Goal: Task Accomplishment & Management: Use online tool/utility

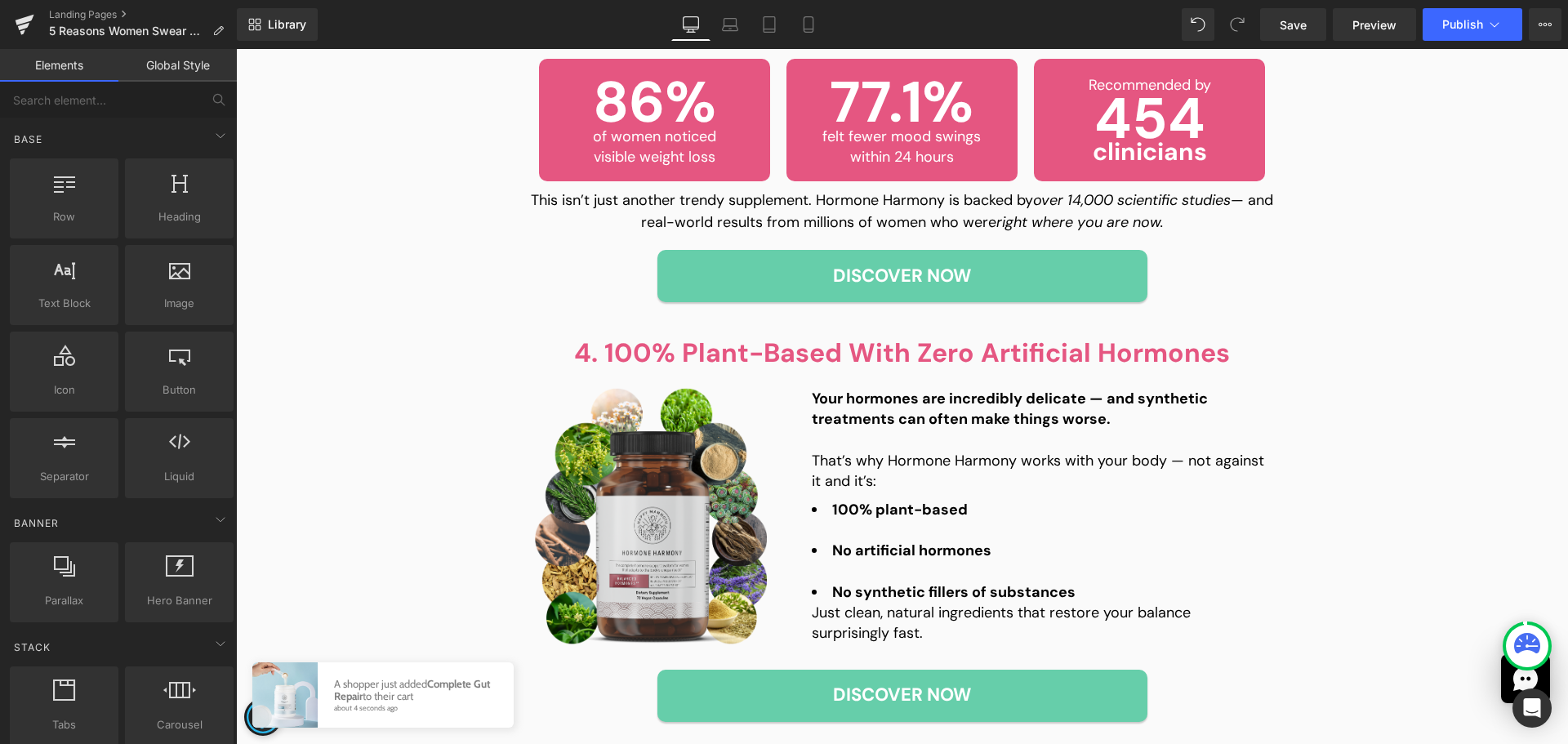
scroll to position [1633, 0]
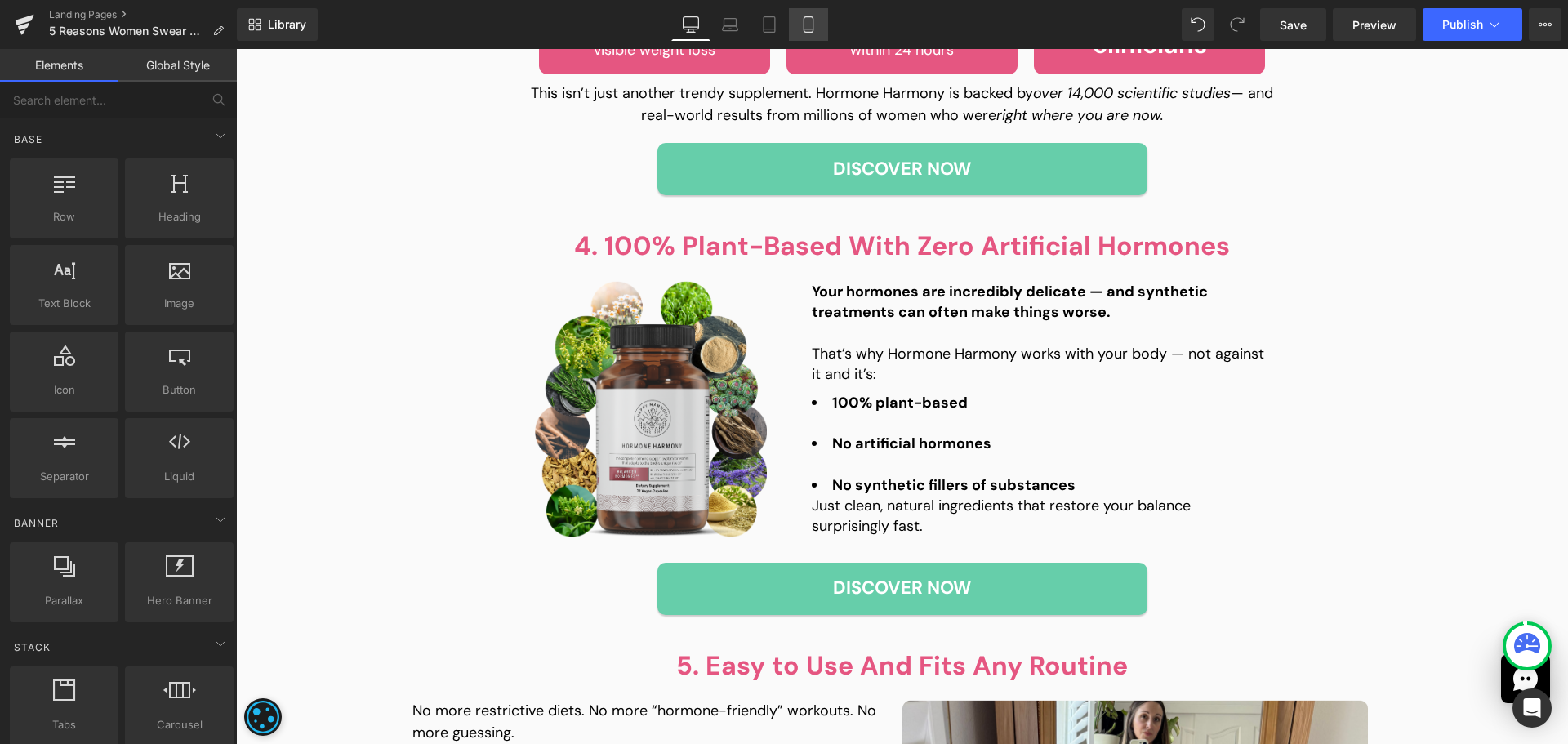
click at [812, 17] on link "Mobile" at bounding box center [808, 24] width 40 height 32
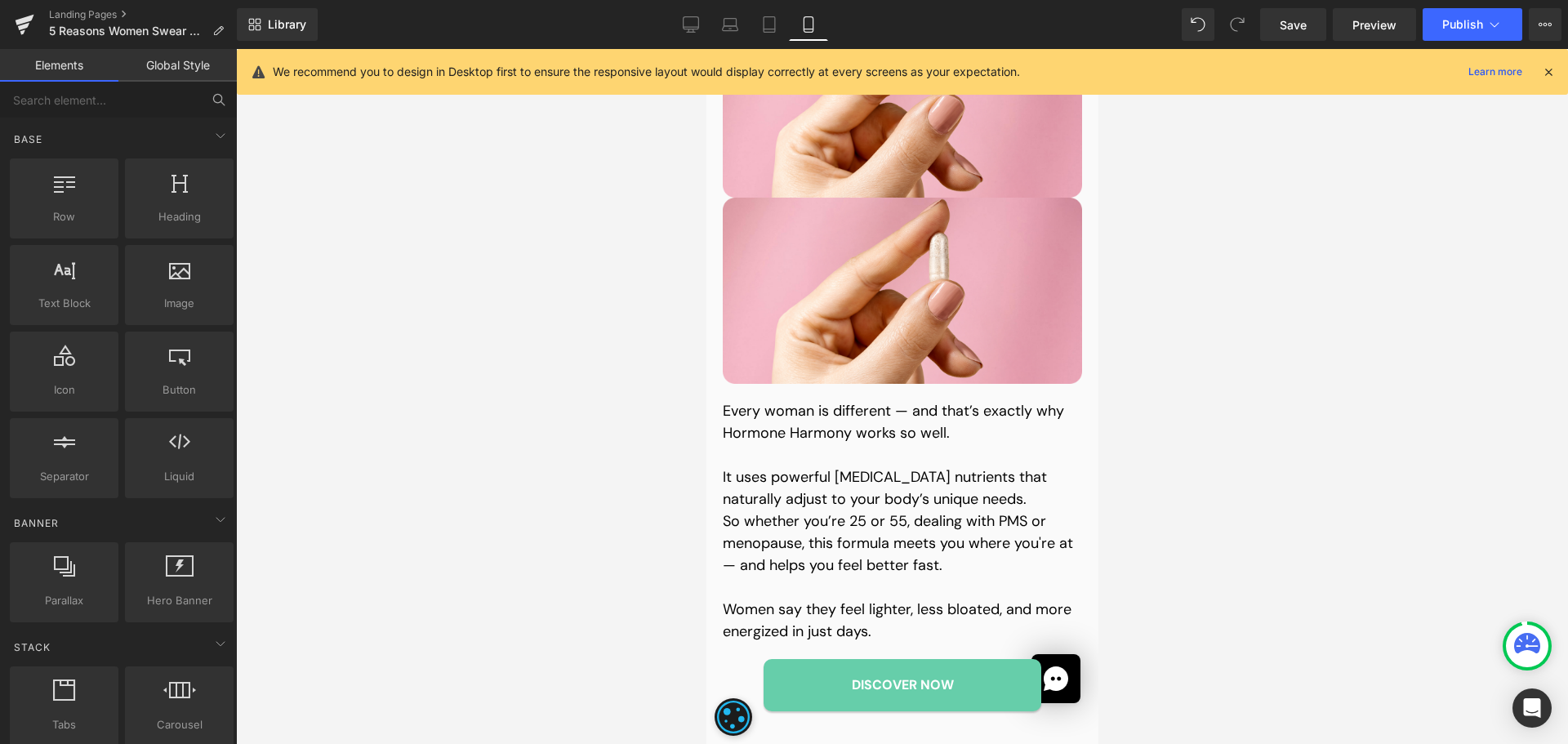
scroll to position [1821, 0]
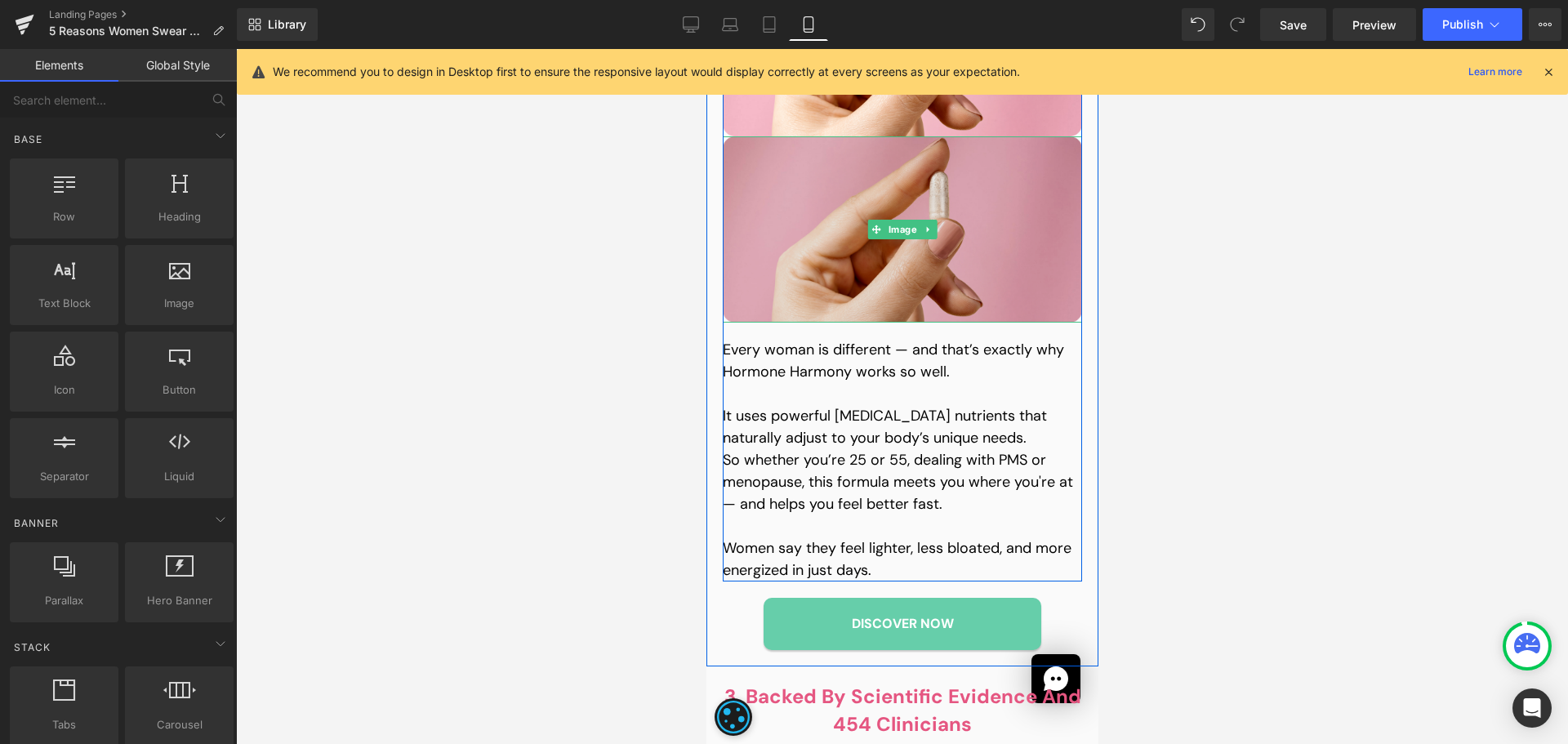
click at [809, 227] on img at bounding box center [902, 229] width 359 height 187
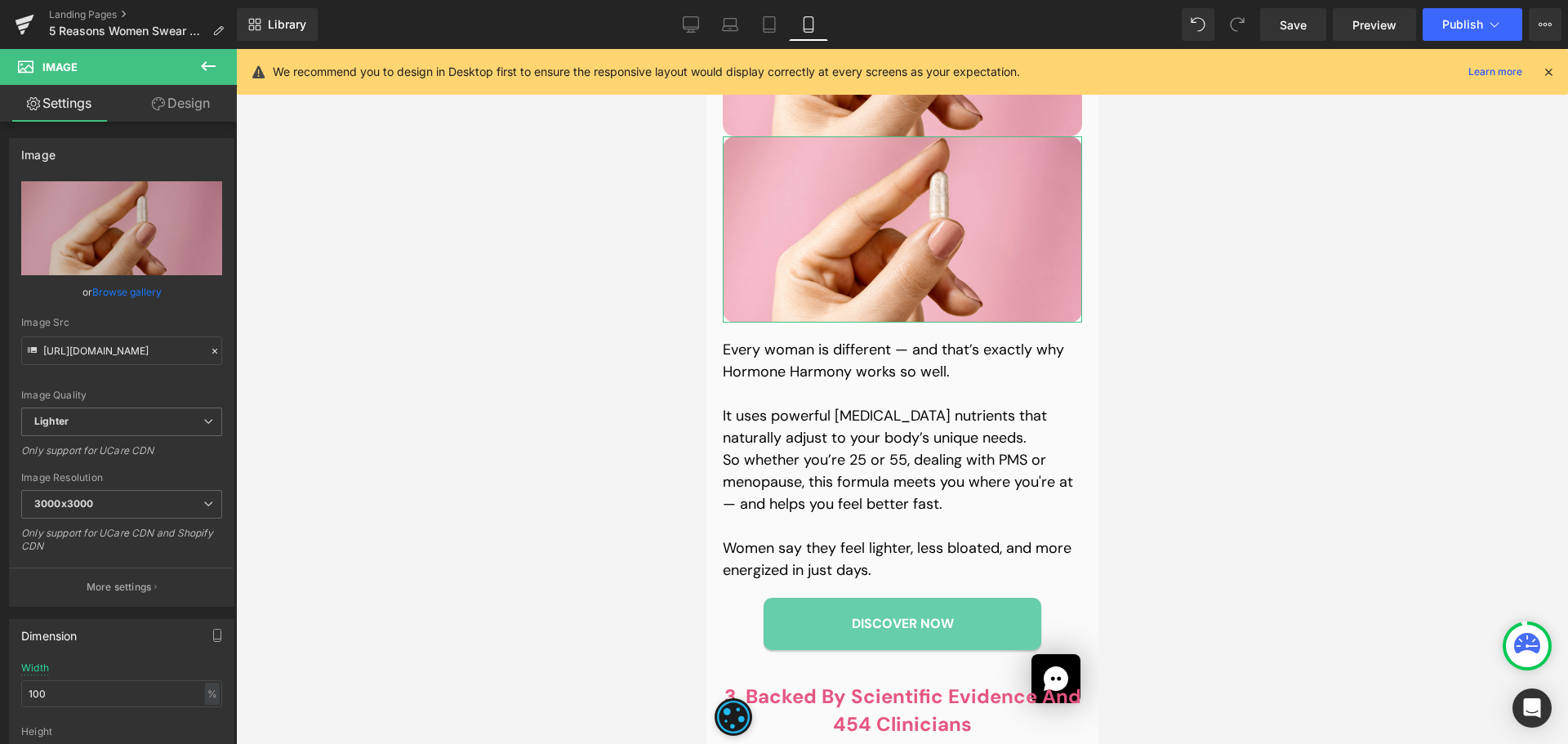
click at [176, 118] on link "Design" at bounding box center [181, 103] width 119 height 37
click at [0, 0] on div "Visibility" at bounding box center [0, 0] width 0 height 0
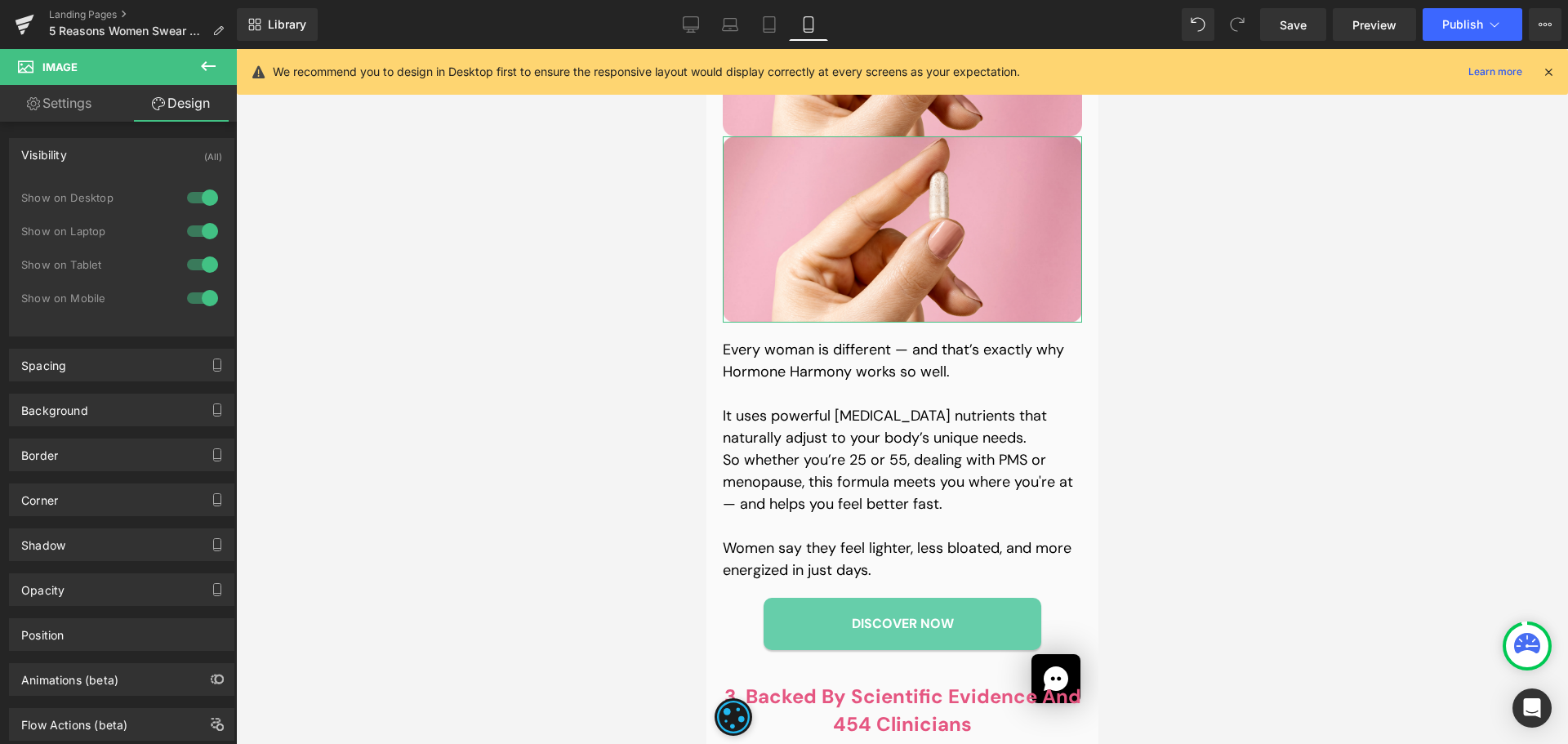
click at [204, 203] on div at bounding box center [203, 197] width 40 height 26
click at [202, 238] on div at bounding box center [203, 231] width 40 height 26
click at [199, 261] on div at bounding box center [203, 264] width 40 height 26
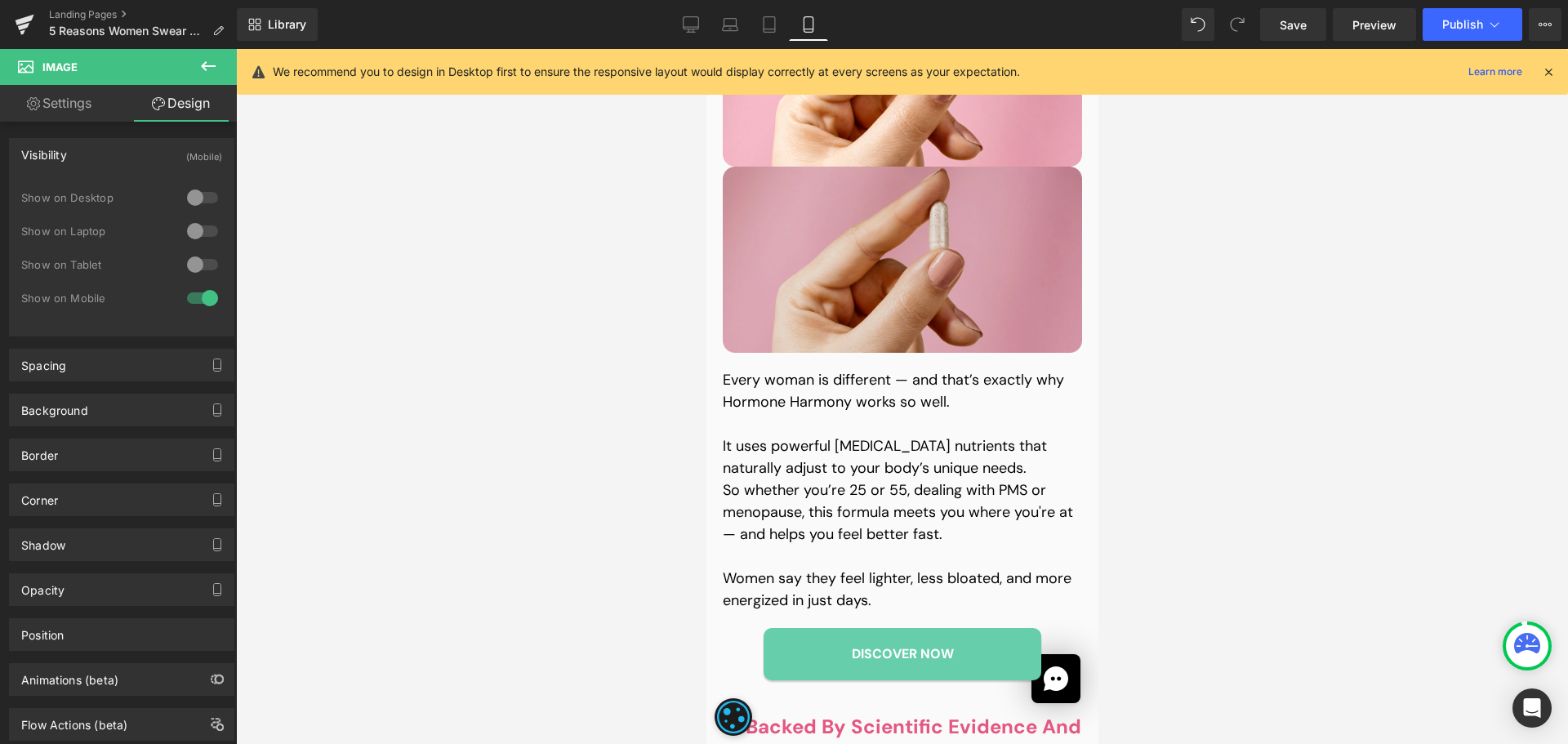
scroll to position [1658, 0]
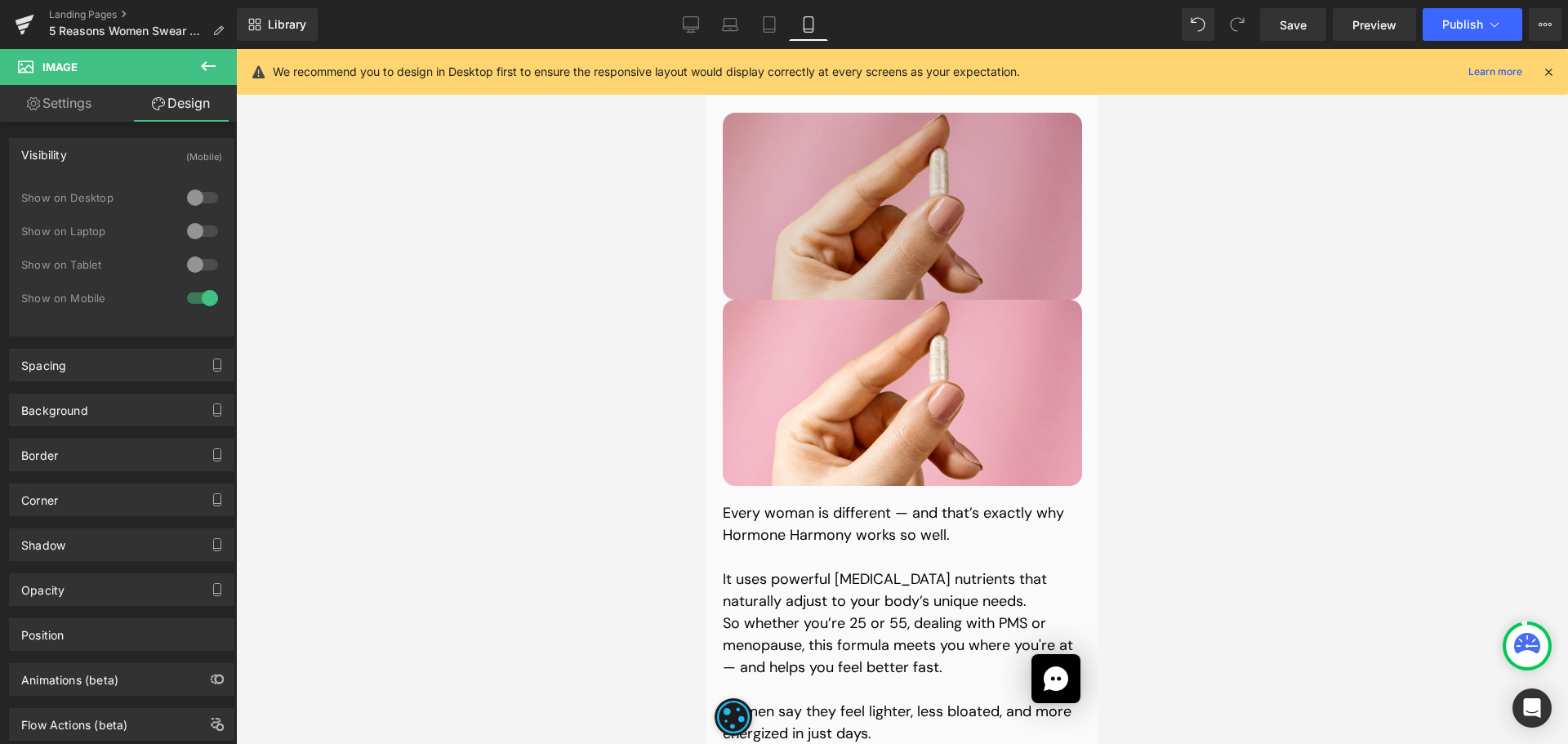
click at [862, 201] on img at bounding box center [902, 205] width 359 height 187
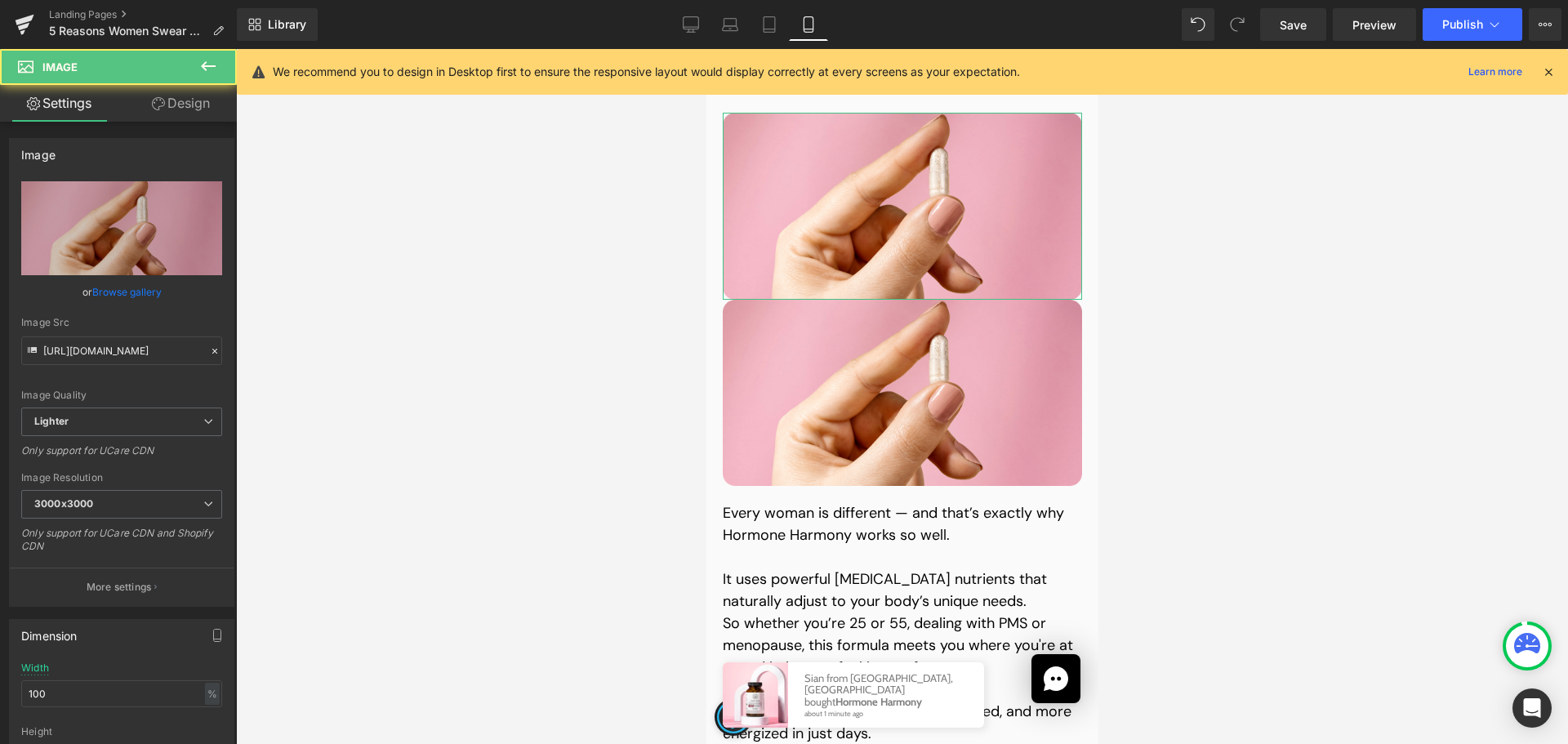
click at [198, 109] on link "Design" at bounding box center [181, 103] width 119 height 37
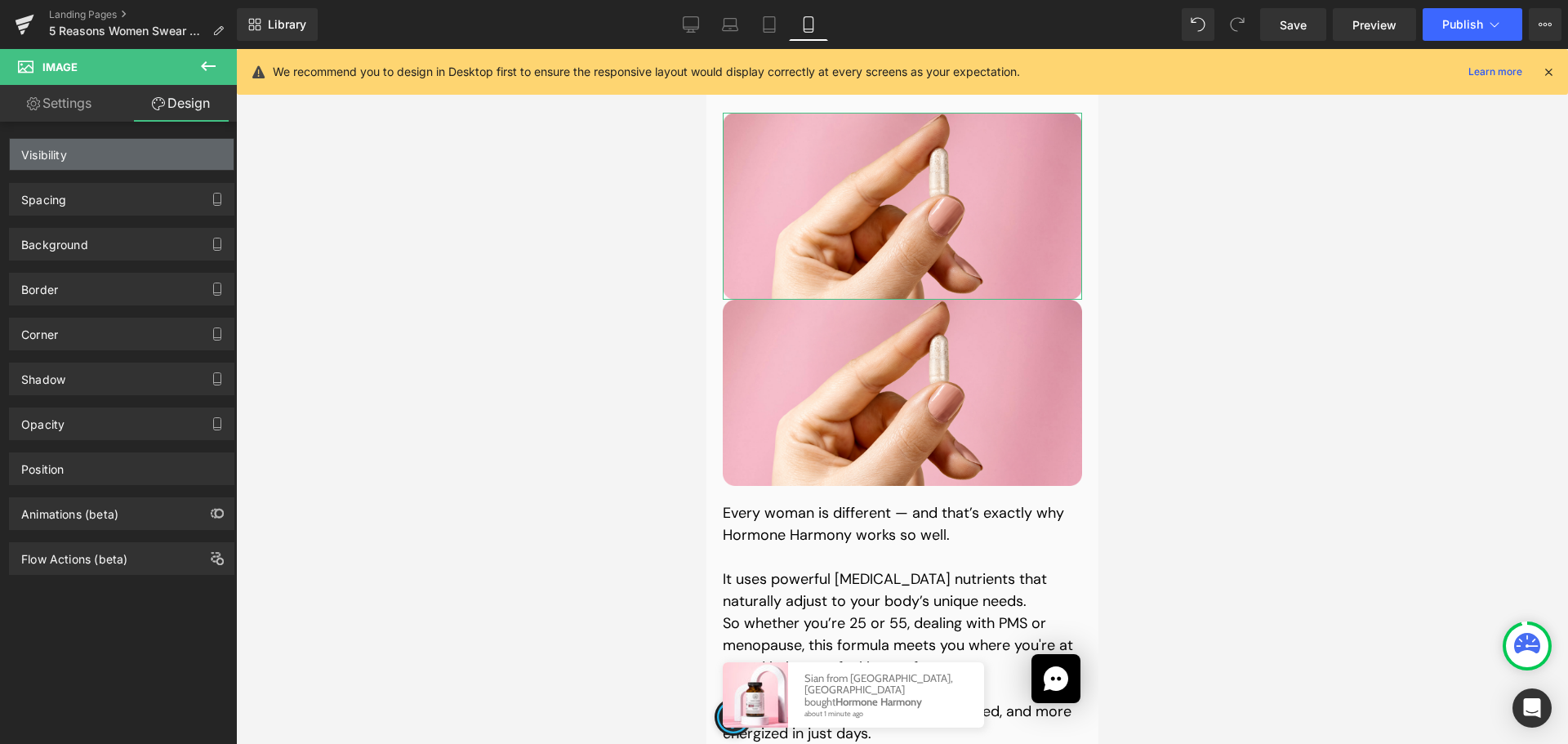
click at [127, 163] on div "Visibility" at bounding box center [122, 155] width 224 height 31
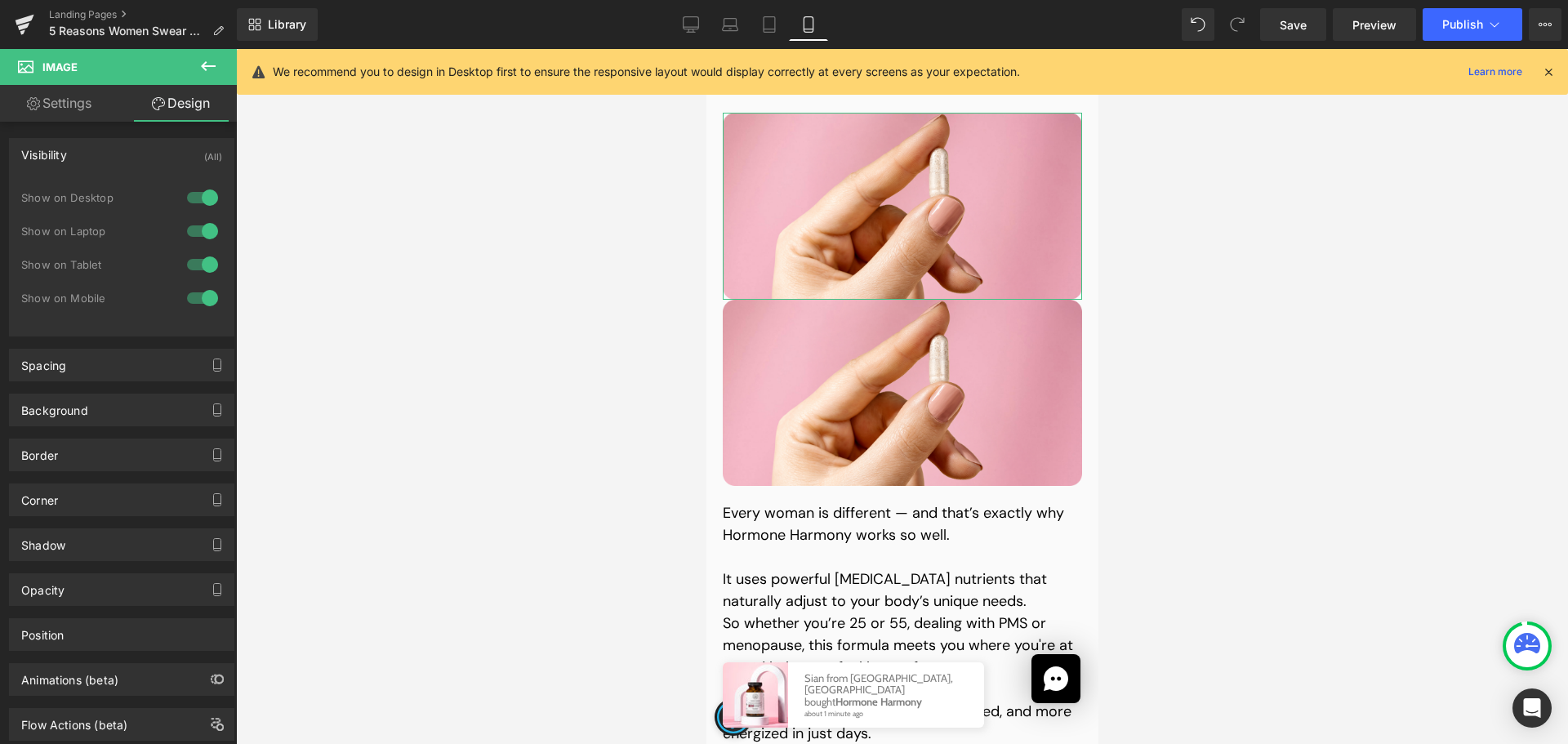
click at [198, 296] on div at bounding box center [203, 297] width 40 height 26
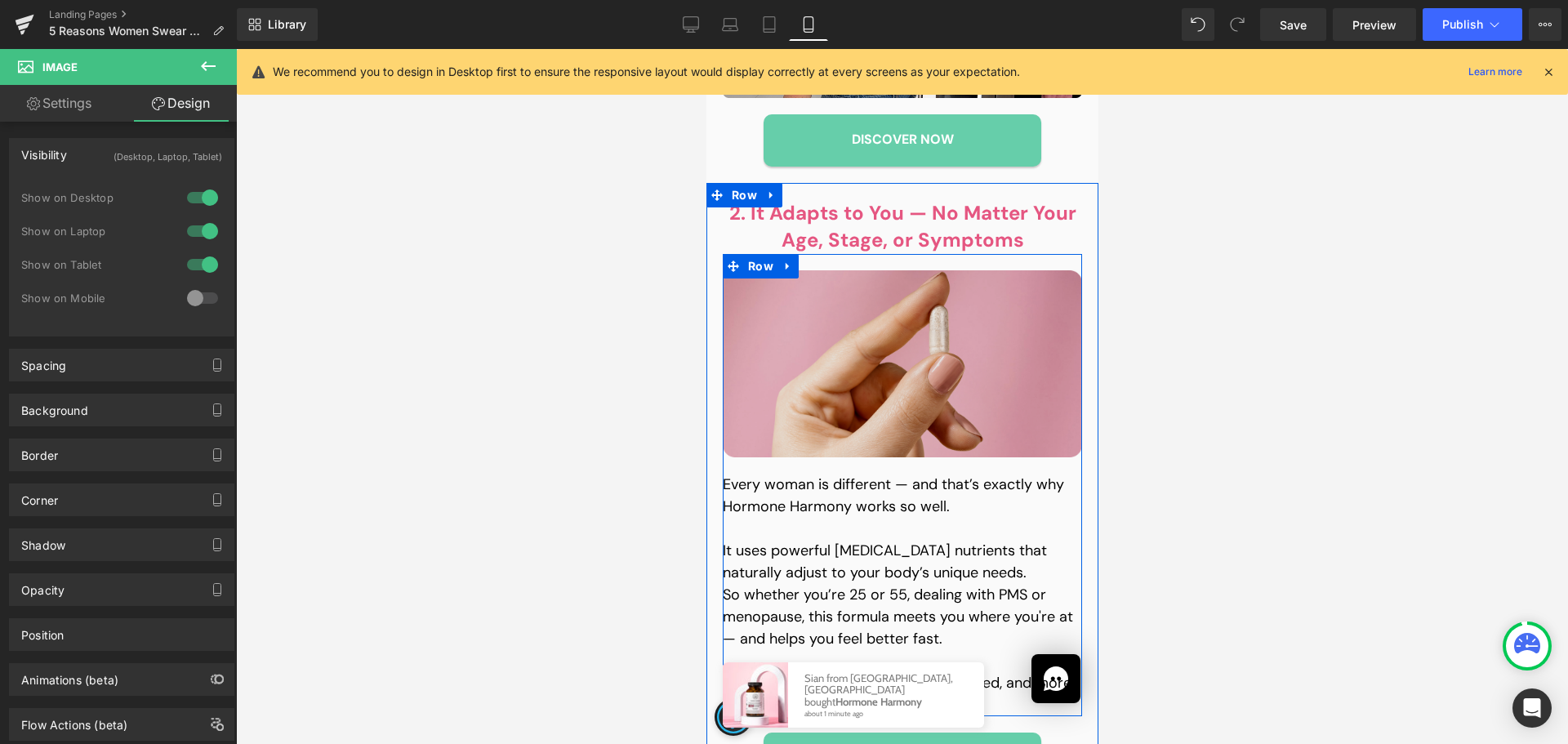
scroll to position [1494, 0]
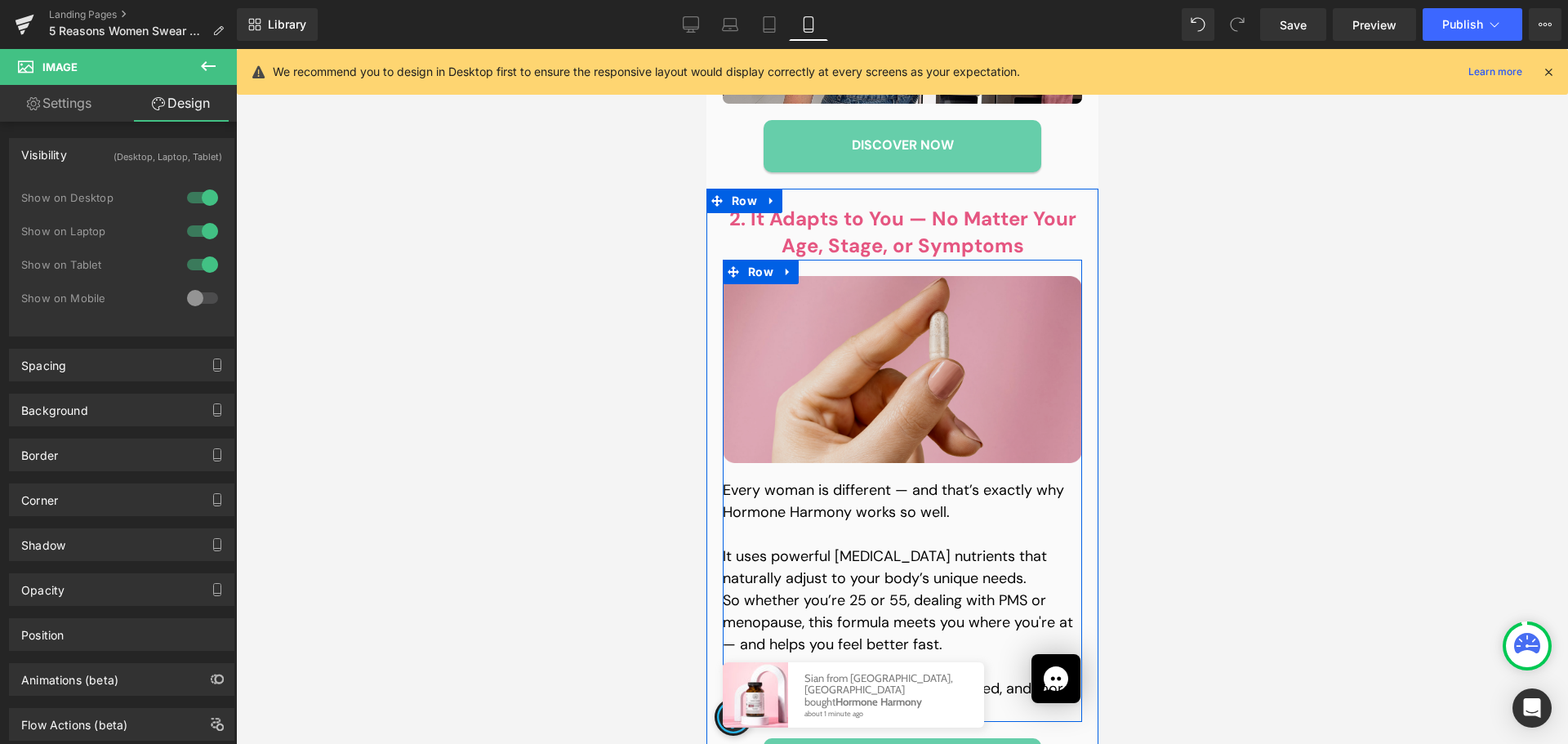
click at [884, 363] on img at bounding box center [902, 369] width 359 height 187
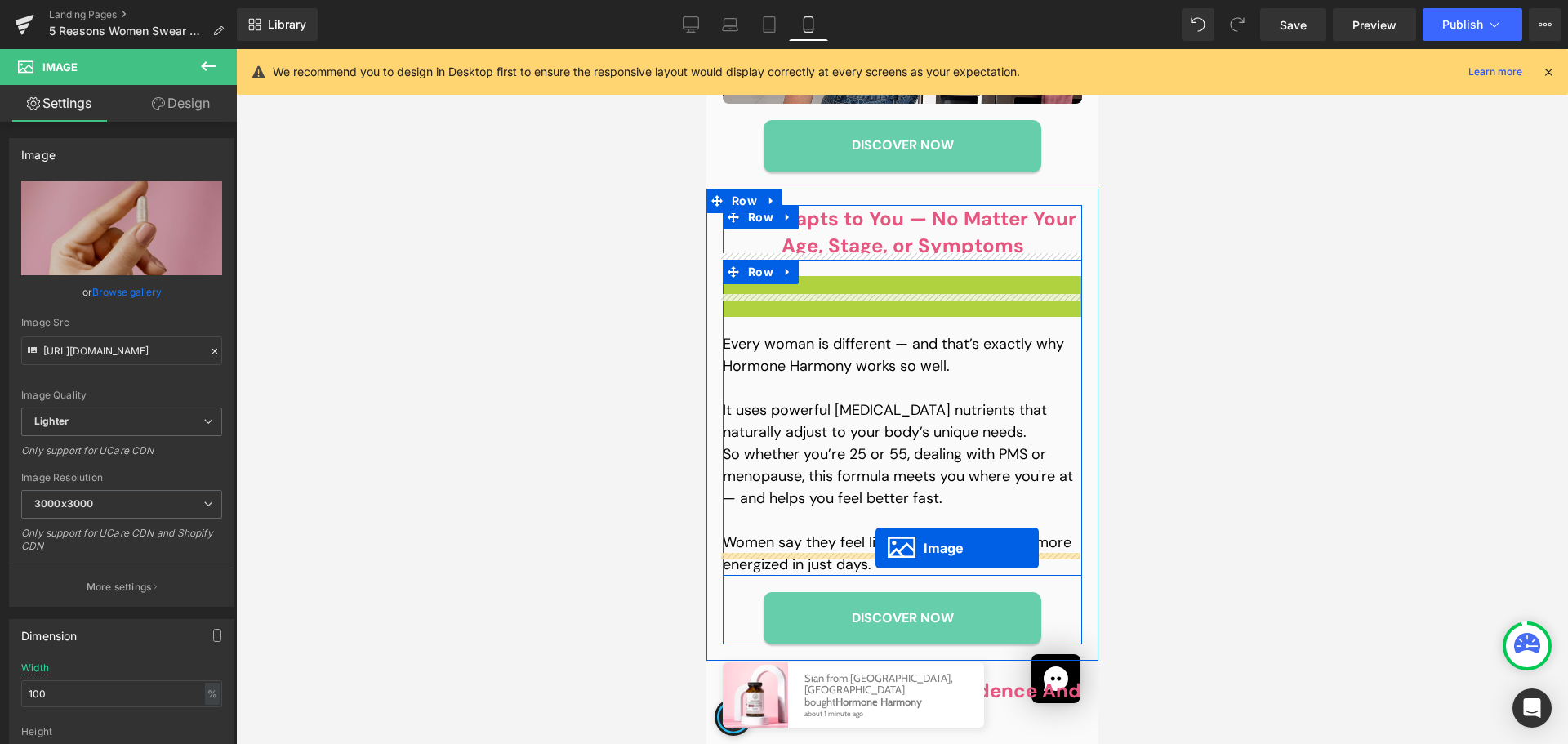
drag, startPoint x: 890, startPoint y: 343, endPoint x: 875, endPoint y: 548, distance: 205.5
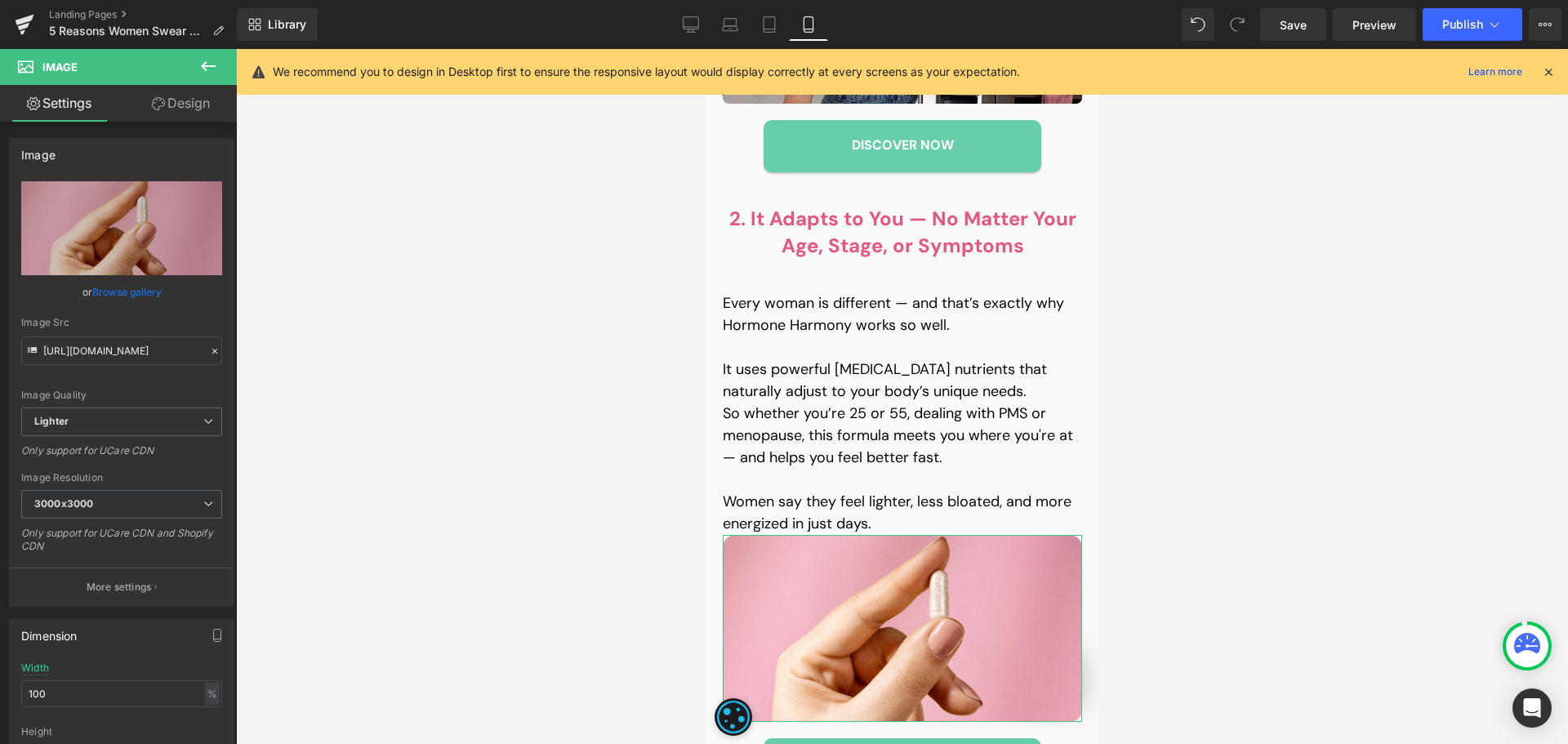
click at [205, 103] on link "Design" at bounding box center [181, 103] width 119 height 37
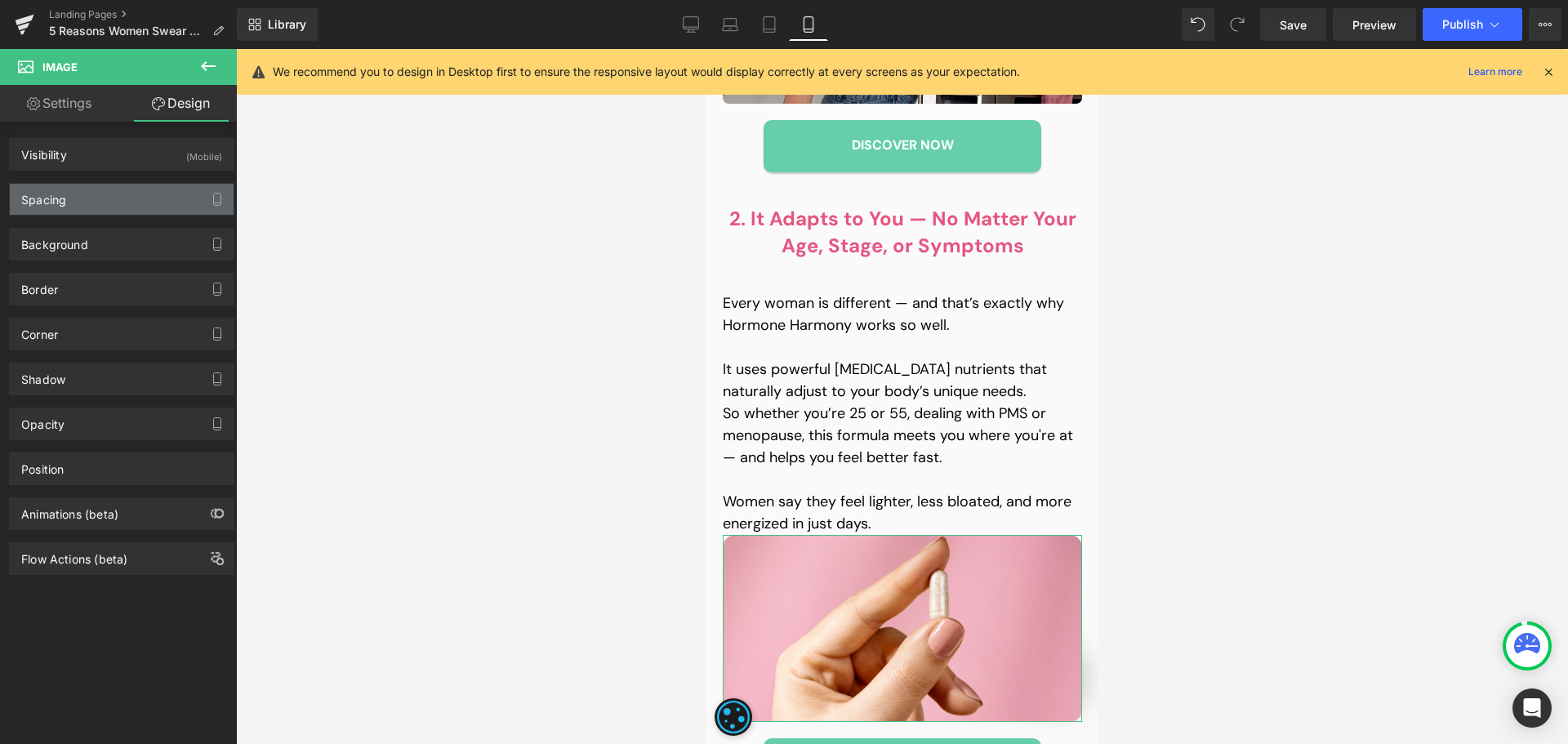
click at [80, 191] on div "Spacing" at bounding box center [122, 199] width 224 height 31
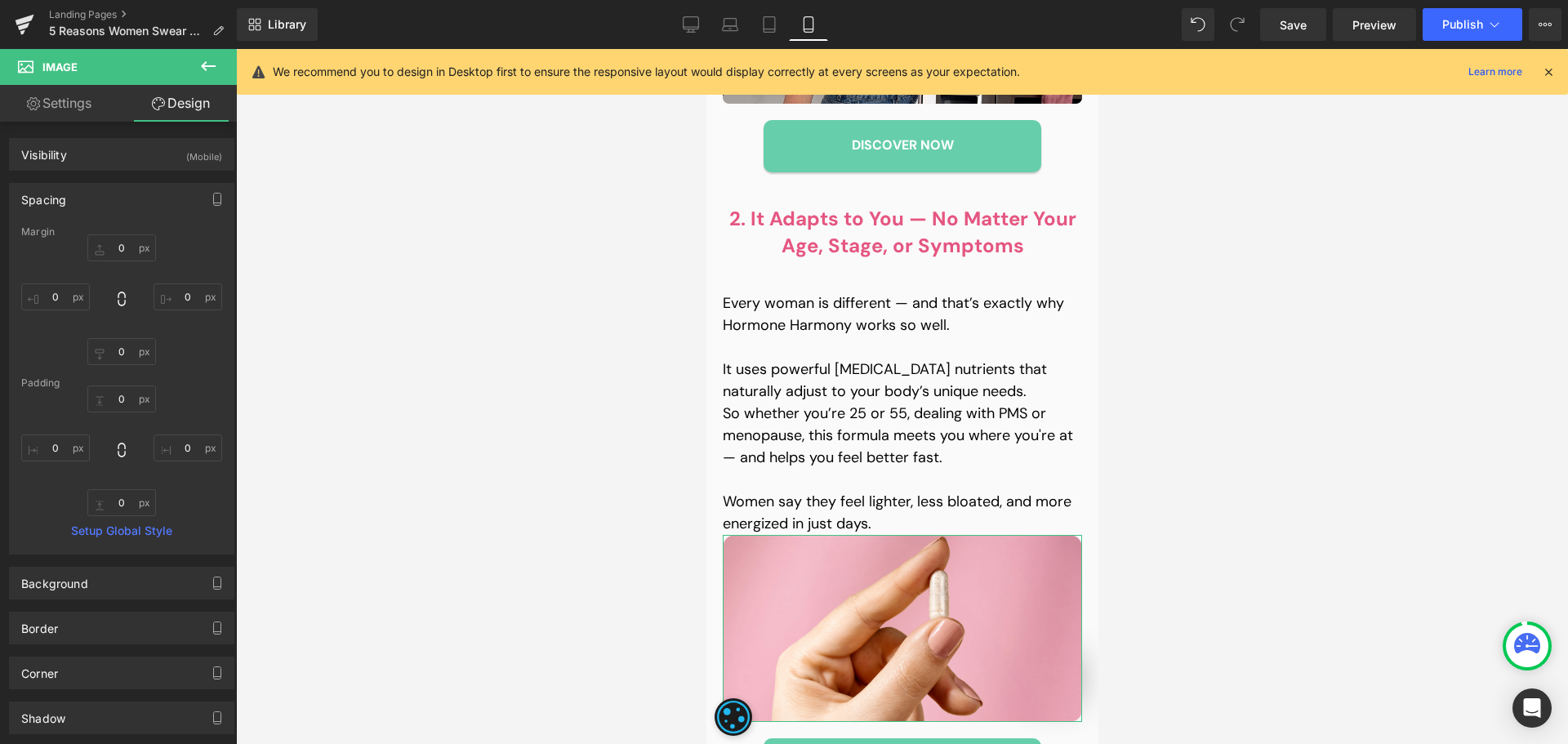
type input "0"
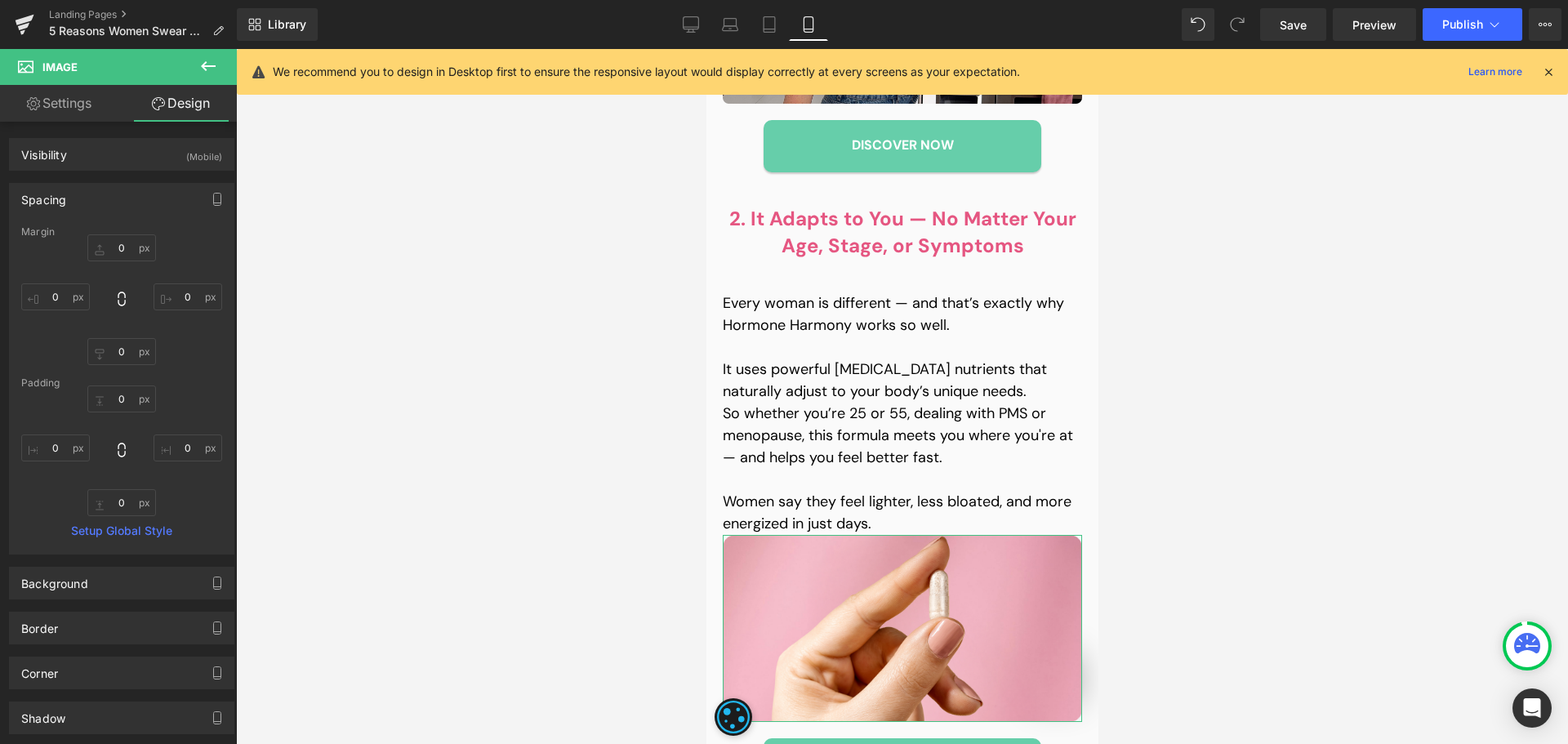
type input "0"
click at [124, 248] on input "0" at bounding box center [122, 247] width 68 height 27
type input "20"
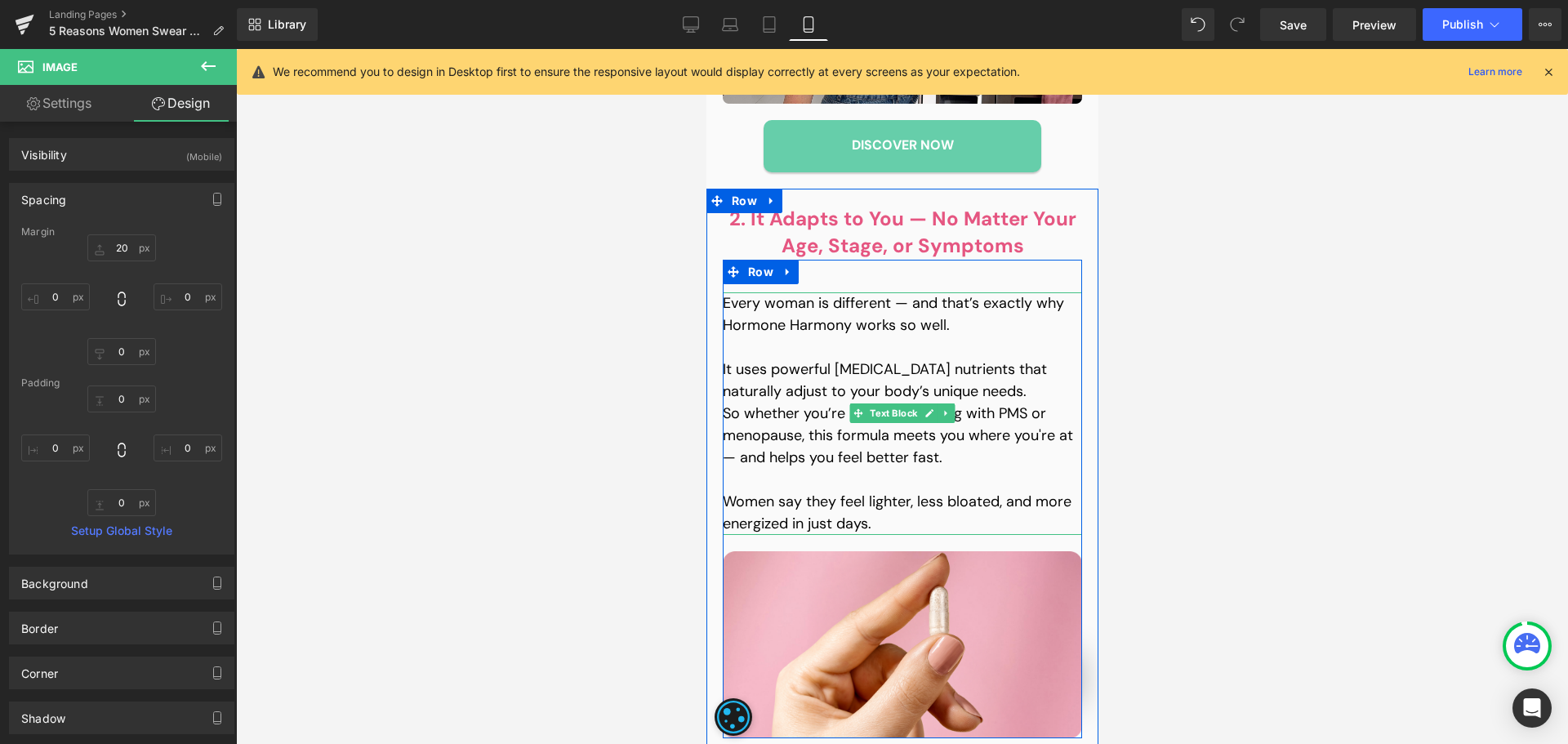
click at [898, 358] on p "It uses powerful [MEDICAL_DATA] nutrients that naturally adjust to your body’s …" at bounding box center [902, 380] width 359 height 44
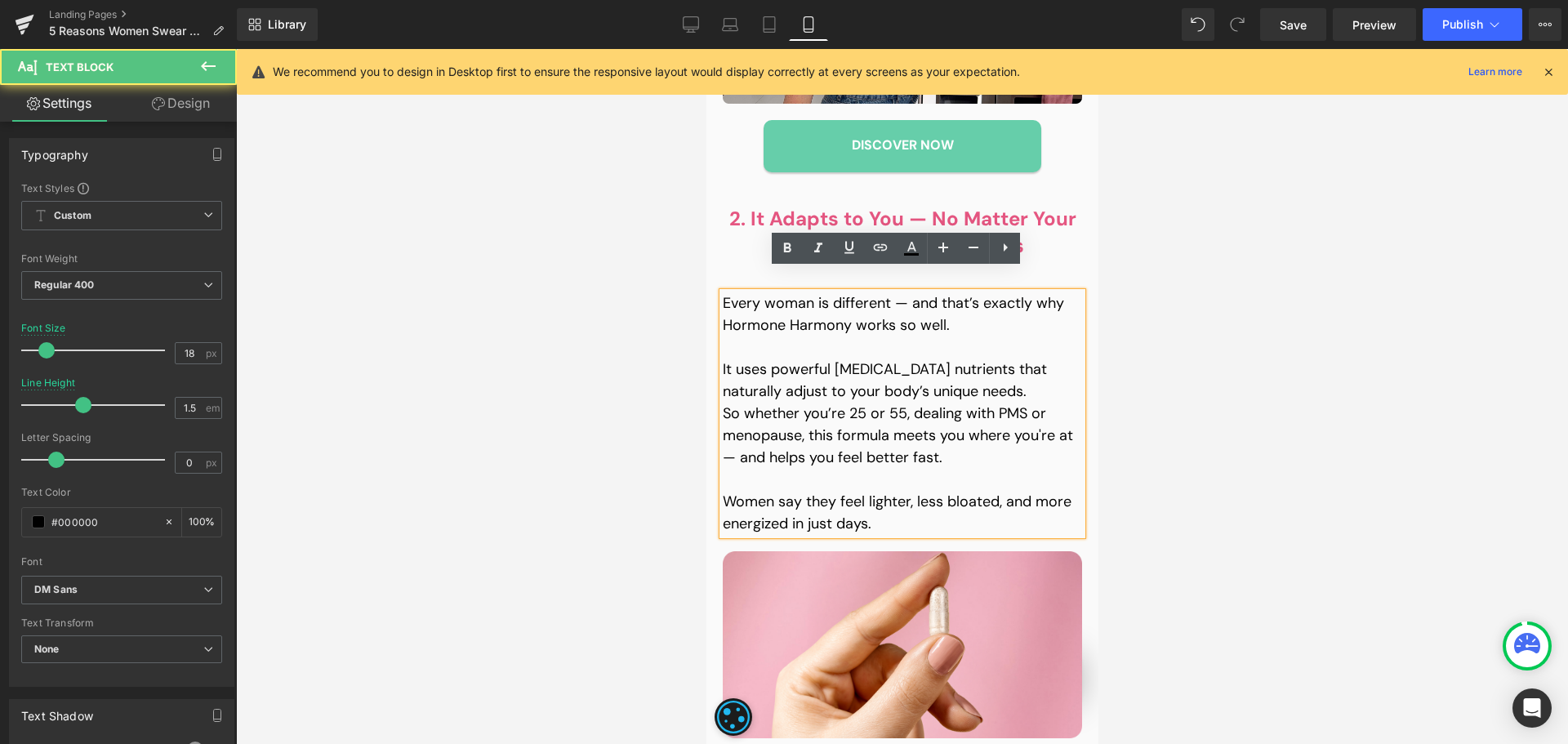
click at [192, 90] on link "Design" at bounding box center [181, 103] width 119 height 37
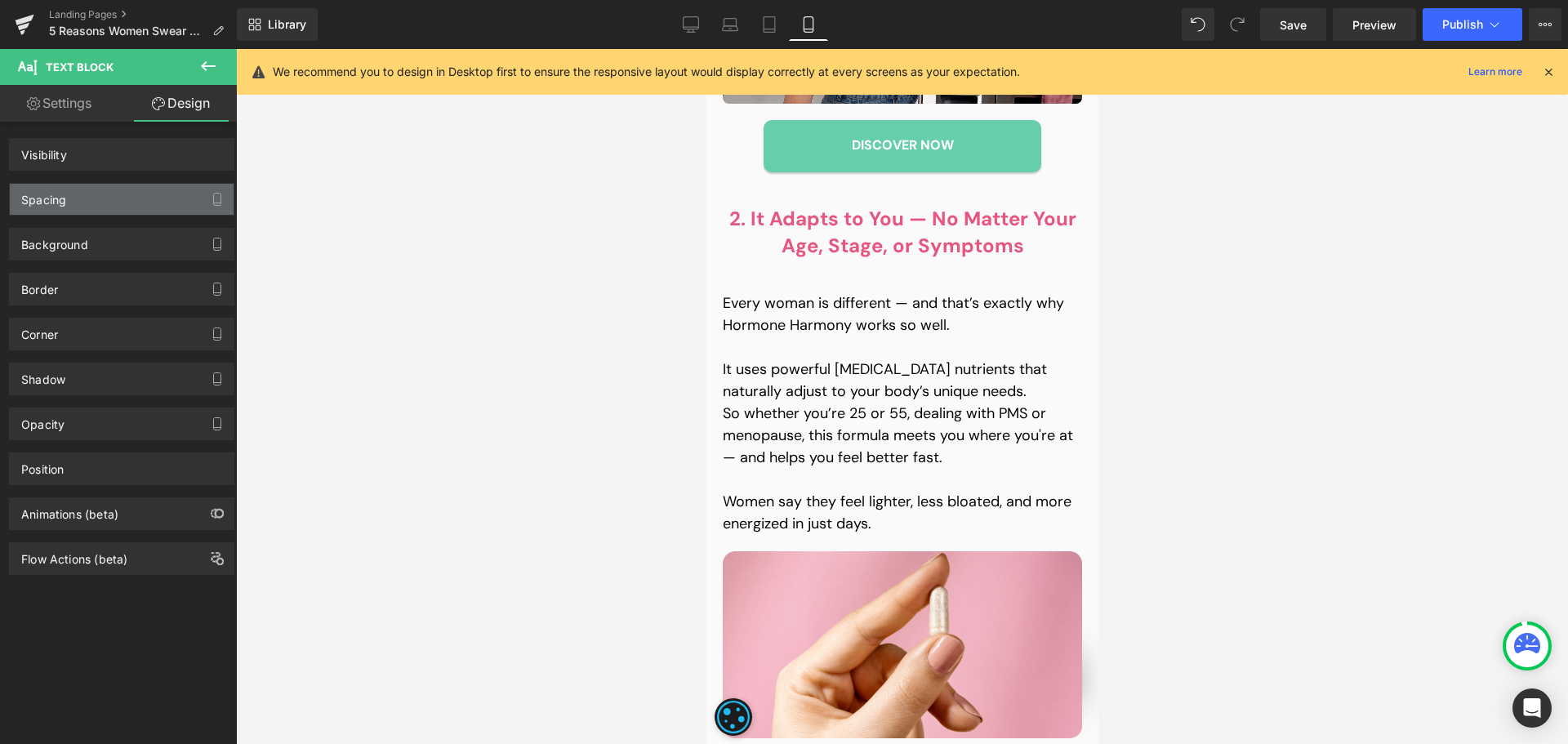
click at [63, 184] on div "Spacing" at bounding box center [43, 194] width 45 height 23
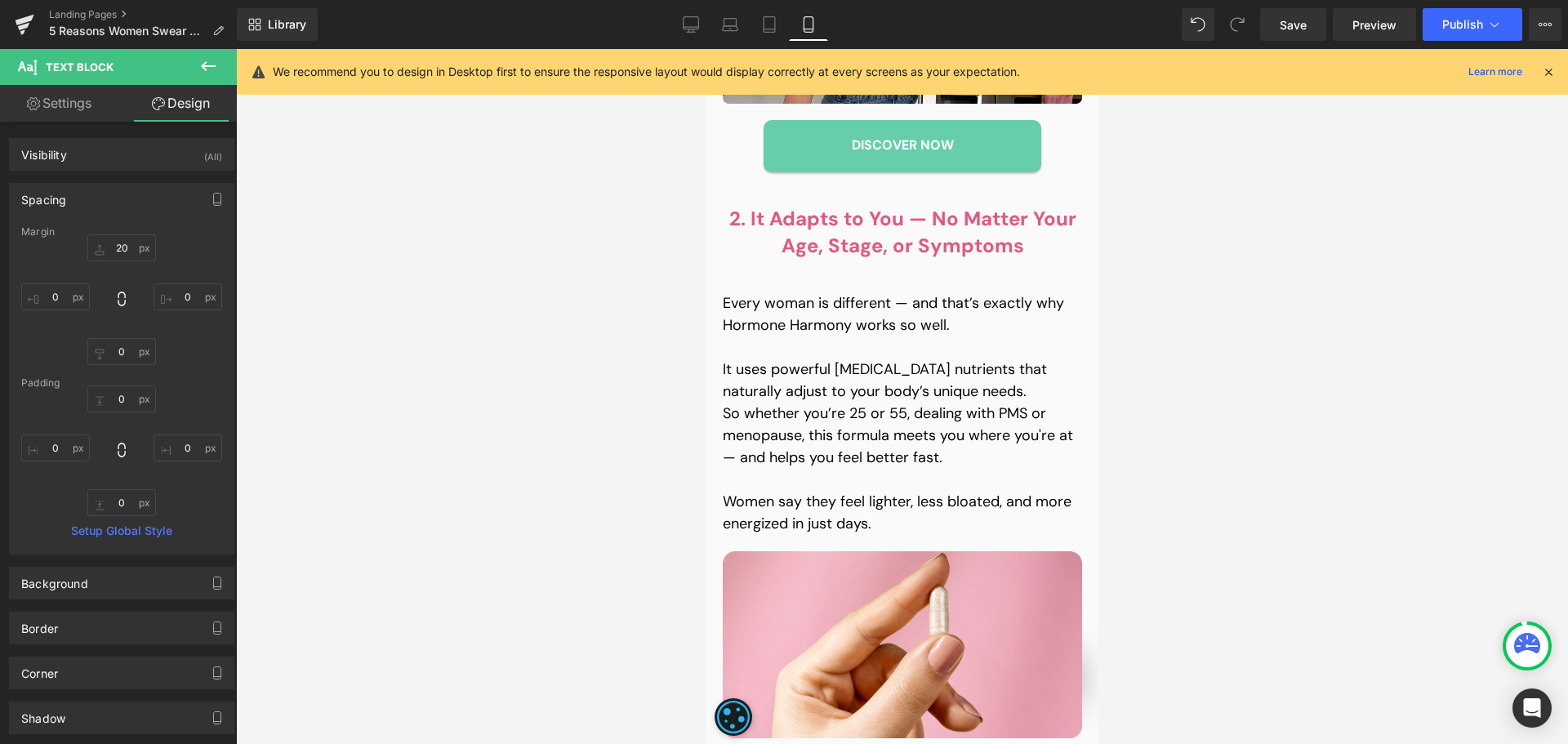
type input "20"
type input "0"
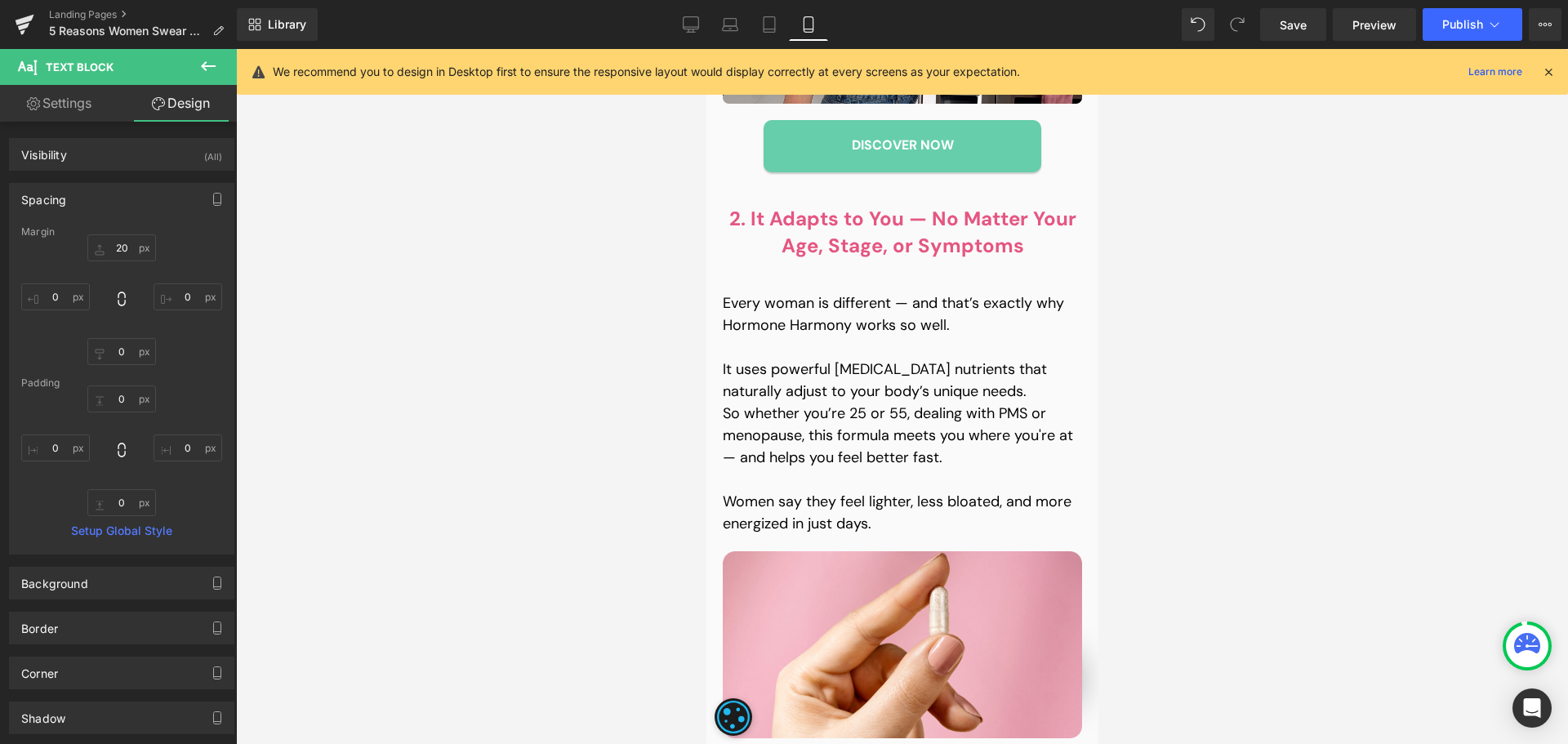
type input "0"
click at [126, 251] on input "20" at bounding box center [122, 247] width 68 height 27
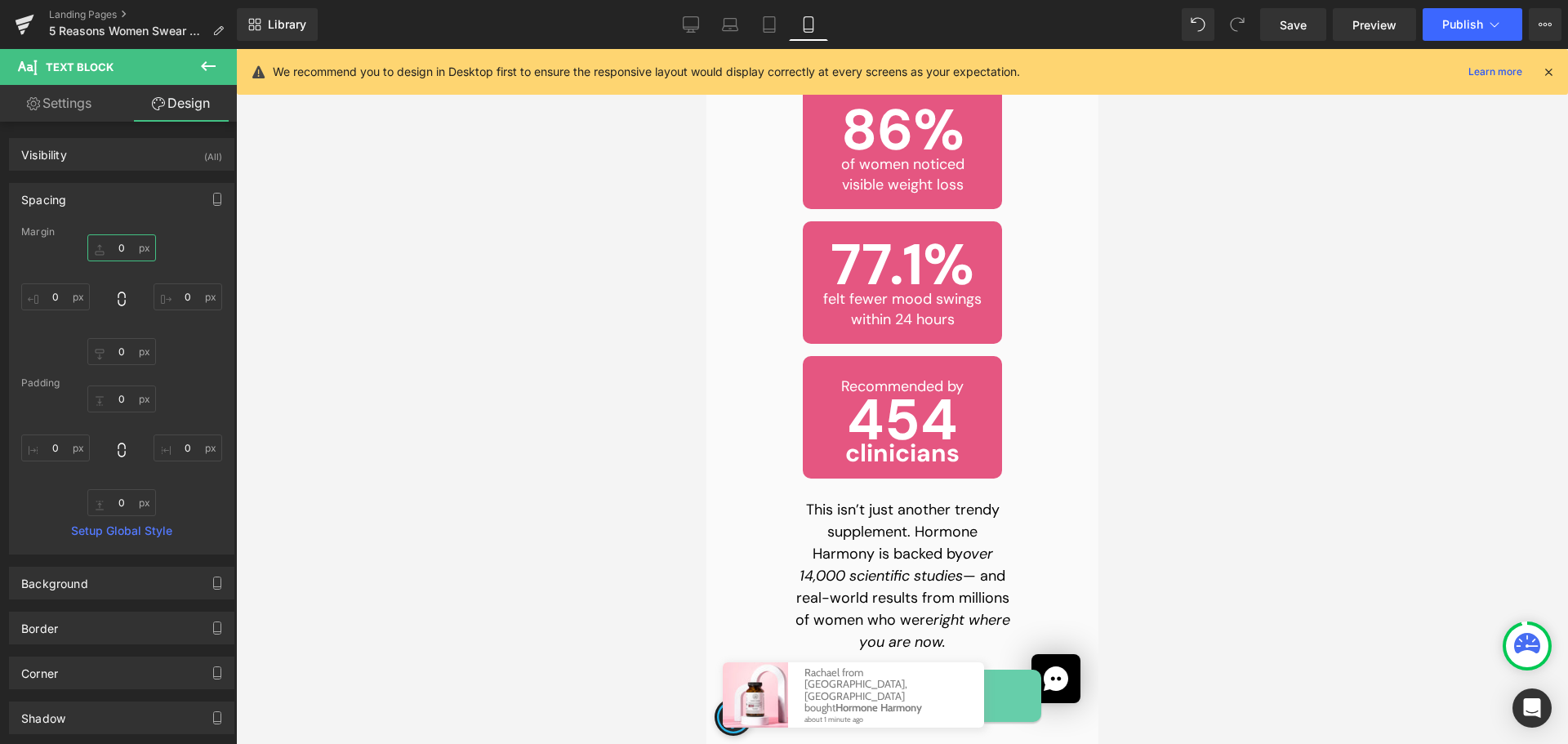
scroll to position [2311, 0]
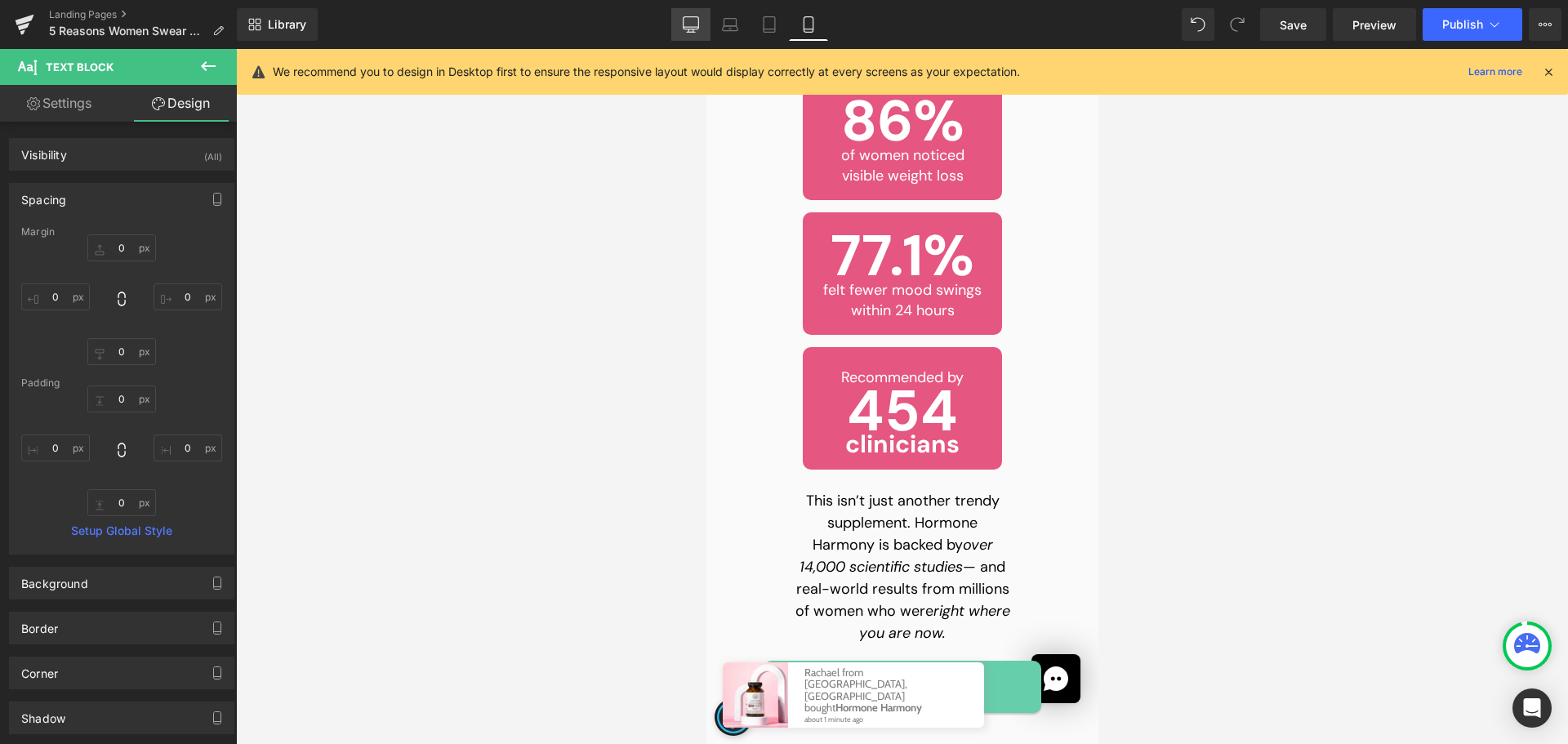
click at [685, 25] on icon at bounding box center [691, 23] width 16 height 12
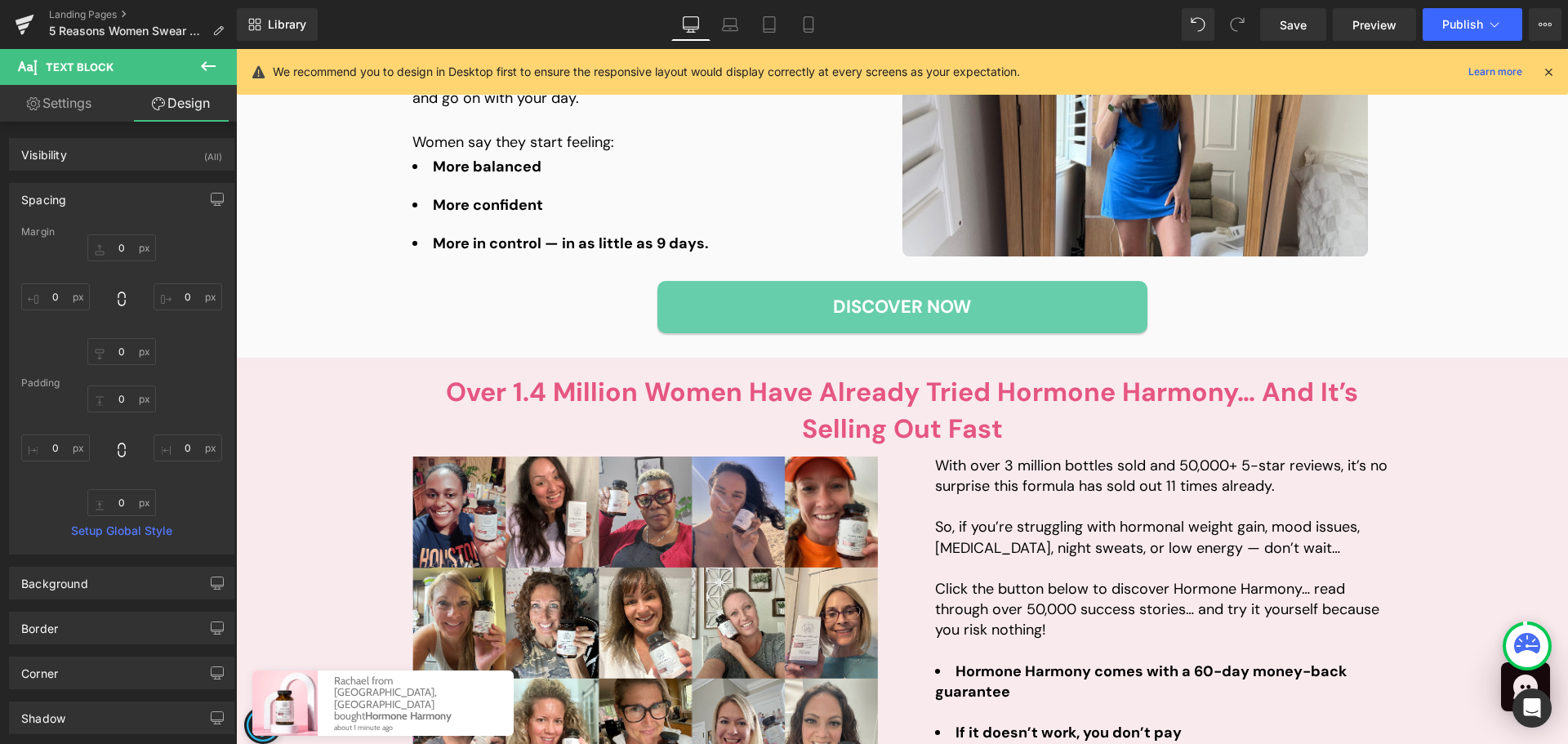
type input "0"
type input "40"
type input "0"
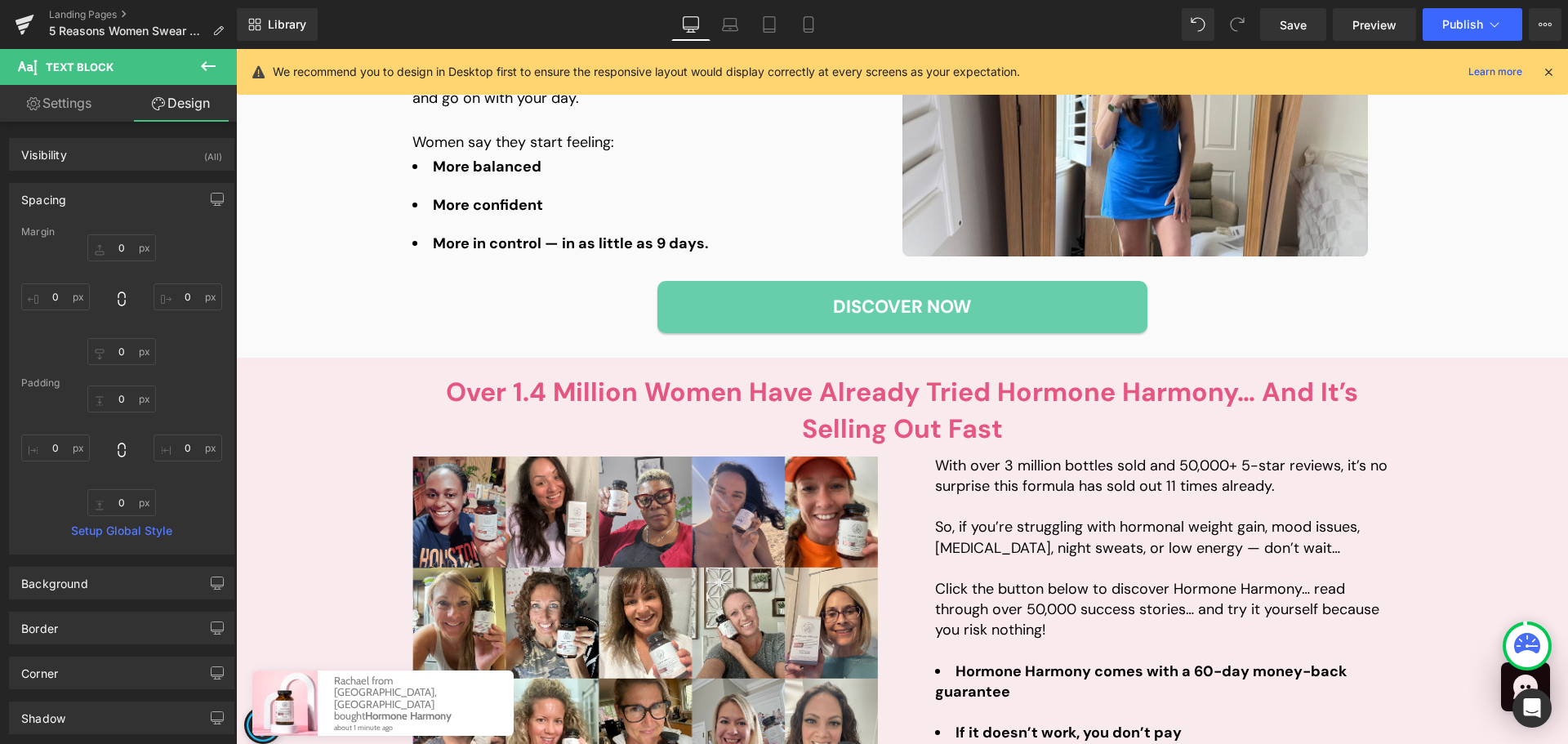
type input "0"
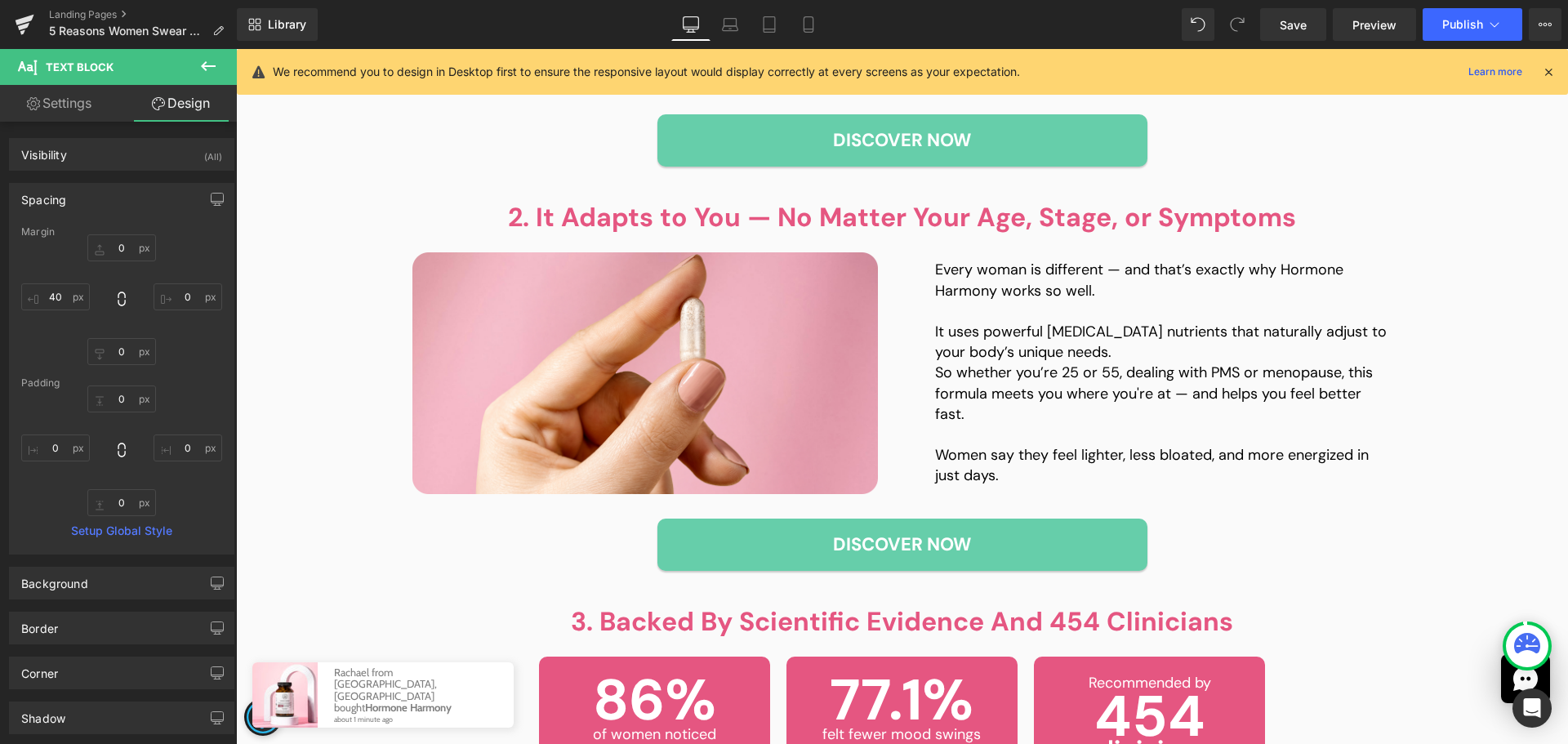
click at [197, 71] on button at bounding box center [208, 66] width 57 height 36
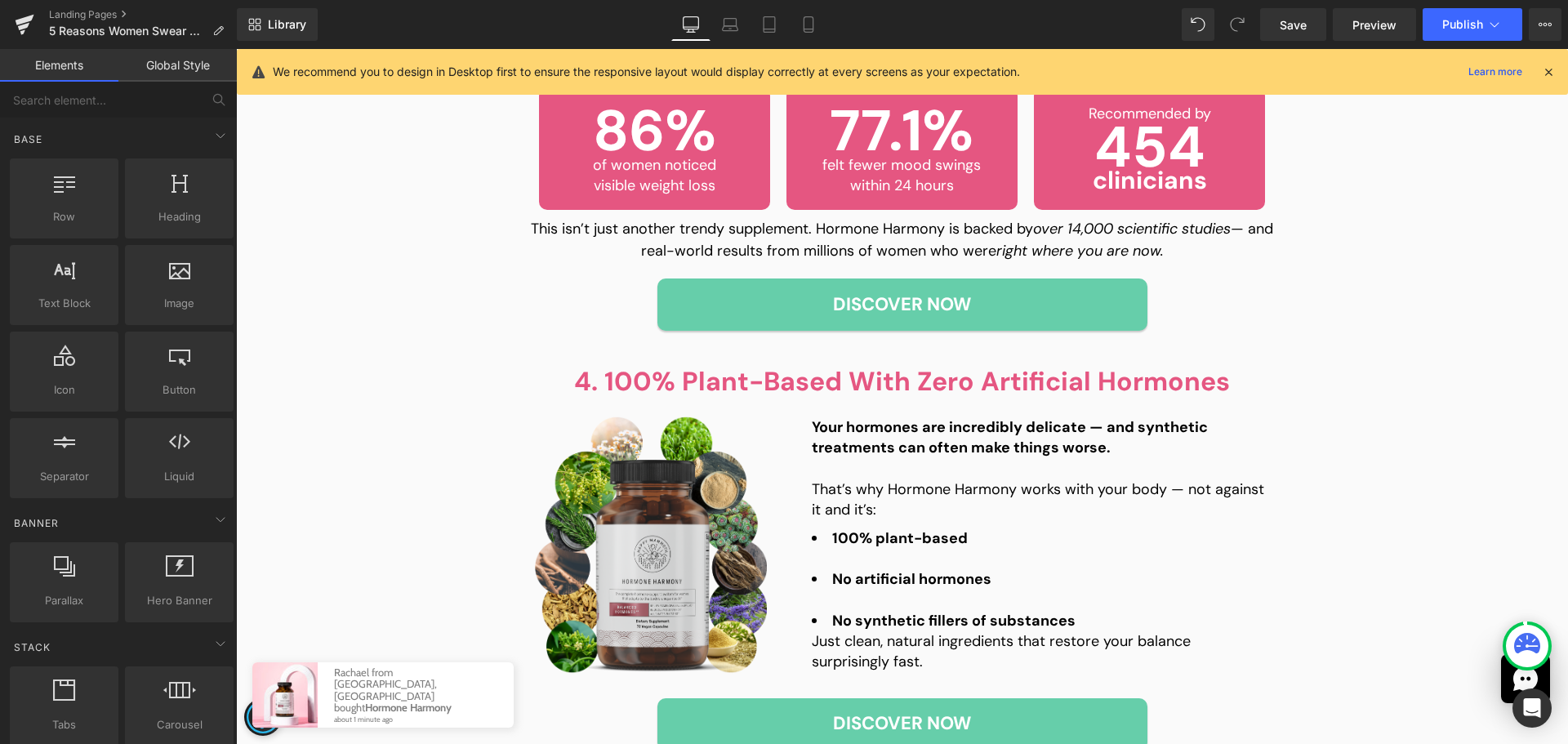
scroll to position [1500, 0]
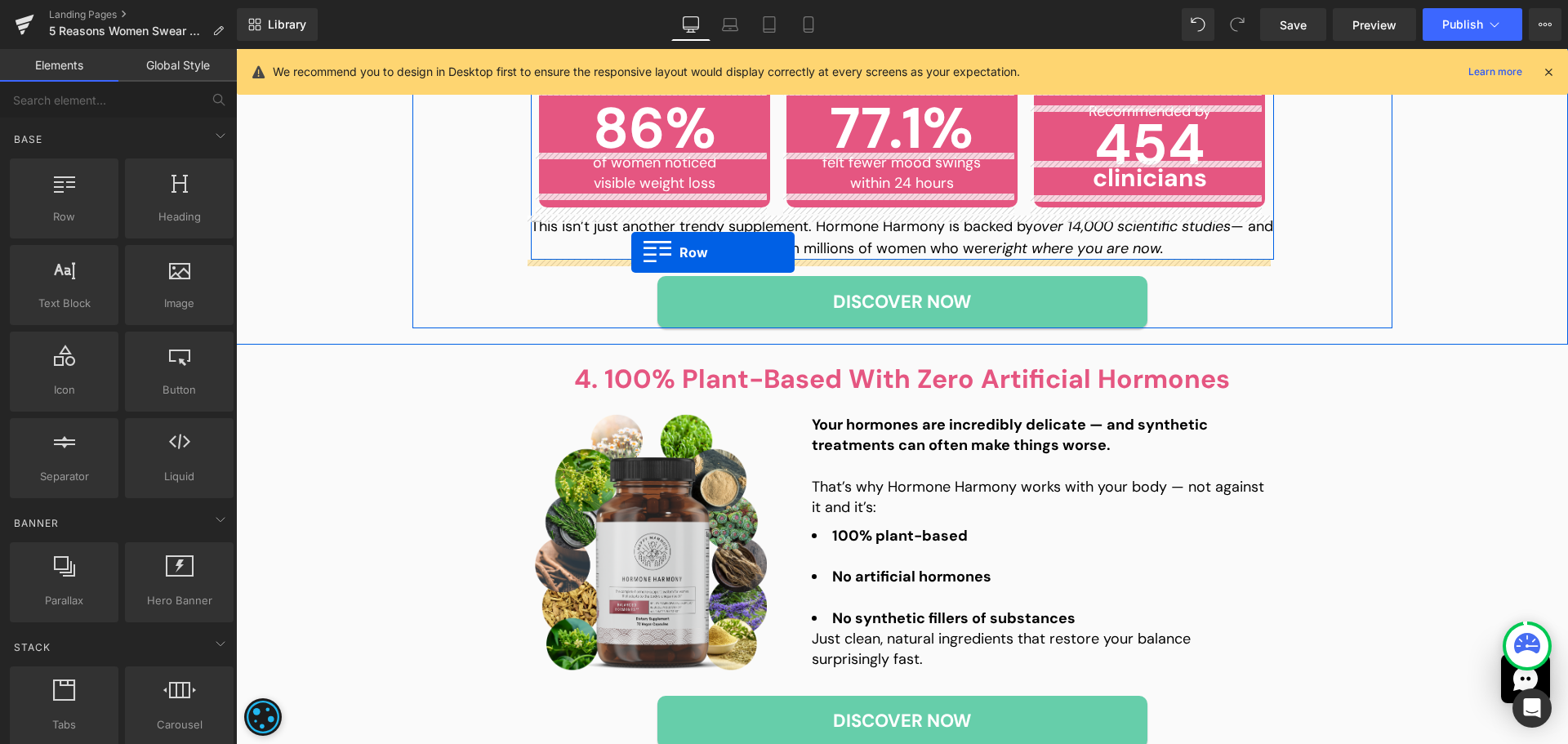
drag, startPoint x: 302, startPoint y: 249, endPoint x: 631, endPoint y: 252, distance: 329.0
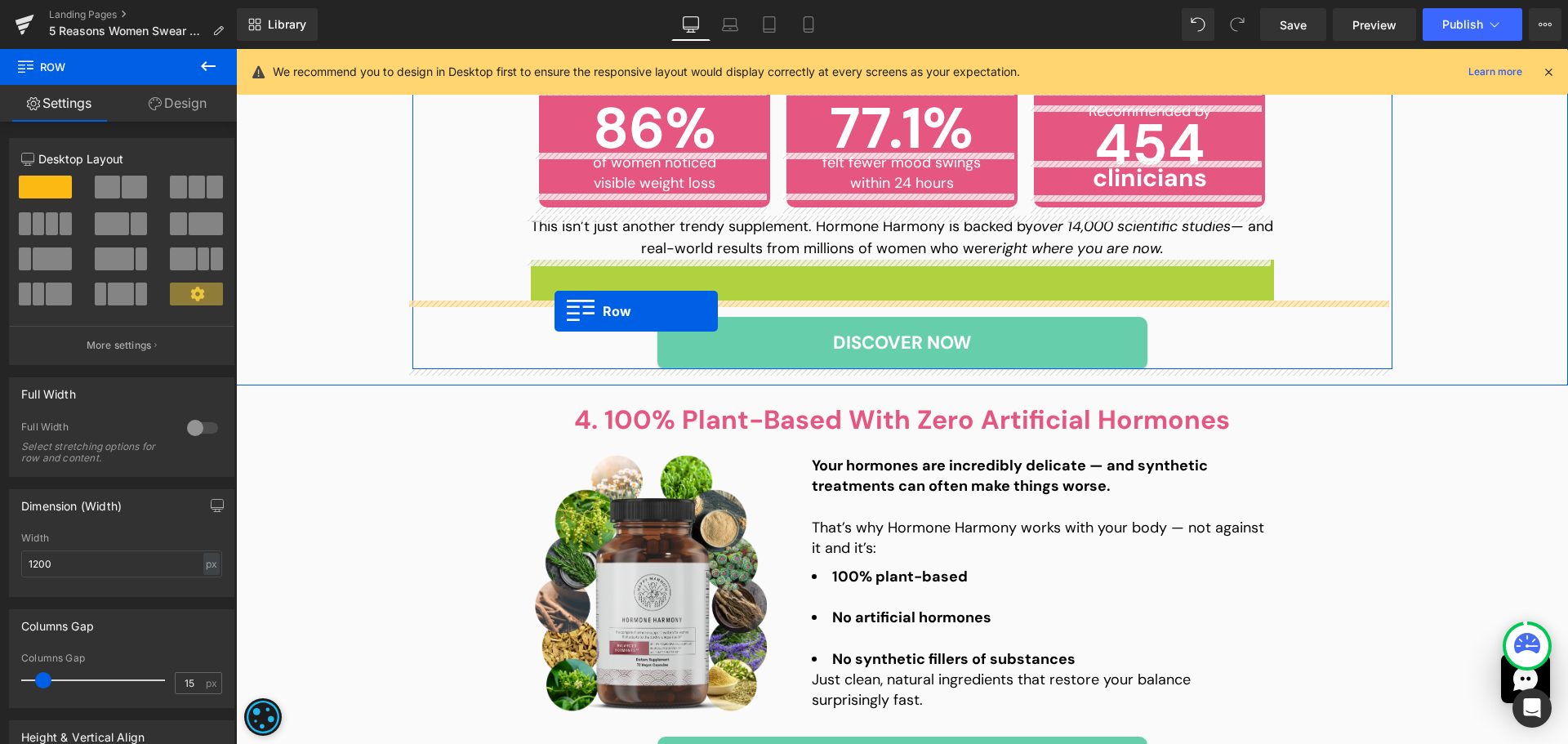
drag, startPoint x: 558, startPoint y: 273, endPoint x: 555, endPoint y: 311, distance: 38.1
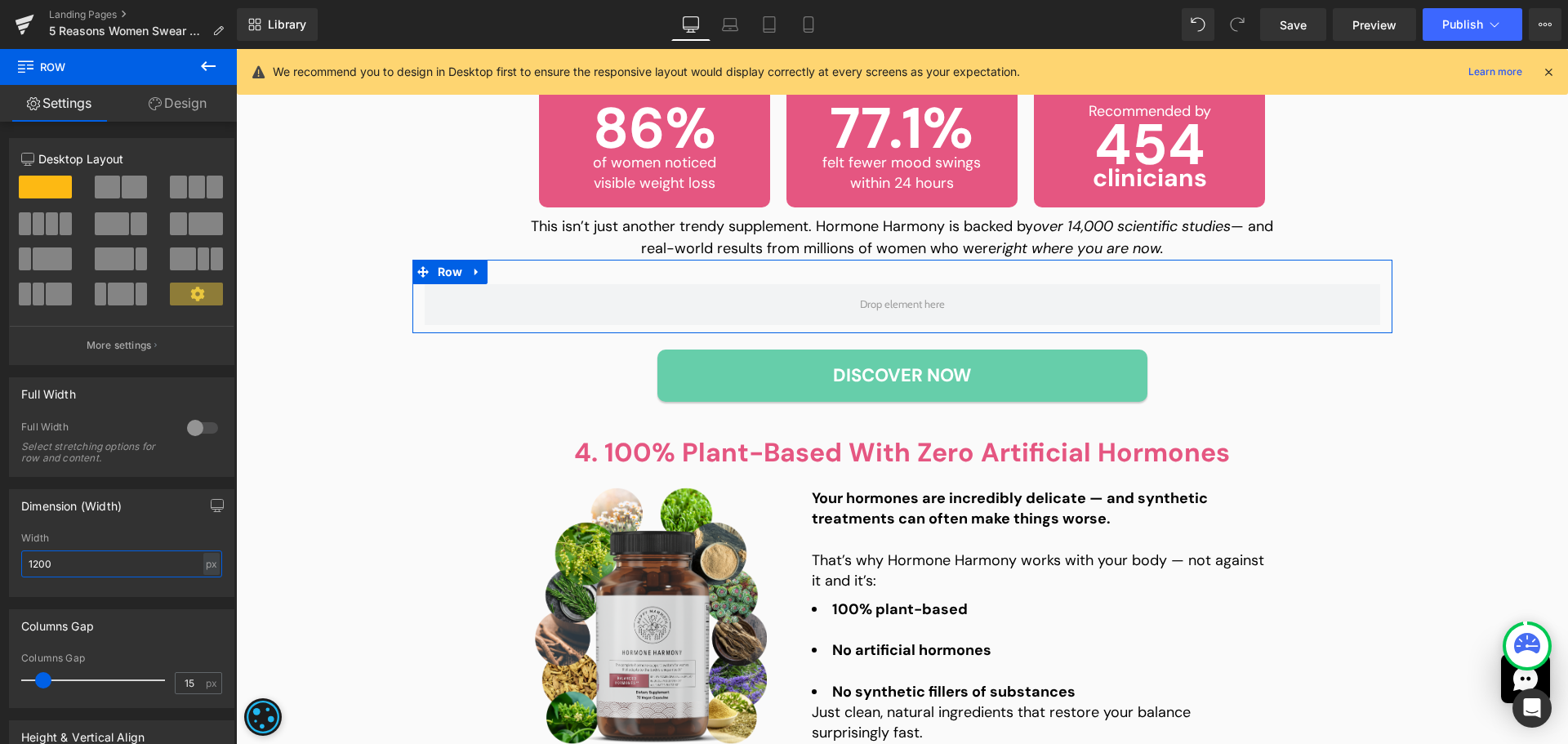
click at [85, 561] on input "1200" at bounding box center [122, 564] width 201 height 27
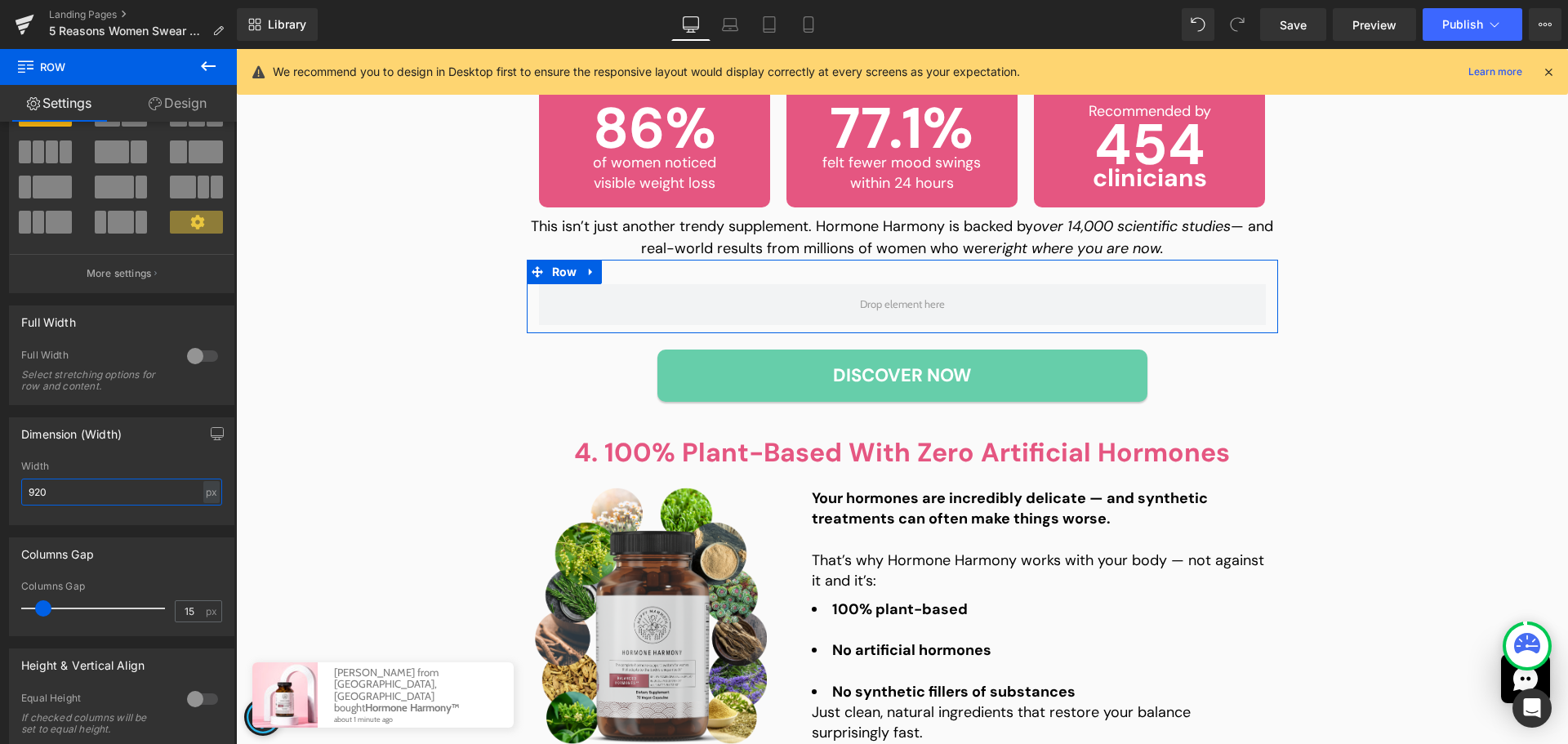
scroll to position [82, 0]
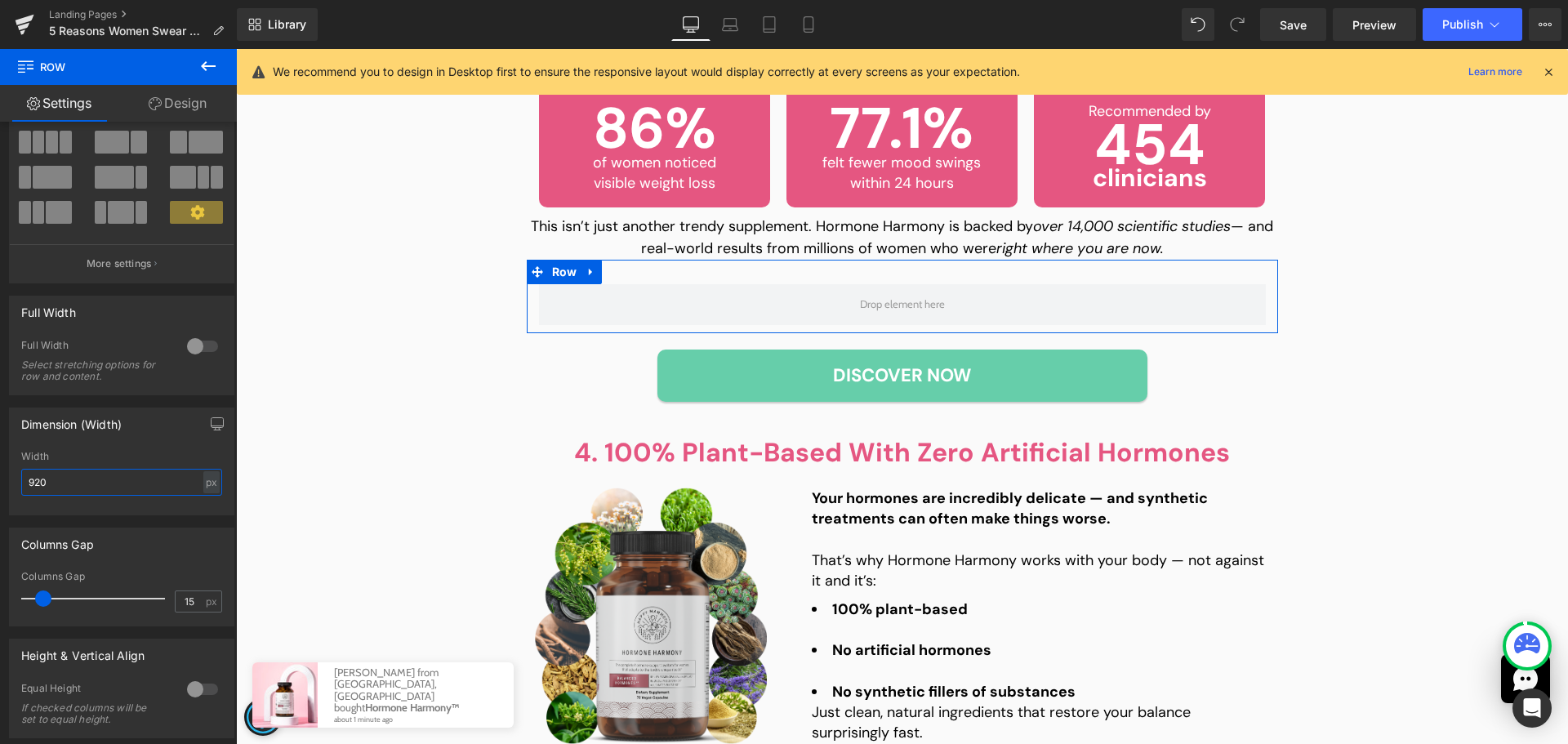
type input "920"
type input "0"
drag, startPoint x: 40, startPoint y: 598, endPoint x: -41, endPoint y: 565, distance: 87.5
click at [0, 565] on html "Row You are previewing how the will restyle your page. You can not edit Element…" at bounding box center [784, 372] width 1568 height 744
click at [186, 99] on link "Design" at bounding box center [178, 103] width 119 height 37
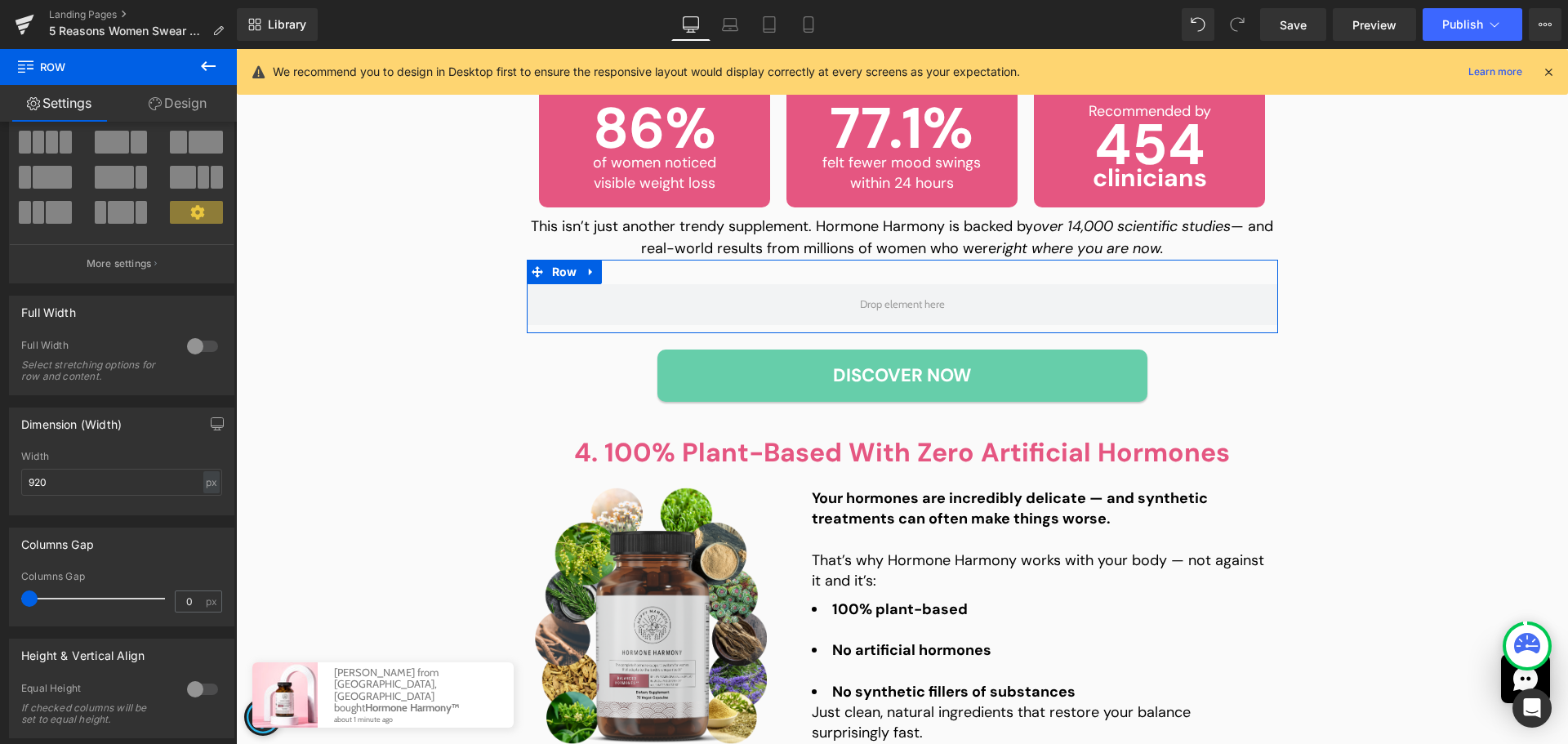
click at [0, 0] on div "Spacing" at bounding box center [0, 0] width 0 height 0
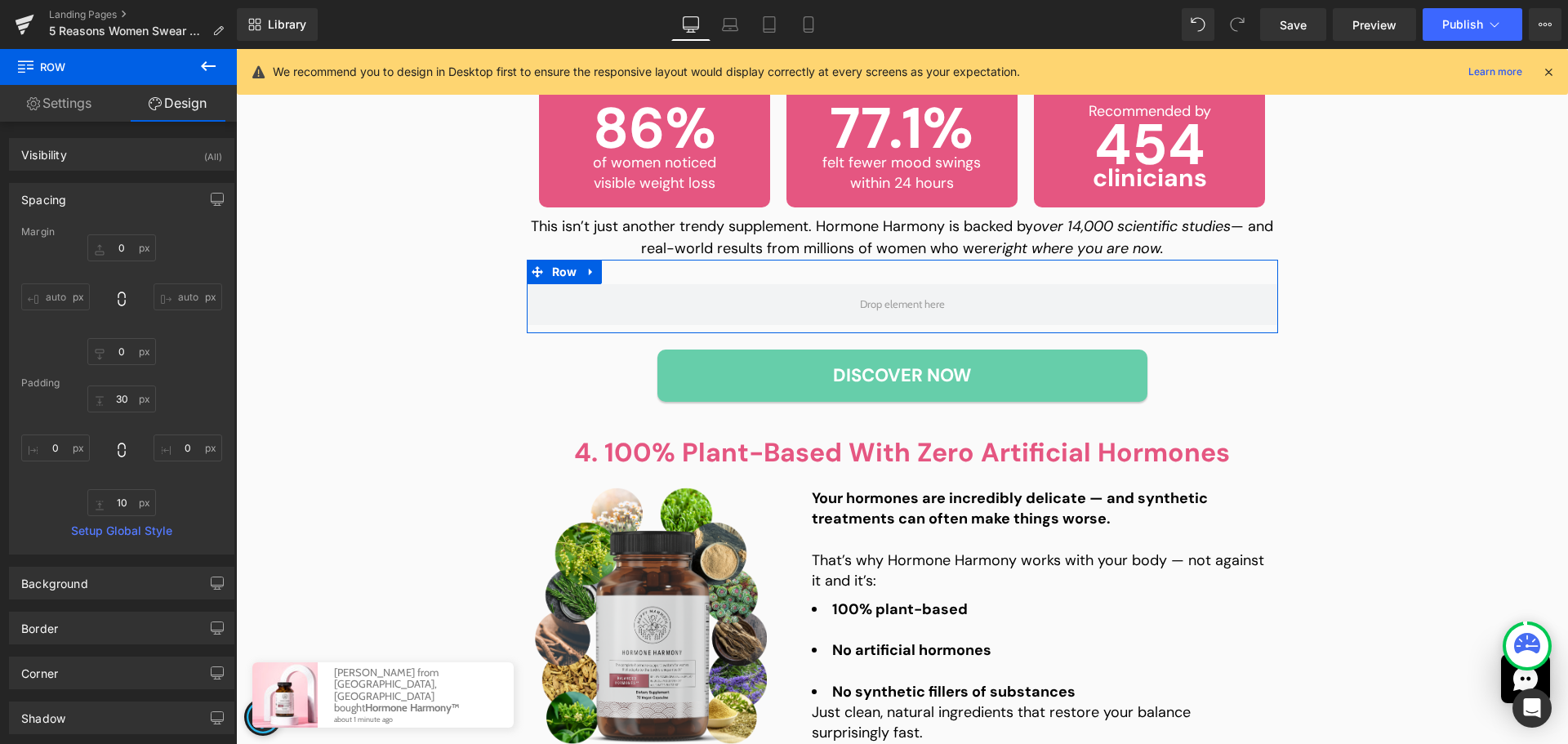
type input "0"
type input "30"
type input "0"
type input "10"
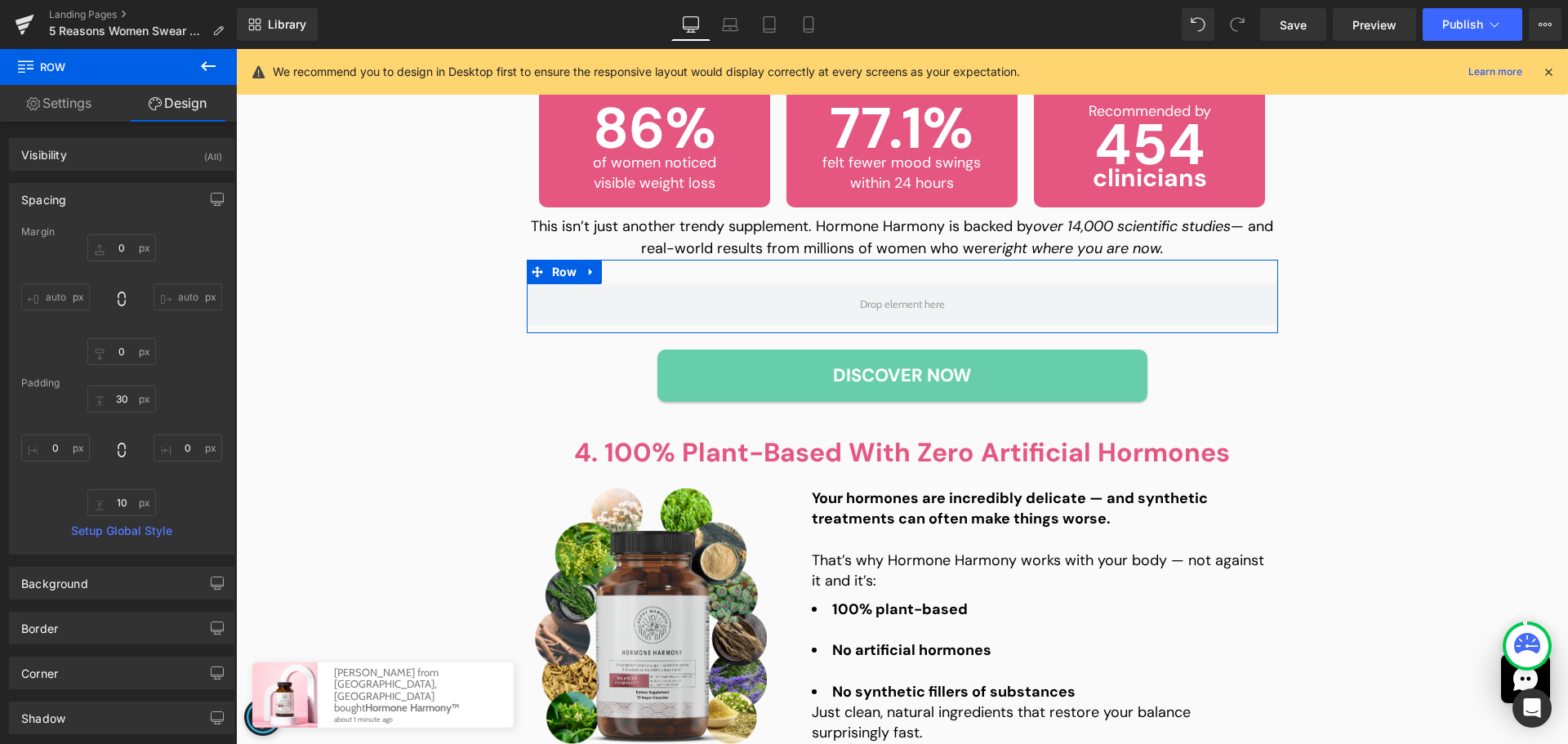
type input "0"
click at [111, 231] on div "Margin" at bounding box center [122, 232] width 201 height 11
click at [117, 239] on input "0" at bounding box center [122, 247] width 68 height 27
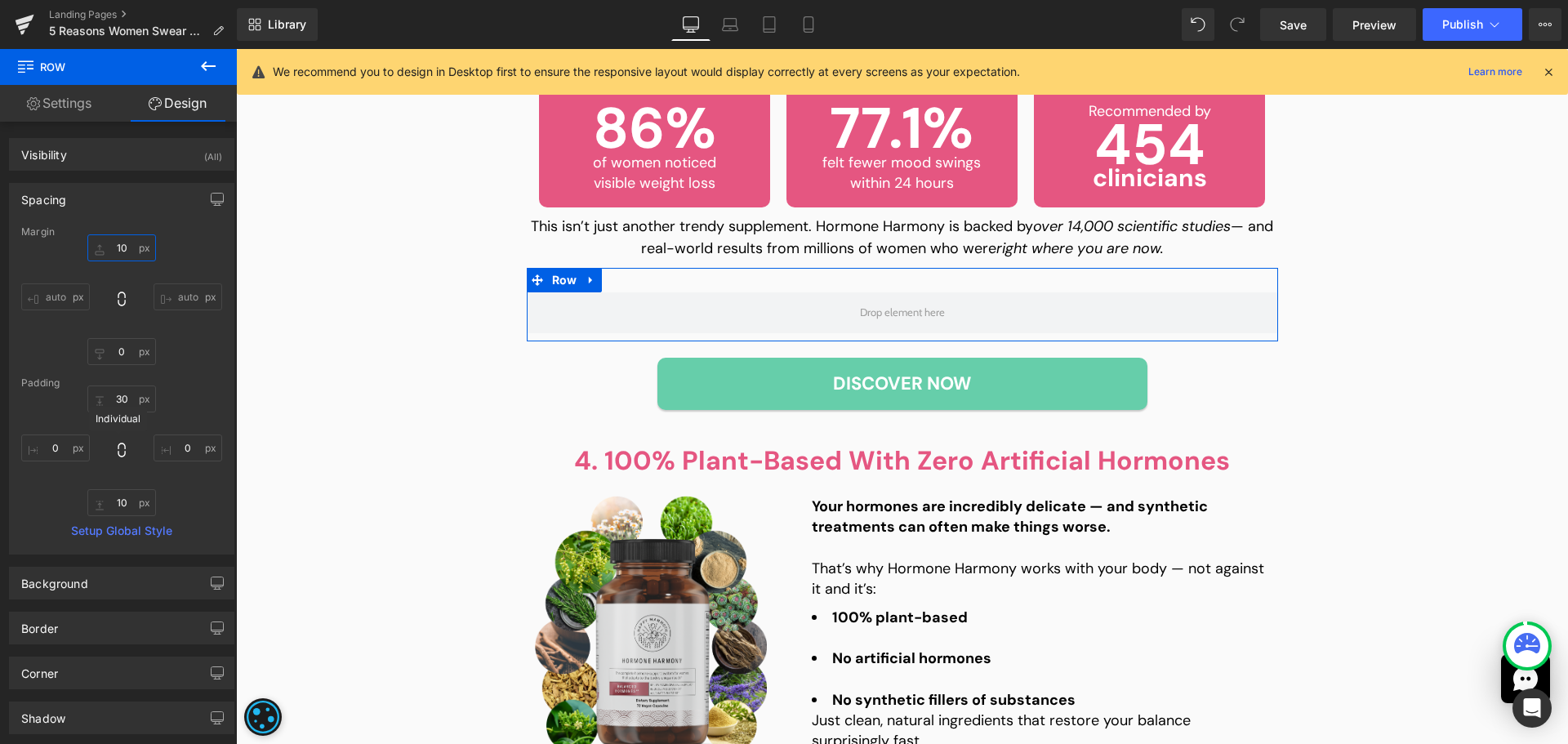
type input "10"
click at [124, 447] on icon at bounding box center [122, 450] width 17 height 17
type input "0"
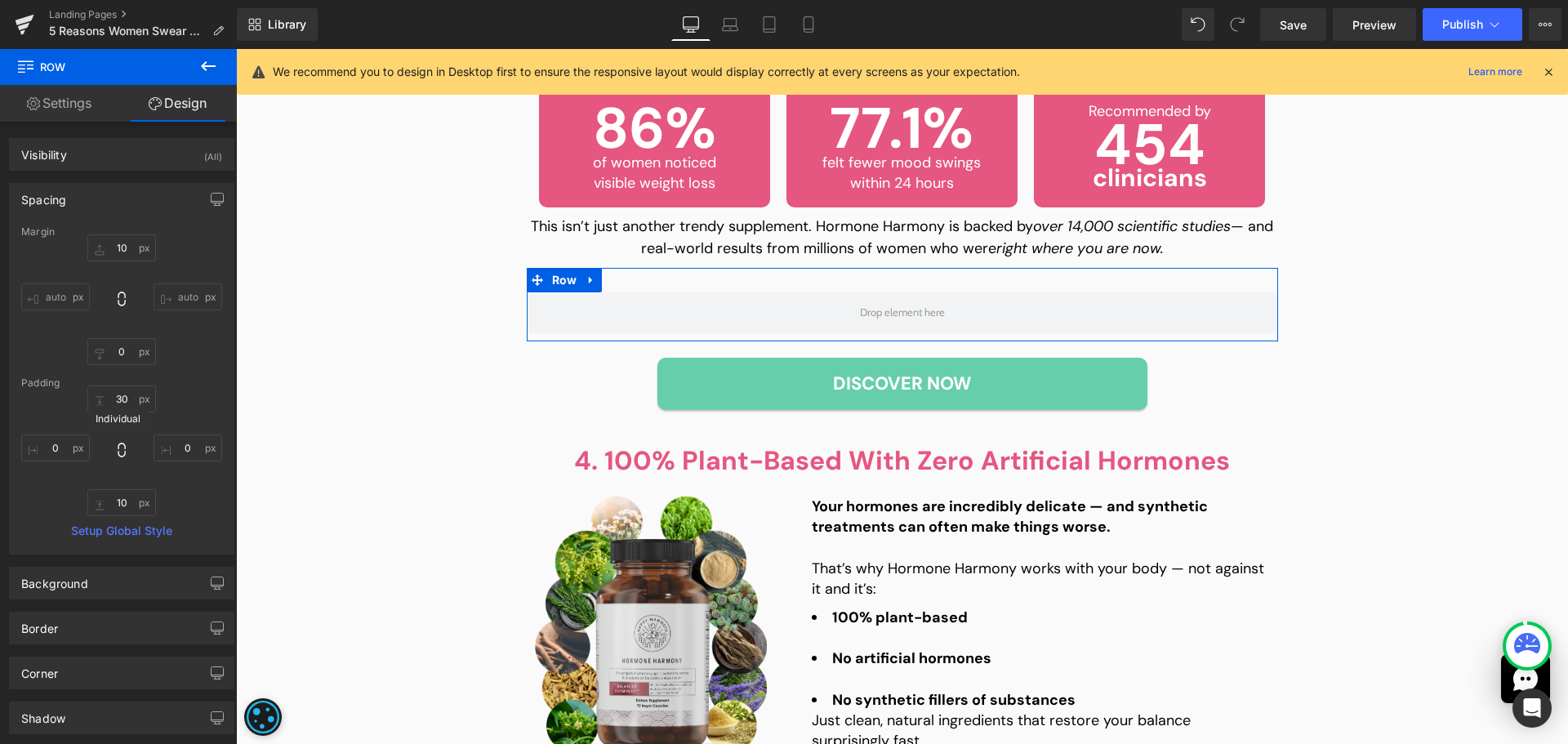
type input "0"
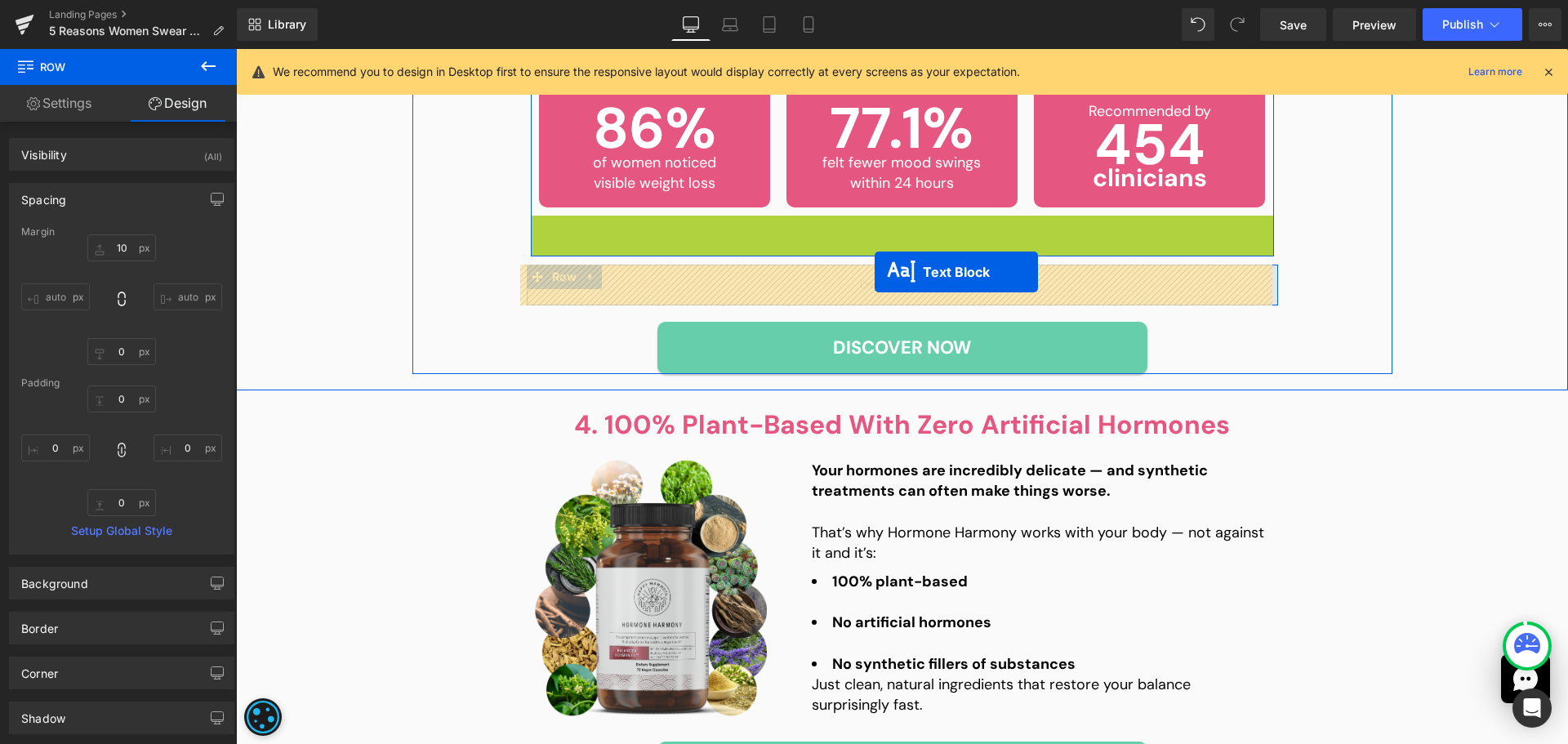
drag, startPoint x: 880, startPoint y: 236, endPoint x: 875, endPoint y: 272, distance: 36.3
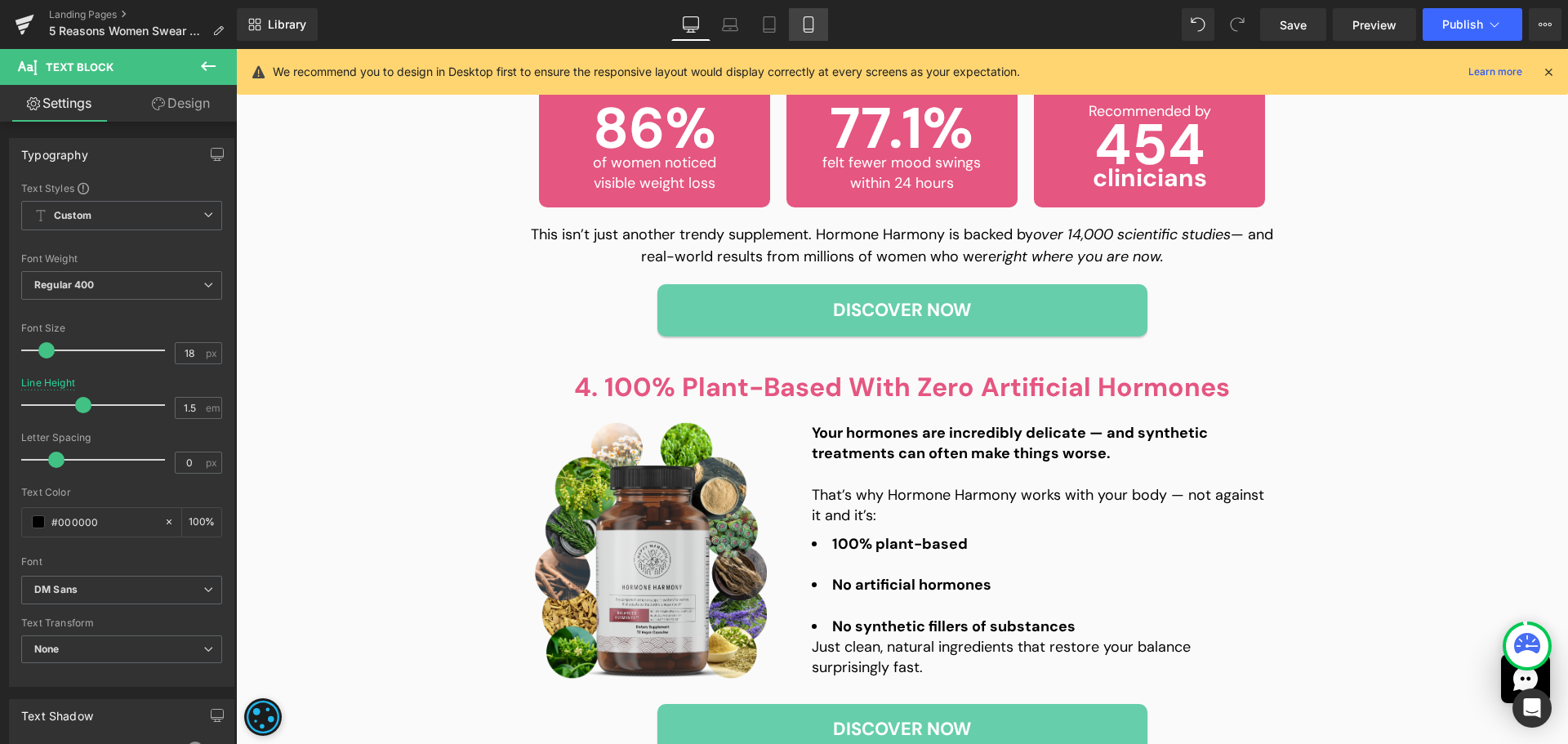
click at [812, 37] on link "Mobile" at bounding box center [808, 24] width 40 height 32
type input "100"
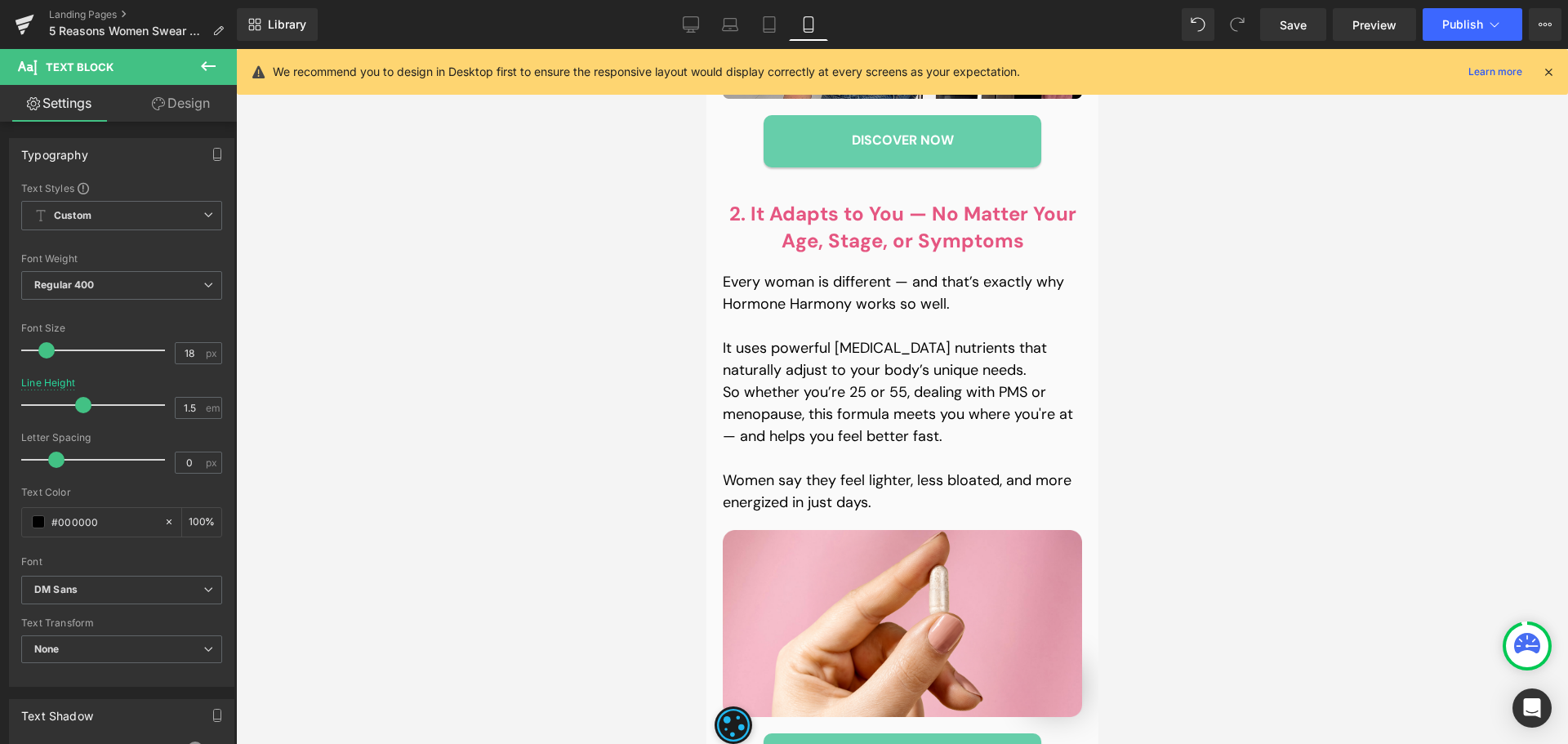
scroll to position [2563, 0]
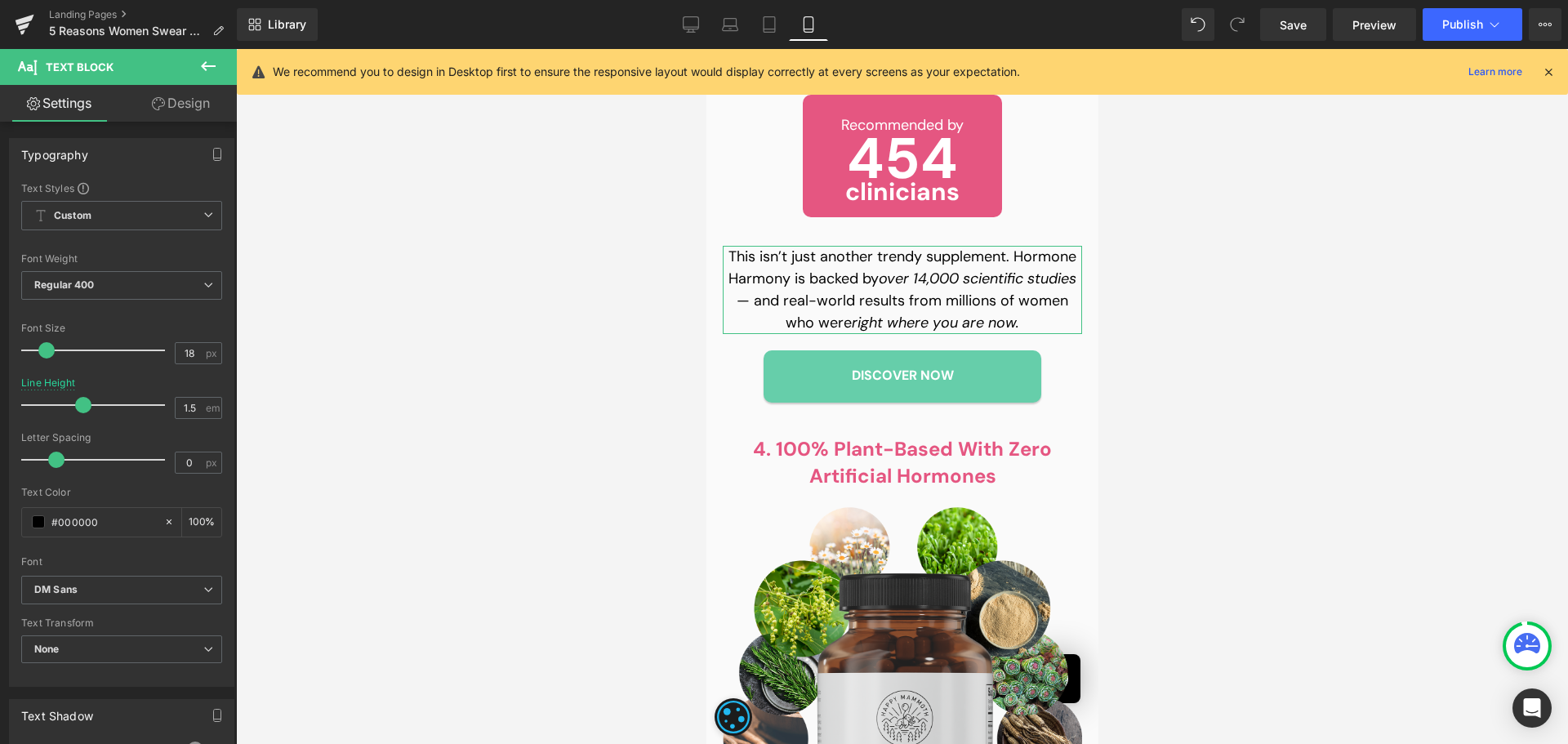
click at [201, 110] on link "Design" at bounding box center [181, 103] width 119 height 37
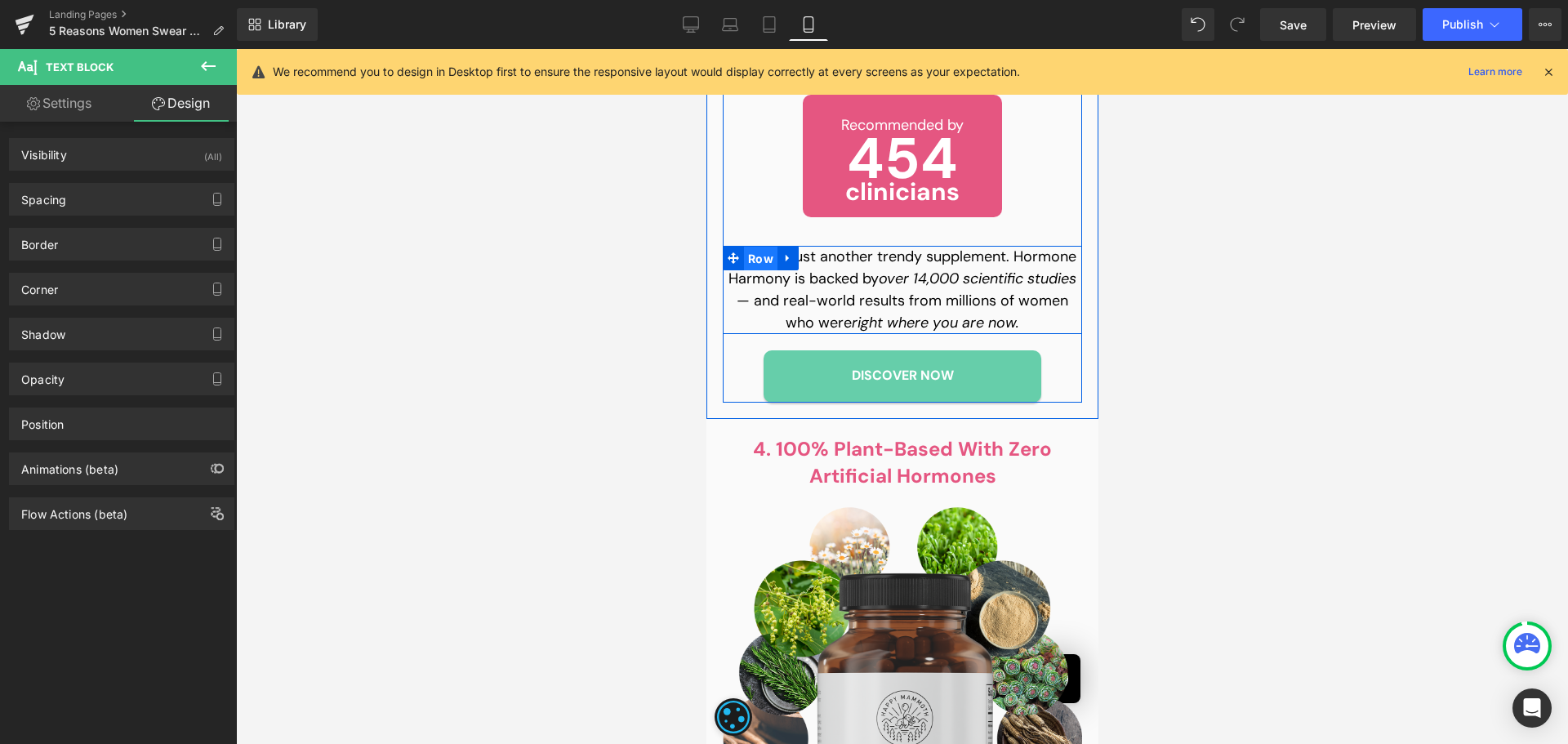
drag, startPoint x: 745, startPoint y: 237, endPoint x: 1086, endPoint y: 212, distance: 341.9
click at [745, 247] on span "Row" at bounding box center [760, 259] width 33 height 25
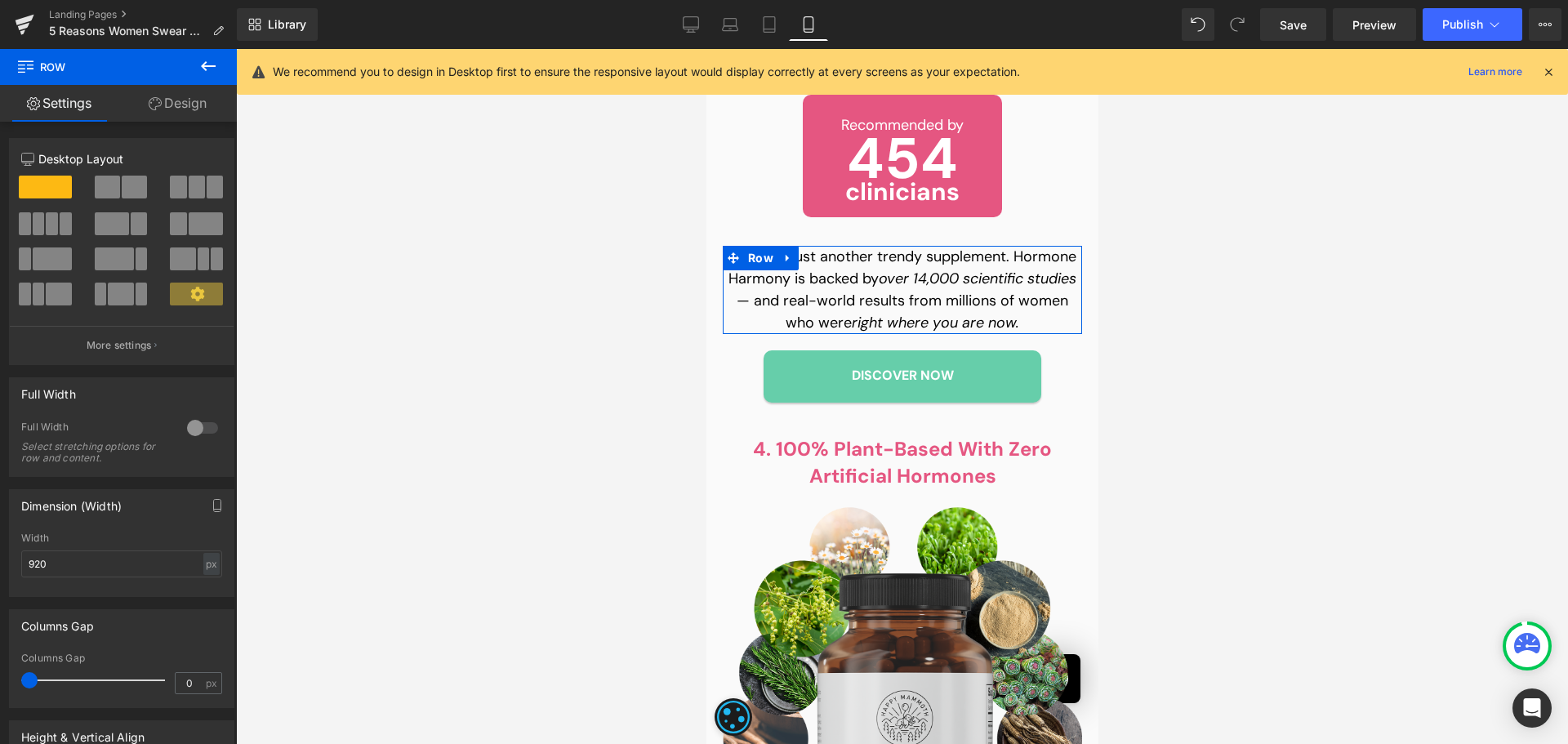
click at [173, 103] on link "Design" at bounding box center [178, 103] width 119 height 37
click at [0, 0] on div "Spacing" at bounding box center [0, 0] width 0 height 0
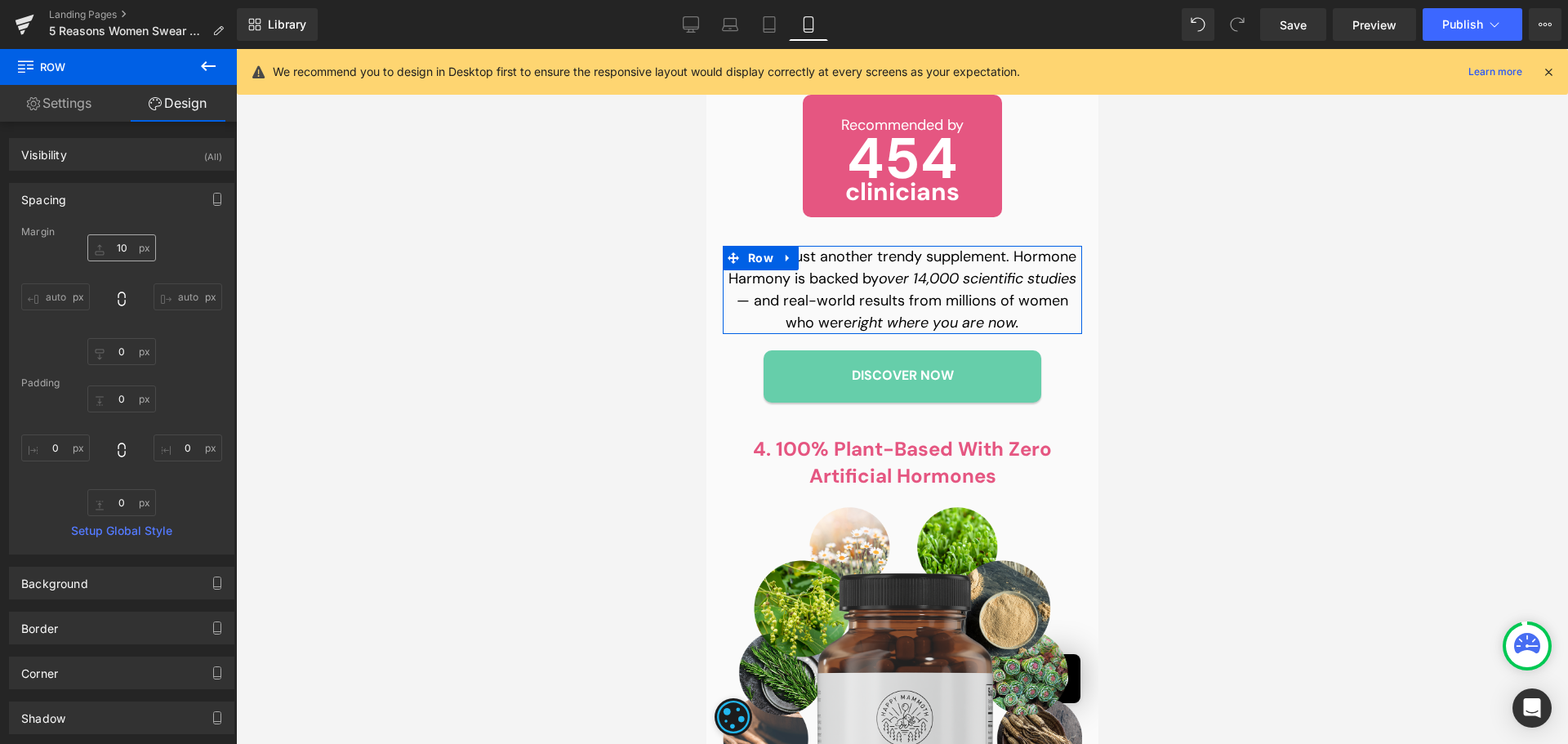
type input "10"
type input "0"
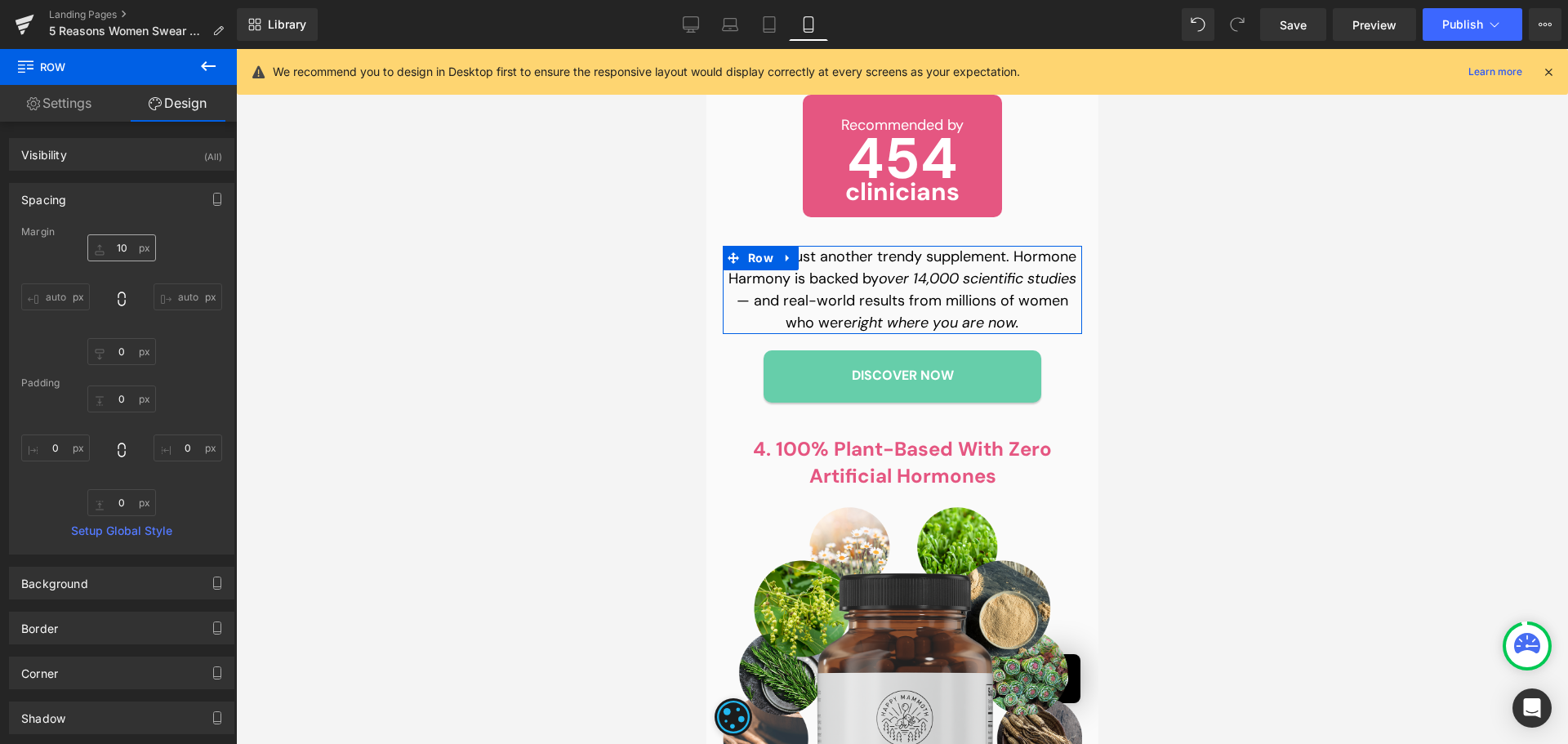
type input "0"
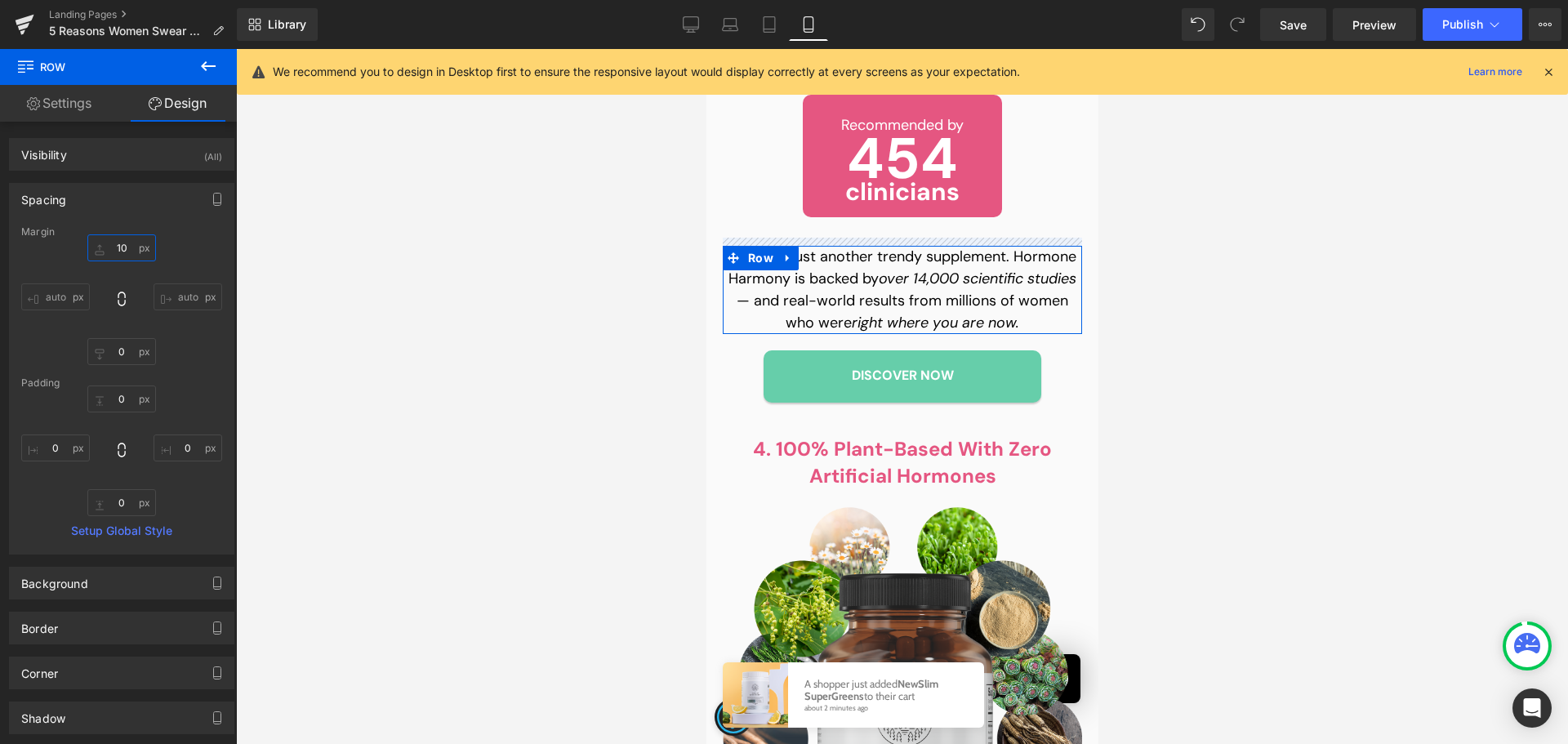
click at [119, 251] on input "10" at bounding box center [122, 247] width 68 height 27
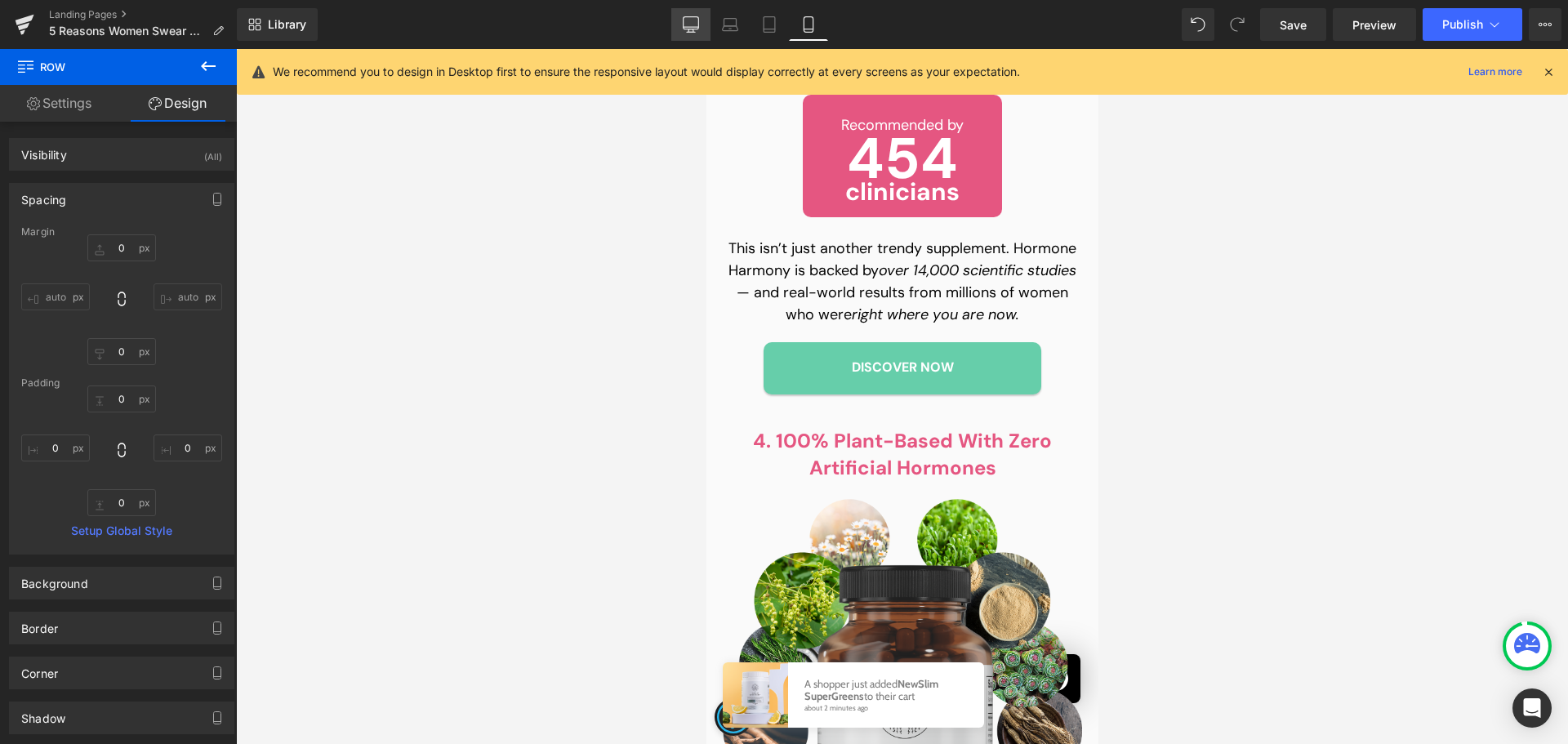
click at [695, 37] on link "Desktop" at bounding box center [691, 24] width 40 height 32
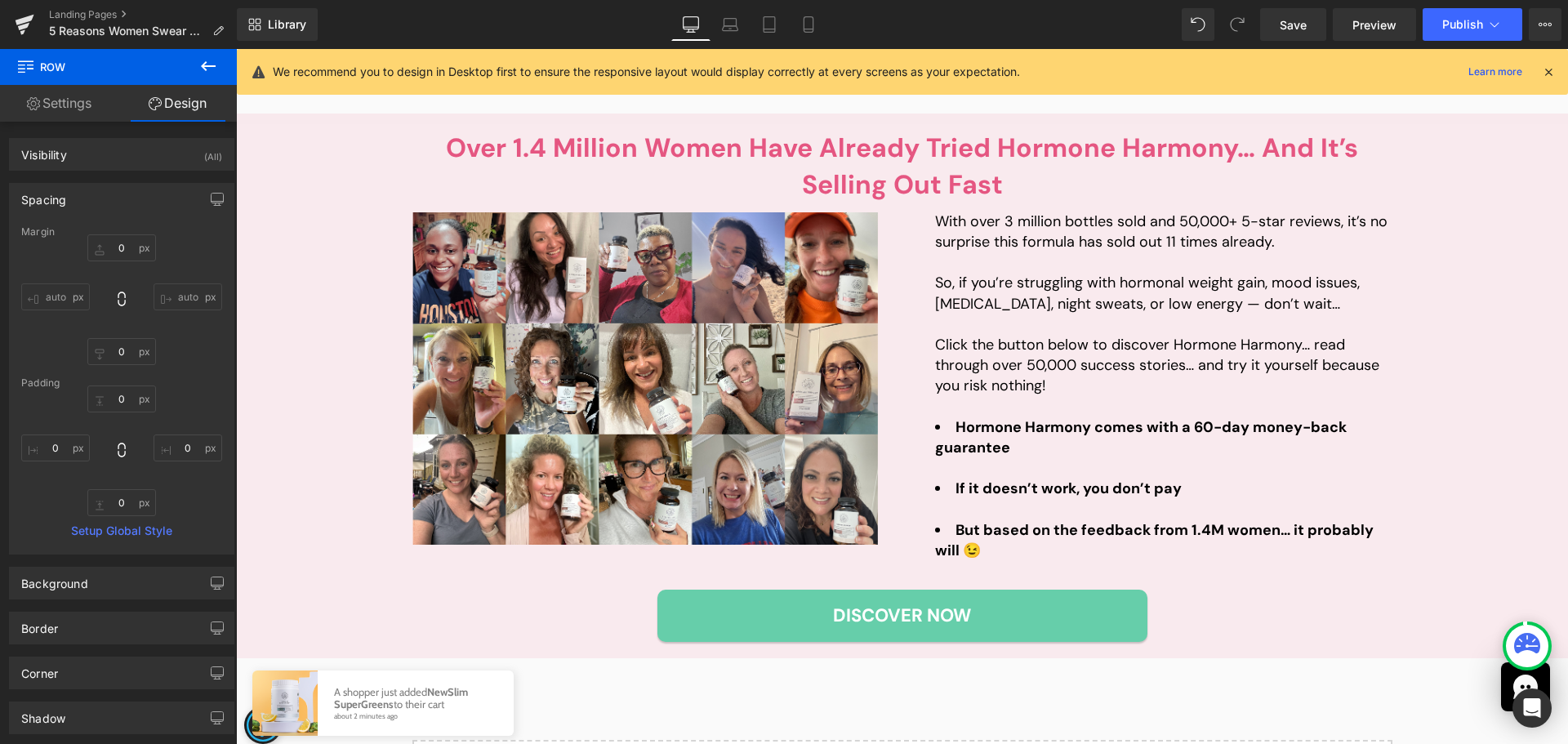
type input "10"
type input "0"
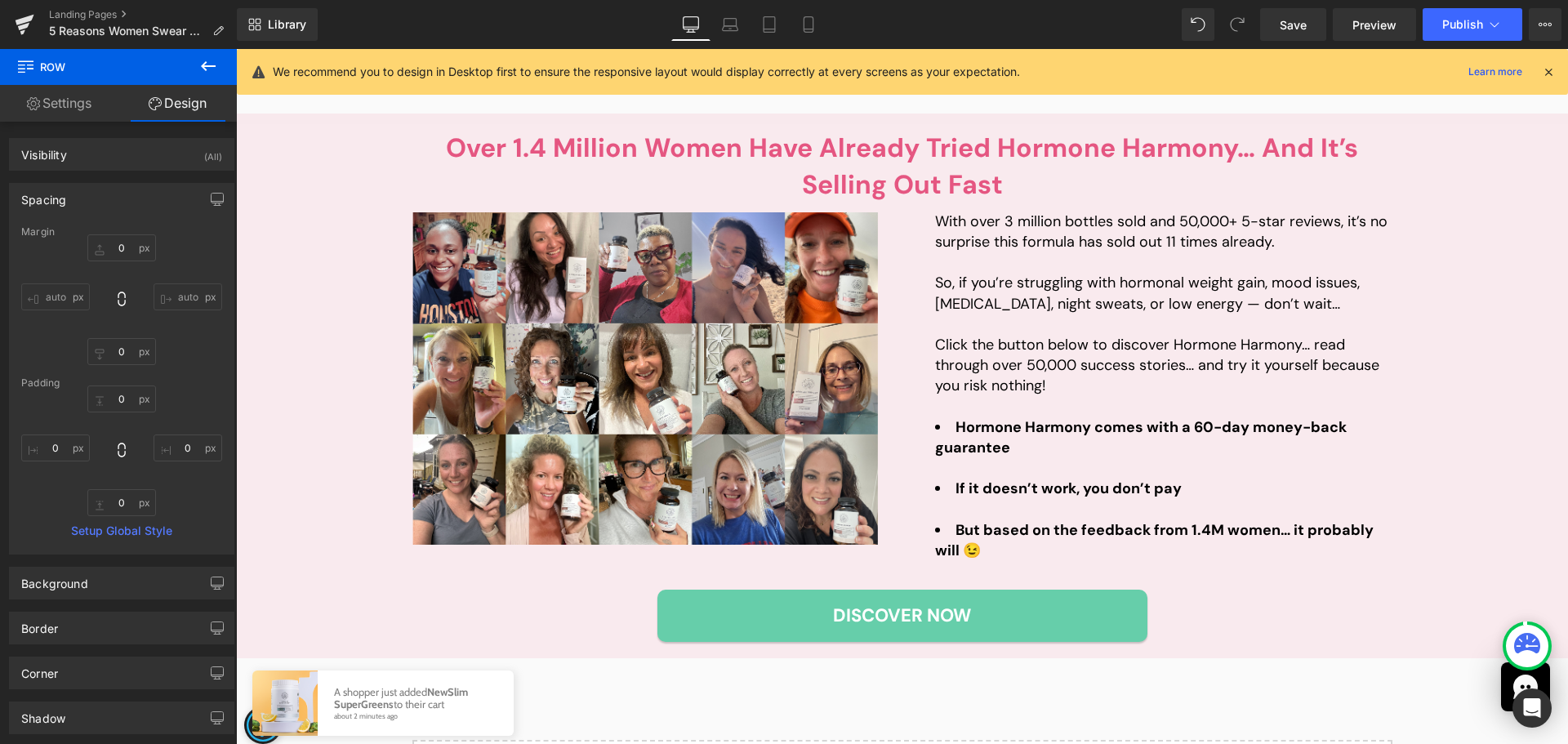
type input "0"
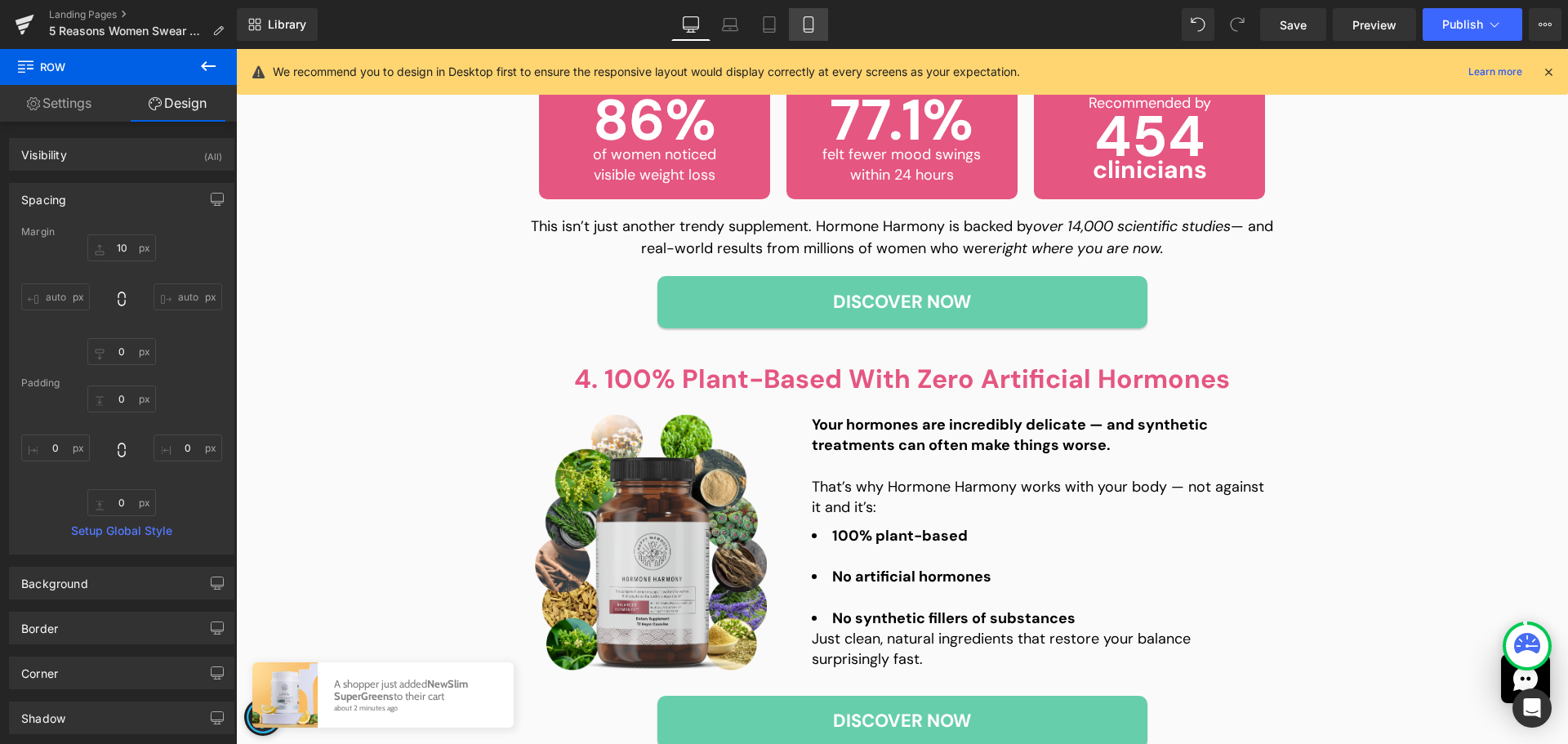
click at [811, 29] on icon at bounding box center [808, 29] width 9 height 0
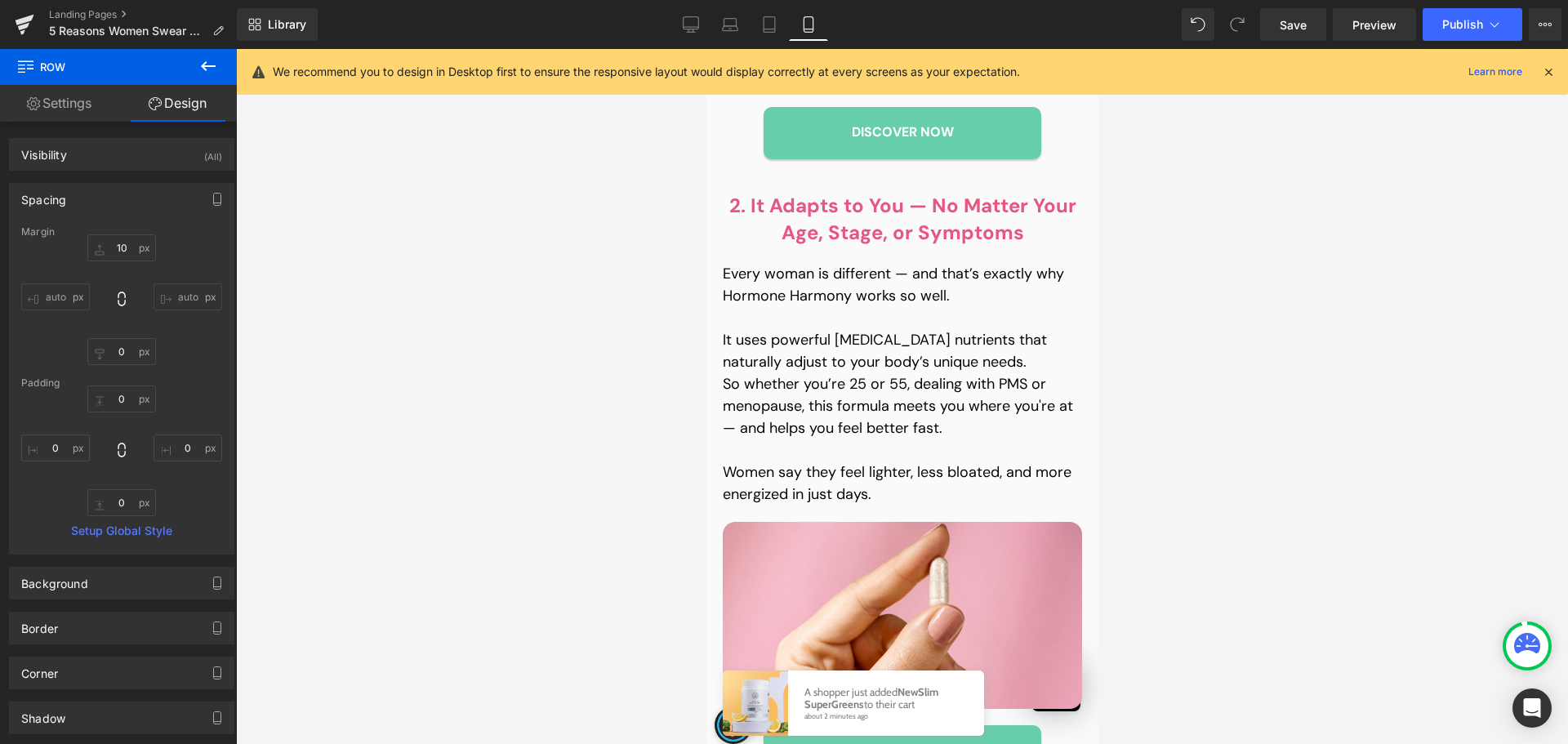
type input "0"
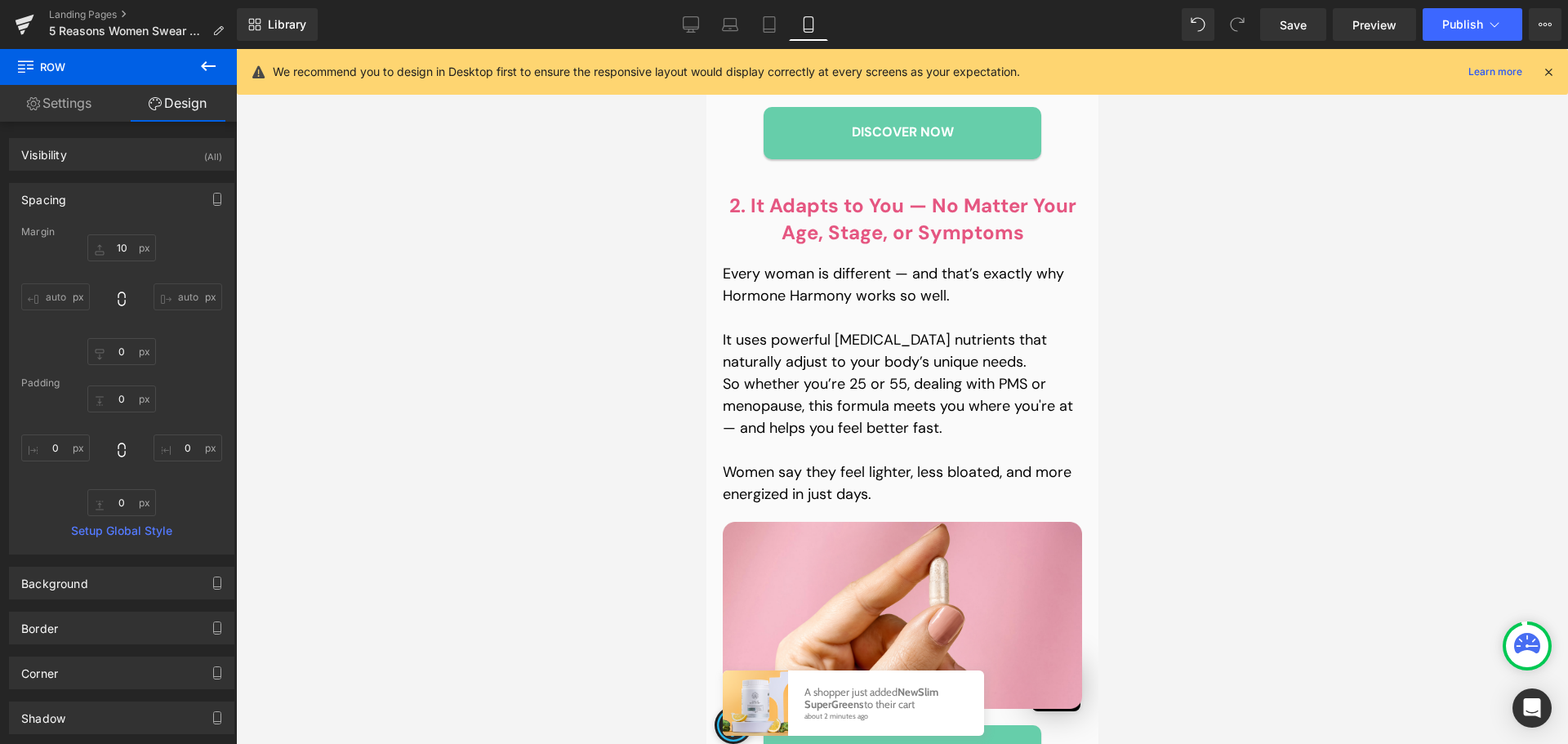
type input "0"
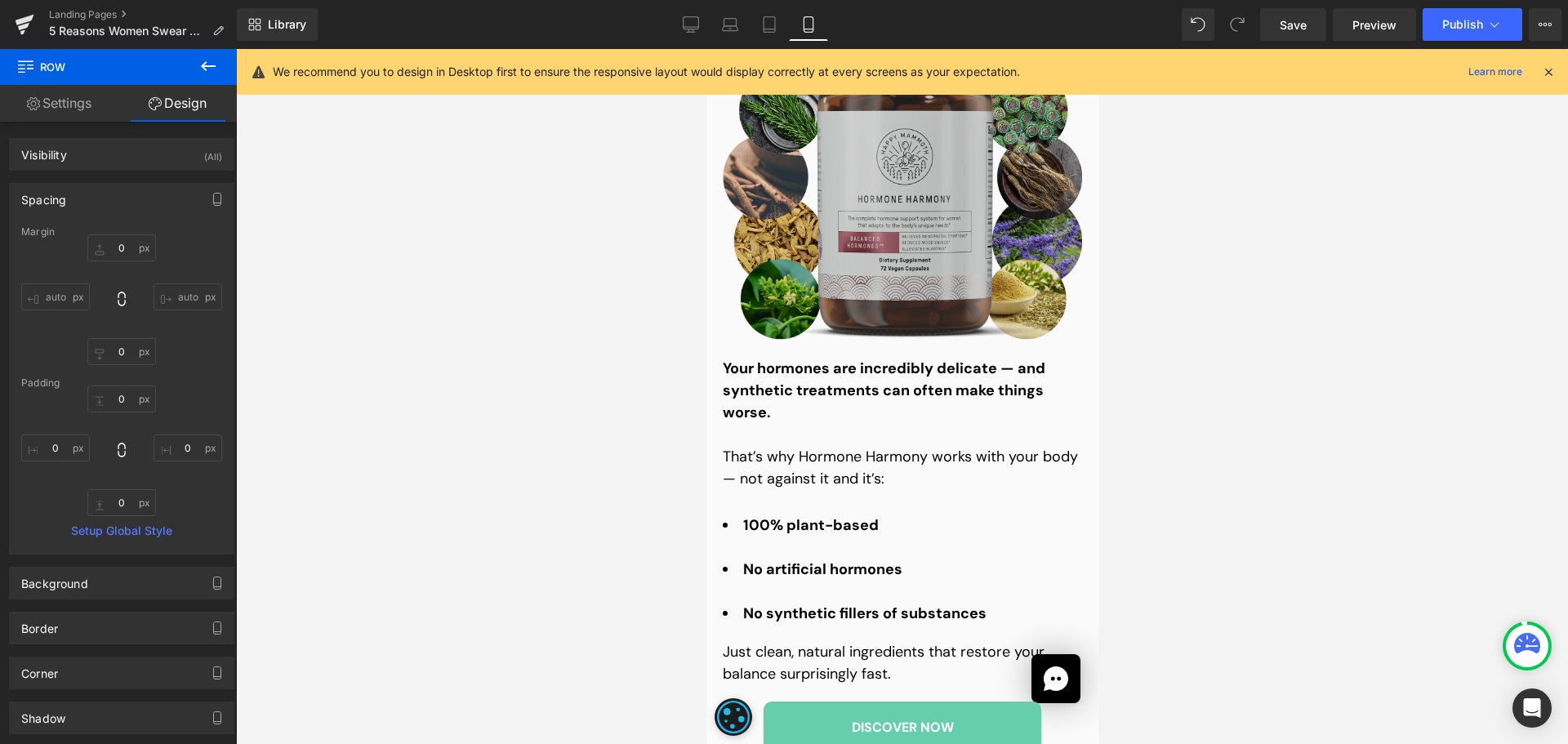
scroll to position [3135, 0]
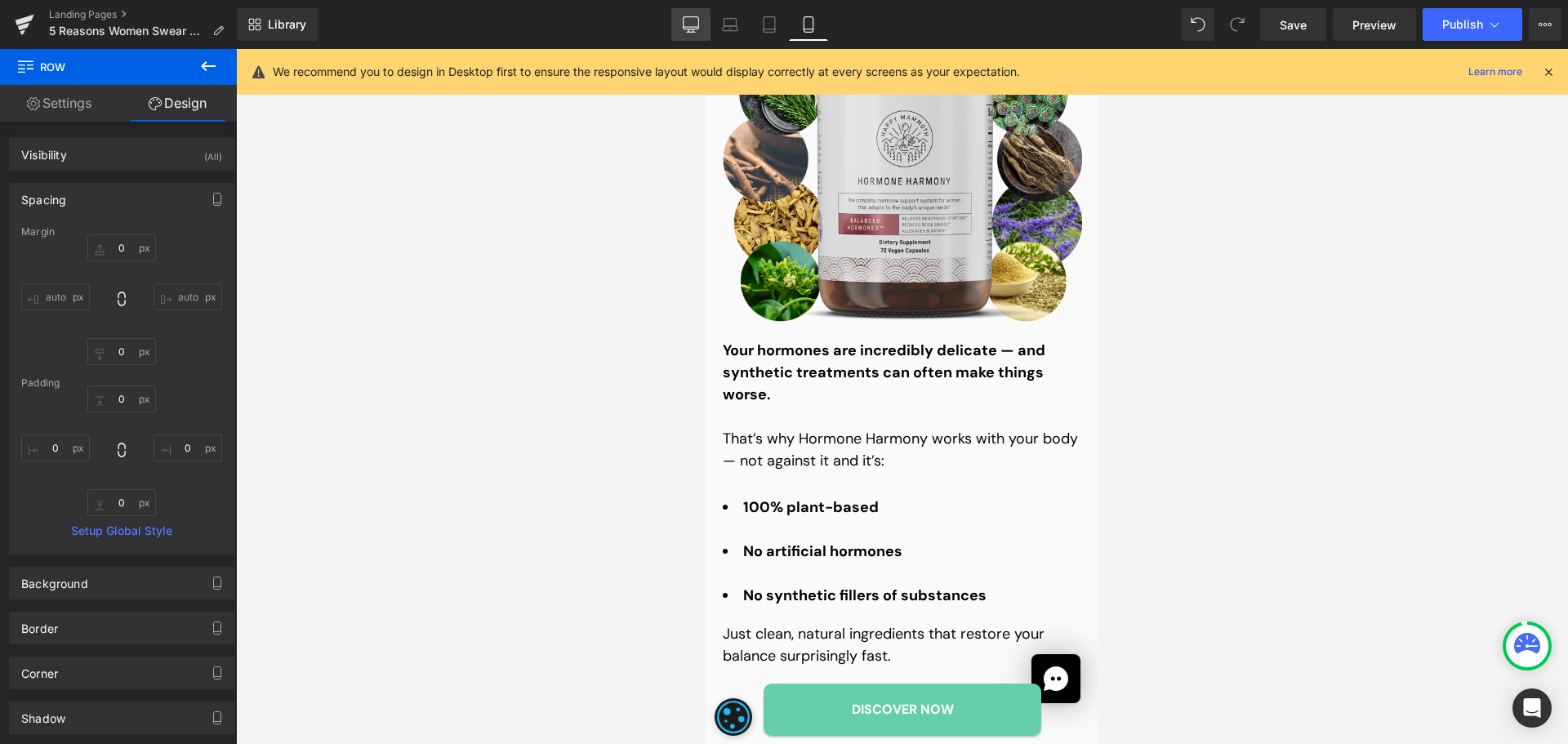
click at [689, 8] on link "Desktop" at bounding box center [691, 24] width 40 height 32
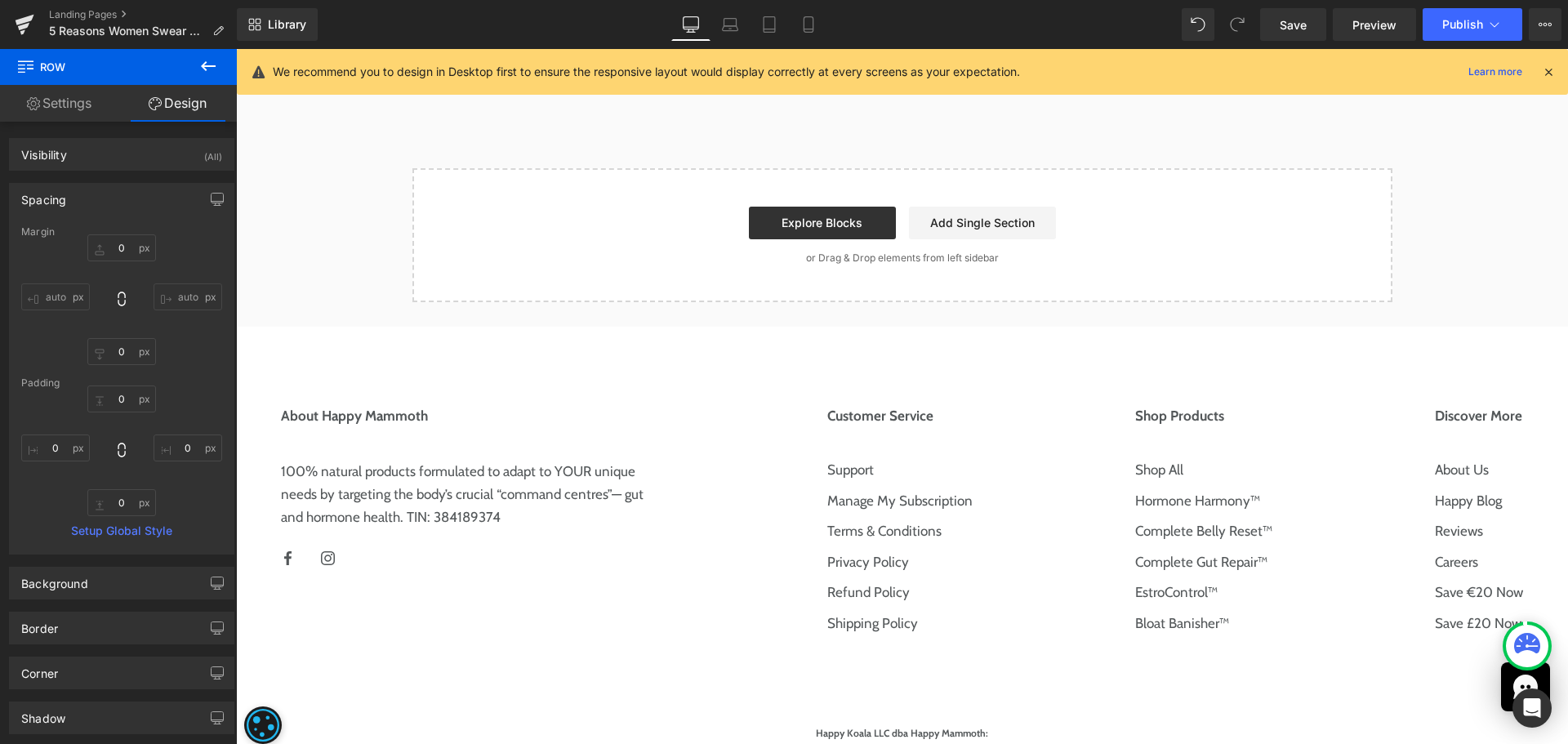
type input "10"
type input "0"
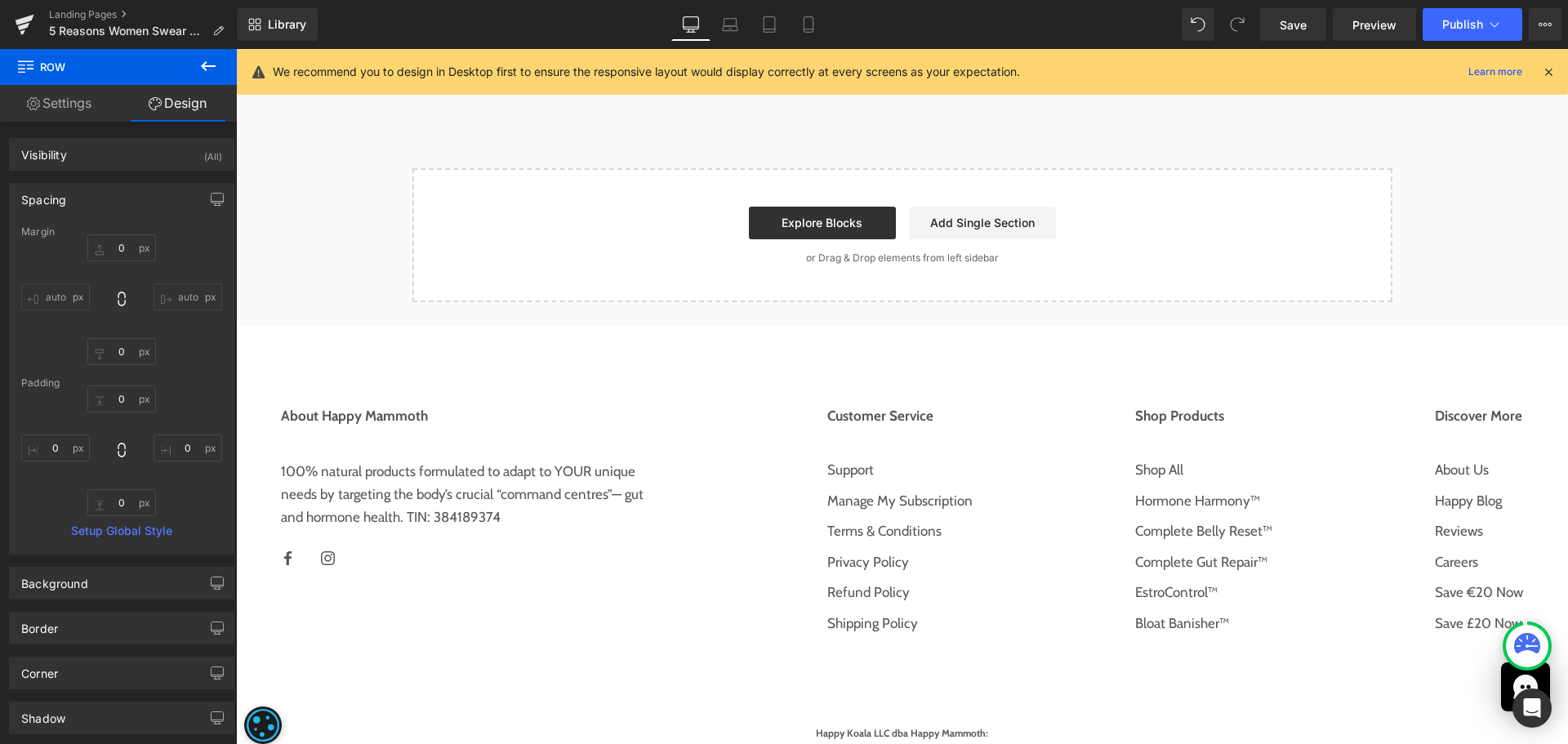
type input "0"
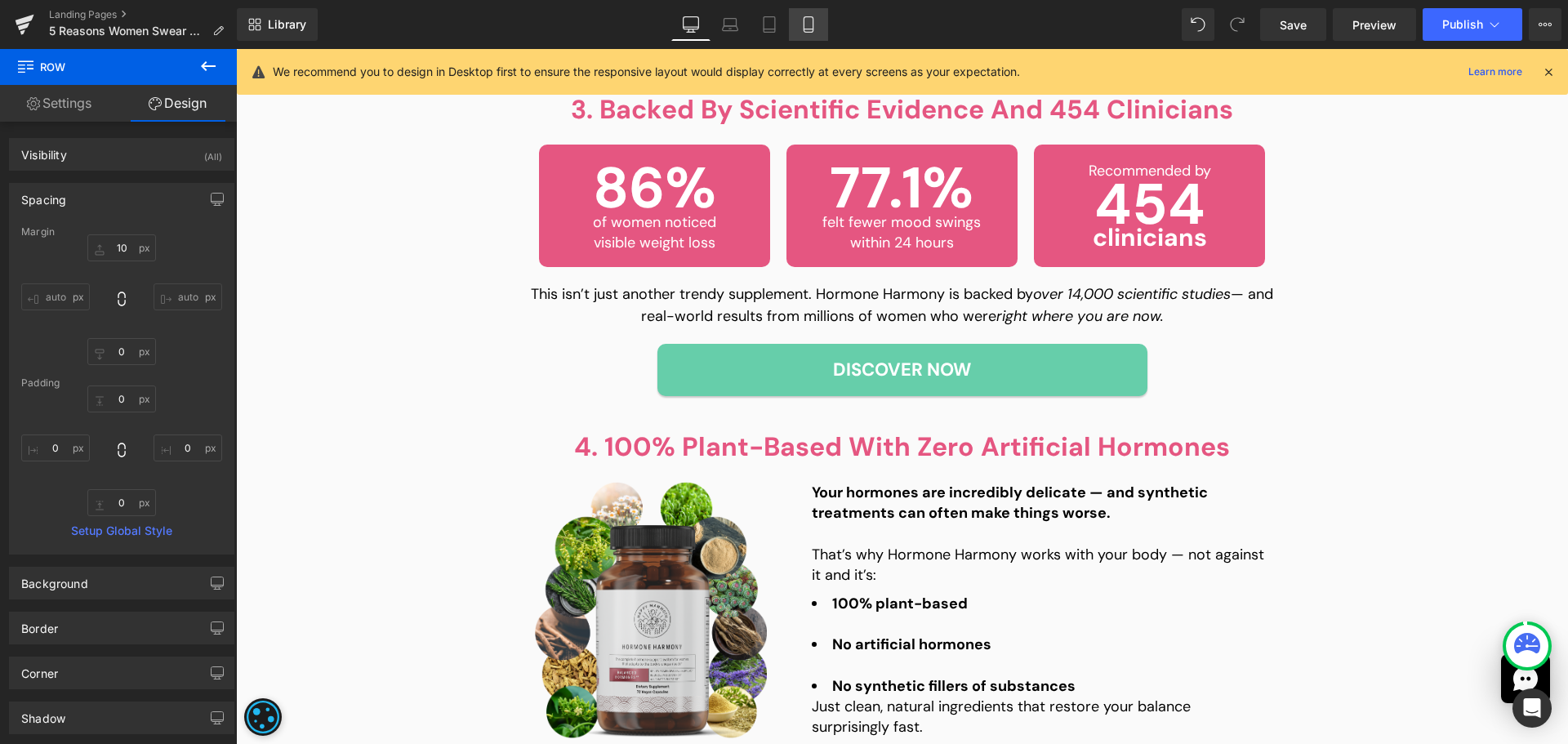
click at [825, 38] on link "Mobile" at bounding box center [808, 24] width 40 height 32
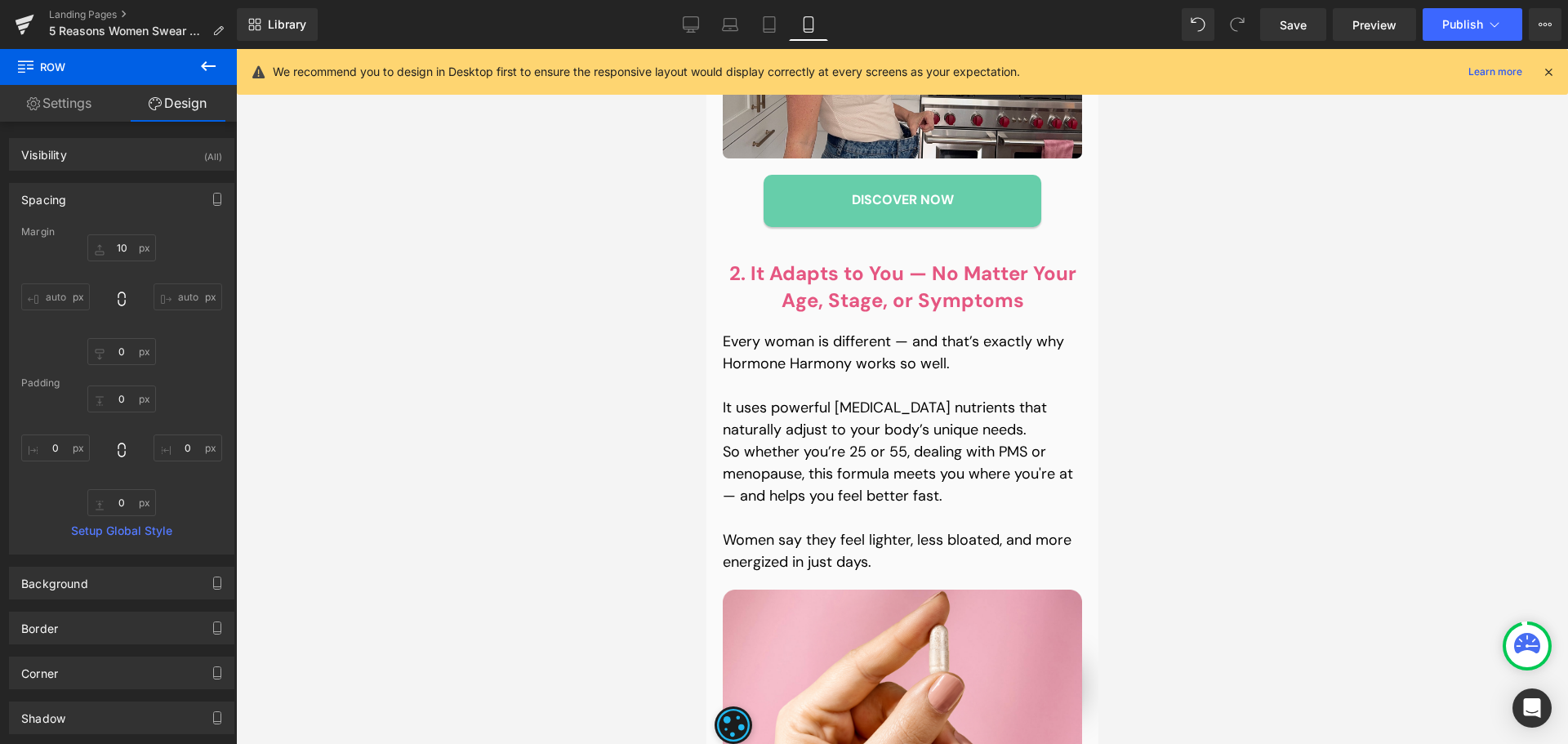
type input "0"
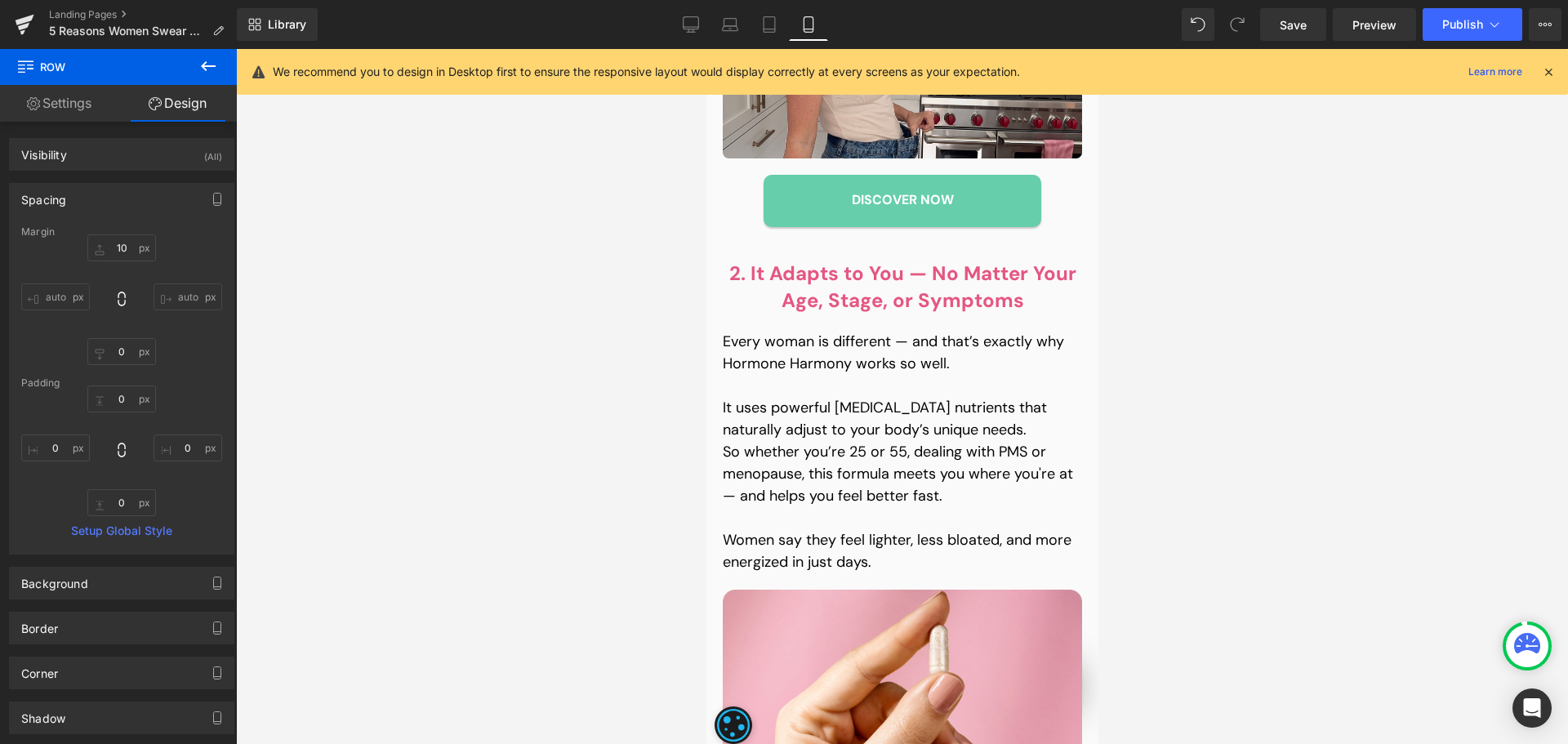
type input "0"
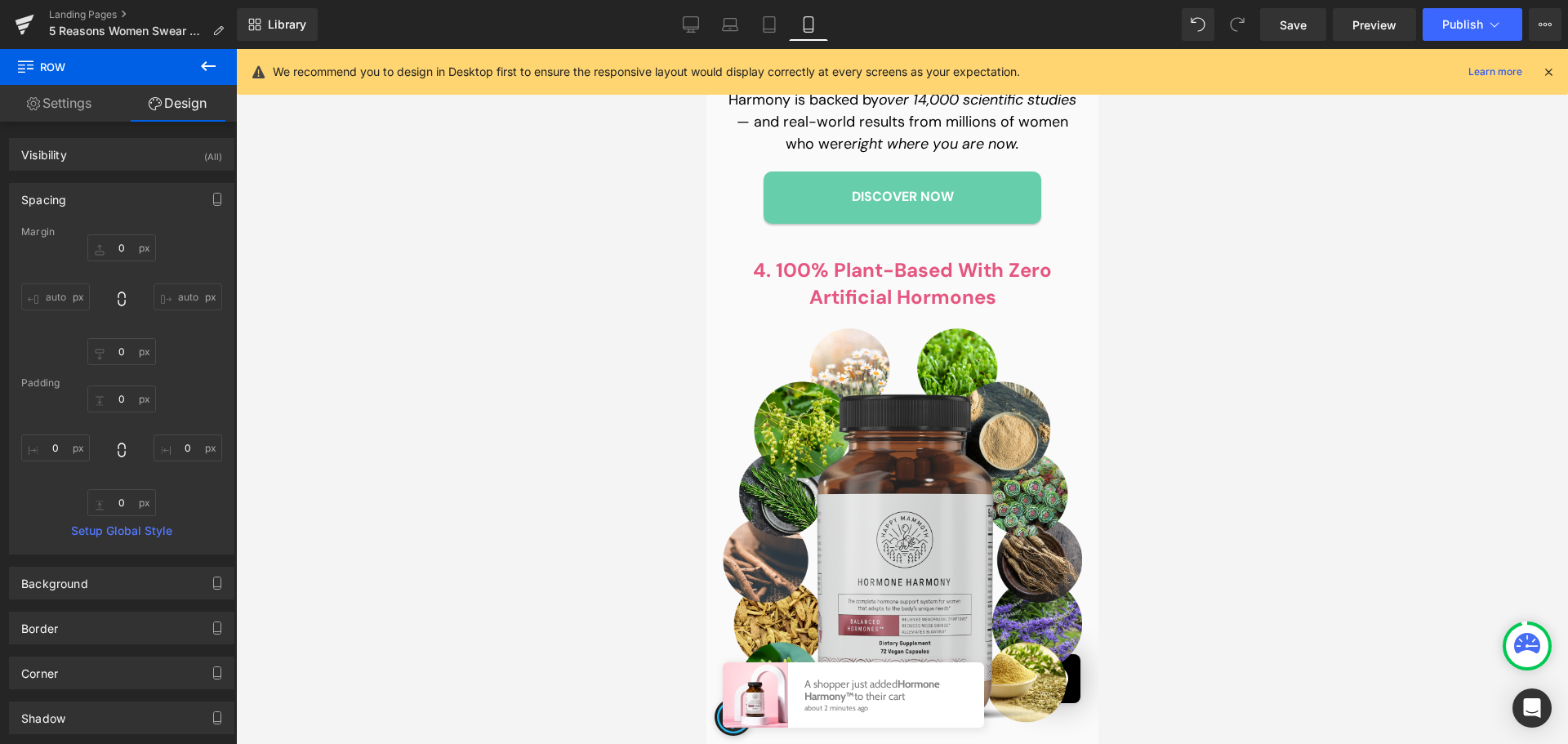
scroll to position [2740, 0]
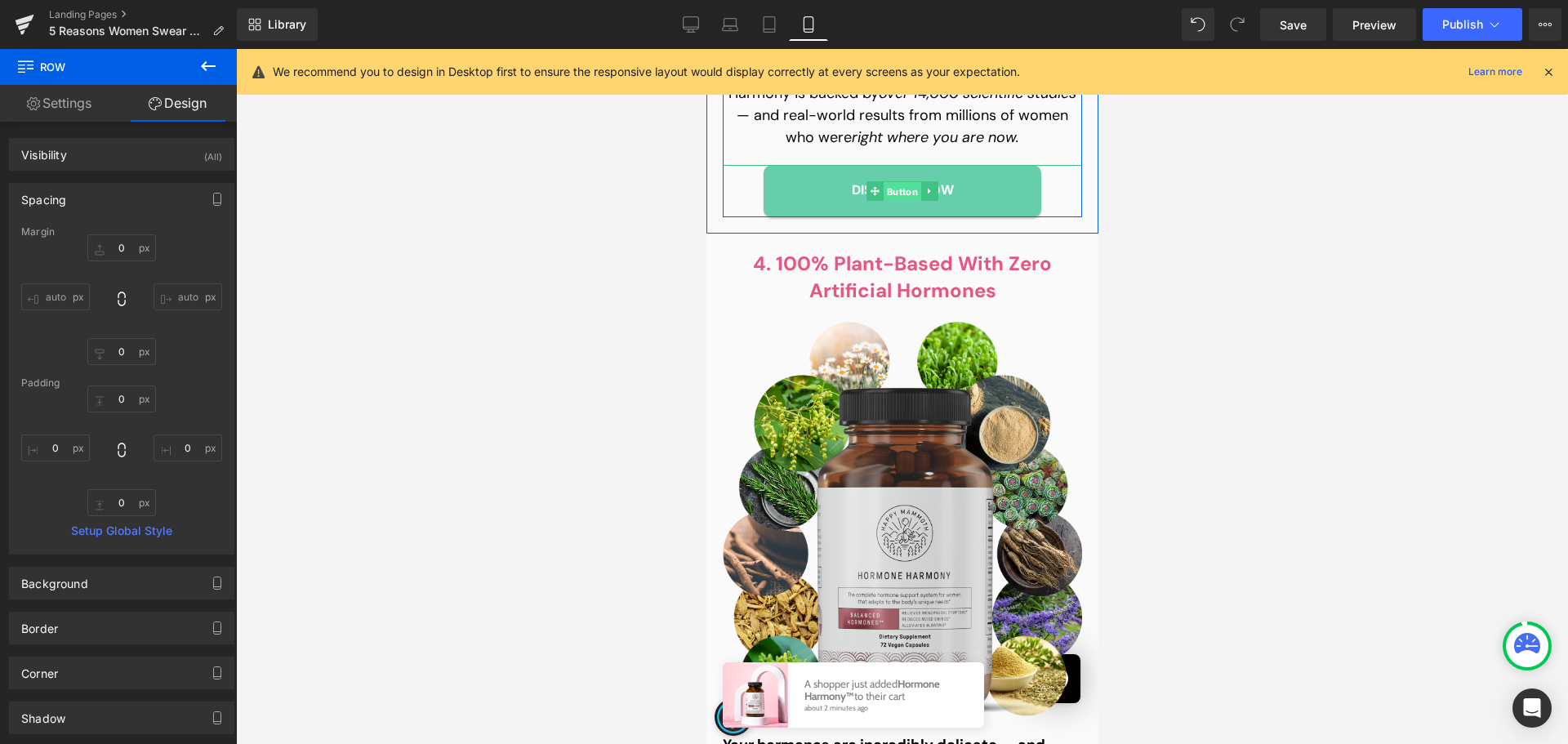
drag, startPoint x: 890, startPoint y: 171, endPoint x: 1002, endPoint y: 467, distance: 316.5
click at [890, 181] on span "Button" at bounding box center [901, 191] width 38 height 19
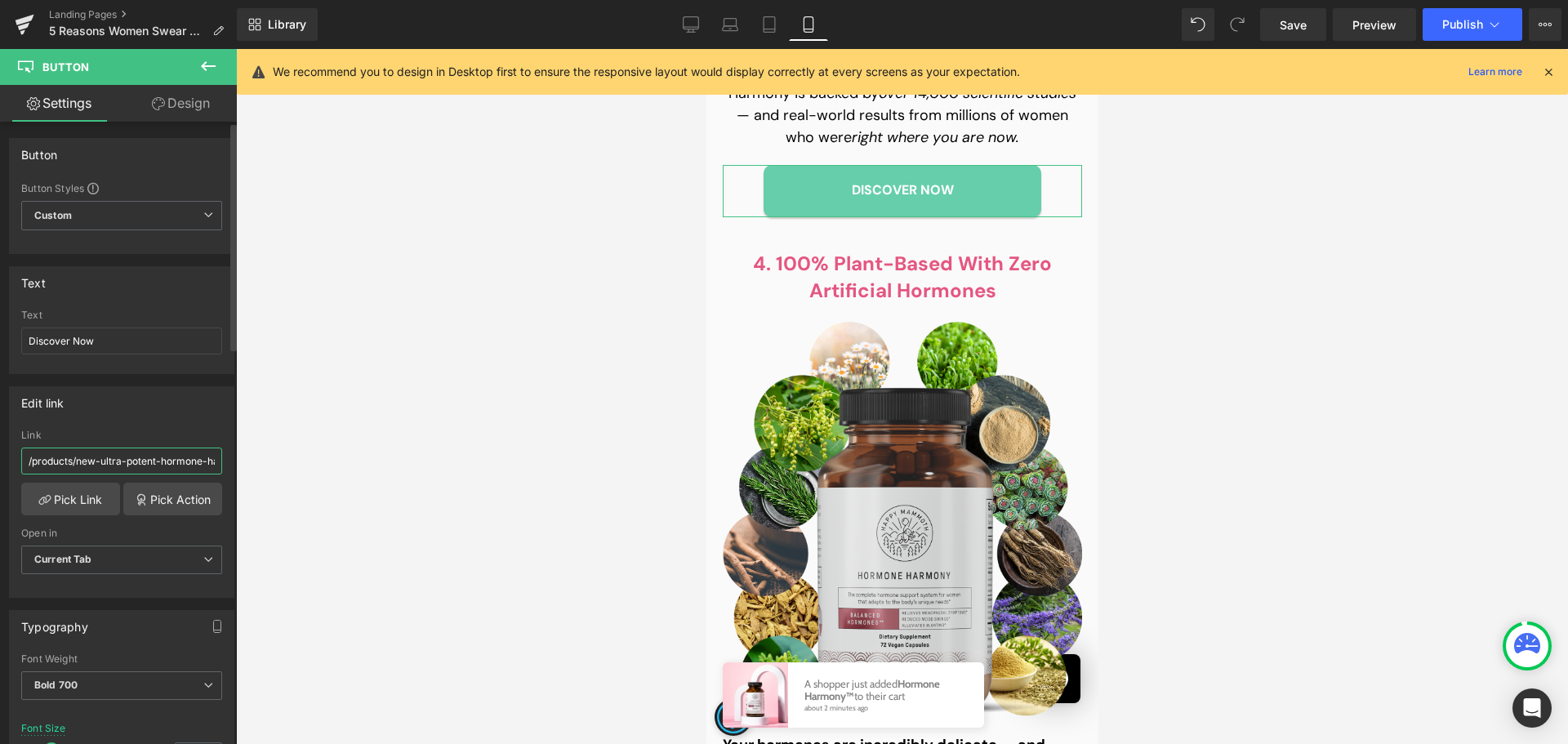
click at [133, 466] on input "/products/new-ultra-potent-hormone-harmony" at bounding box center [122, 460] width 201 height 27
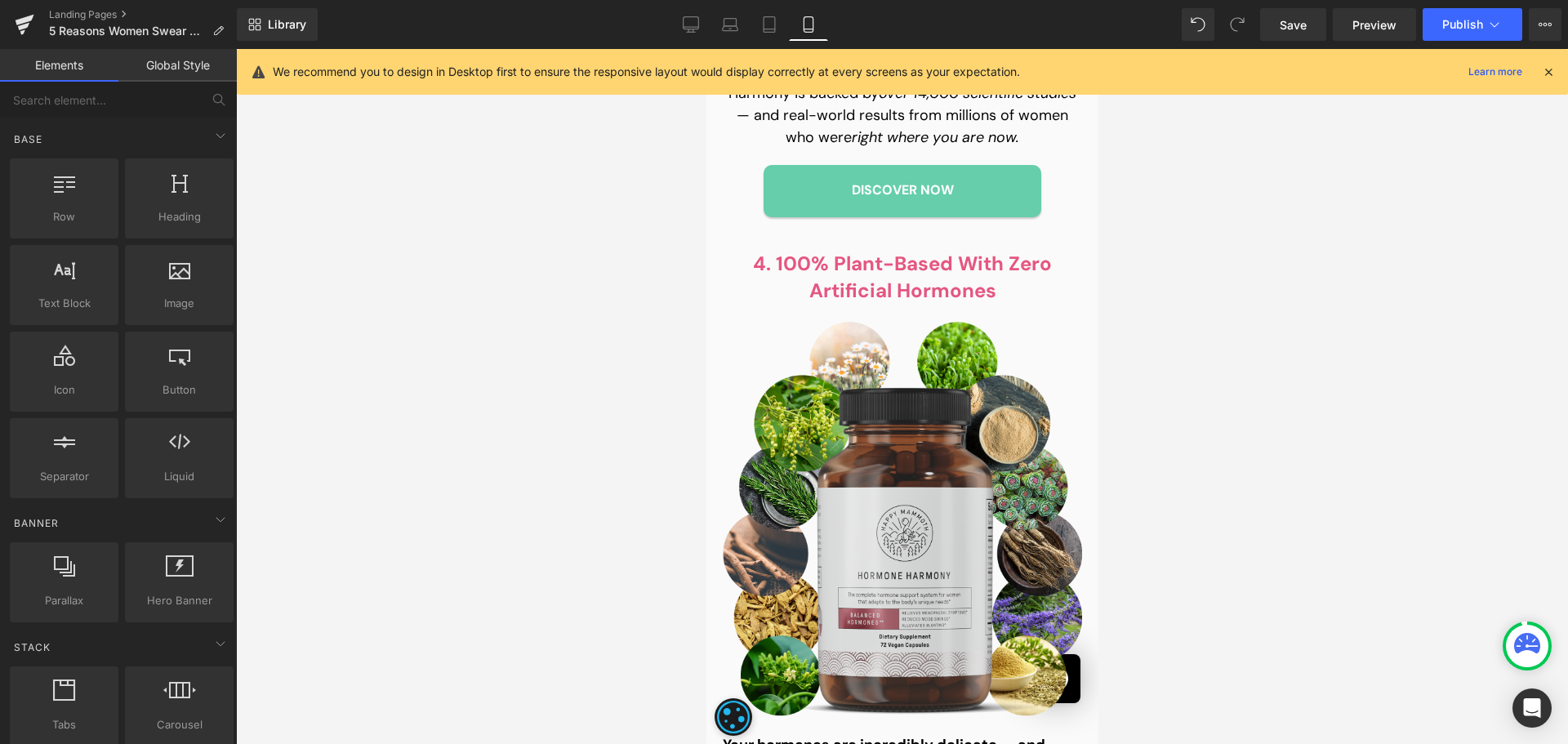
click at [595, 313] on div at bounding box center [902, 396] width 1332 height 694
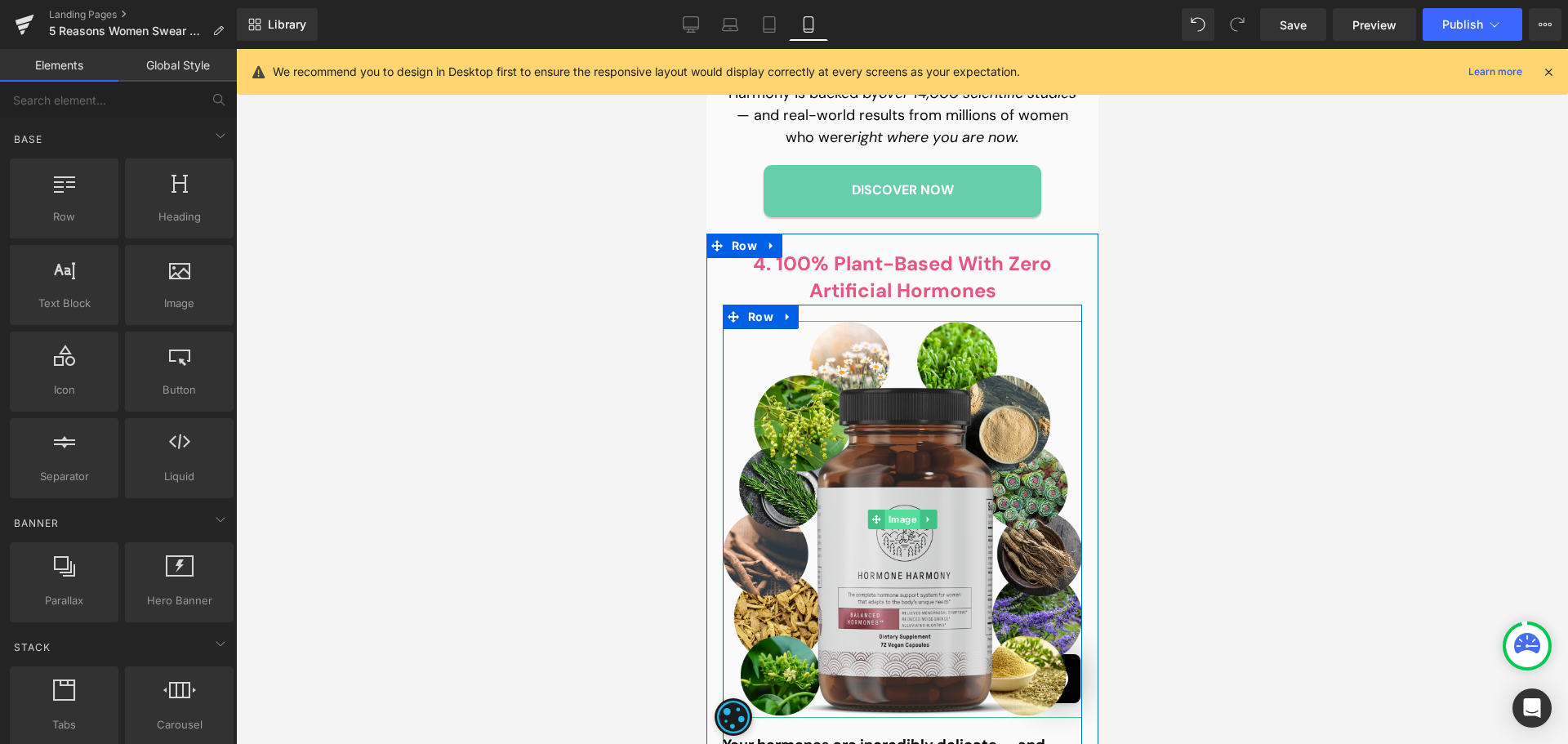
drag, startPoint x: 906, startPoint y: 487, endPoint x: 1307, endPoint y: 472, distance: 401.3
click at [906, 509] on span "Image" at bounding box center [902, 518] width 35 height 19
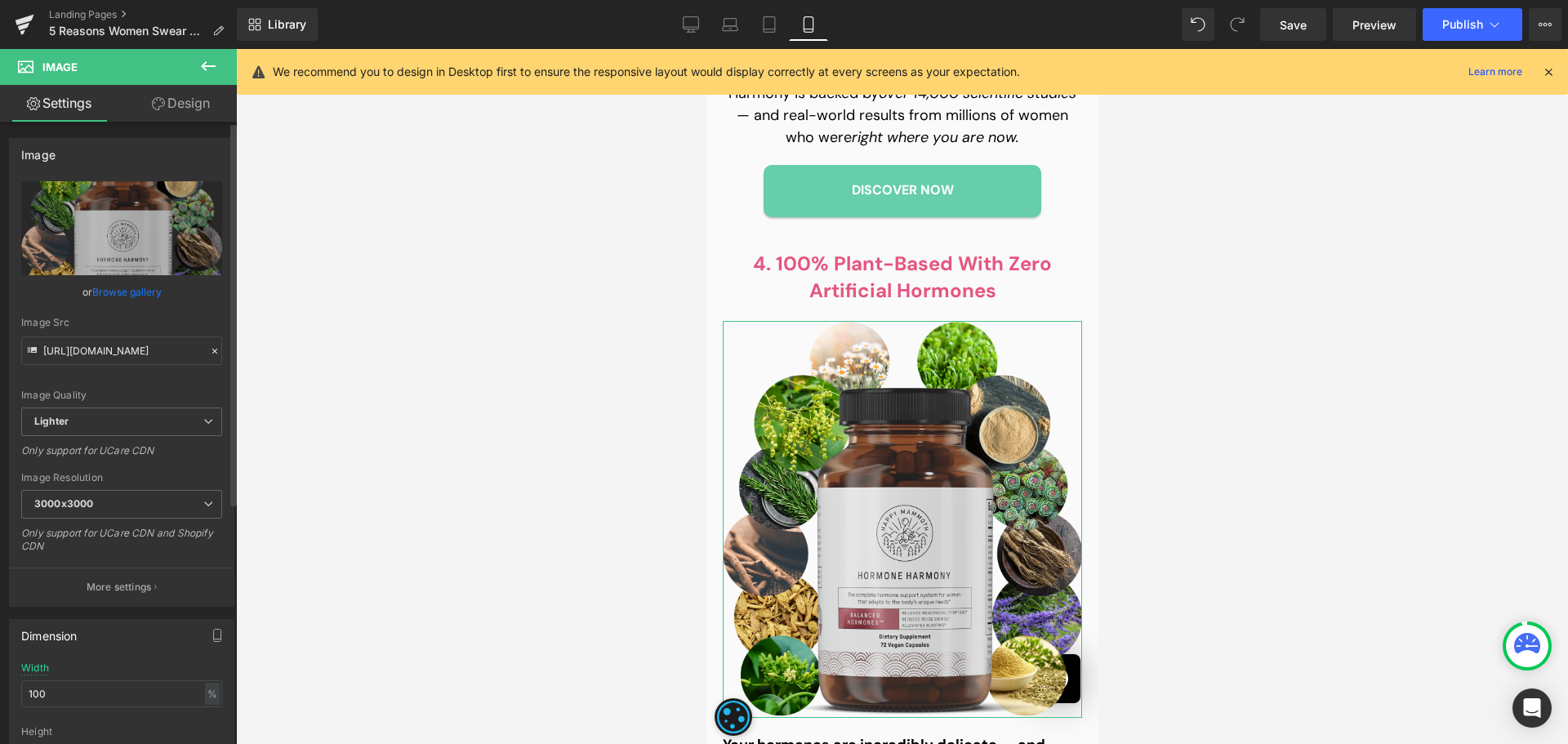
click at [99, 298] on link "Browse gallery" at bounding box center [126, 291] width 69 height 29
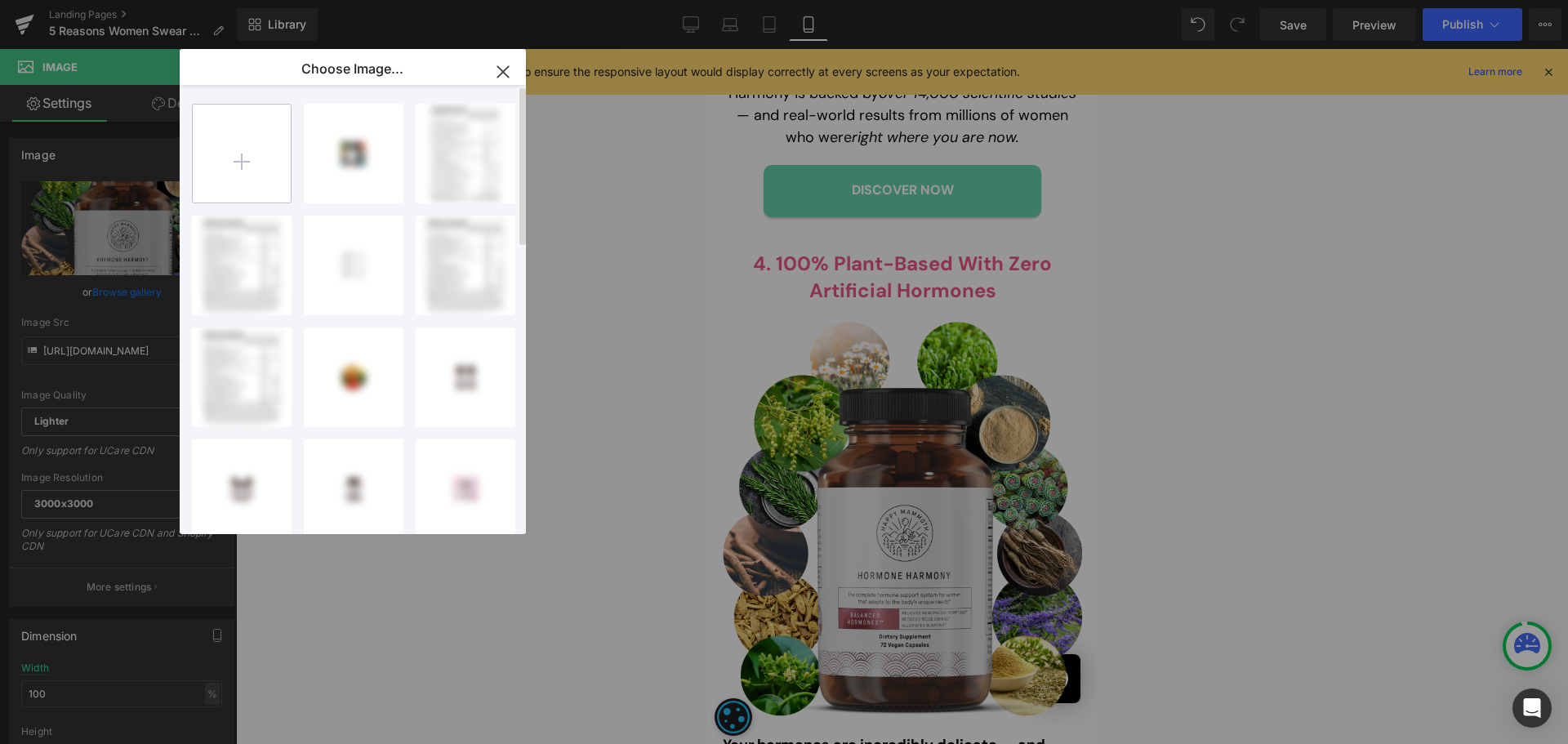
click at [256, 184] on input "file" at bounding box center [241, 153] width 98 height 98
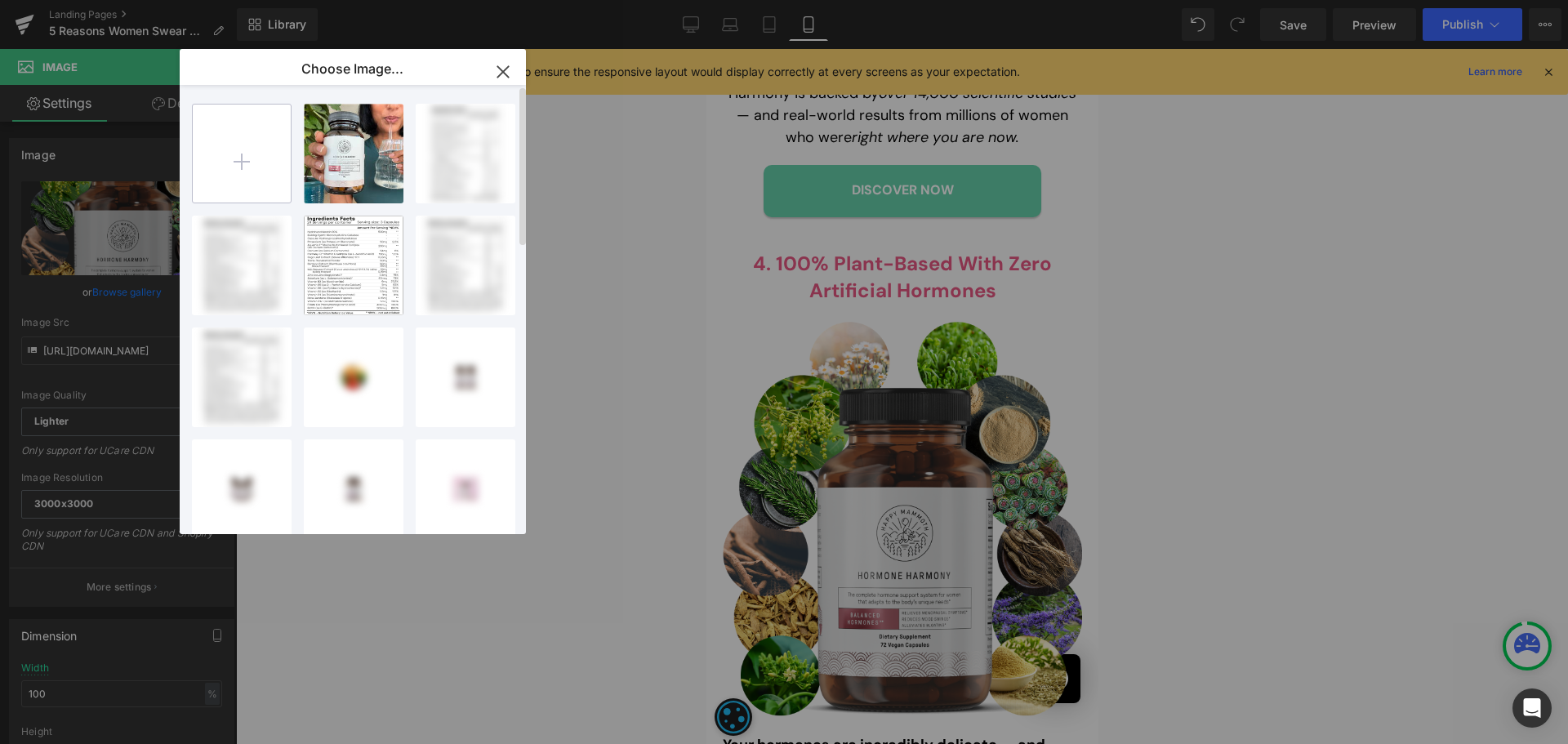
type input "C:\fakepath\Group 1000003031 (2).png"
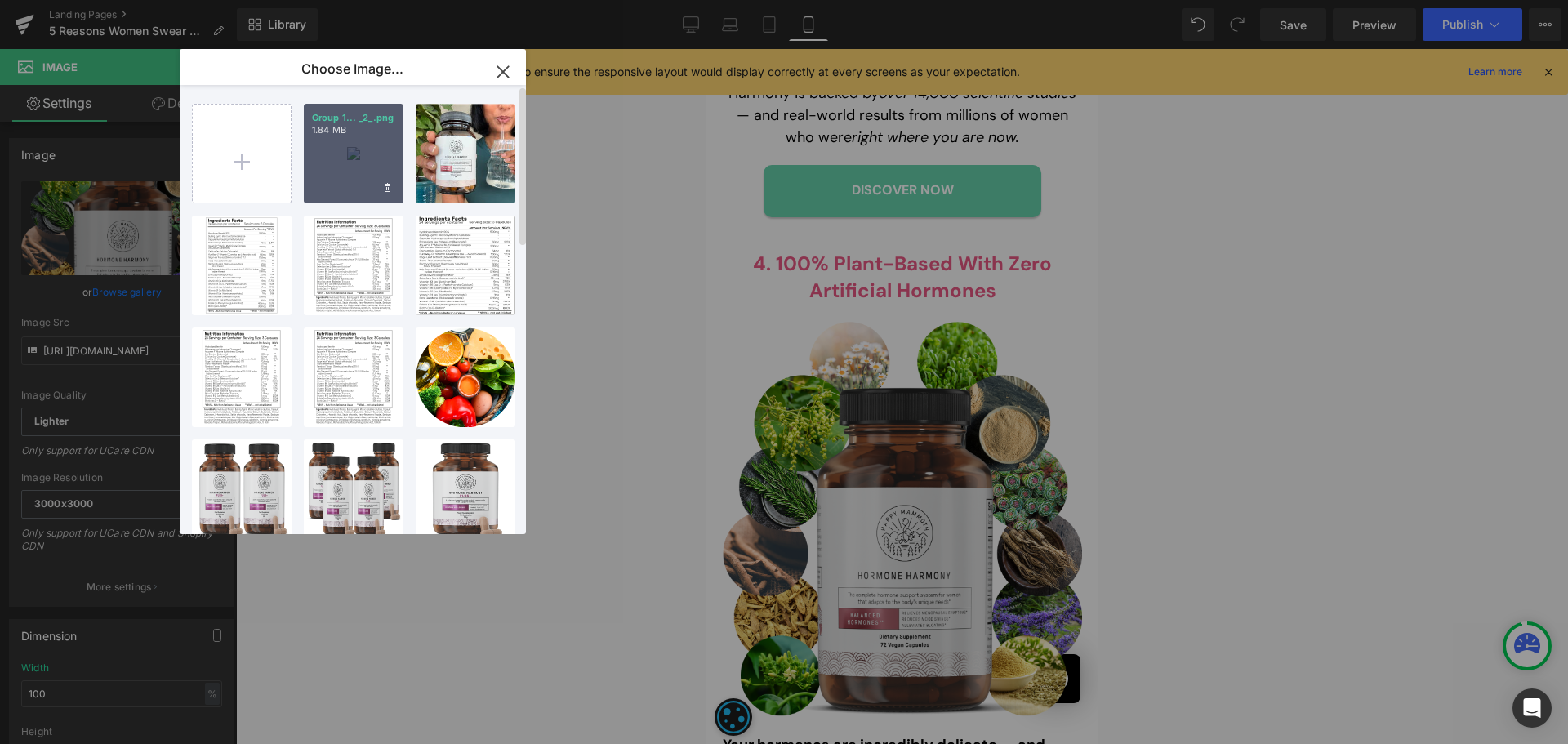
click at [357, 163] on div "Group 1... _2_.png 1.84 MB" at bounding box center [354, 154] width 99 height 99
type input "[URL][DOMAIN_NAME]"
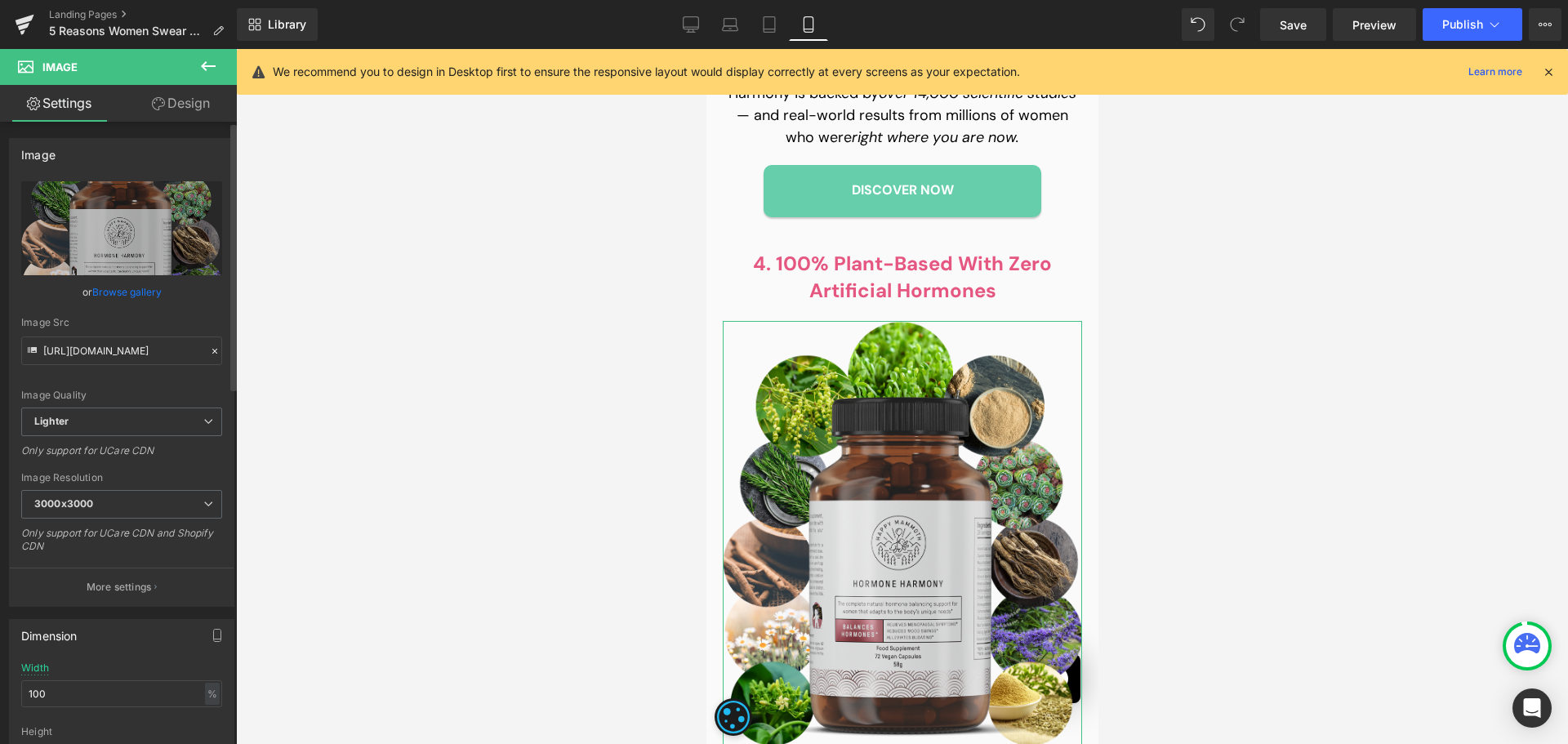
click at [146, 297] on link "Browse gallery" at bounding box center [126, 291] width 69 height 29
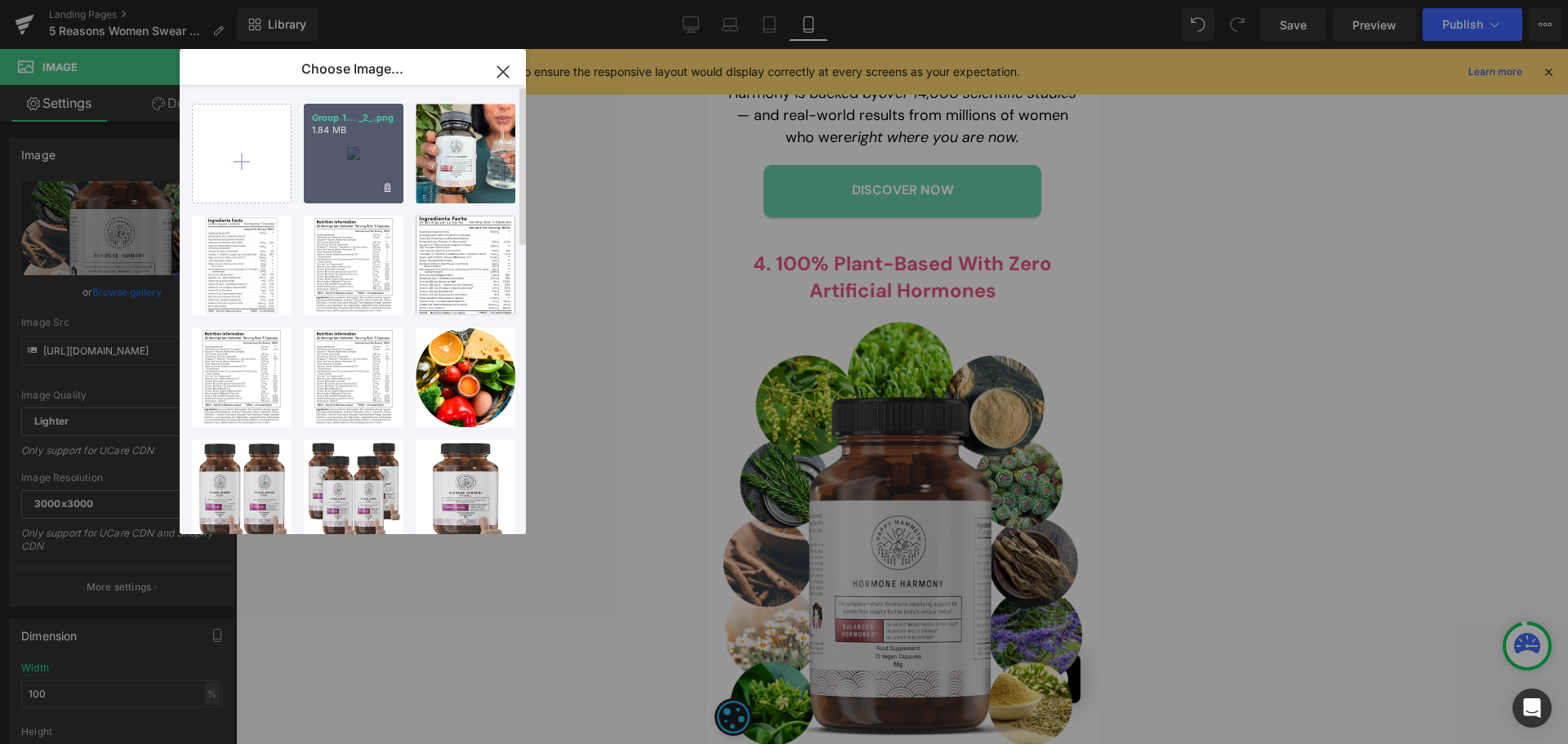
click at [345, 166] on div "Group 1... _2_.png 1.84 MB" at bounding box center [354, 154] width 99 height 99
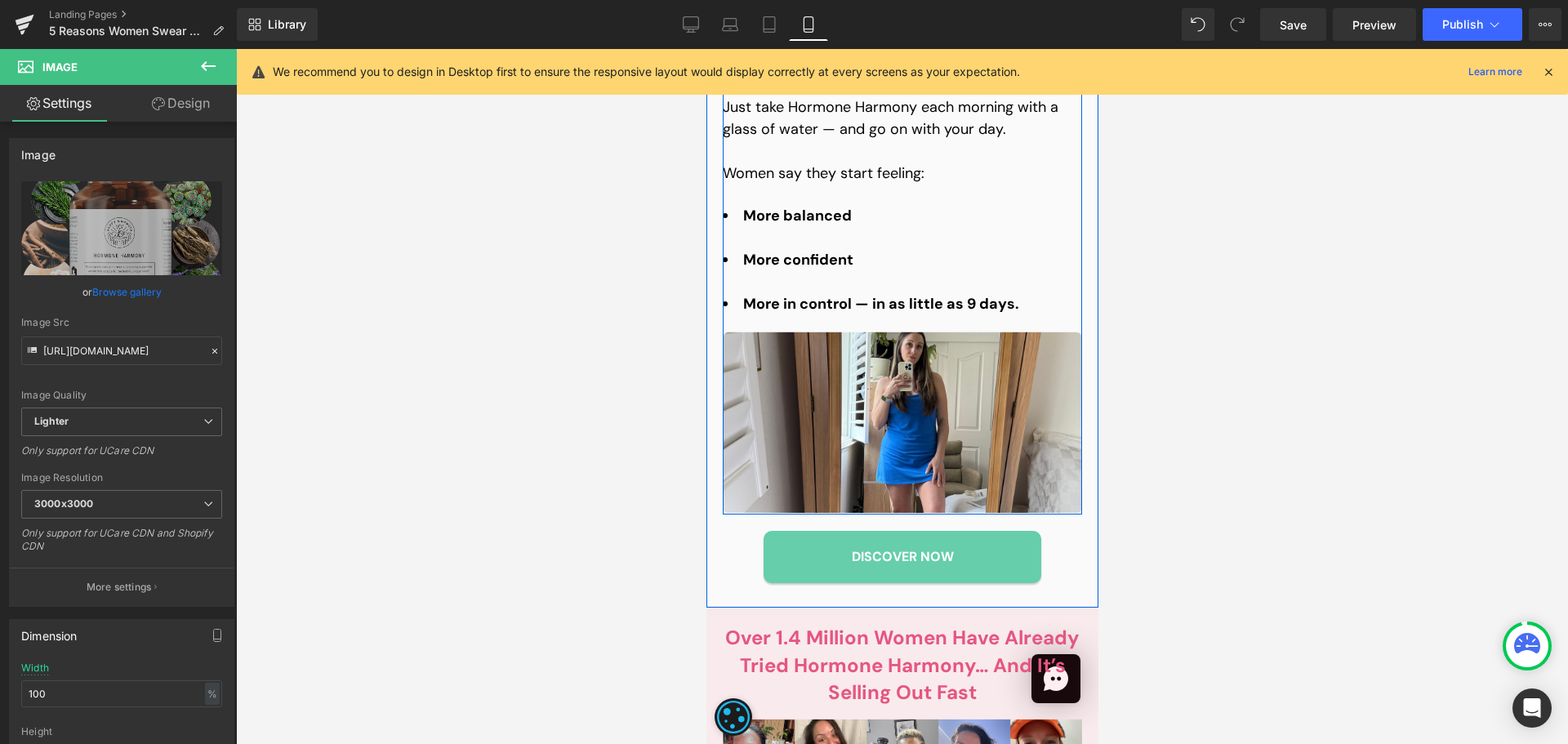
scroll to position [4047, 0]
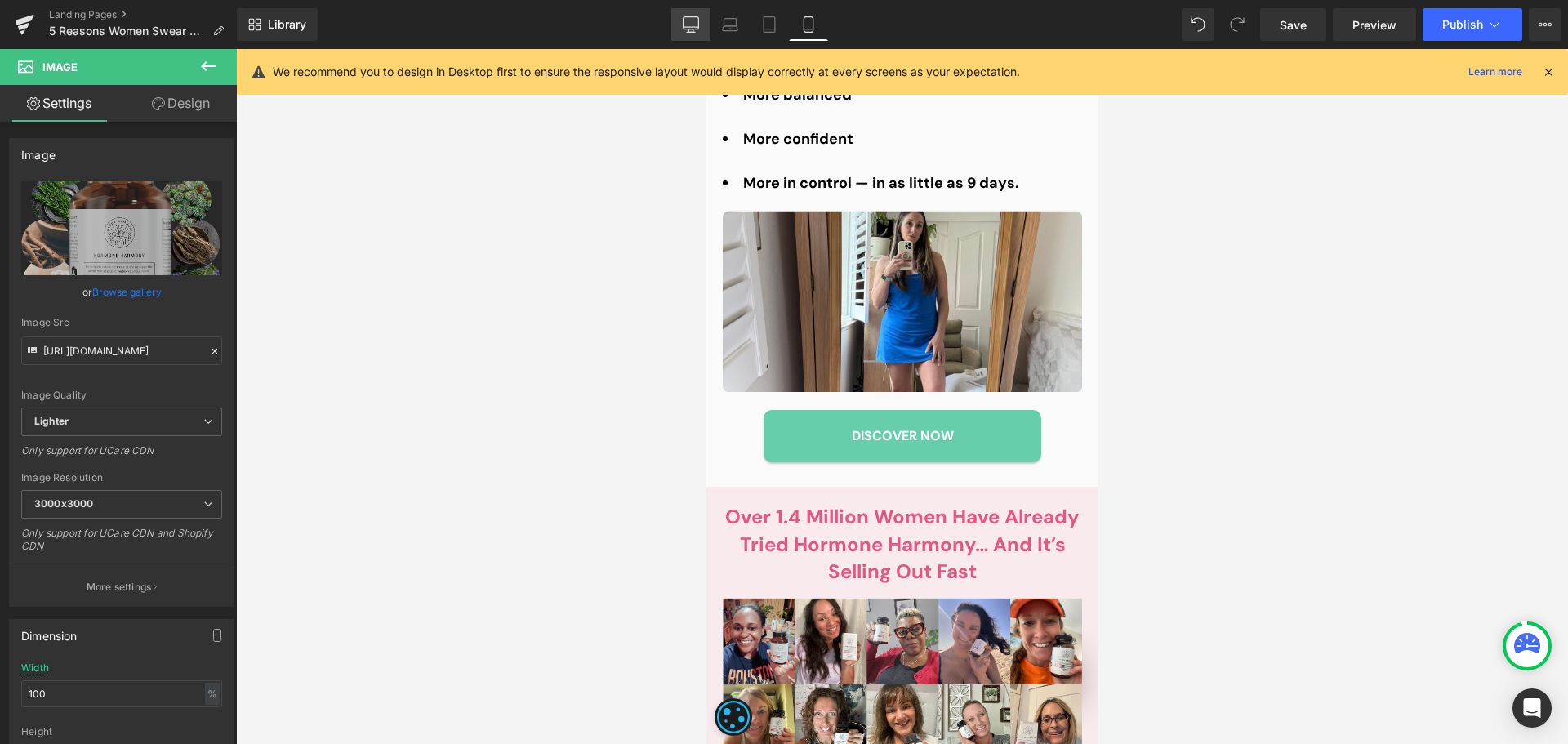
click at [696, 22] on icon at bounding box center [691, 25] width 17 height 17
type input "95"
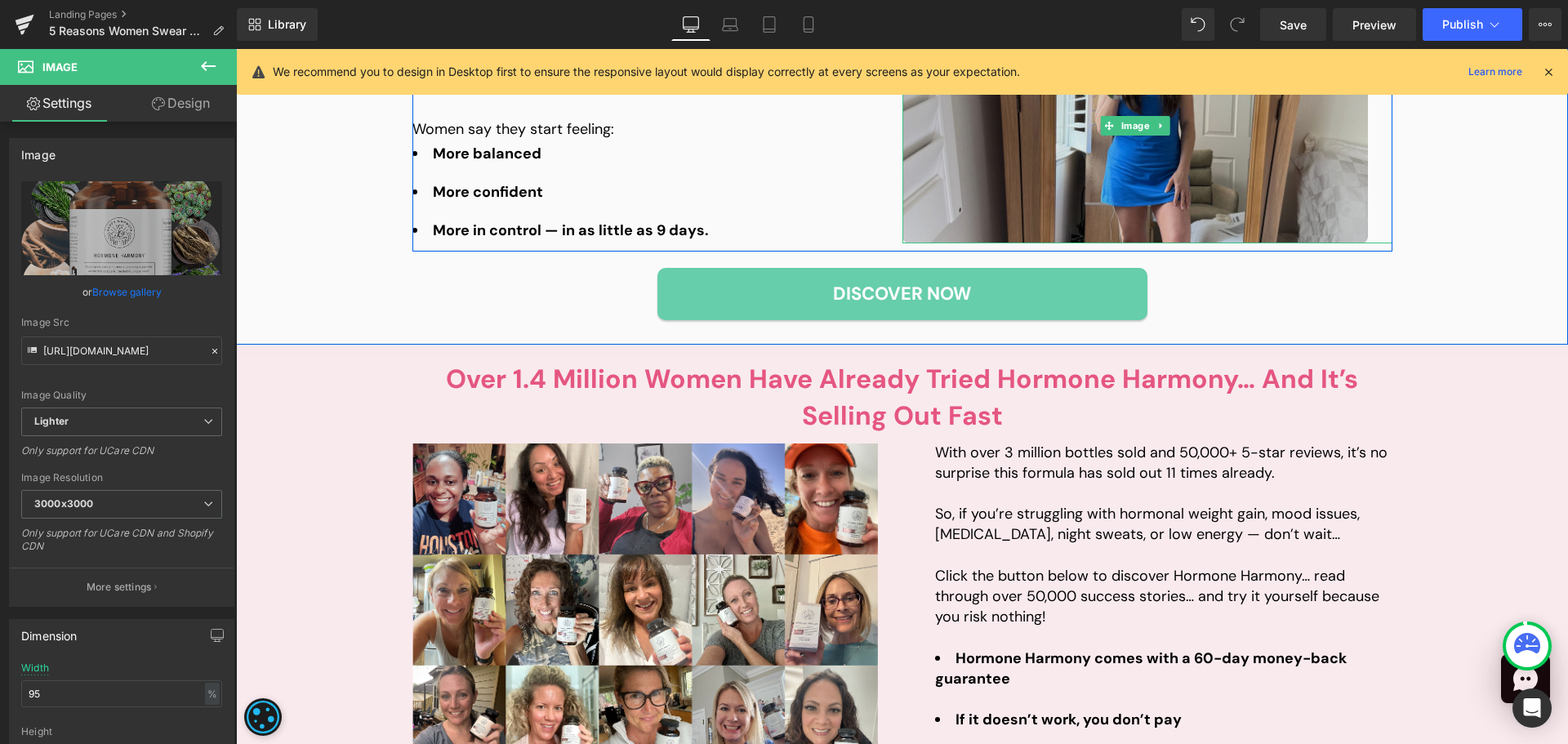
scroll to position [2373, 0]
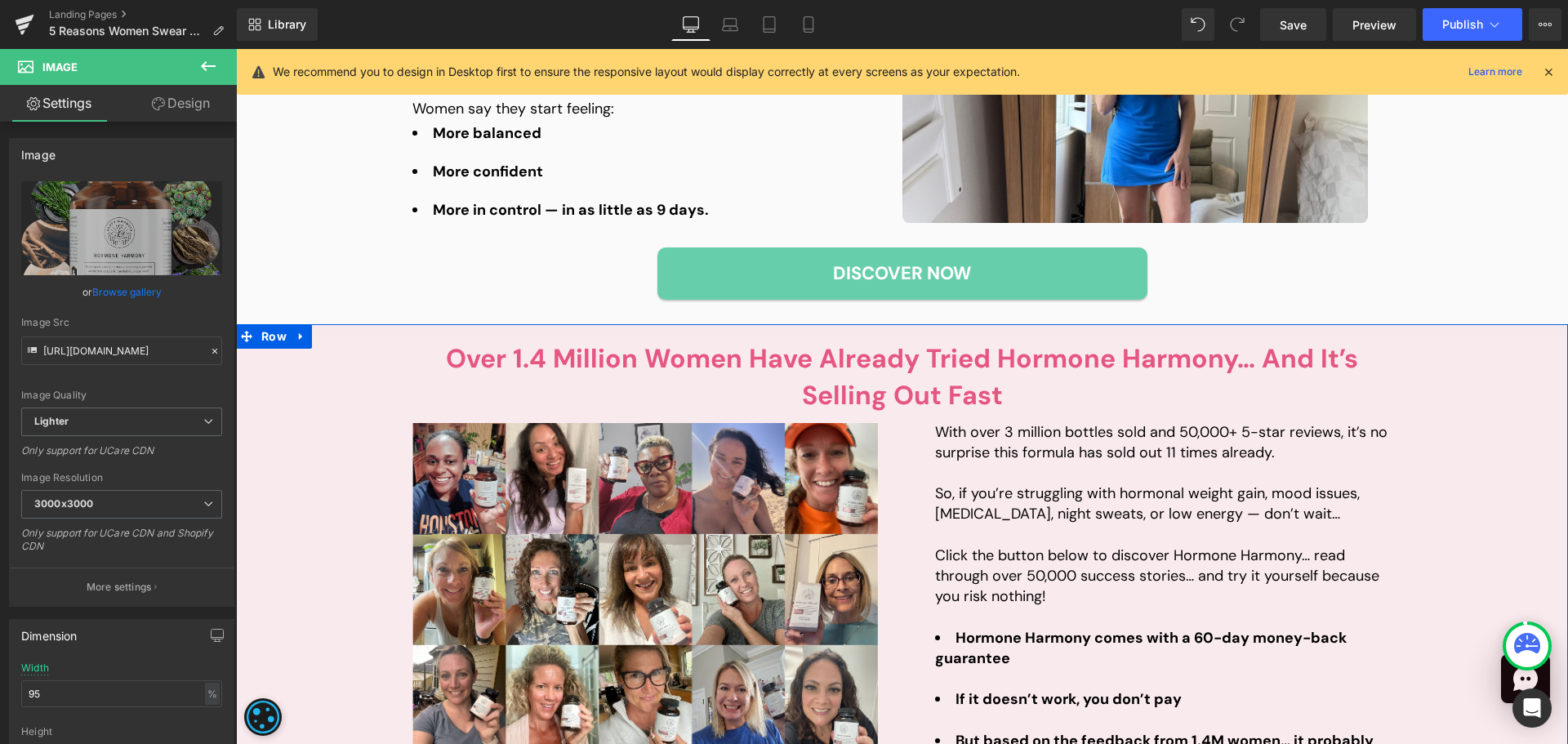
click at [1450, 413] on div "Over 1.4 Million Women Have Already Tried Hormone Harmony… And It’s Selling Out…" at bounding box center [902, 597] width 1332 height 512
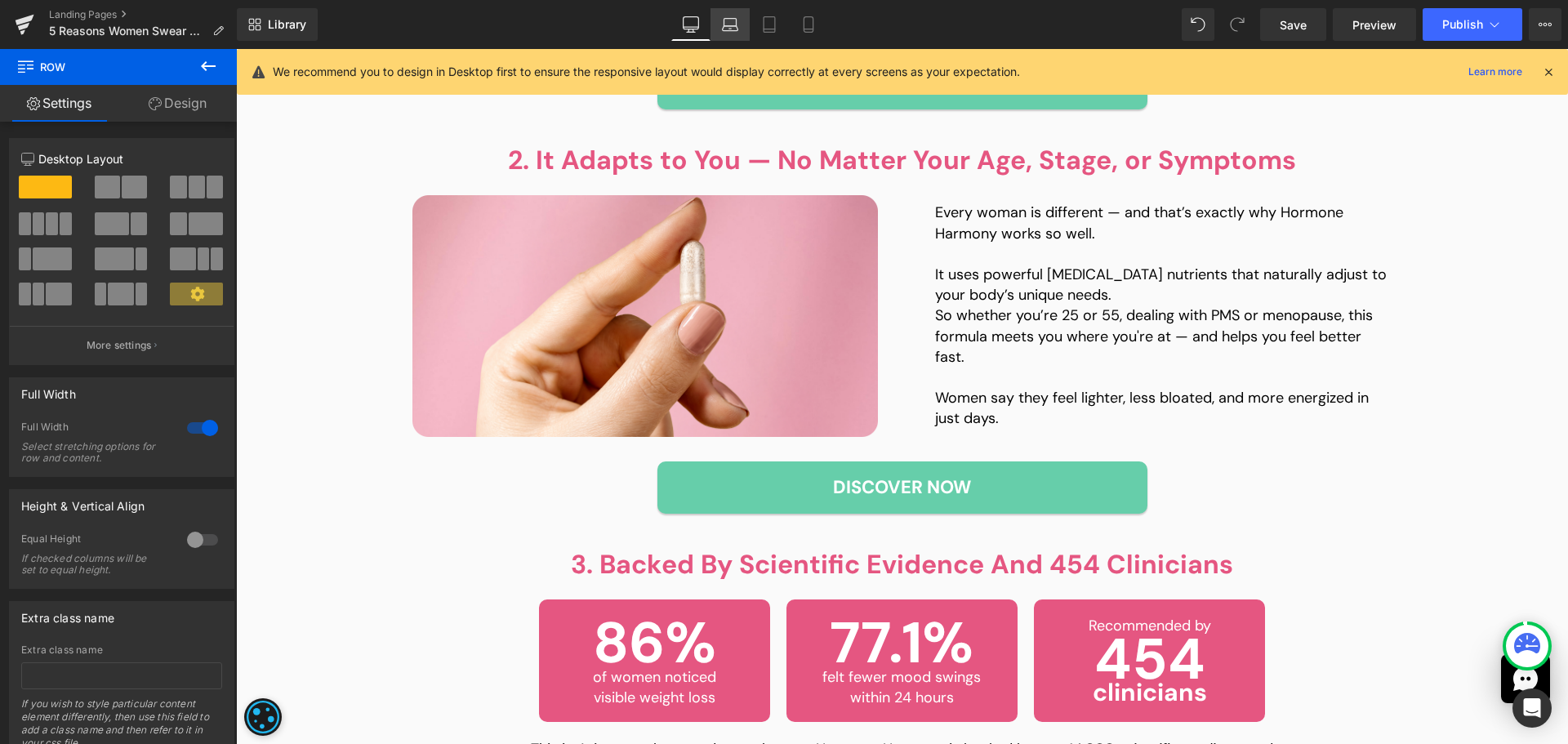
click at [724, 18] on icon at bounding box center [731, 25] width 17 height 17
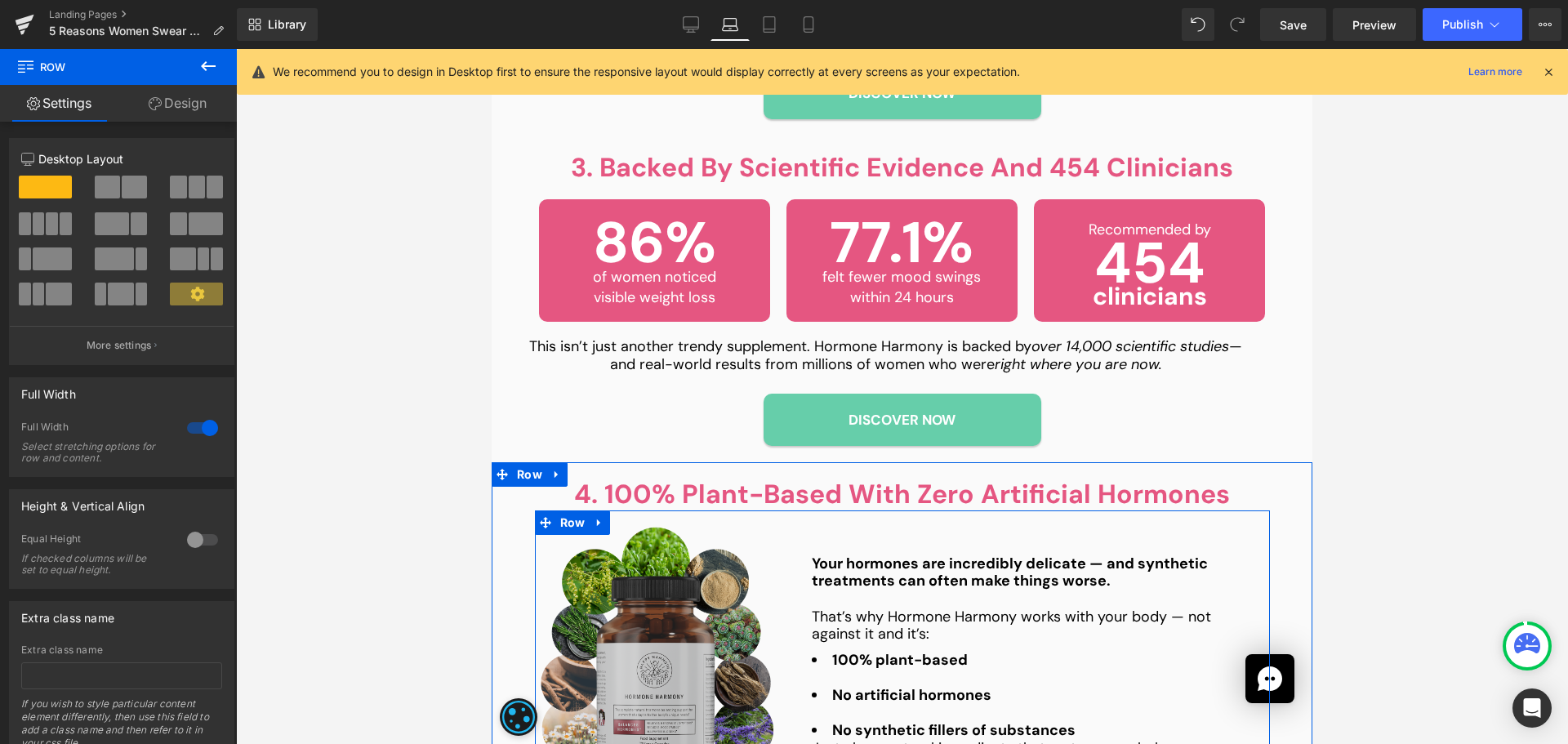
scroll to position [1541, 0]
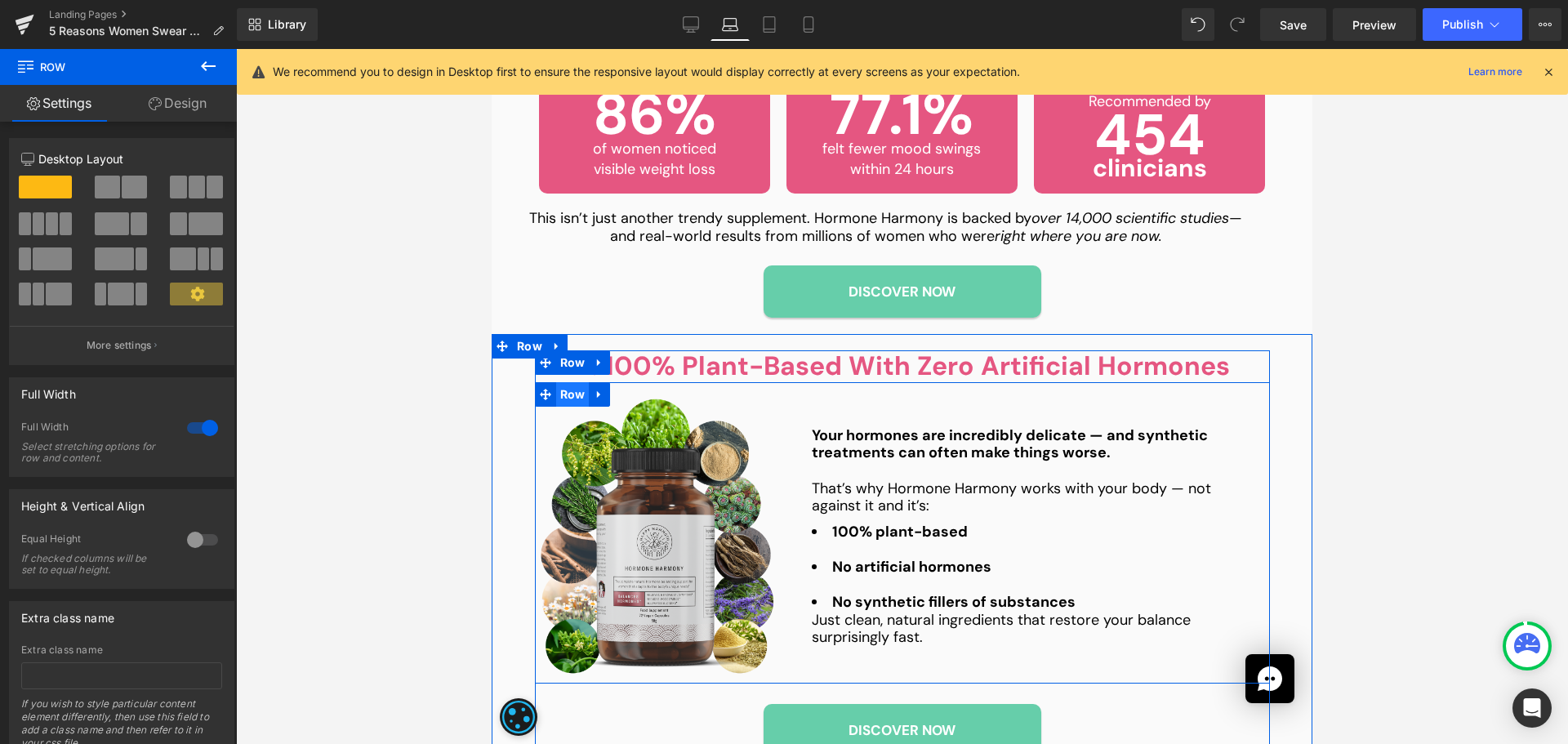
click at [563, 392] on span "Row" at bounding box center [573, 394] width 33 height 25
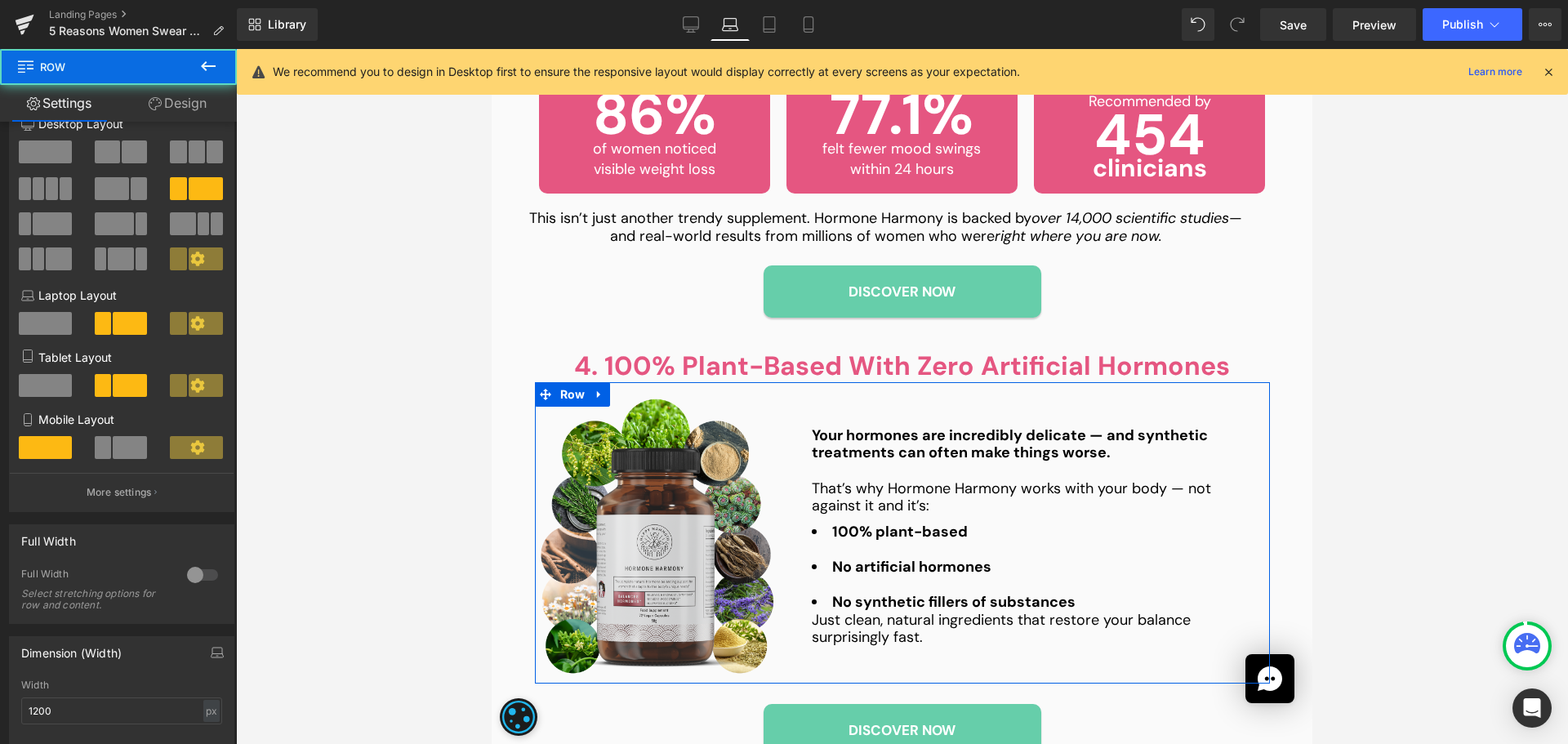
scroll to position [163, 0]
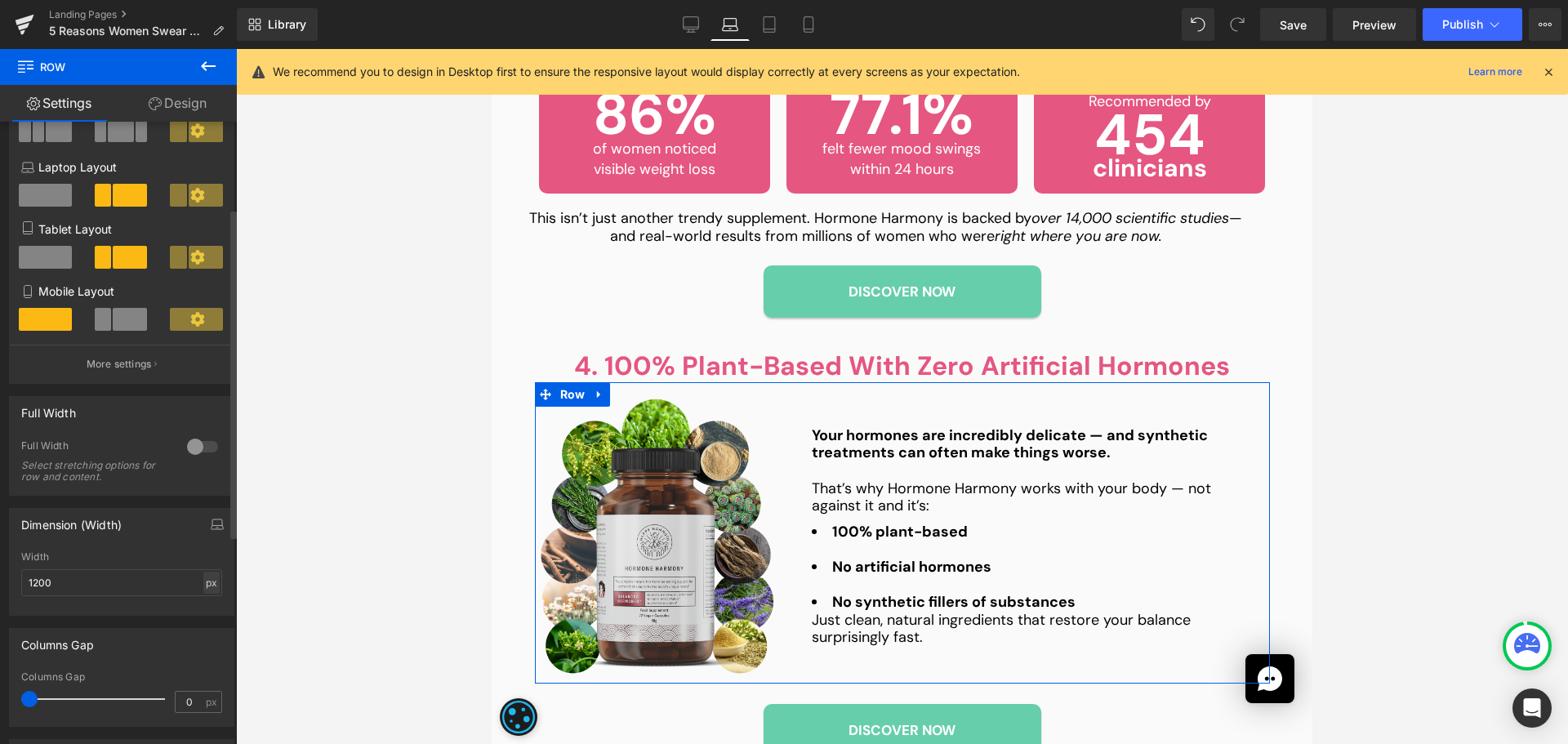
click at [211, 577] on div "px" at bounding box center [212, 583] width 17 height 22
click at [205, 610] on li "%" at bounding box center [211, 608] width 20 height 24
type input "100"
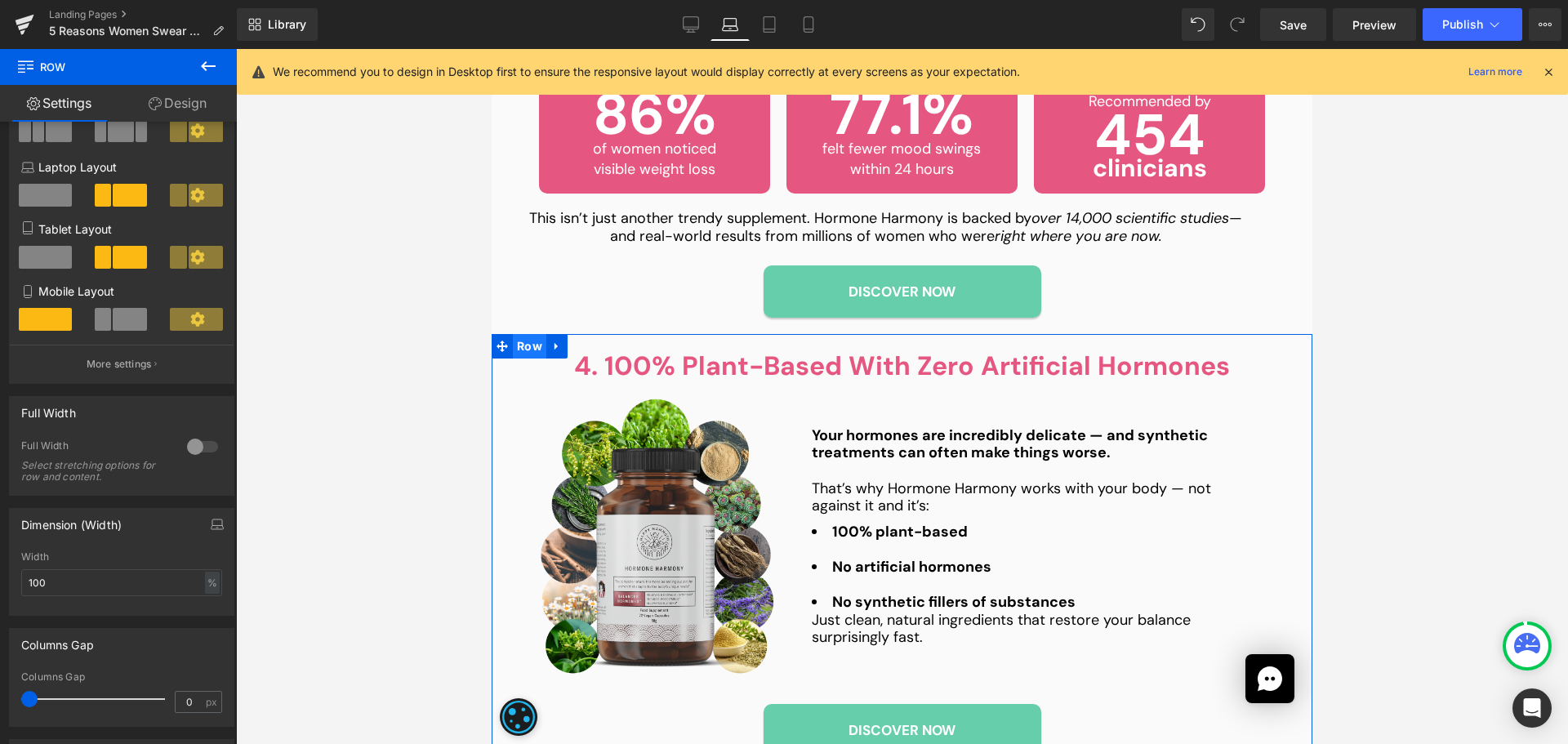
drag, startPoint x: 529, startPoint y: 354, endPoint x: 890, endPoint y: 227, distance: 382.7
click at [529, 354] on span "Row" at bounding box center [530, 346] width 33 height 25
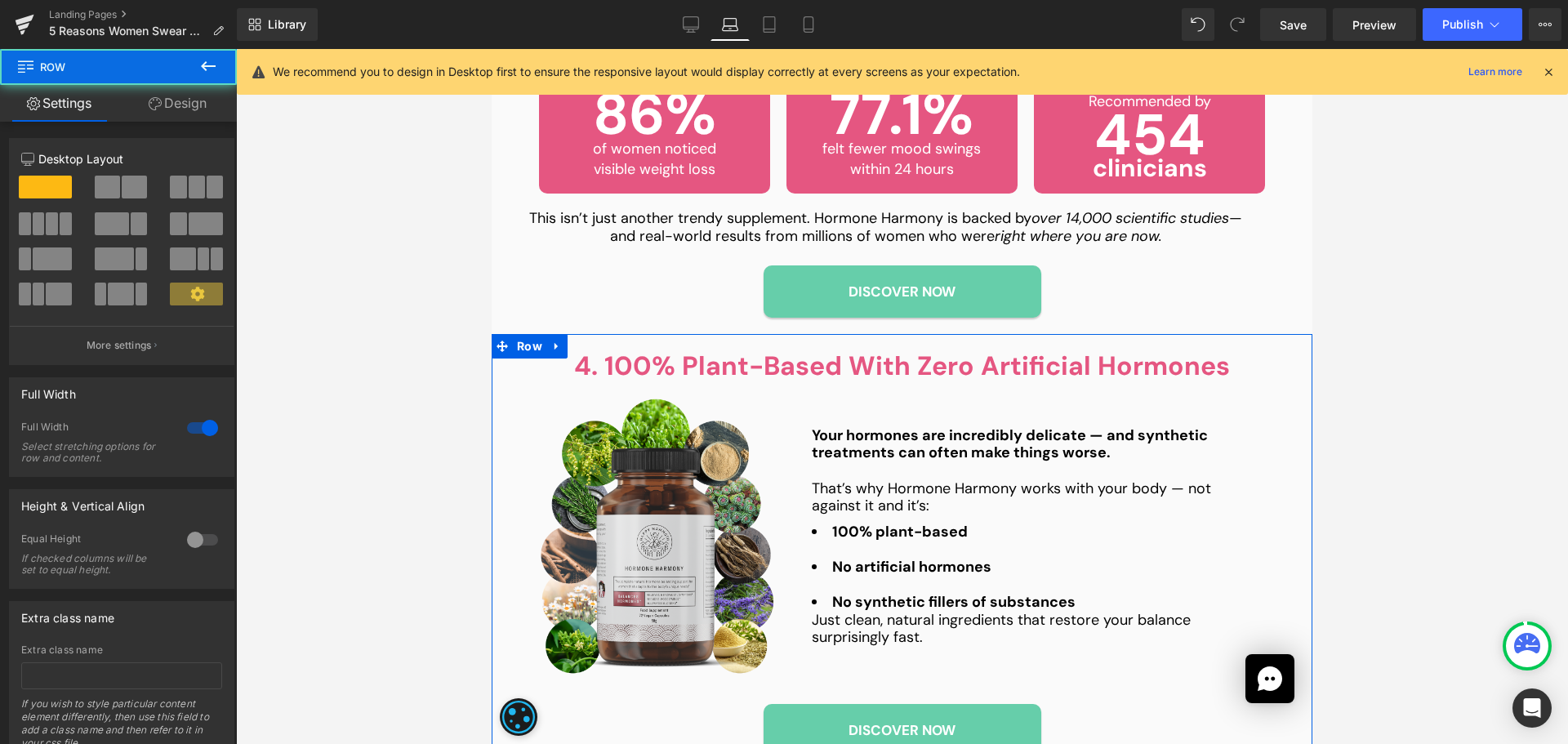
click at [205, 90] on link "Design" at bounding box center [178, 103] width 119 height 37
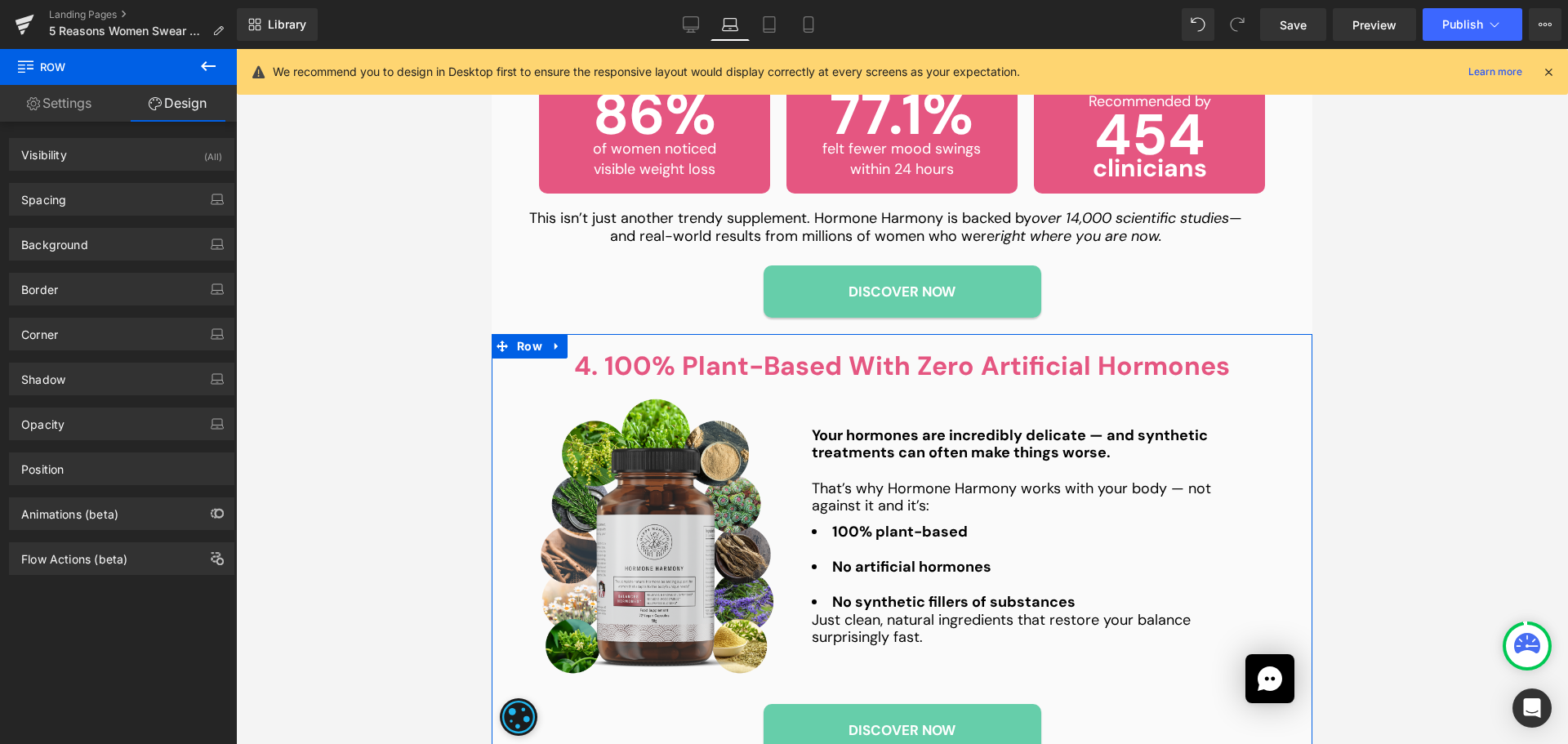
type input "0"
type input "20"
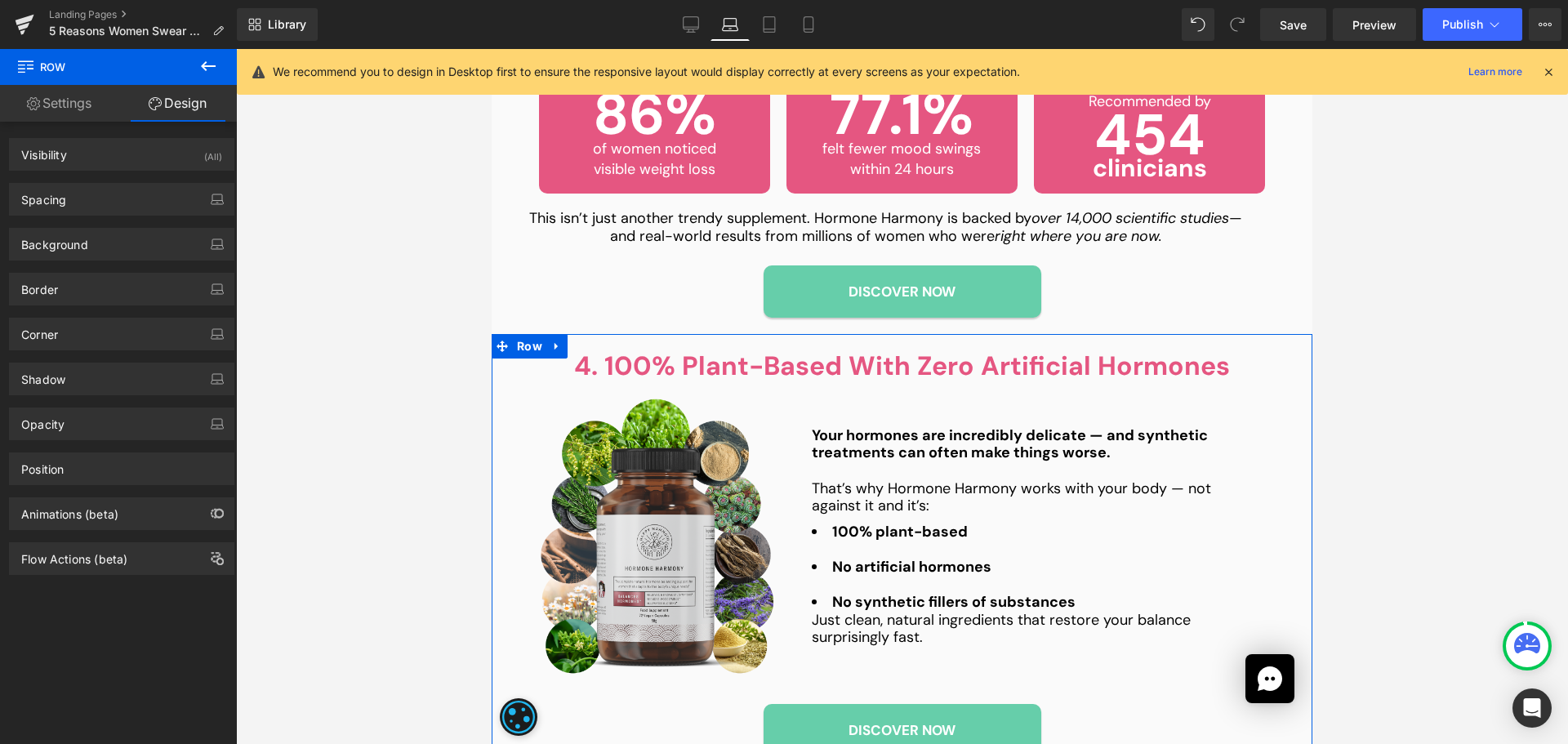
type input "20"
click at [102, 202] on div "Spacing" at bounding box center [122, 199] width 224 height 31
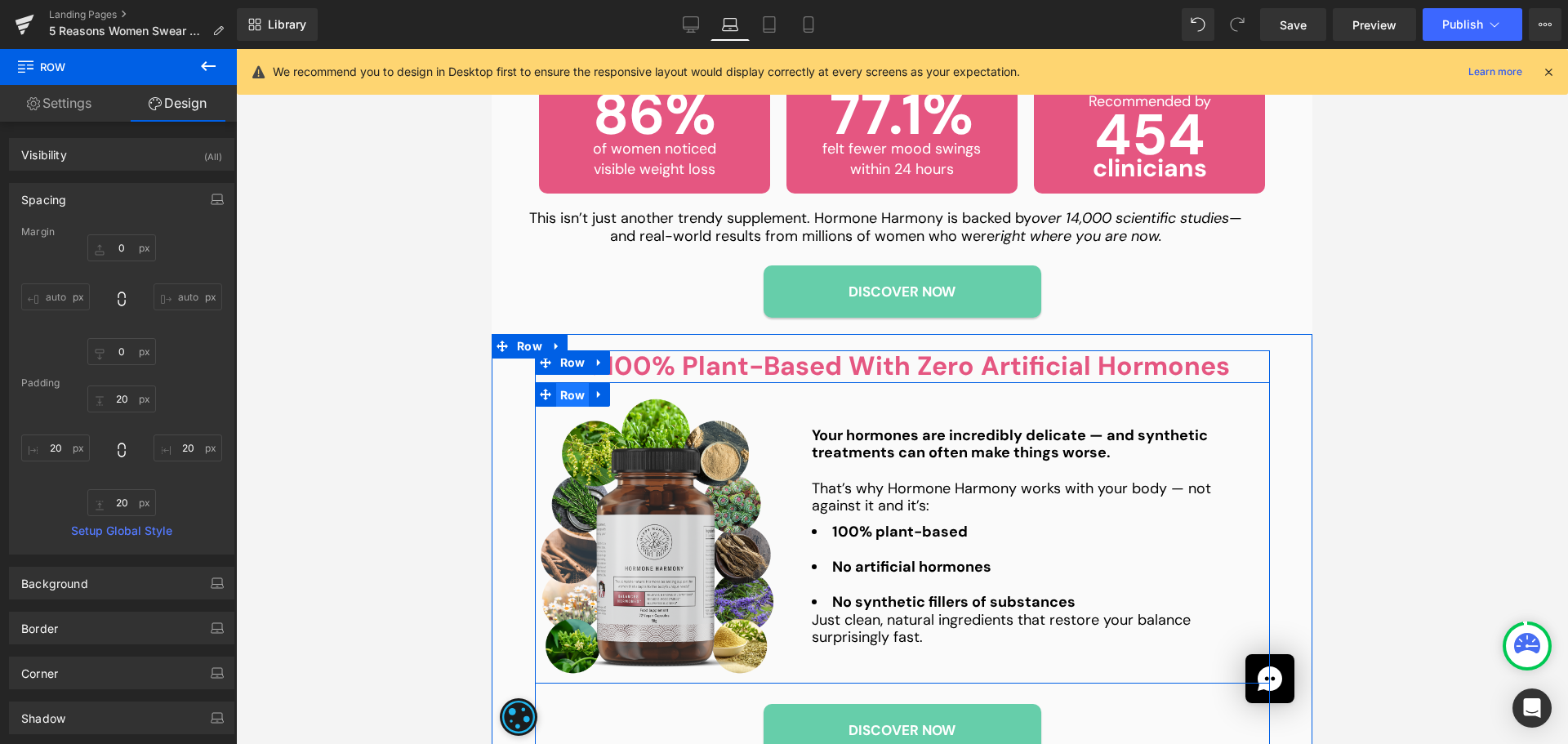
click at [567, 392] on span "Row" at bounding box center [573, 395] width 33 height 25
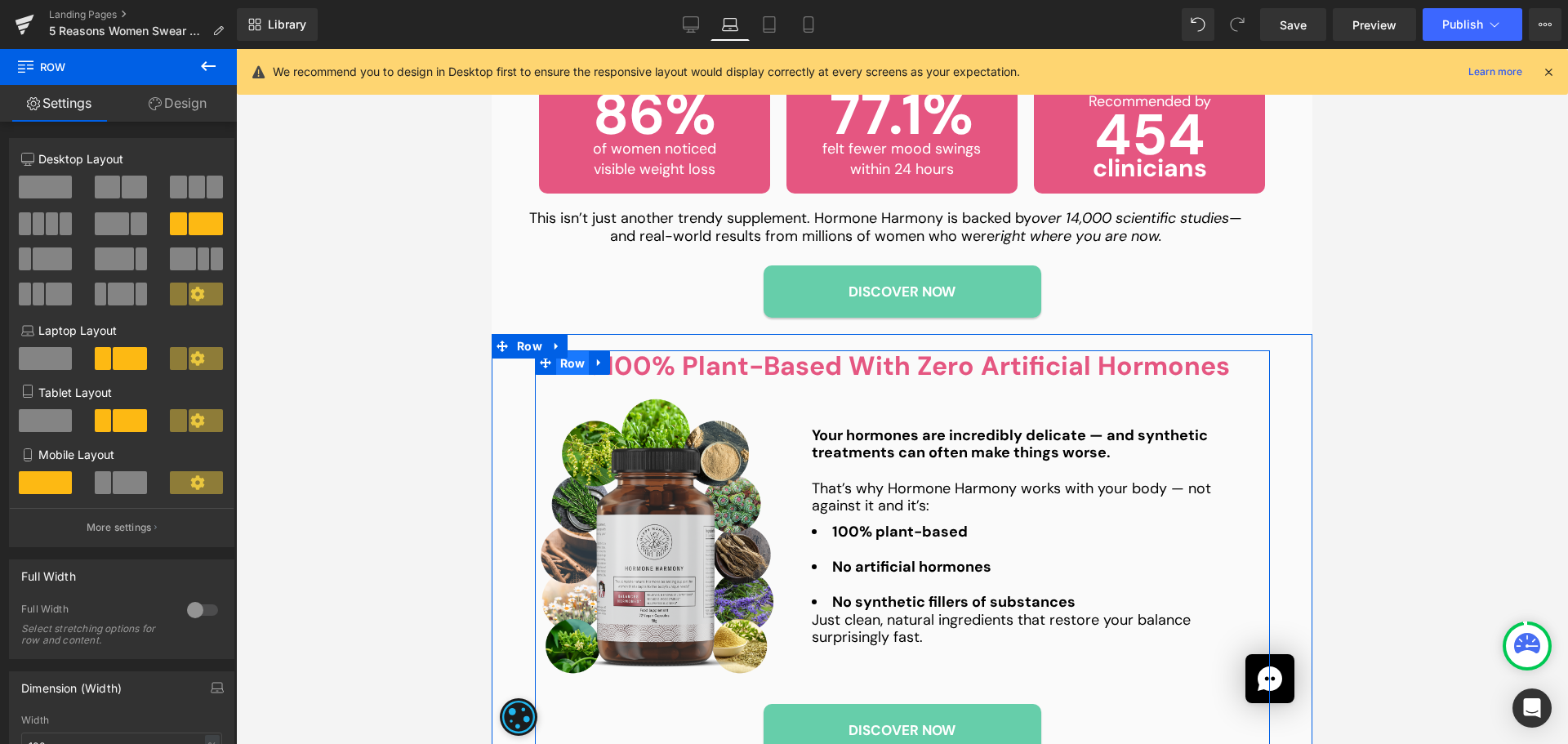
click at [571, 359] on span "Row" at bounding box center [573, 363] width 33 height 25
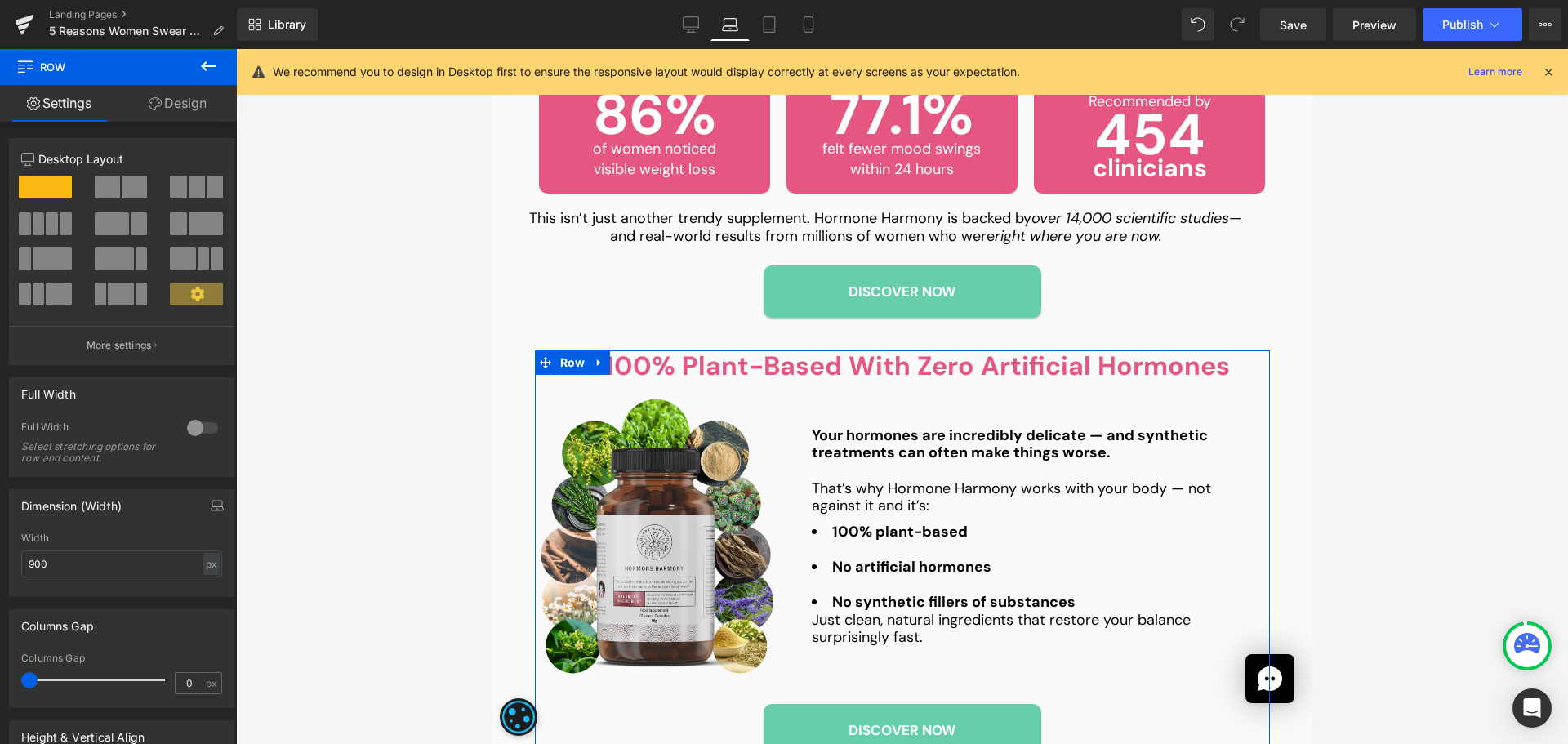
click at [218, 99] on link "Design" at bounding box center [178, 103] width 119 height 37
click at [0, 0] on div "Spacing" at bounding box center [0, 0] width 0 height 0
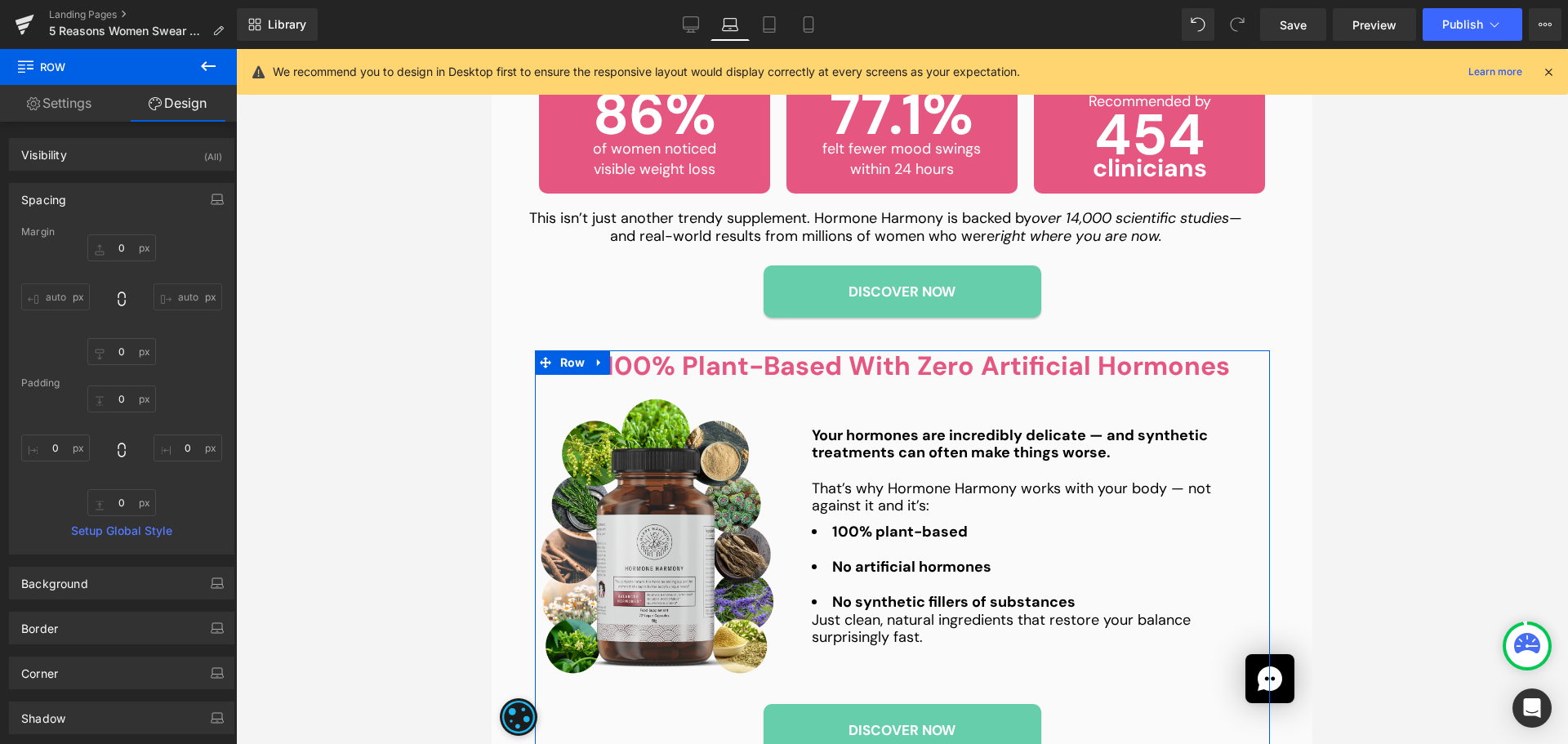
type input "0"
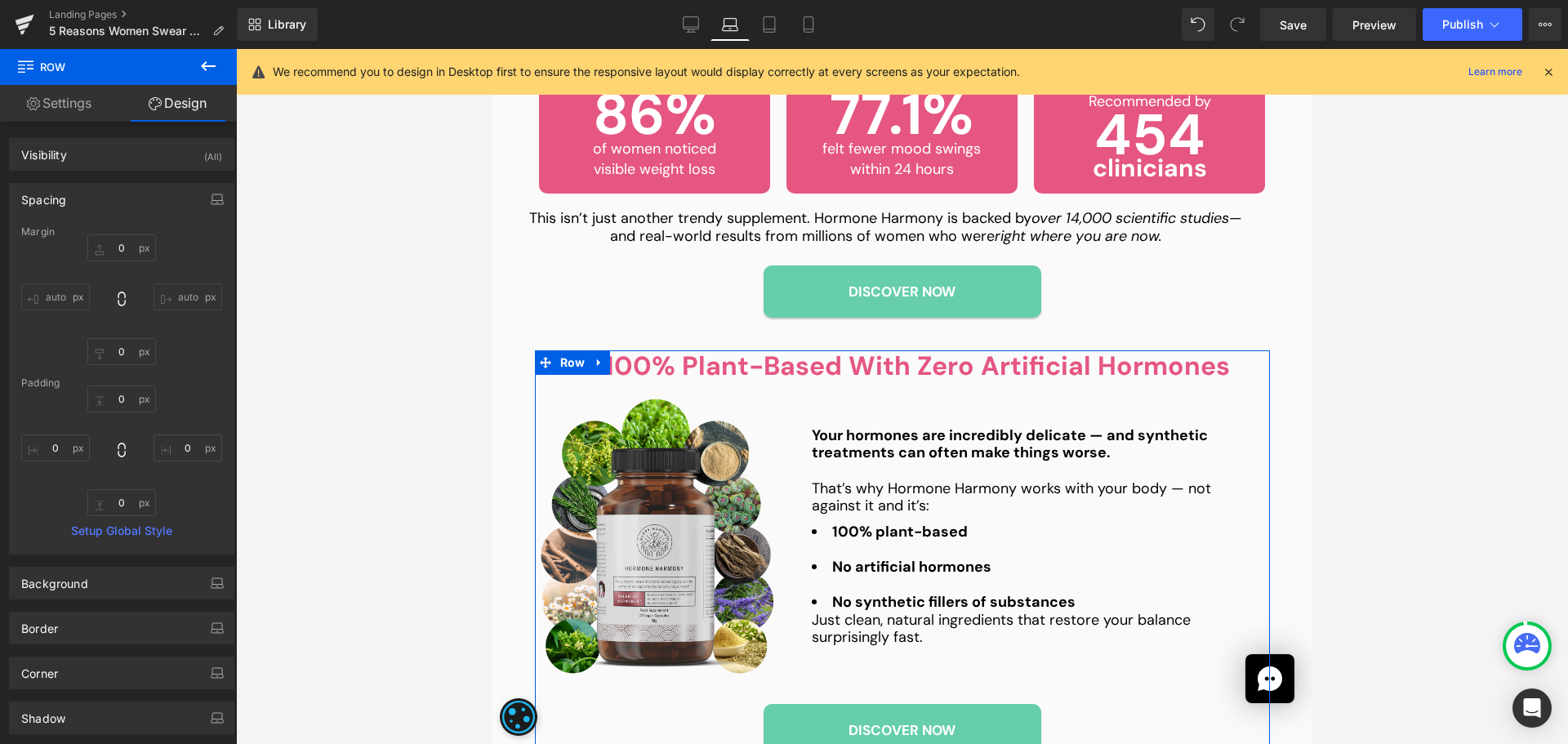
type input "0"
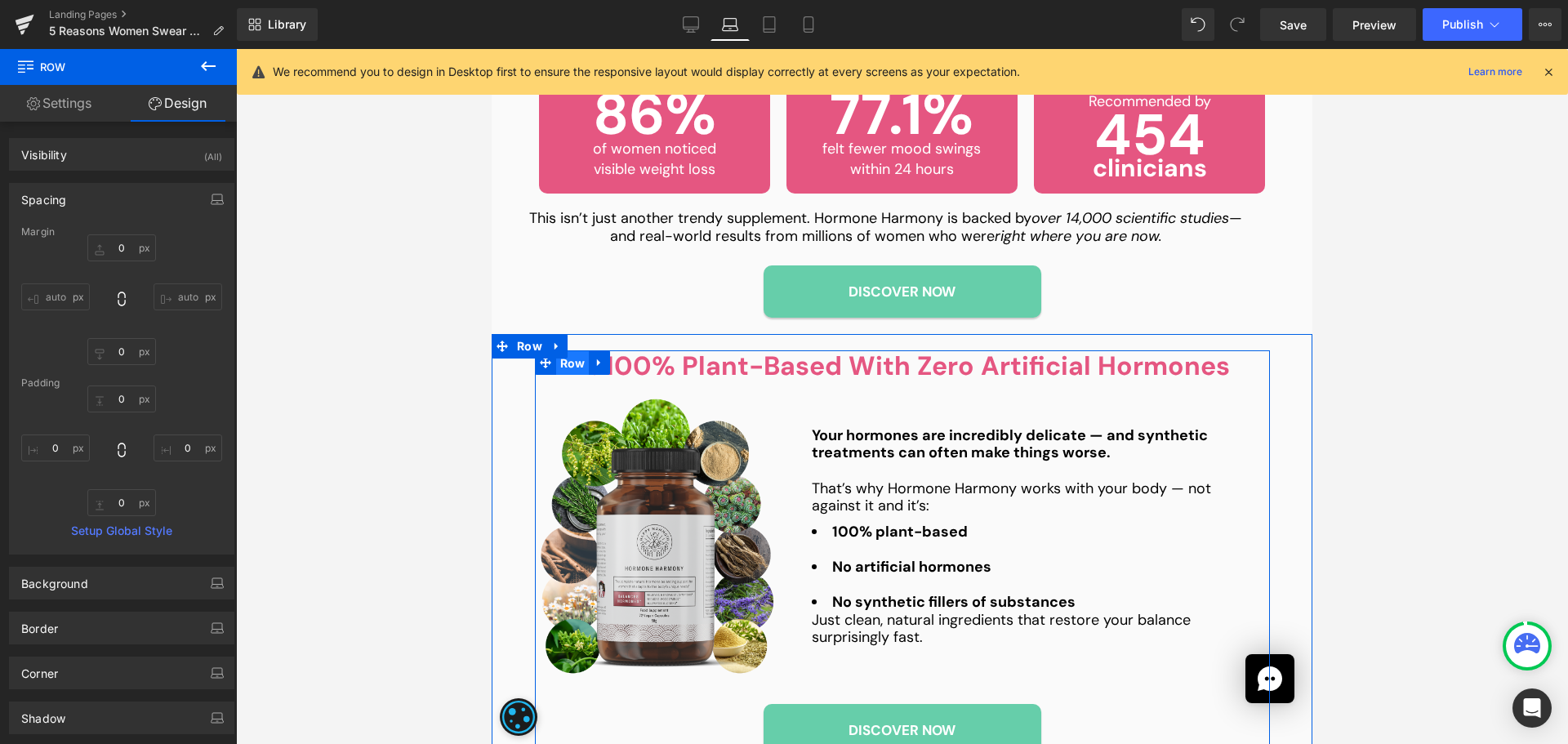
click at [568, 369] on span "Row" at bounding box center [573, 363] width 33 height 25
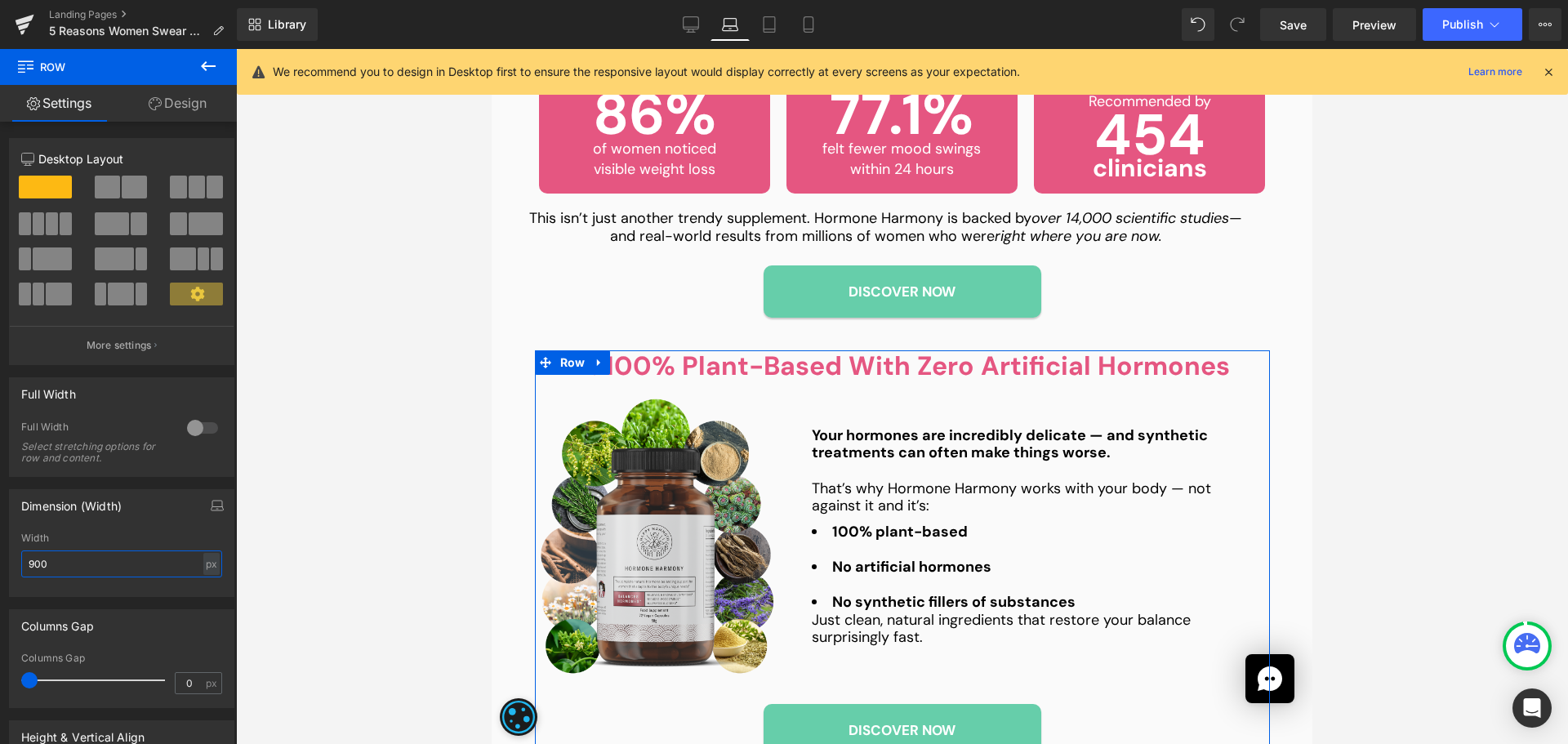
click at [192, 559] on input "900" at bounding box center [122, 564] width 201 height 27
click at [205, 559] on div "px" at bounding box center [212, 564] width 17 height 22
click at [205, 583] on li "%" at bounding box center [211, 589] width 20 height 24
type input "100"
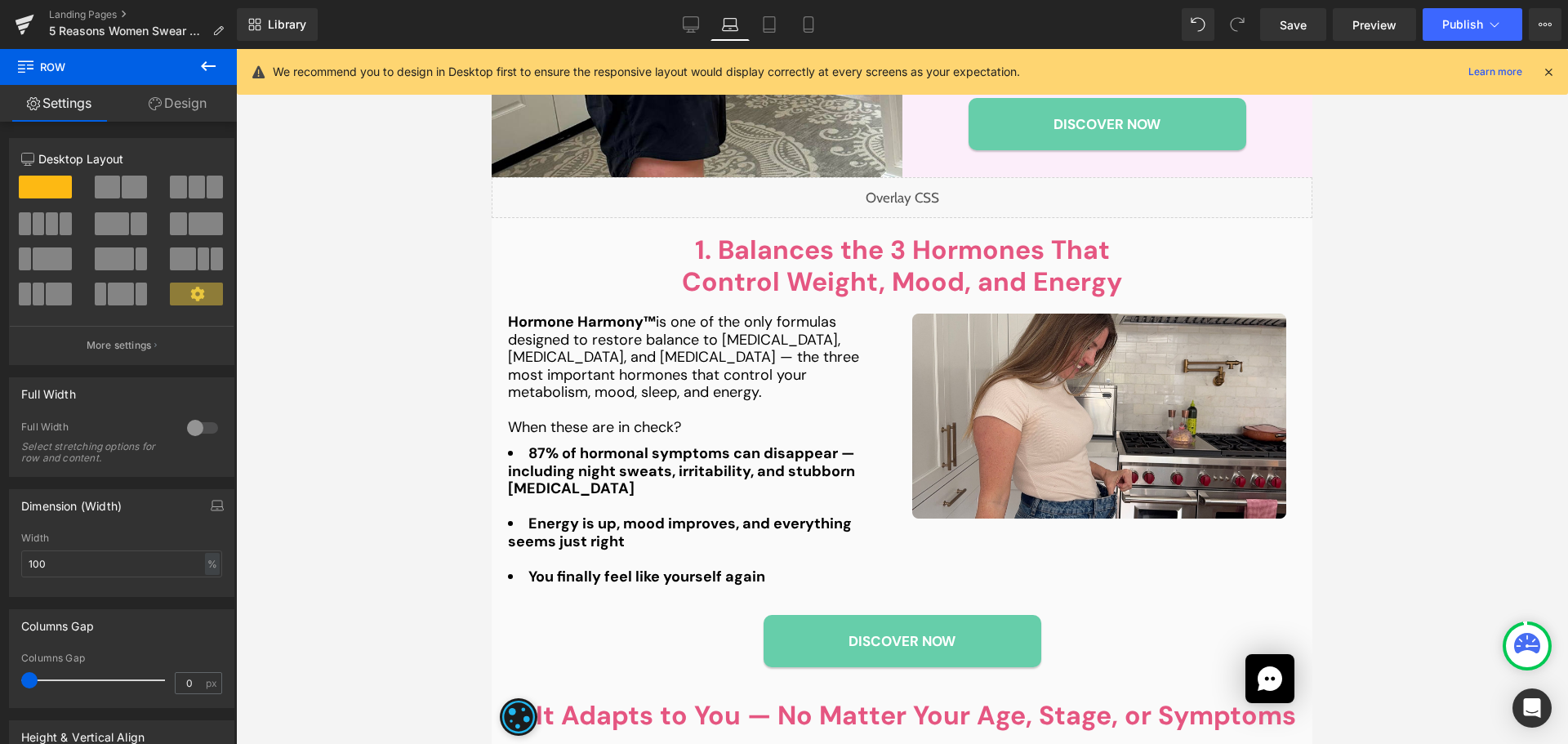
scroll to position [970, 0]
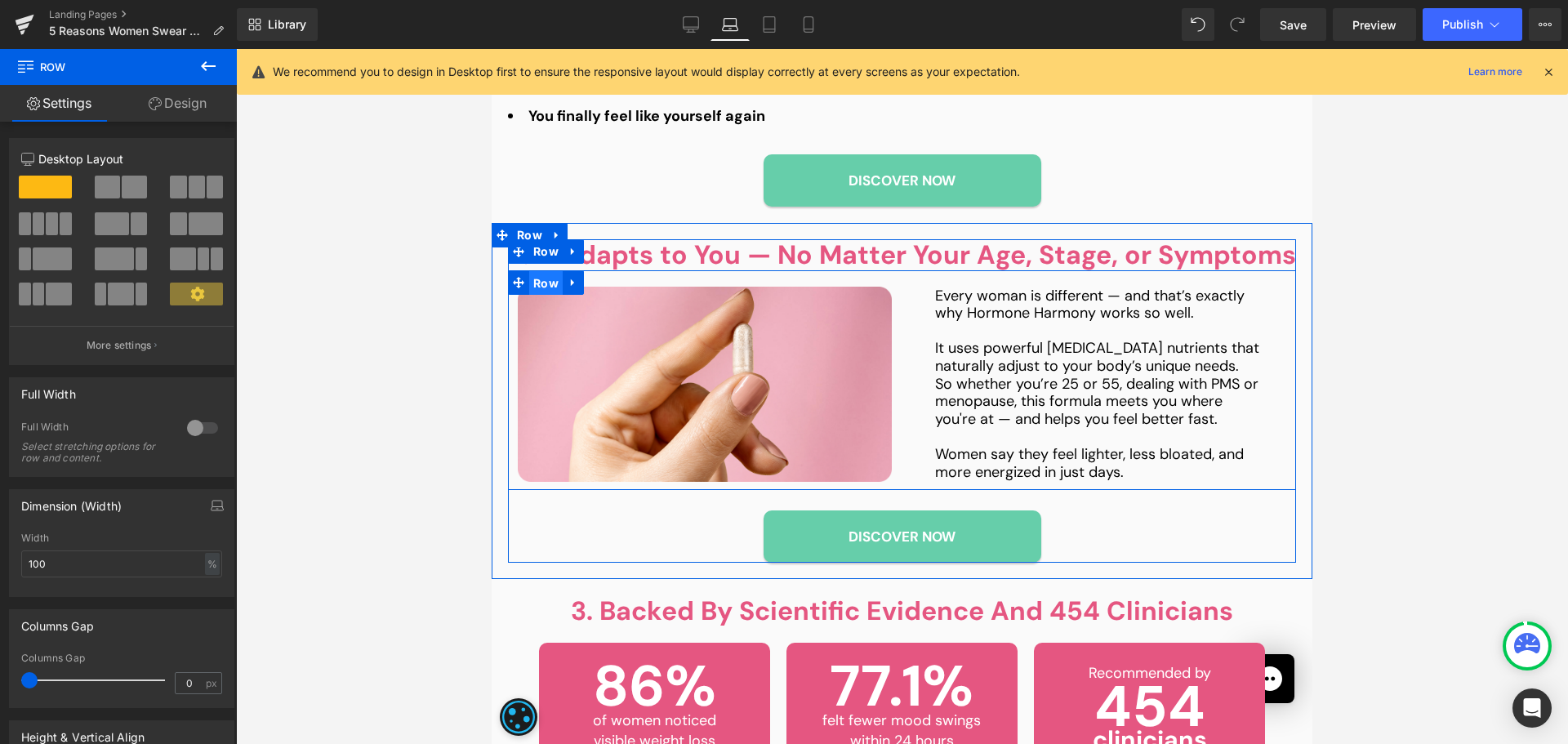
click at [539, 280] on span "Row" at bounding box center [546, 283] width 33 height 25
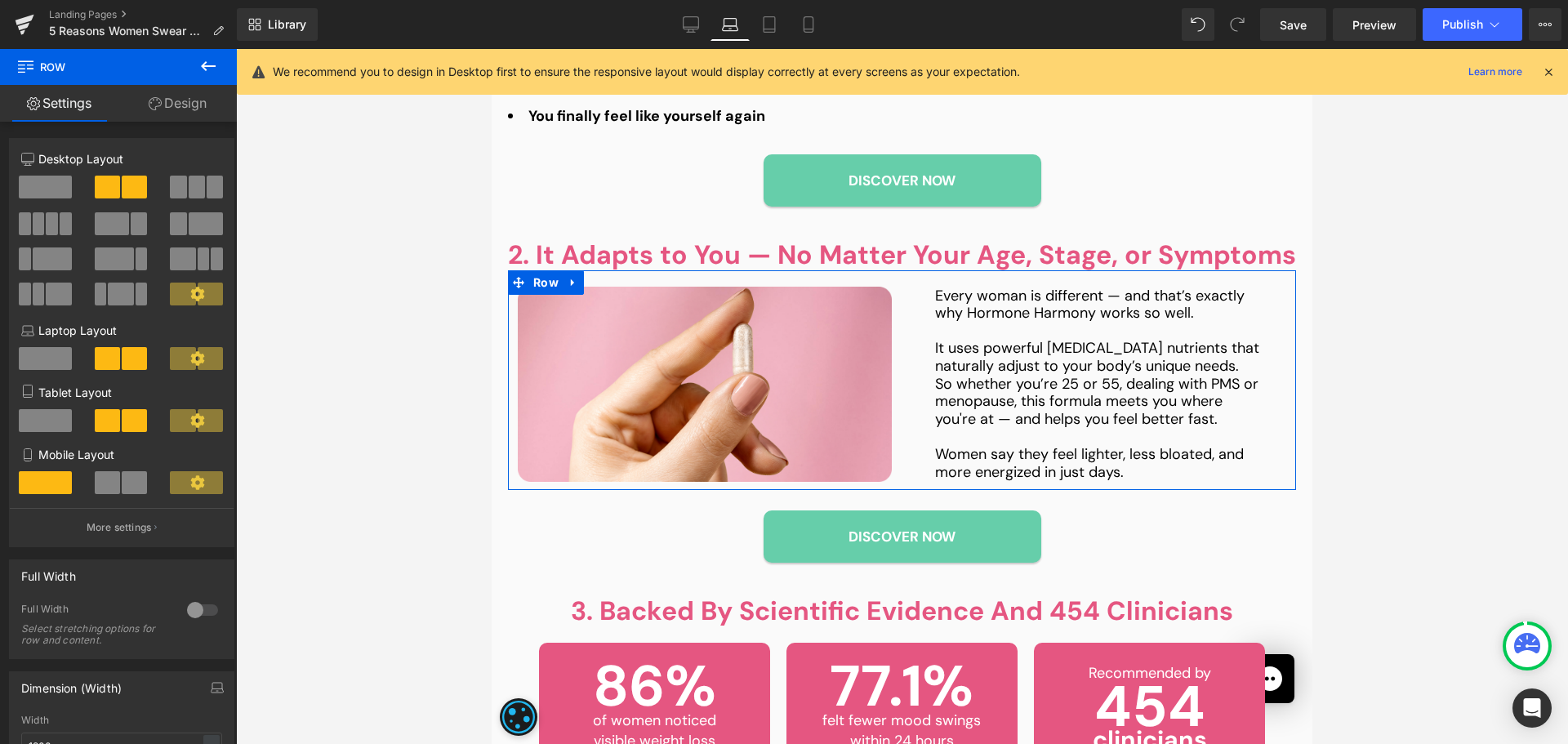
click at [198, 104] on link "Design" at bounding box center [178, 103] width 119 height 37
click at [0, 0] on div "Spacing" at bounding box center [0, 0] width 0 height 0
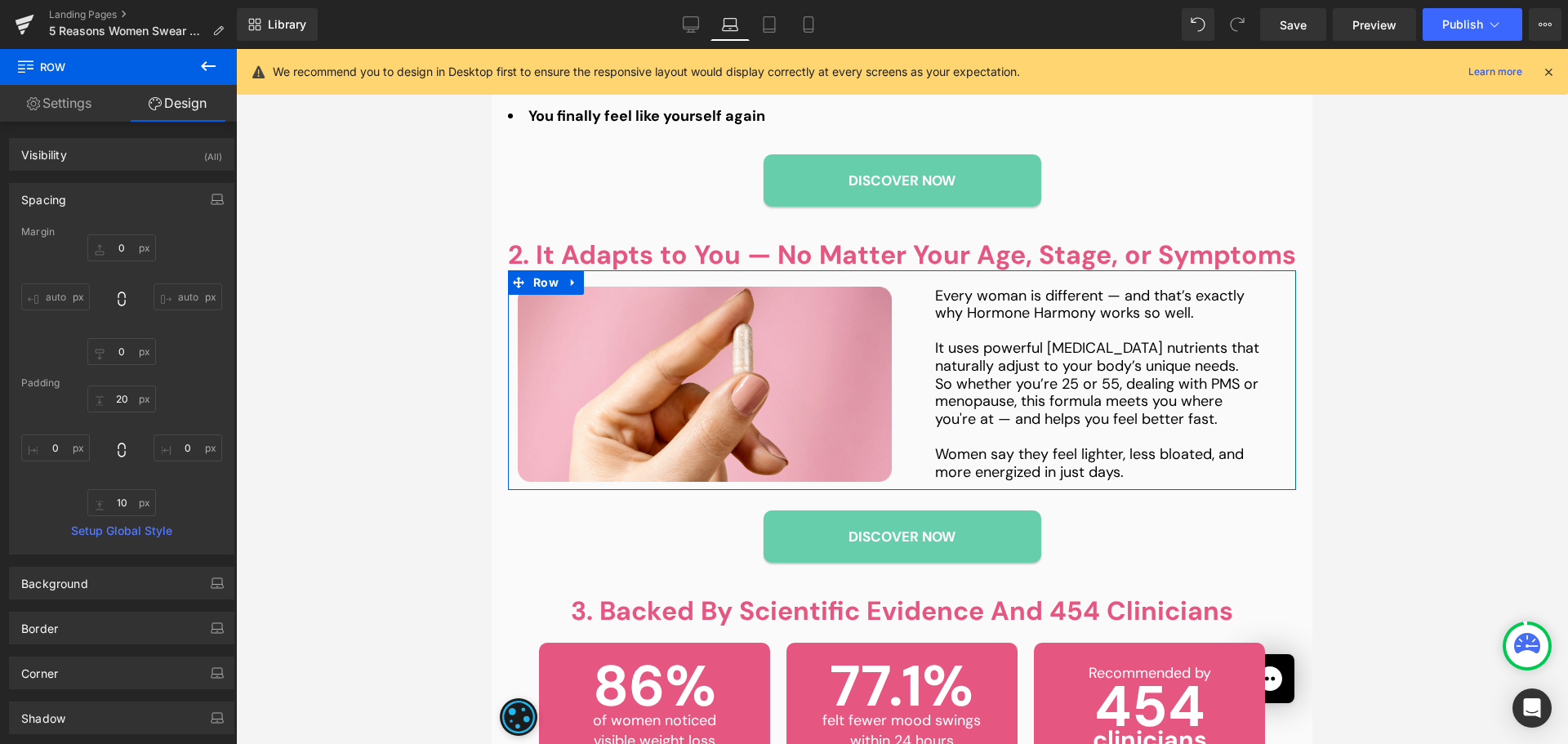
type input "0"
type input "20"
type input "0"
type input "10"
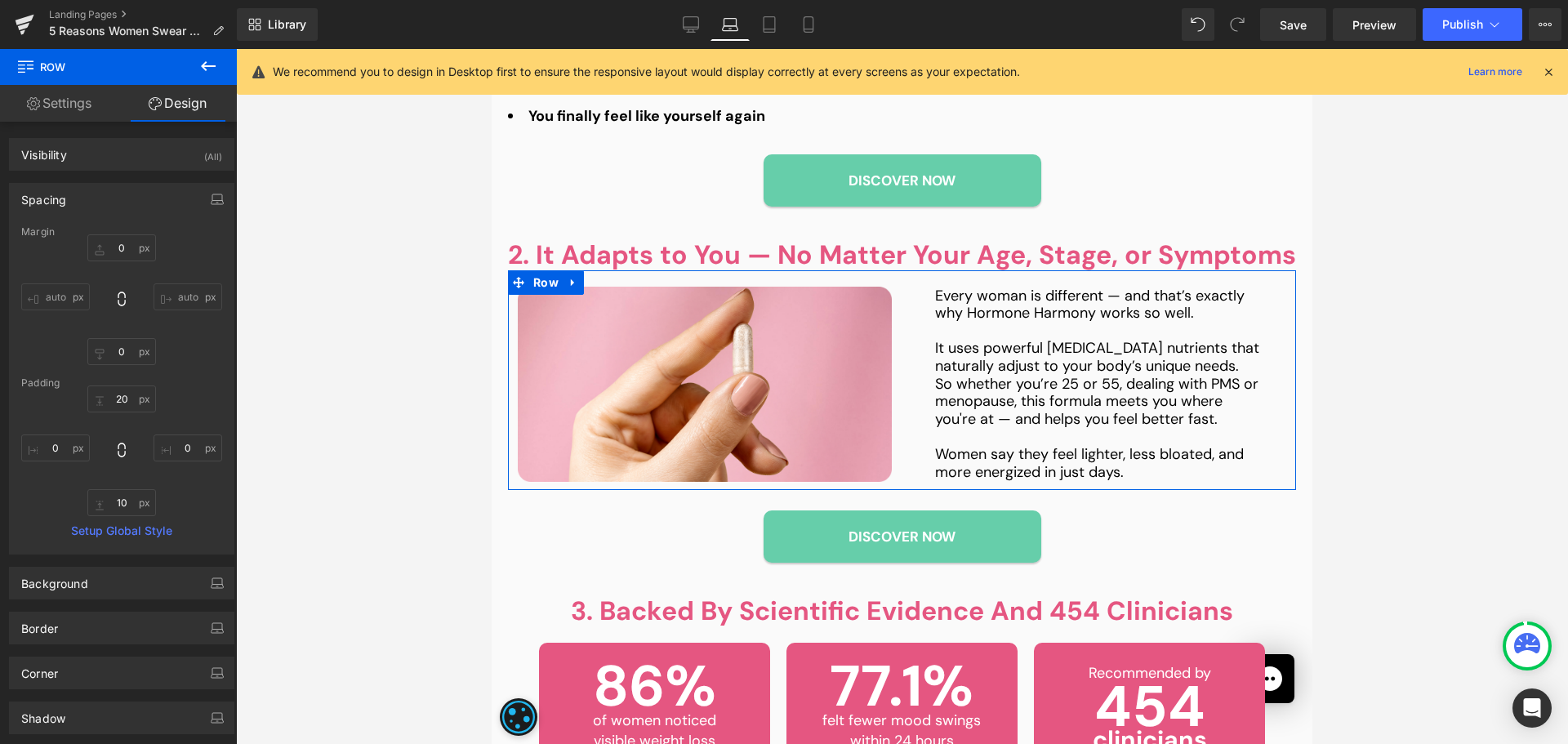
type input "0"
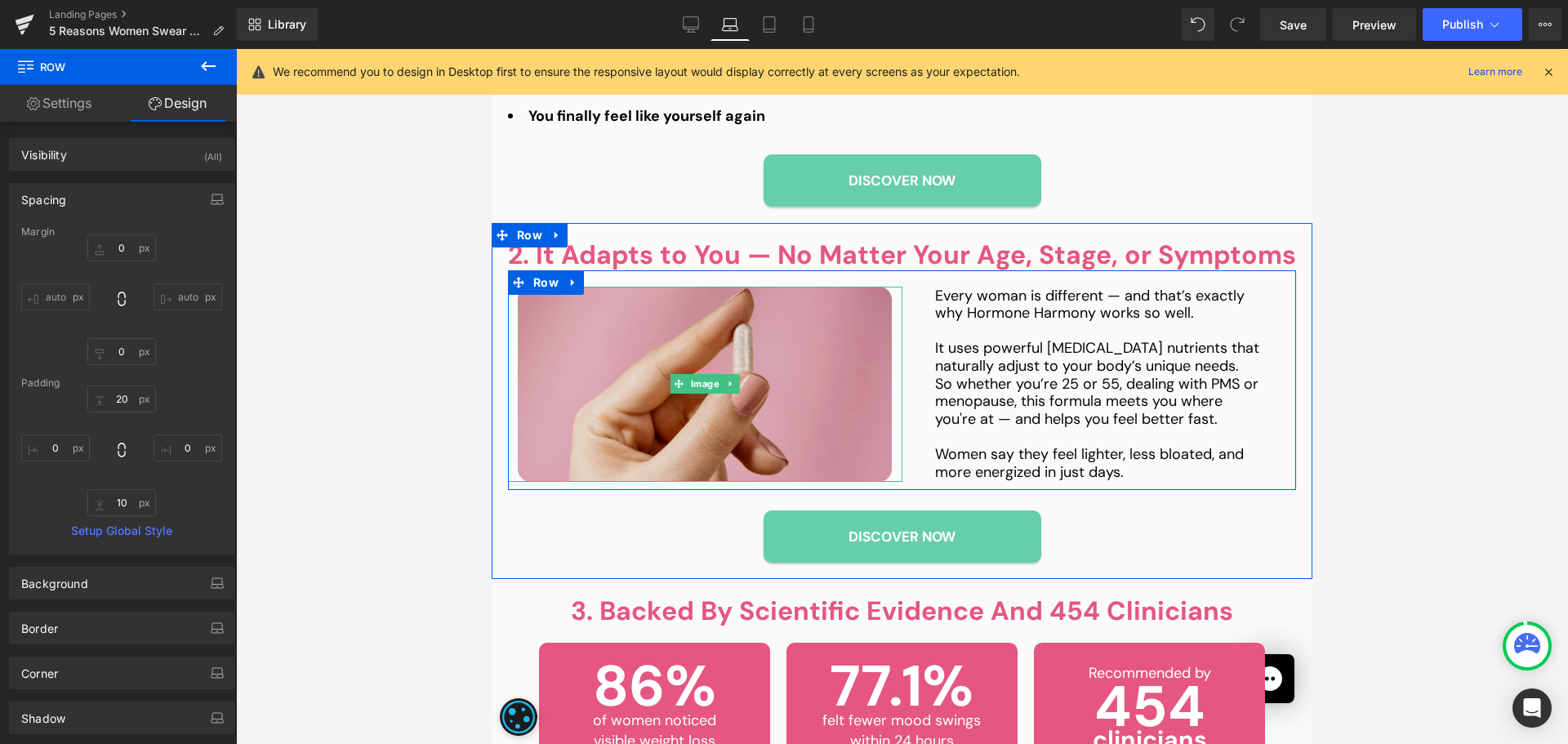
click at [643, 398] on img at bounding box center [705, 383] width 374 height 194
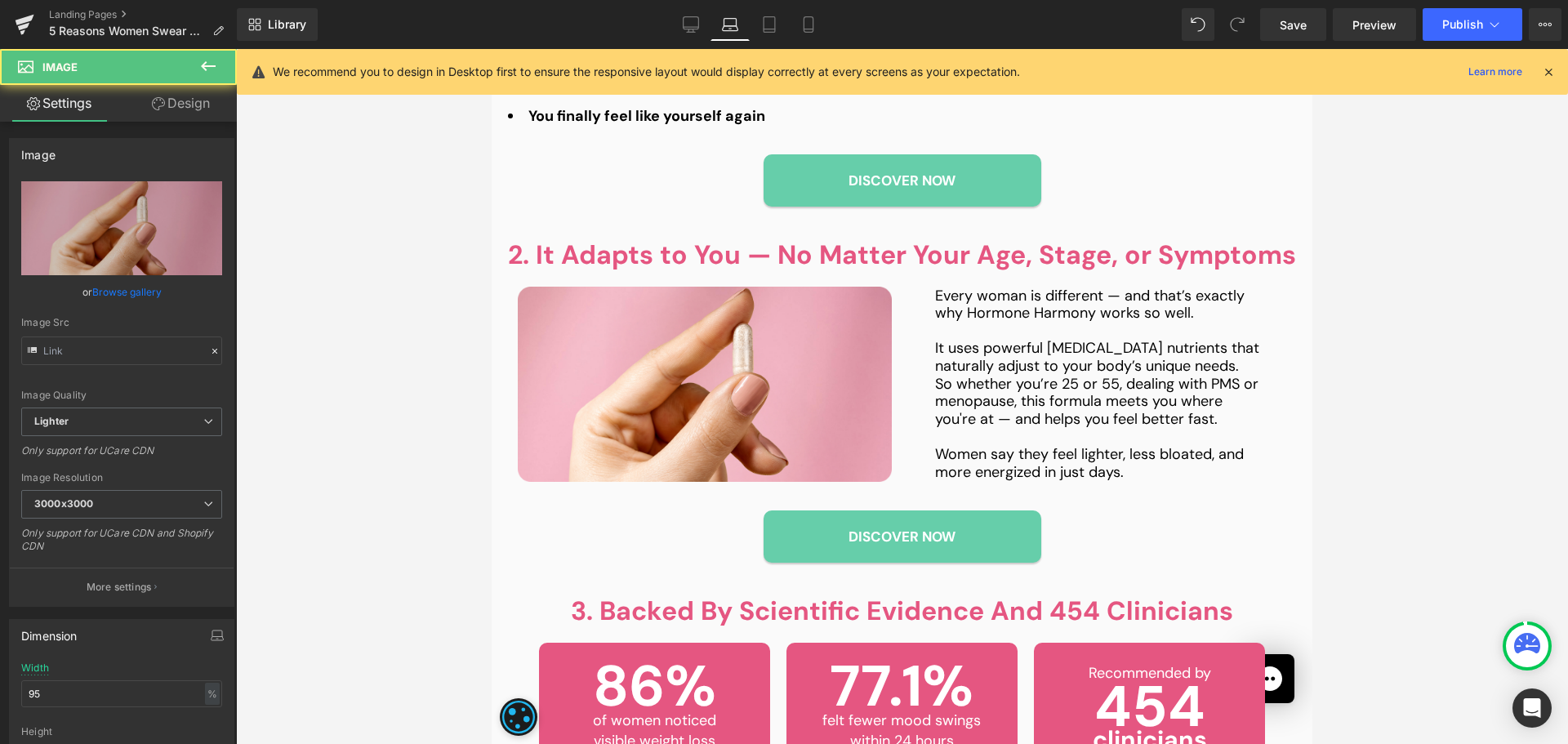
type input "[URL][DOMAIN_NAME]"
drag, startPoint x: 204, startPoint y: 100, endPoint x: 90, endPoint y: 320, distance: 247.8
click at [203, 100] on link "Design" at bounding box center [181, 103] width 119 height 37
click at [0, 0] on div "Spacing" at bounding box center [0, 0] width 0 height 0
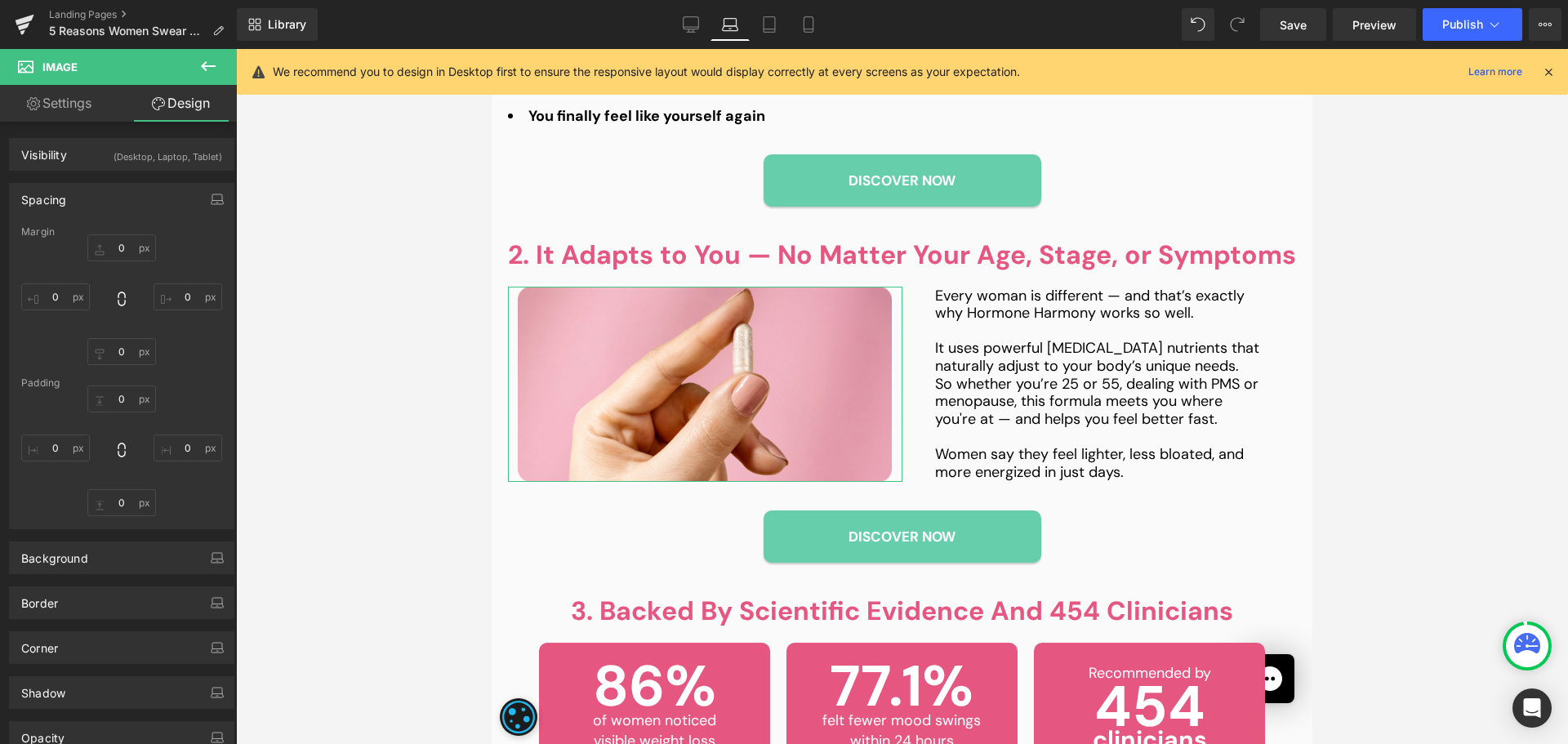
type input "0"
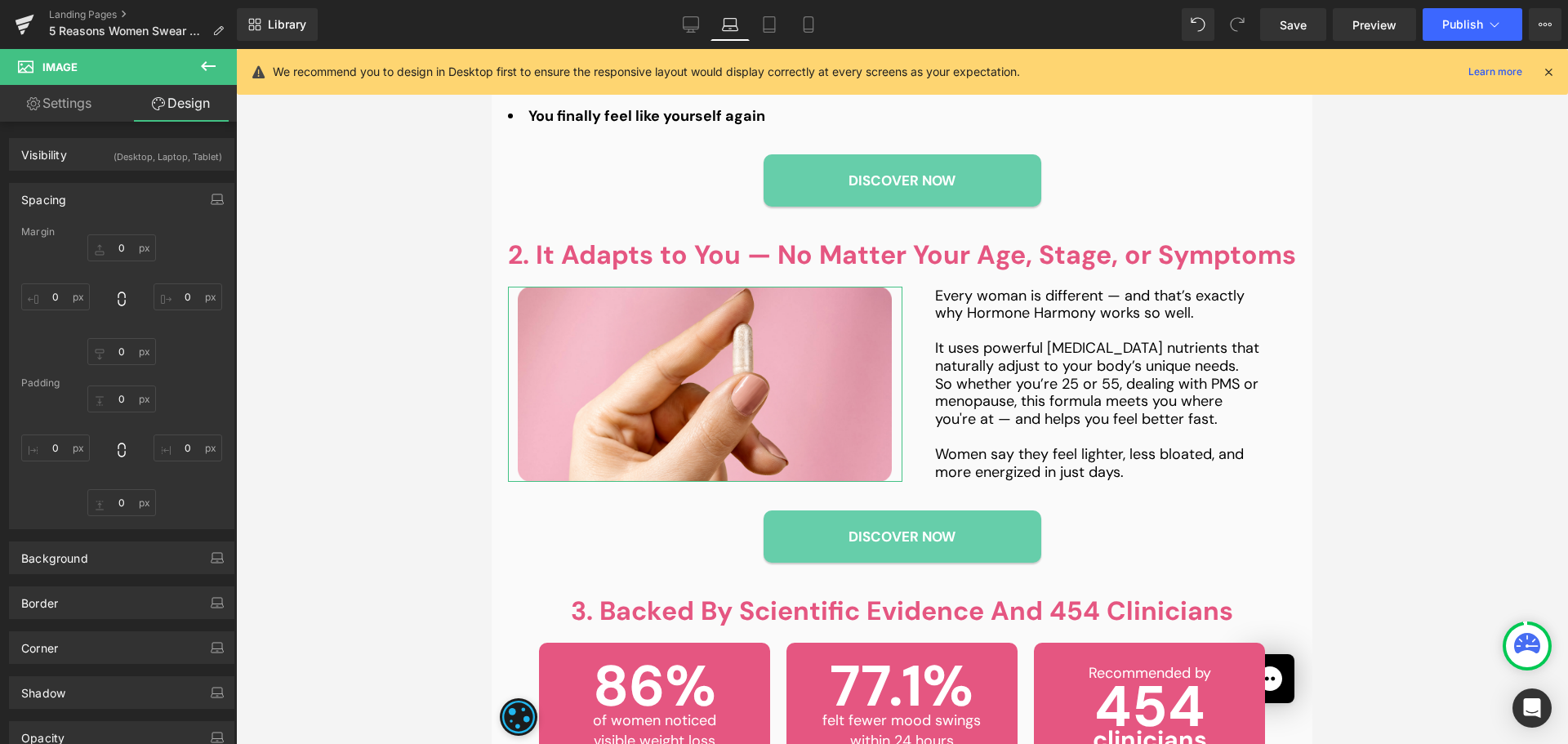
type input "0"
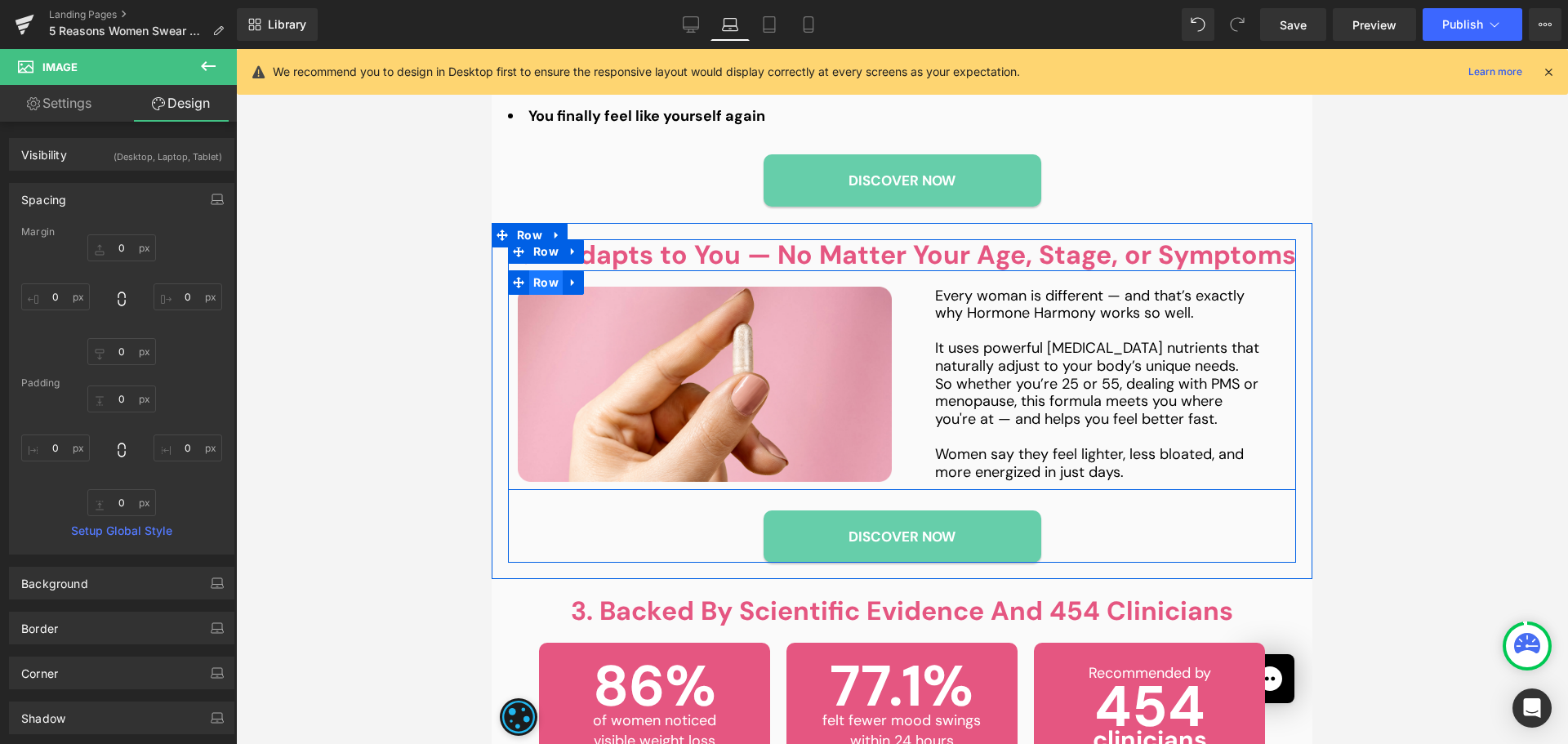
click at [533, 290] on span "Row" at bounding box center [546, 282] width 33 height 25
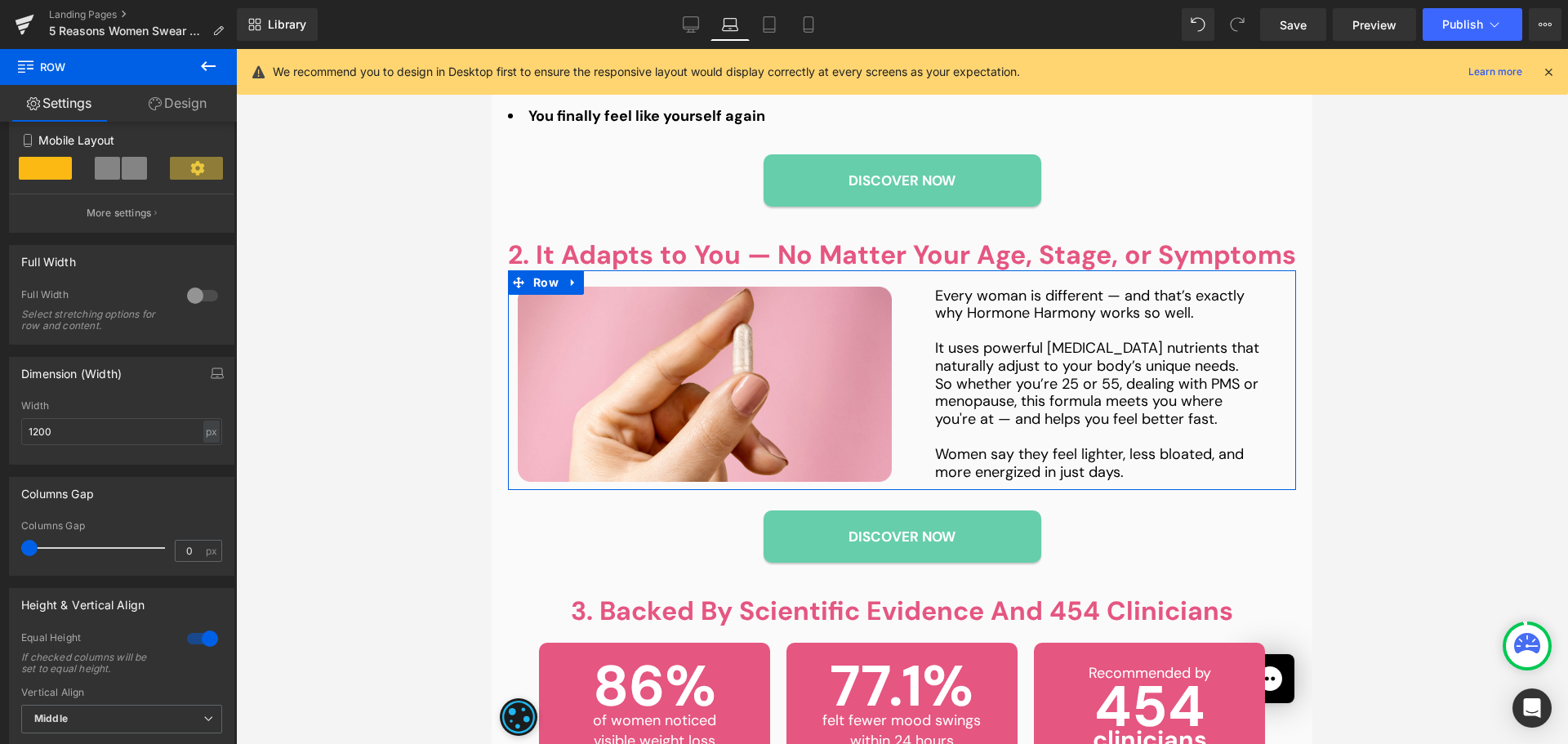
scroll to position [327, 0]
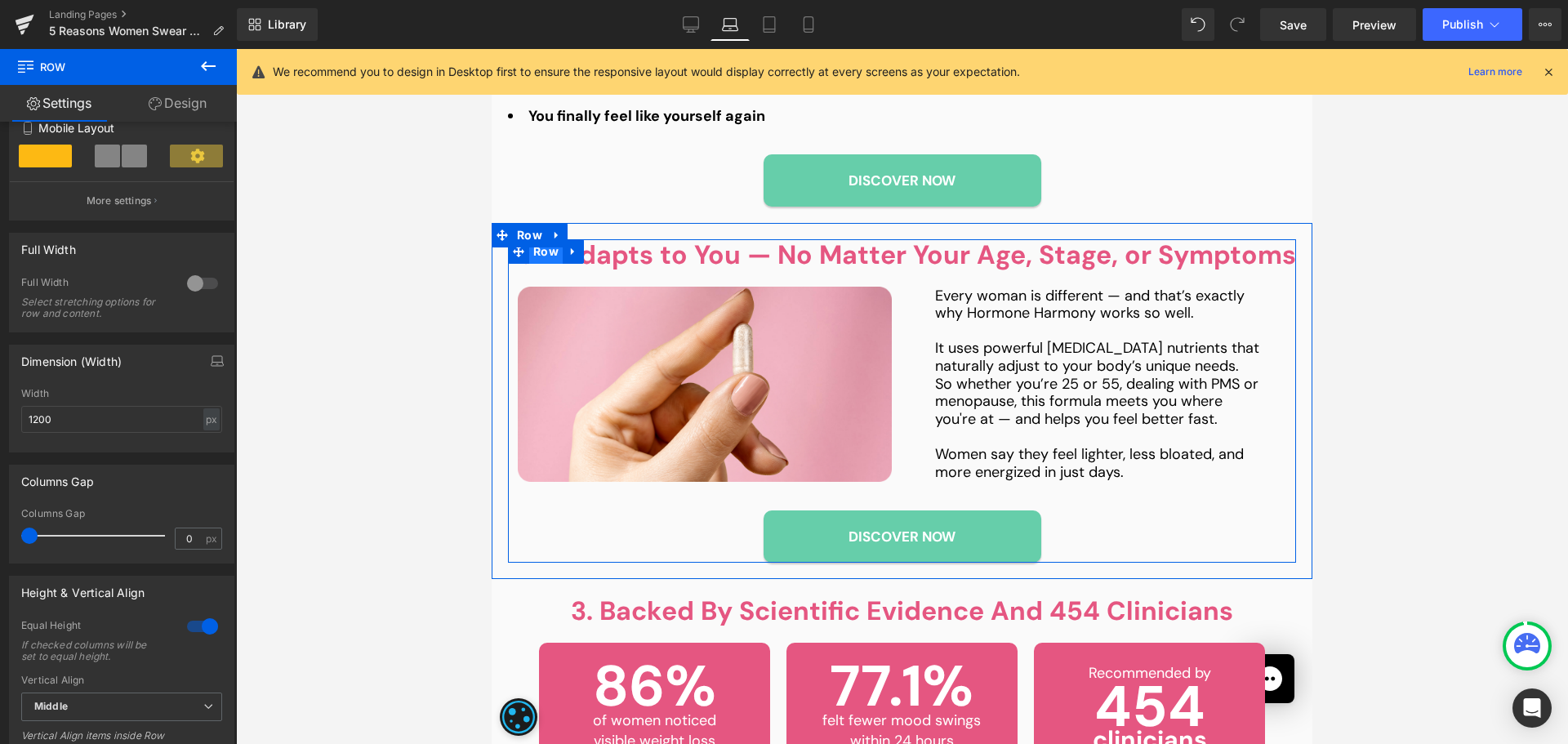
click at [544, 249] on span "Row" at bounding box center [546, 251] width 33 height 25
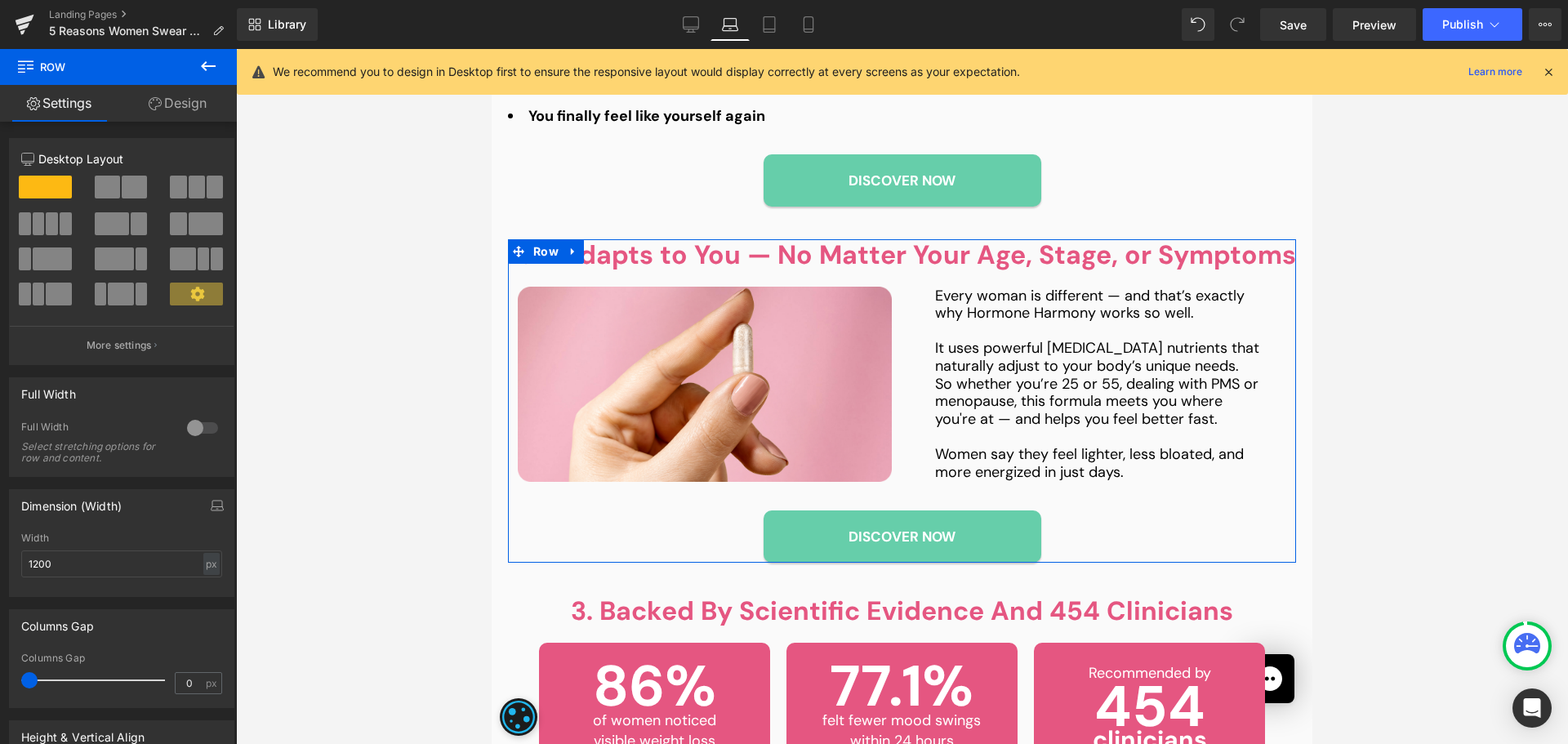
click at [194, 104] on link "Design" at bounding box center [178, 103] width 119 height 37
click at [0, 0] on div "Spacing" at bounding box center [0, 0] width 0 height 0
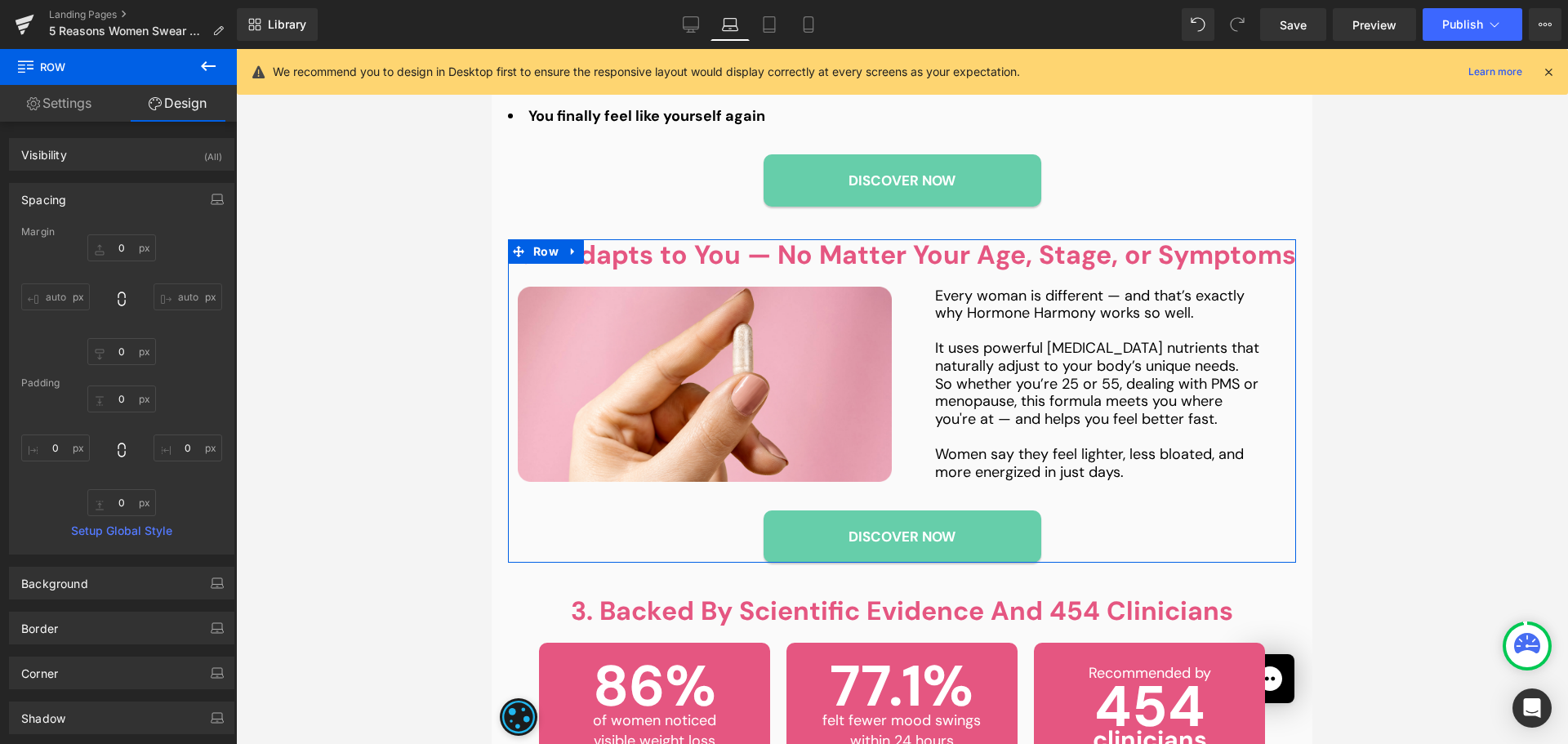
type input "0"
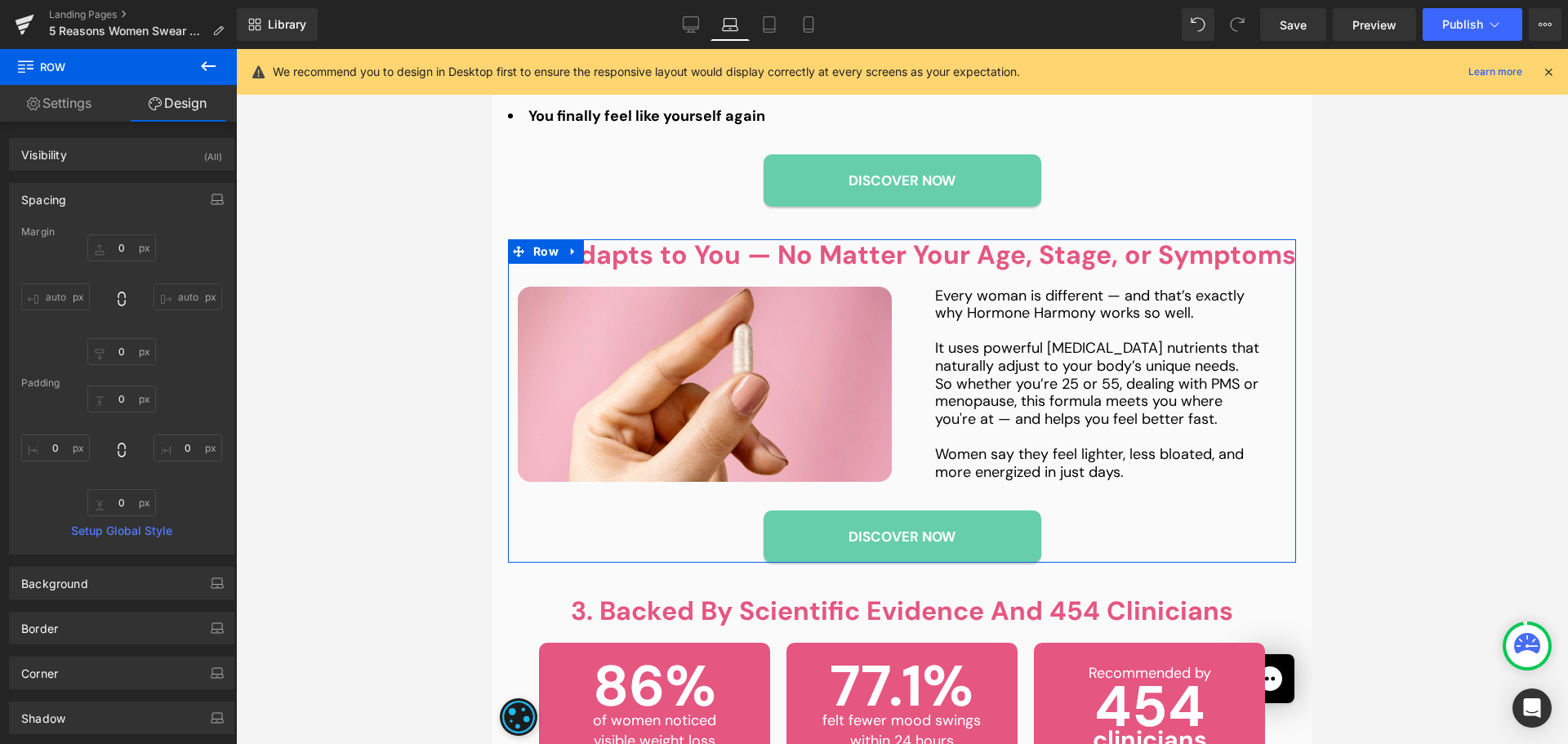
type input "0"
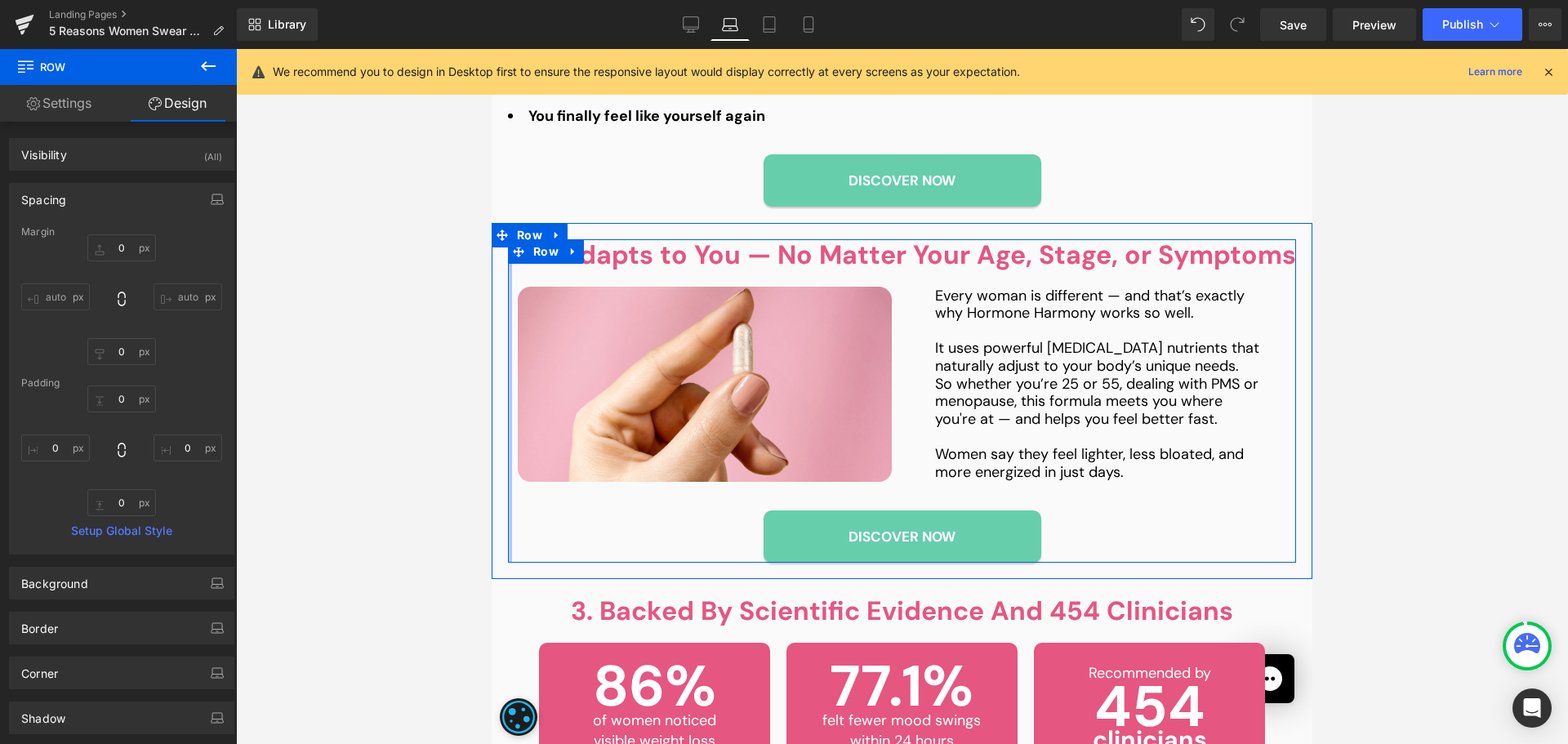
click at [508, 381] on div at bounding box center [509, 401] width 4 height 323
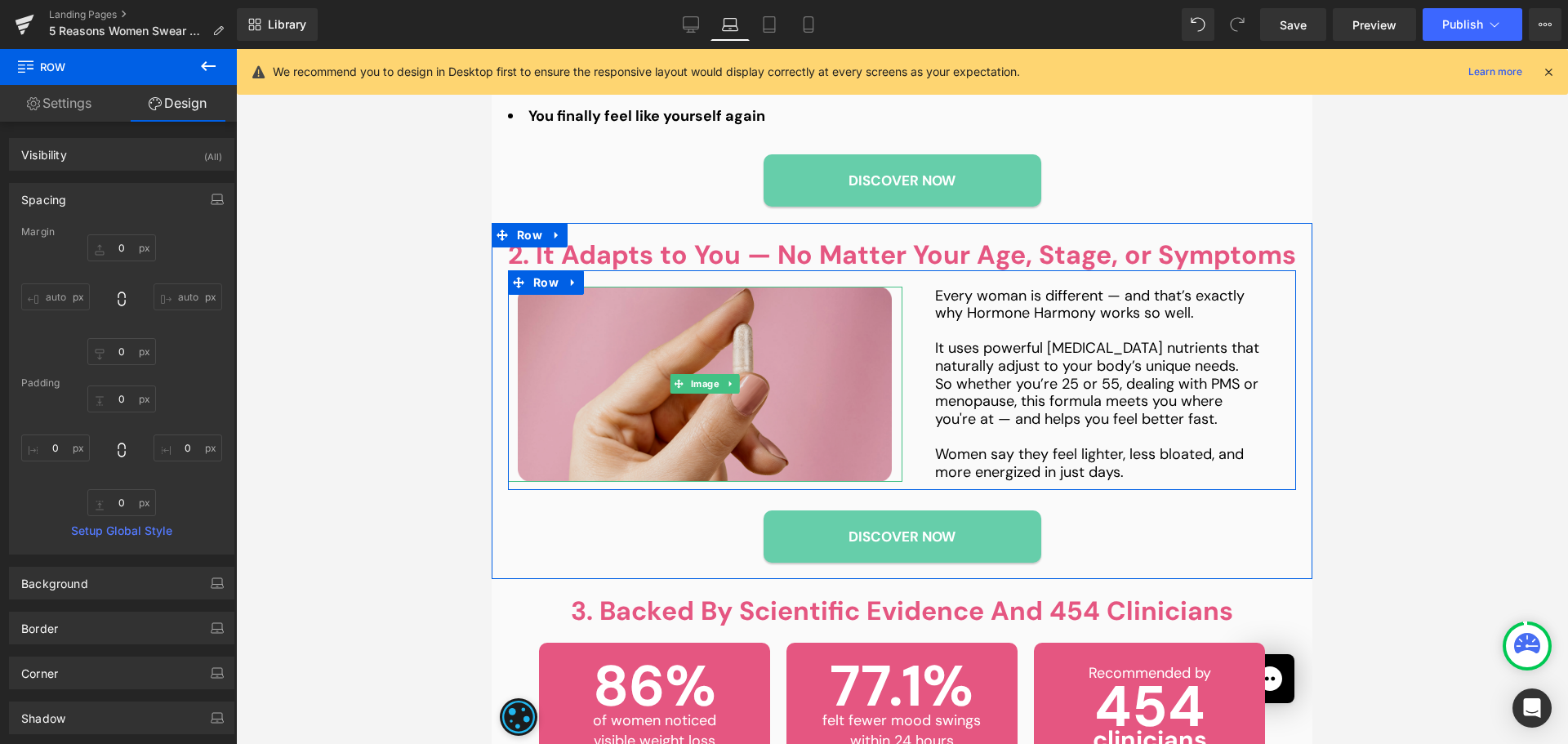
click at [594, 401] on img at bounding box center [705, 383] width 374 height 194
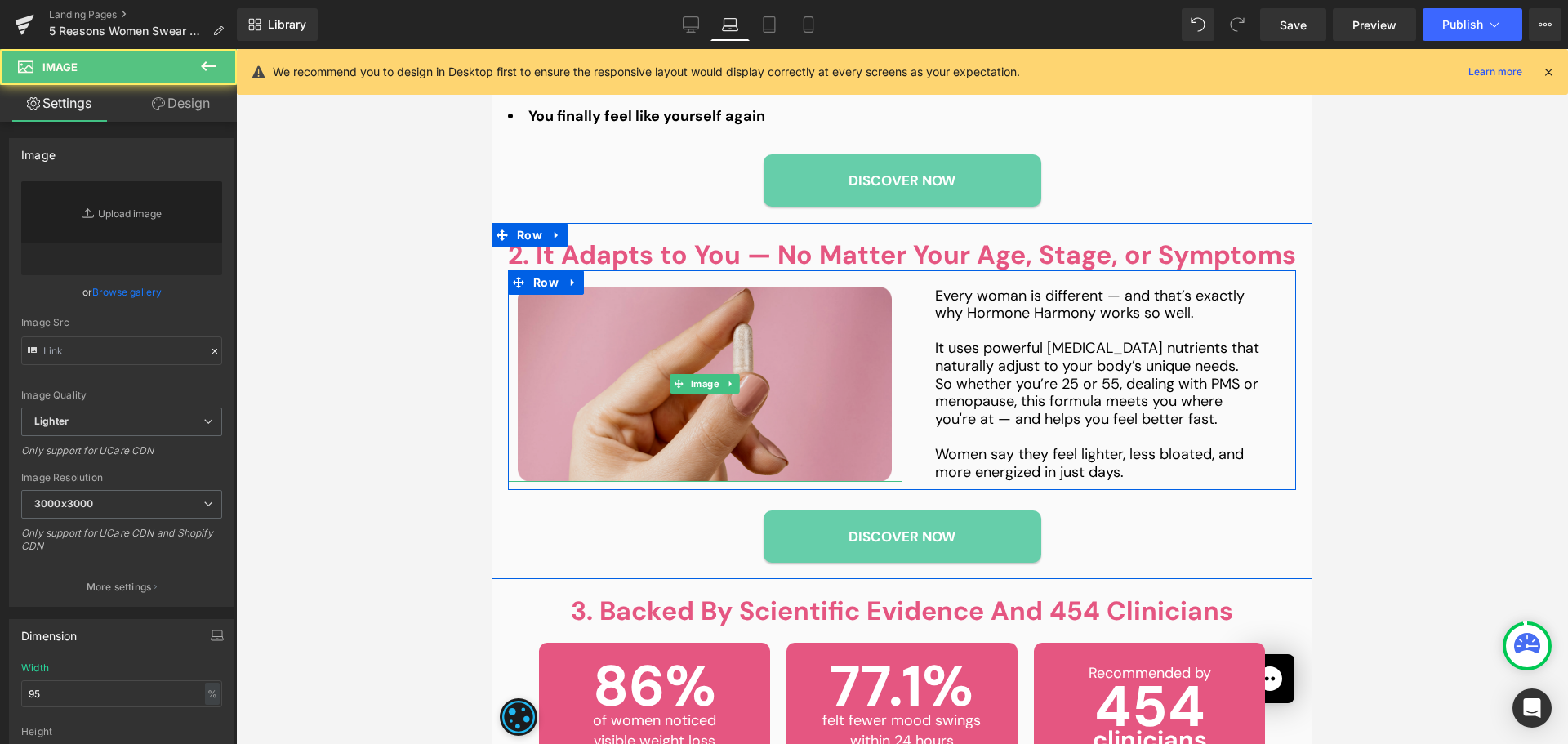
type input "[URL][DOMAIN_NAME]"
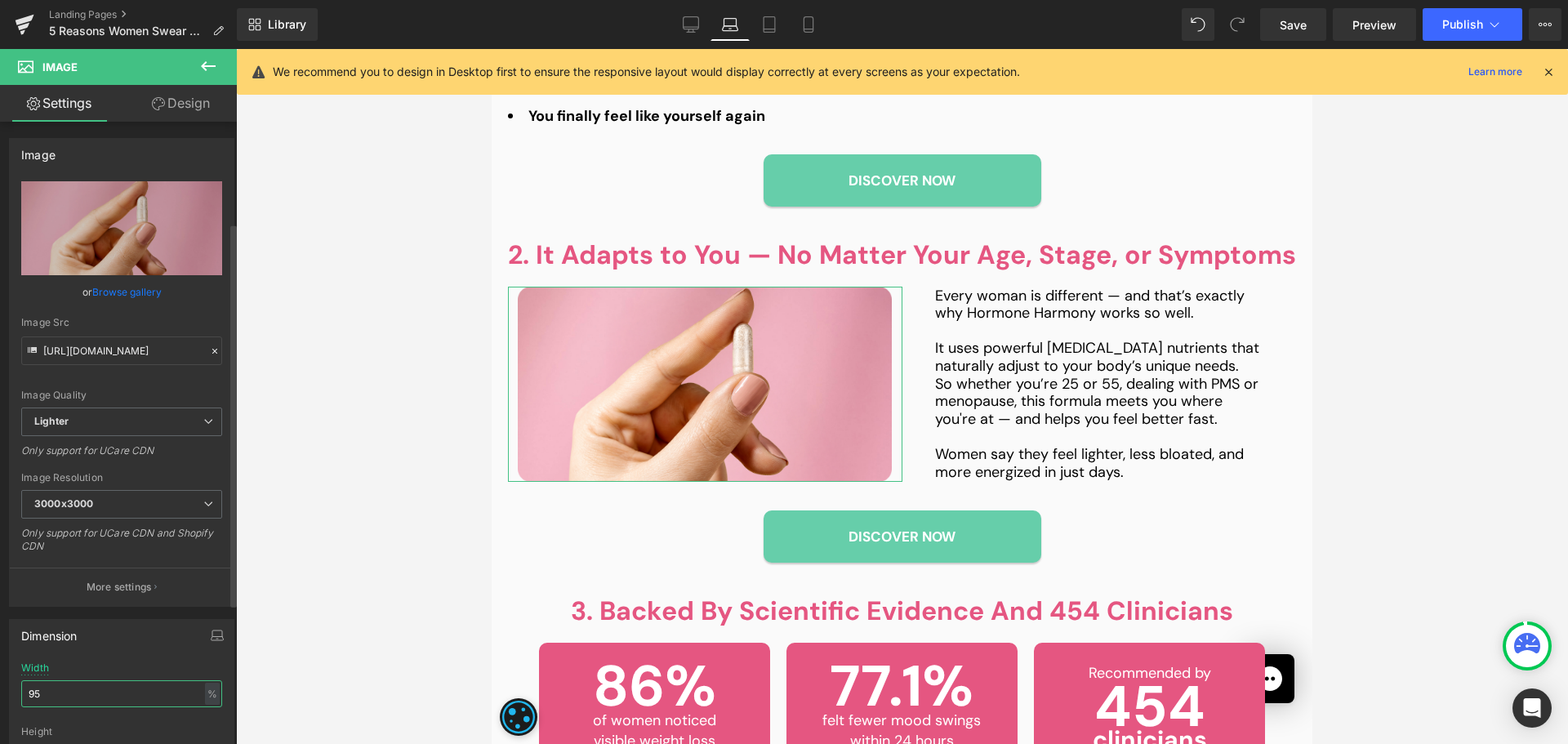
scroll to position [163, 0]
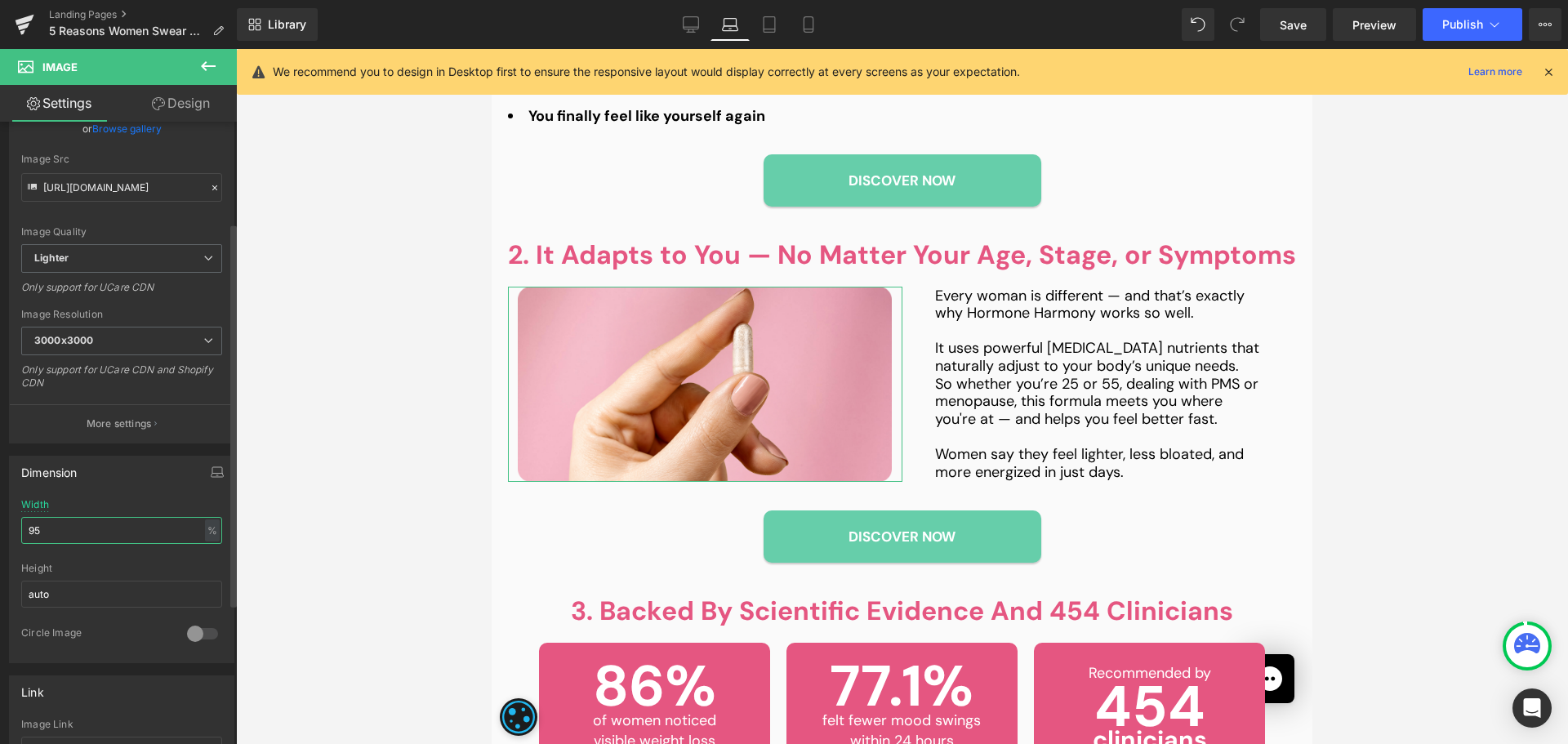
click at [77, 533] on input "95" at bounding box center [122, 529] width 201 height 27
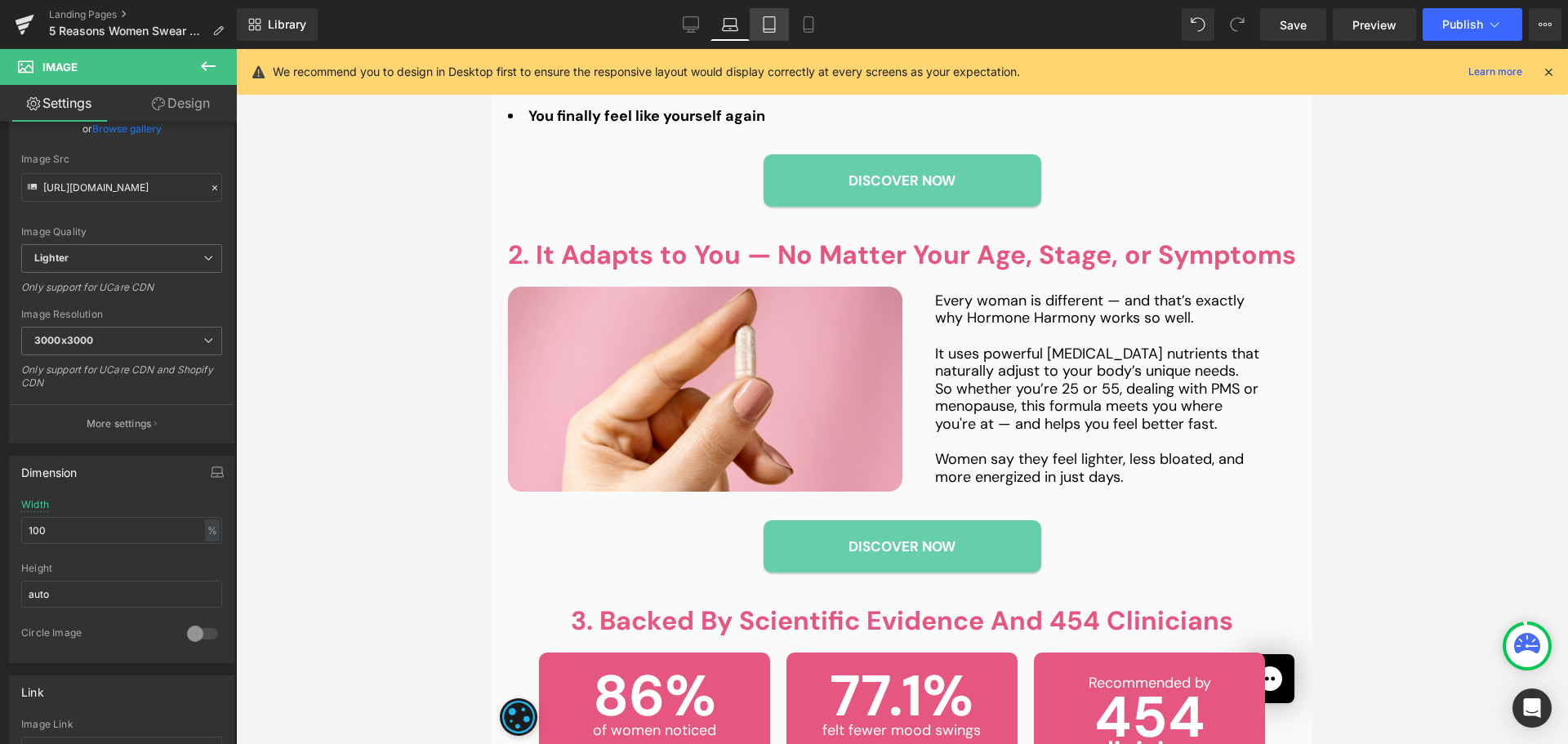
click at [769, 30] on icon at bounding box center [769, 25] width 17 height 17
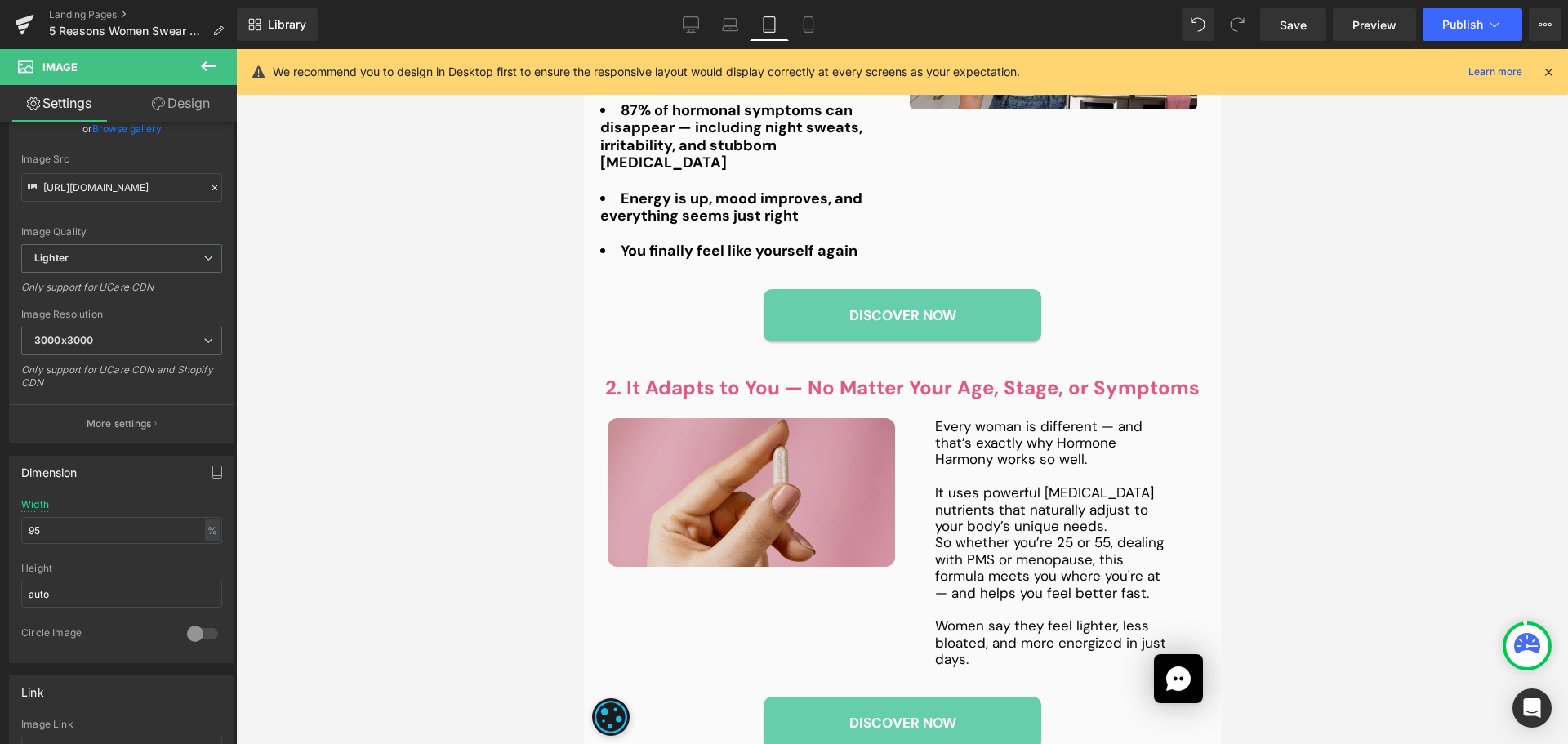
scroll to position [1179, 0]
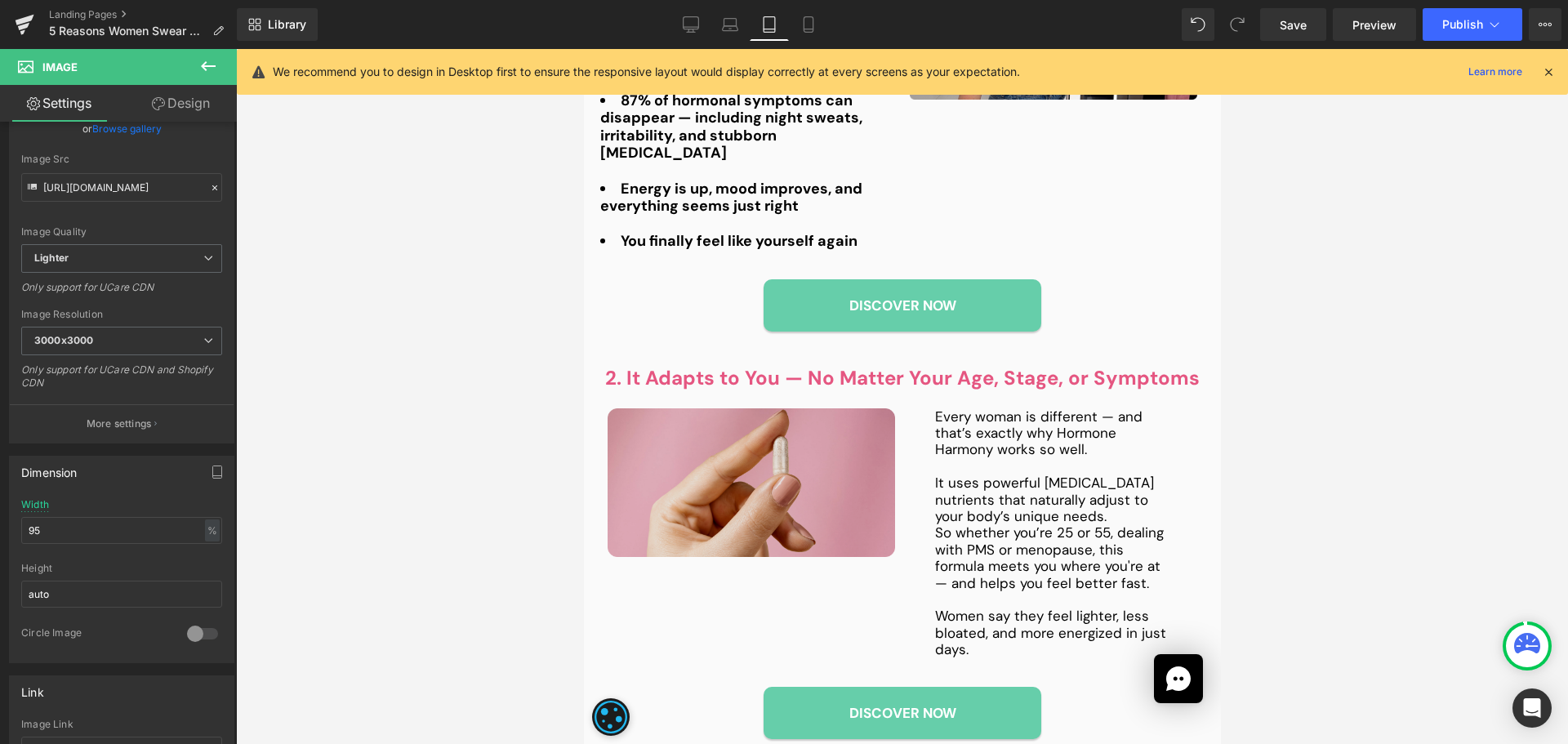
click at [634, 417] on img at bounding box center [751, 482] width 287 height 149
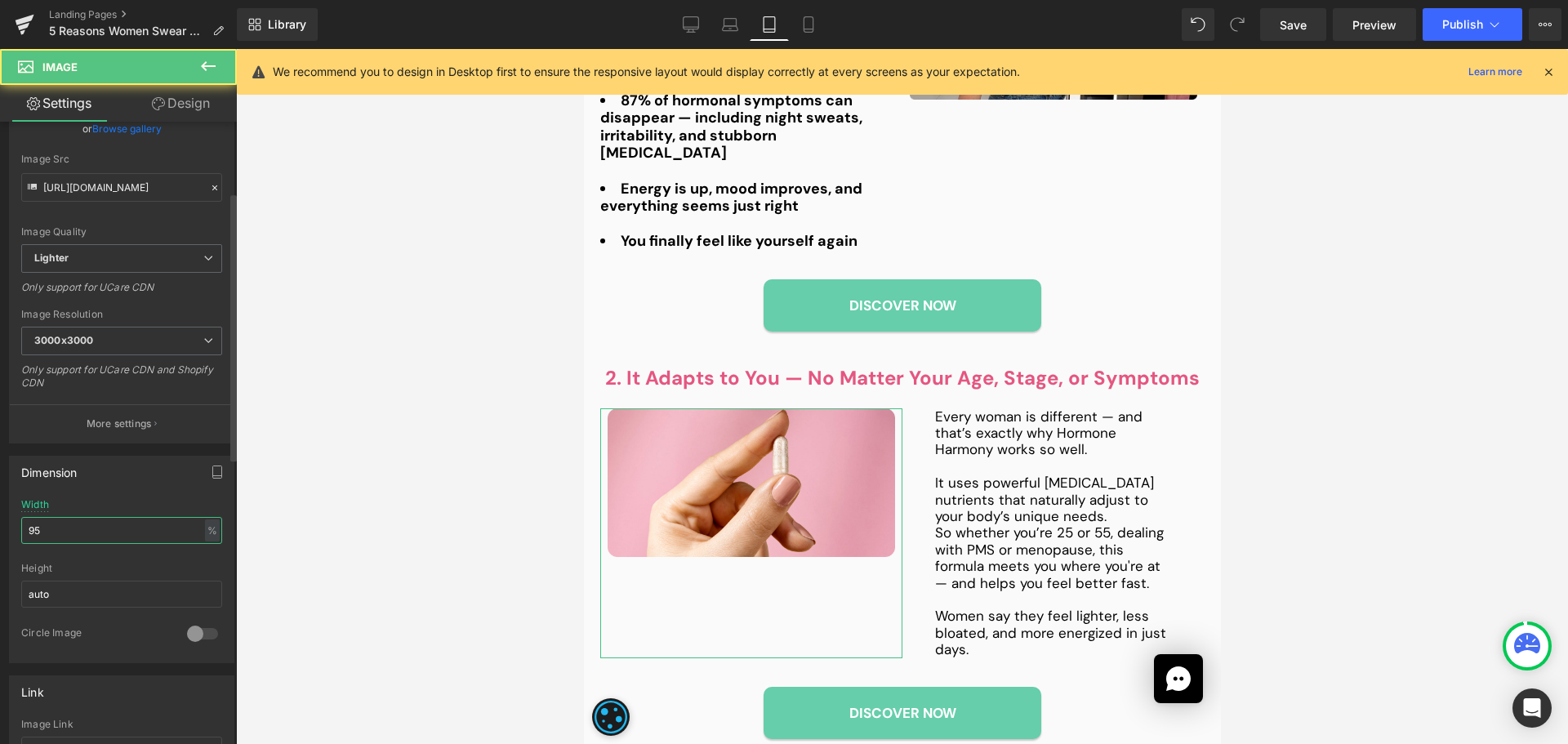
click at [61, 539] on input "95" at bounding box center [122, 529] width 201 height 27
click at [61, 537] on input "95" at bounding box center [122, 529] width 201 height 27
type input "100"
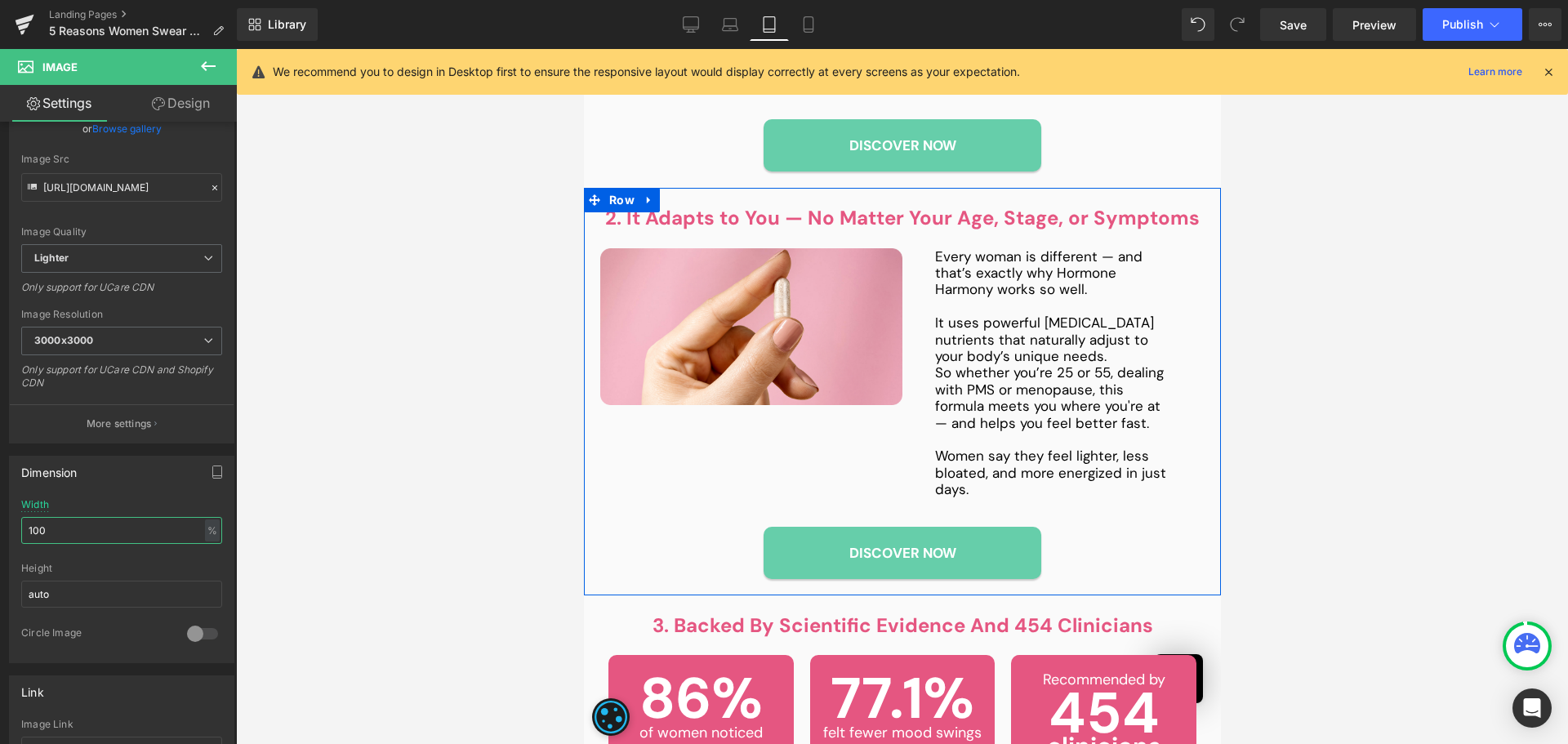
scroll to position [1343, 0]
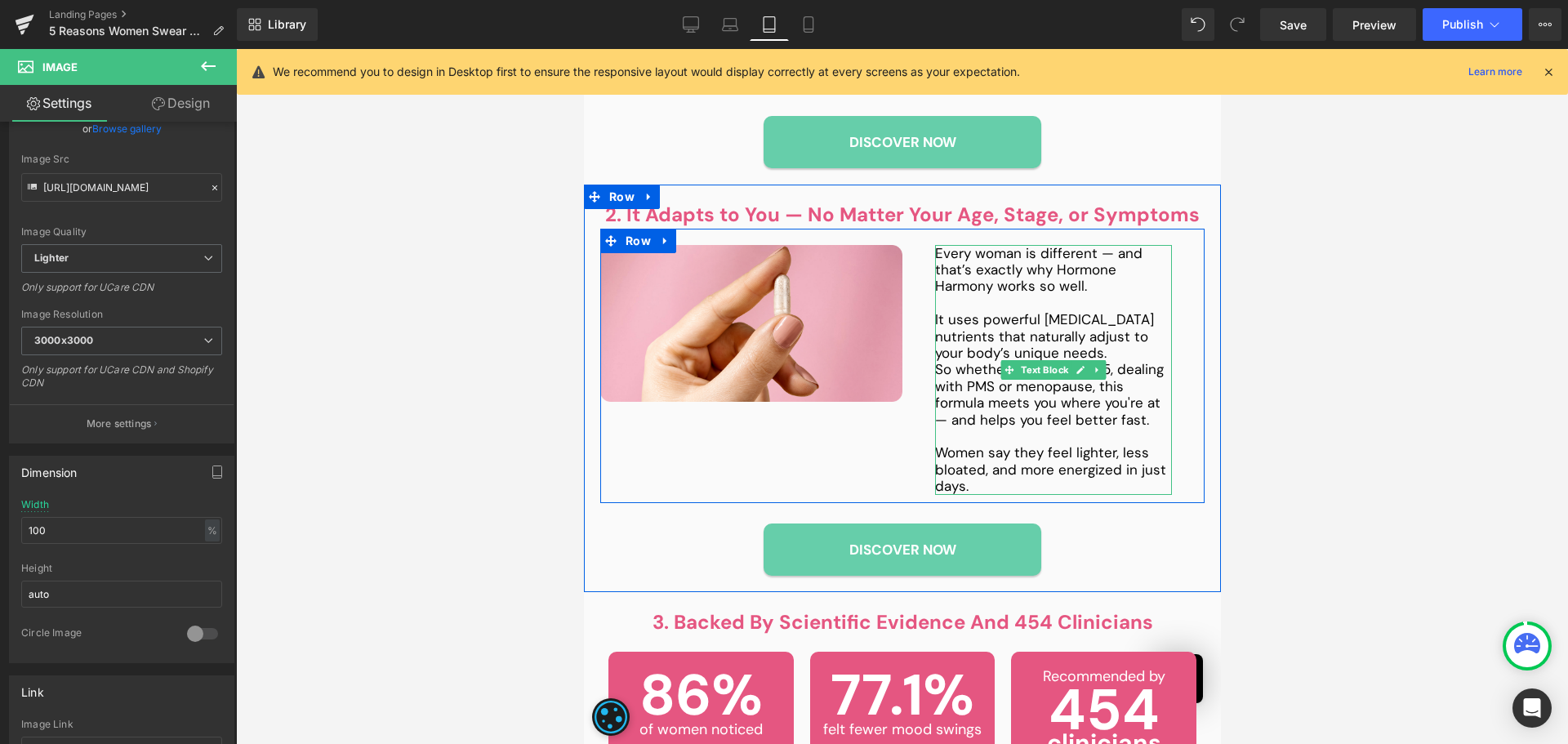
click at [1026, 295] on p at bounding box center [1052, 303] width 237 height 17
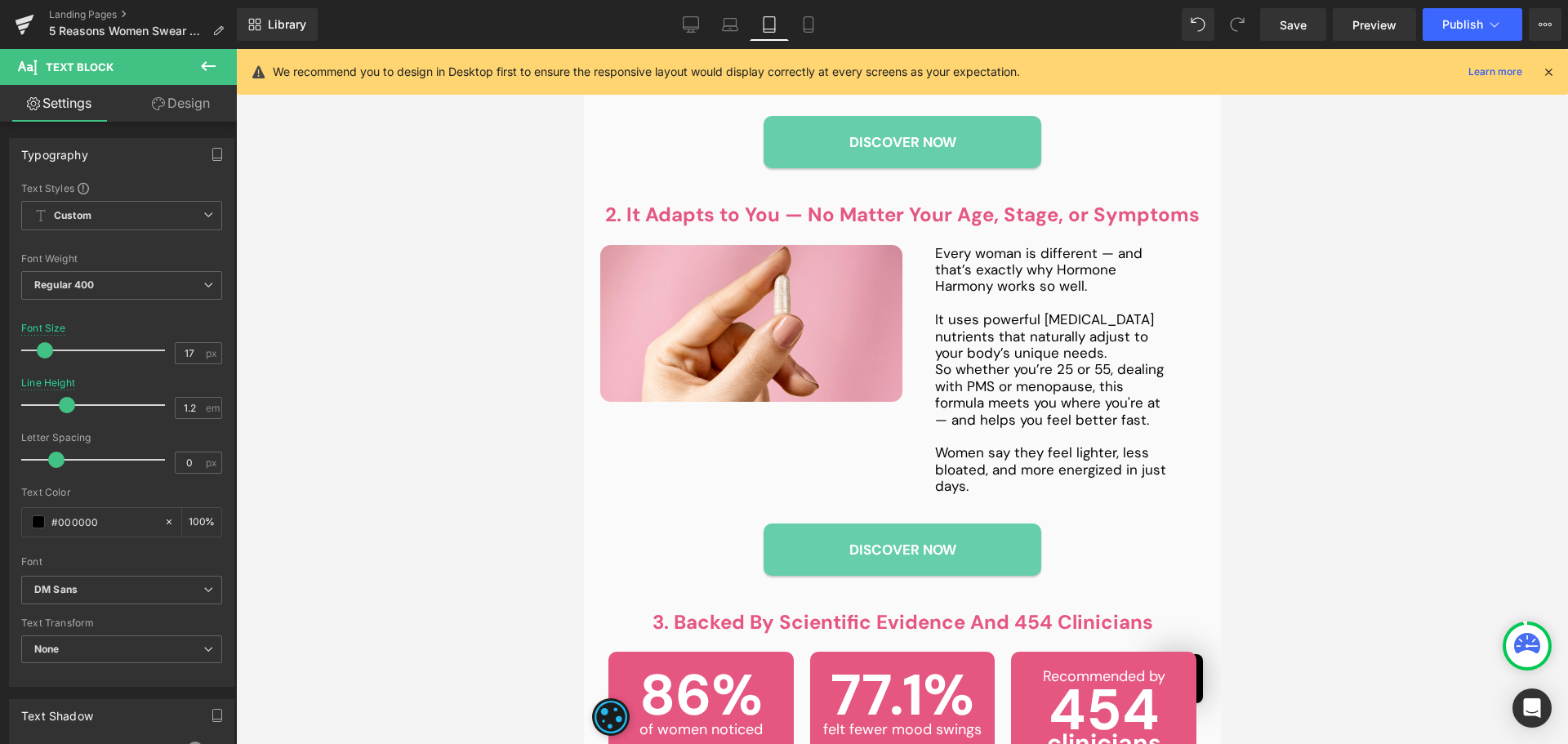
click at [193, 105] on link "Design" at bounding box center [181, 103] width 119 height 37
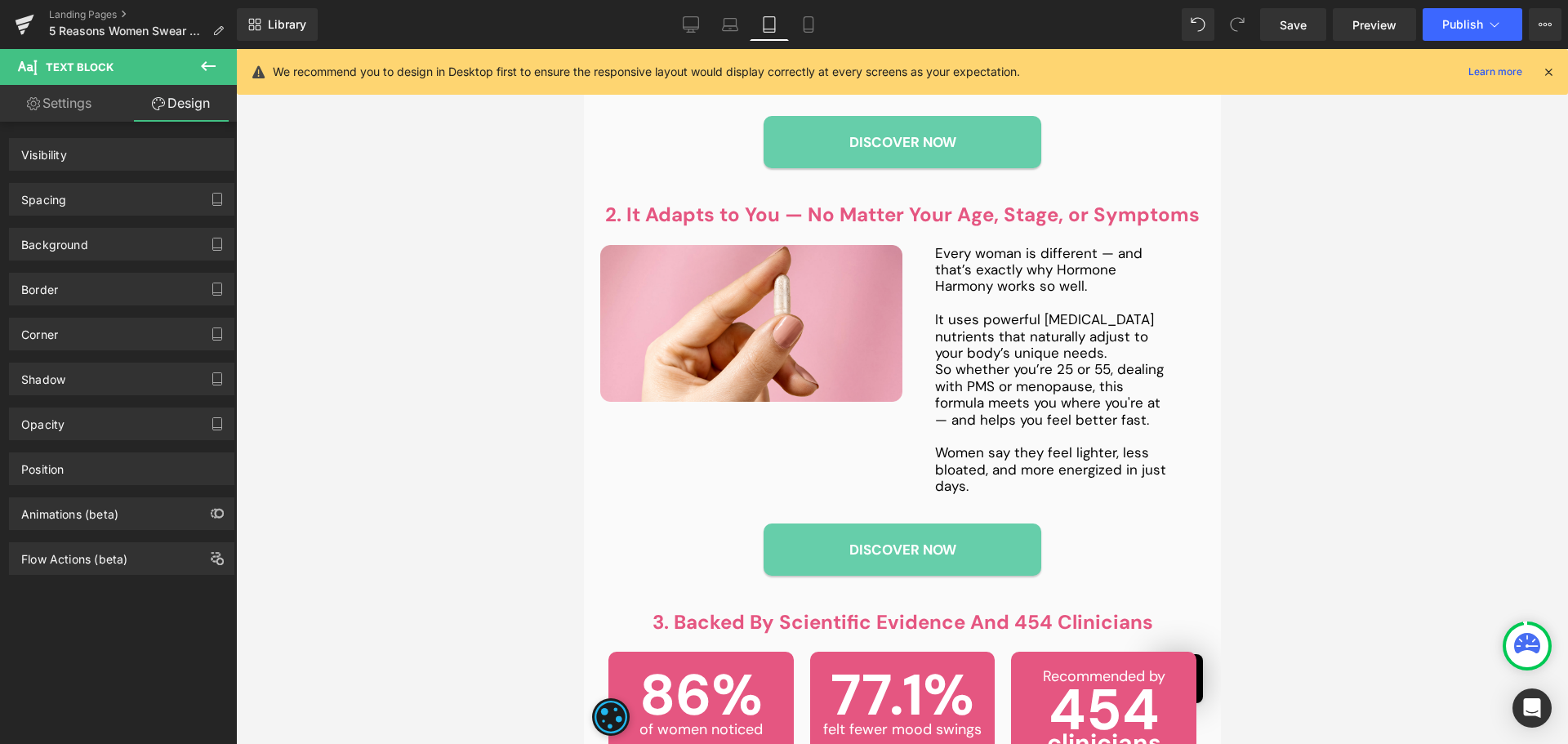
click at [88, 200] on div "Spacing" at bounding box center [122, 199] width 224 height 31
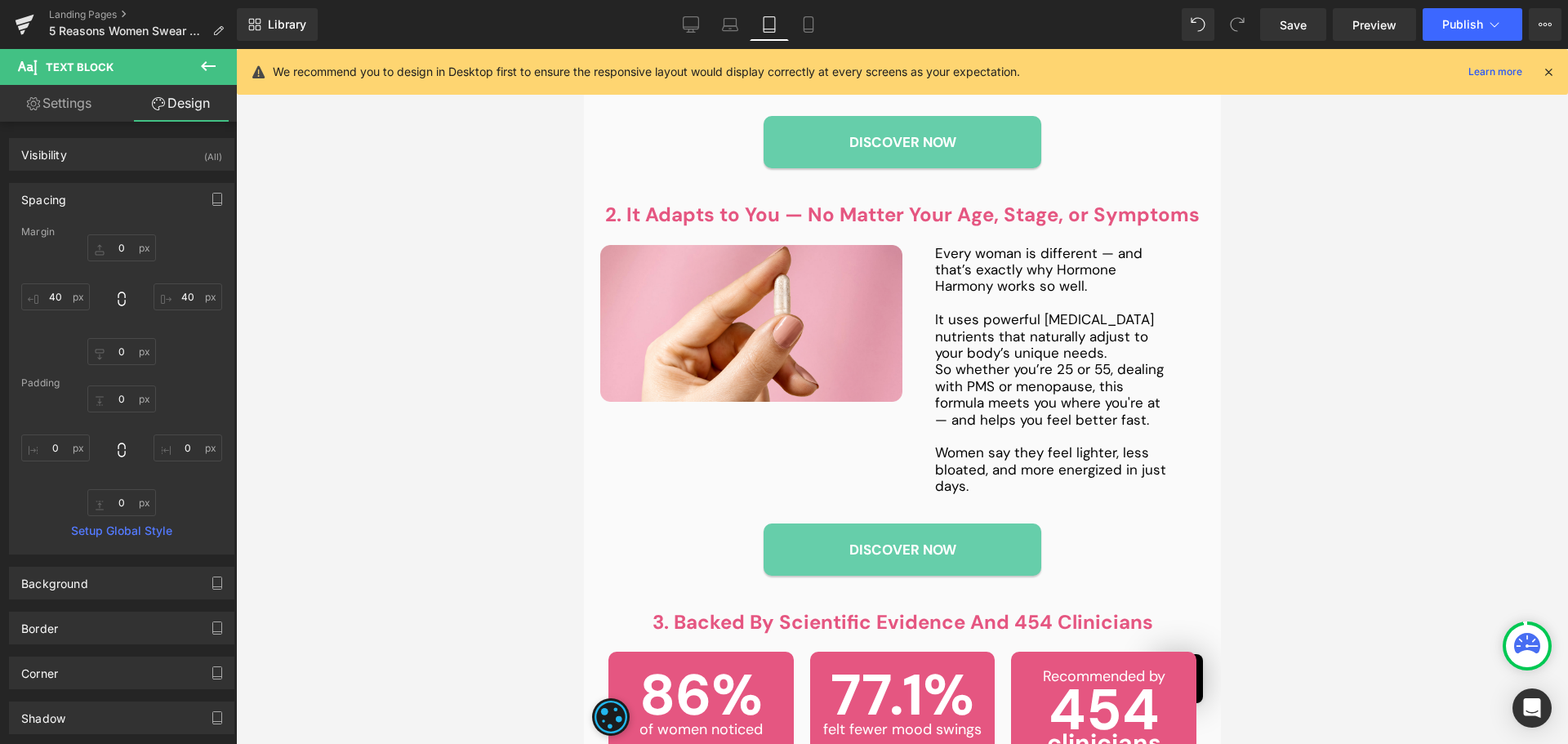
type input "0"
type input "40"
type input "0"
type input "40"
type input "0"
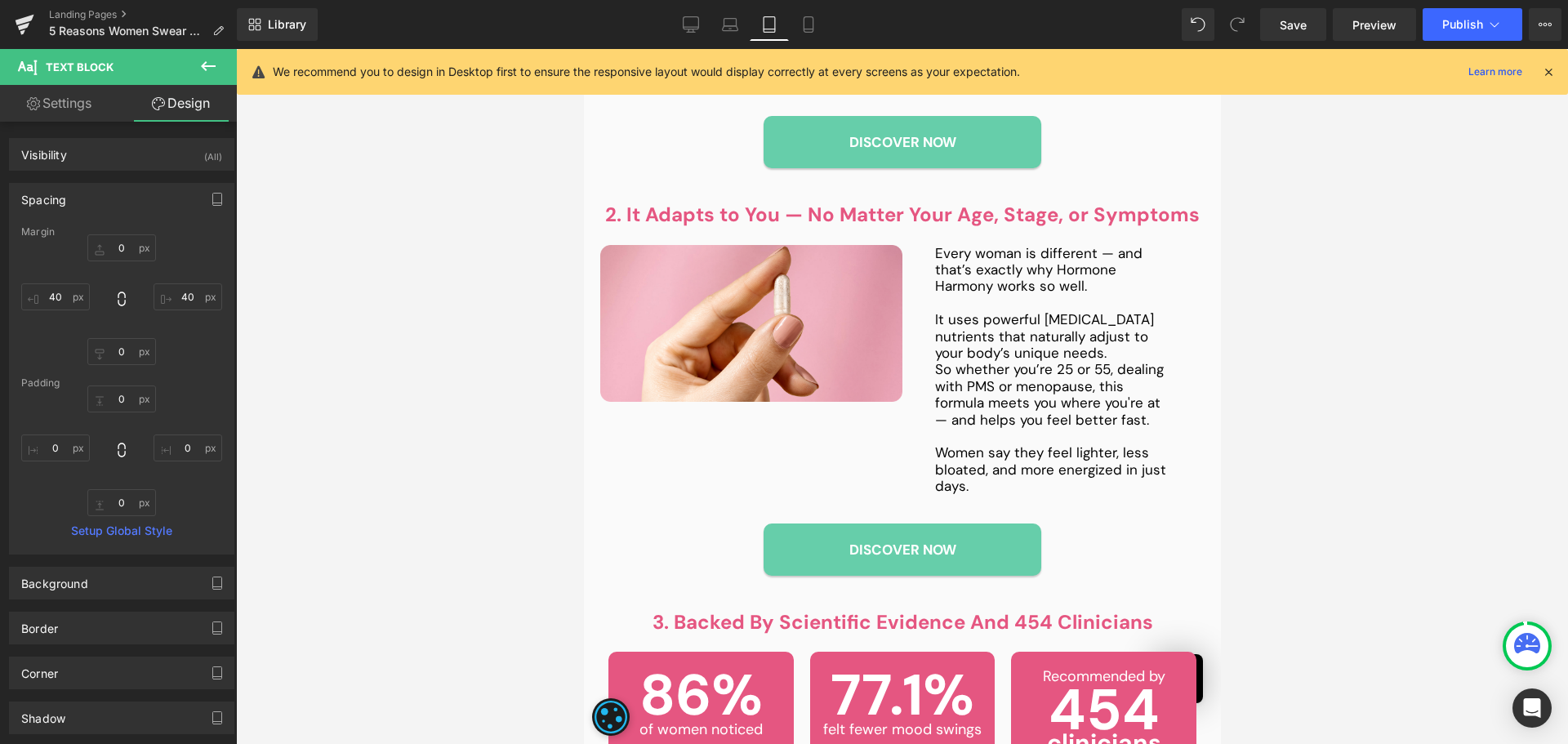
type input "0"
click at [179, 312] on div "0px 0 40px 40 0px 0 40px 40" at bounding box center [122, 299] width 201 height 131
click at [179, 299] on input "40" at bounding box center [188, 296] width 68 height 27
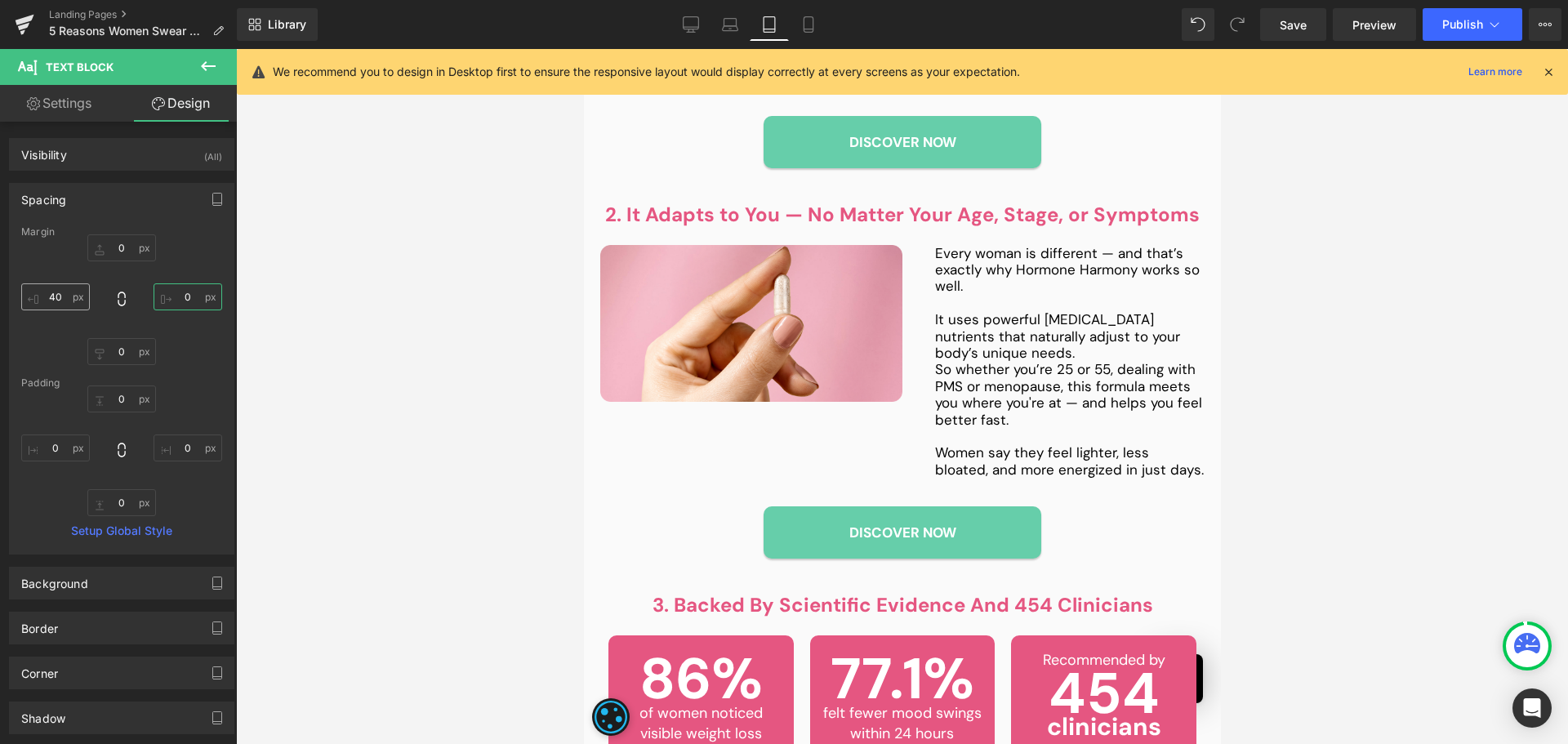
type input "0"
click at [54, 296] on input "40" at bounding box center [55, 296] width 68 height 27
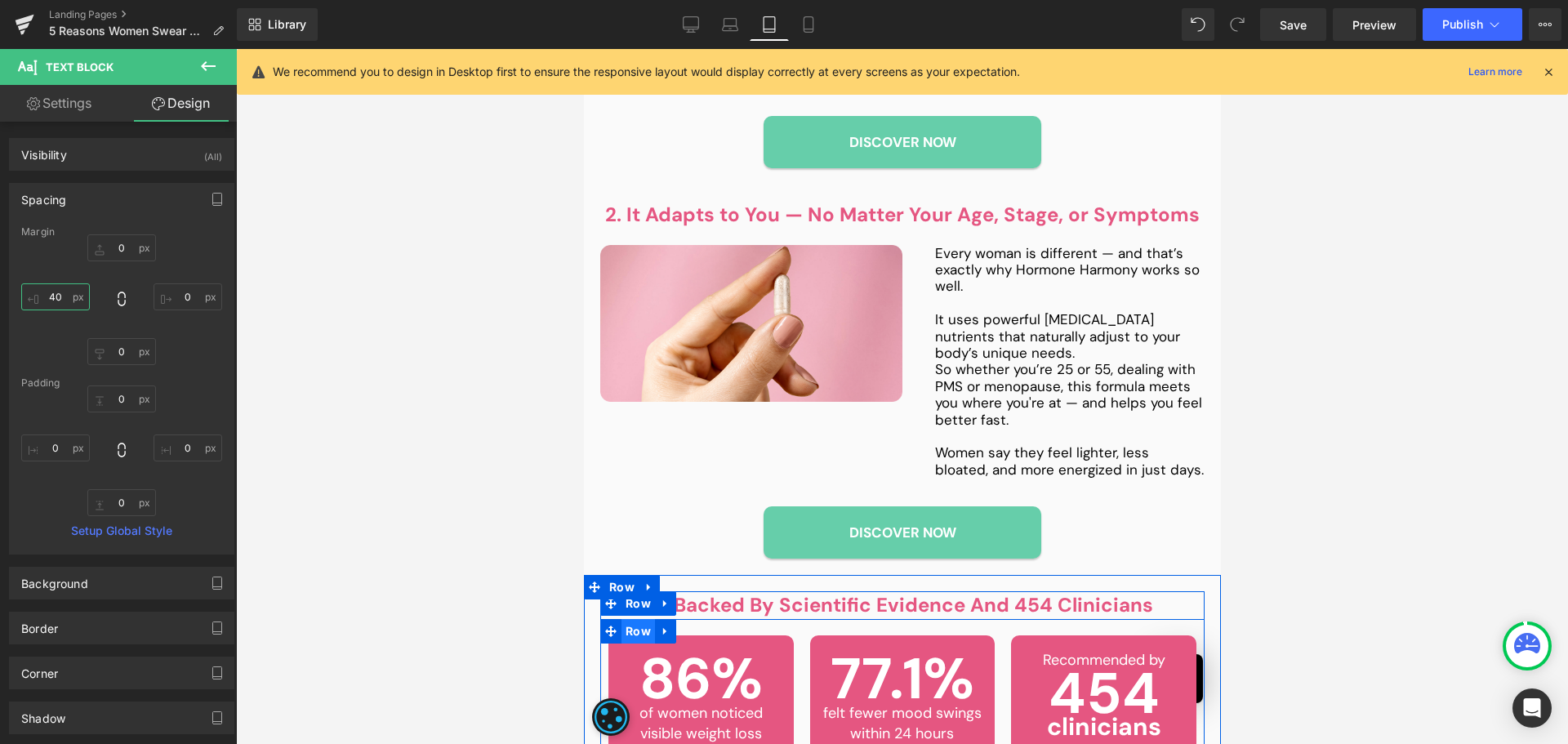
drag, startPoint x: 637, startPoint y: 587, endPoint x: 1121, endPoint y: 565, distance: 484.5
click at [637, 619] on span "Row" at bounding box center [638, 631] width 33 height 25
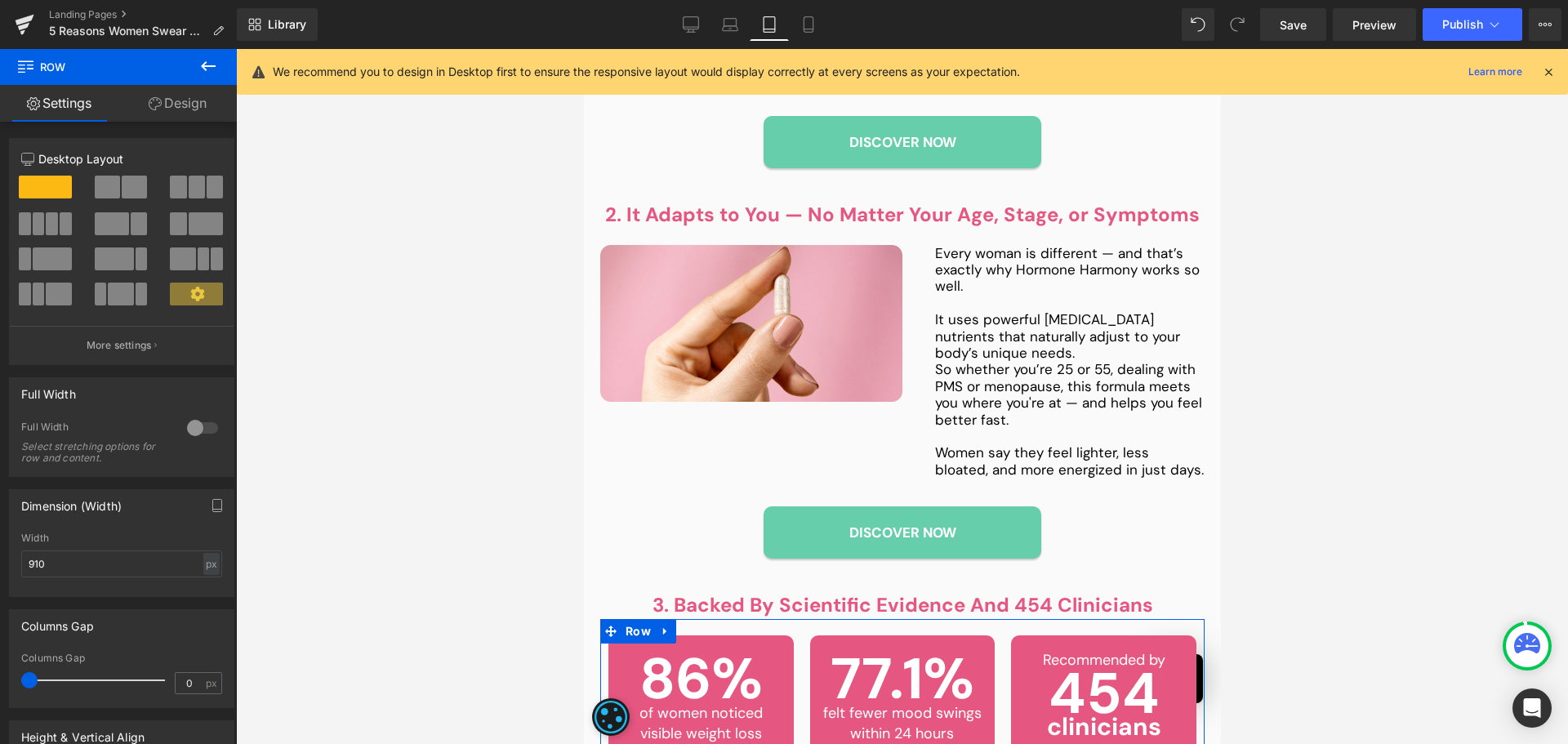
drag, startPoint x: 163, startPoint y: 100, endPoint x: 91, endPoint y: 213, distance: 134.0
click at [163, 100] on link "Design" at bounding box center [178, 103] width 119 height 37
click at [0, 0] on div "Spacing [GEOGRAPHIC_DATA] [GEOGRAPHIC_DATA]" at bounding box center [0, 0] width 0 height 0
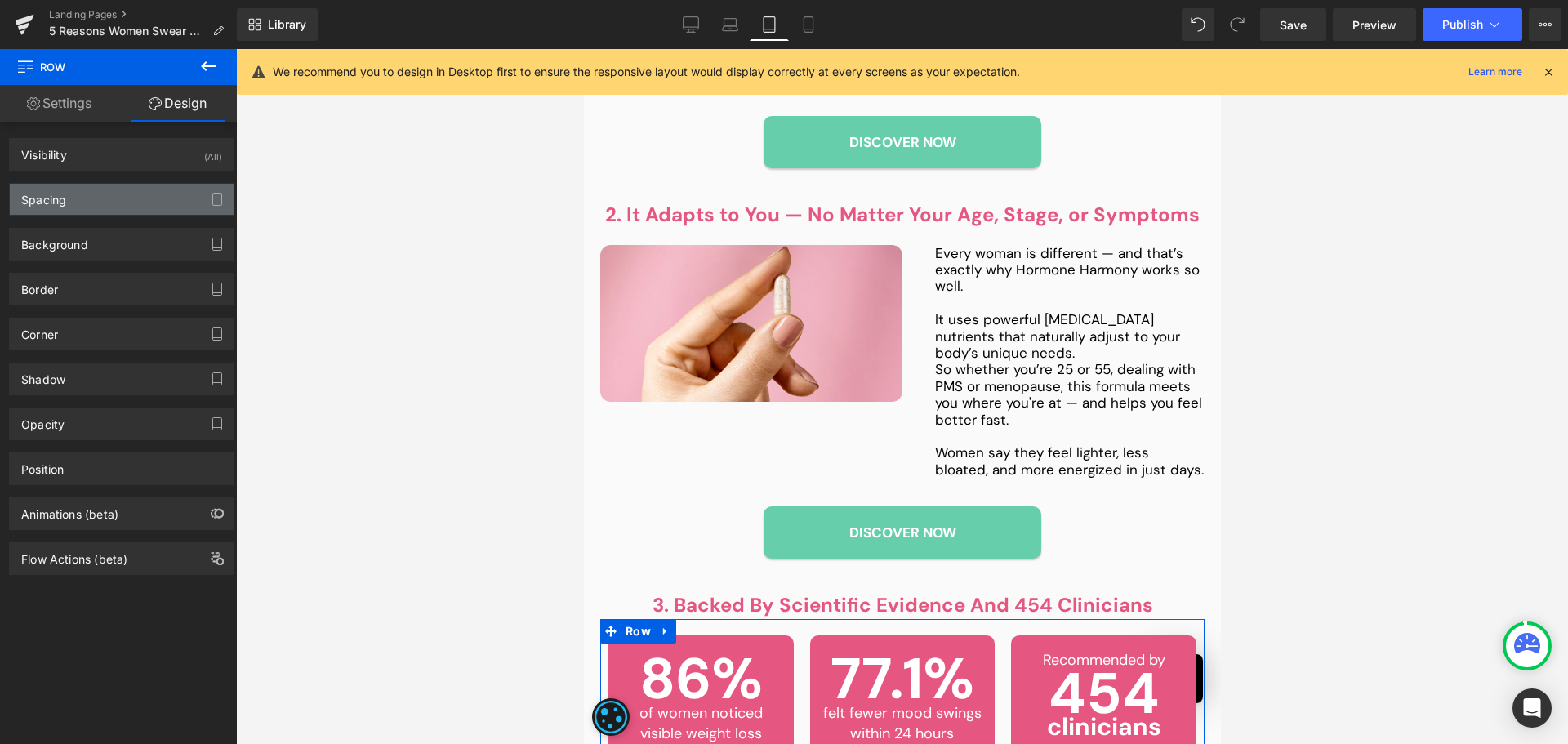
type input "0"
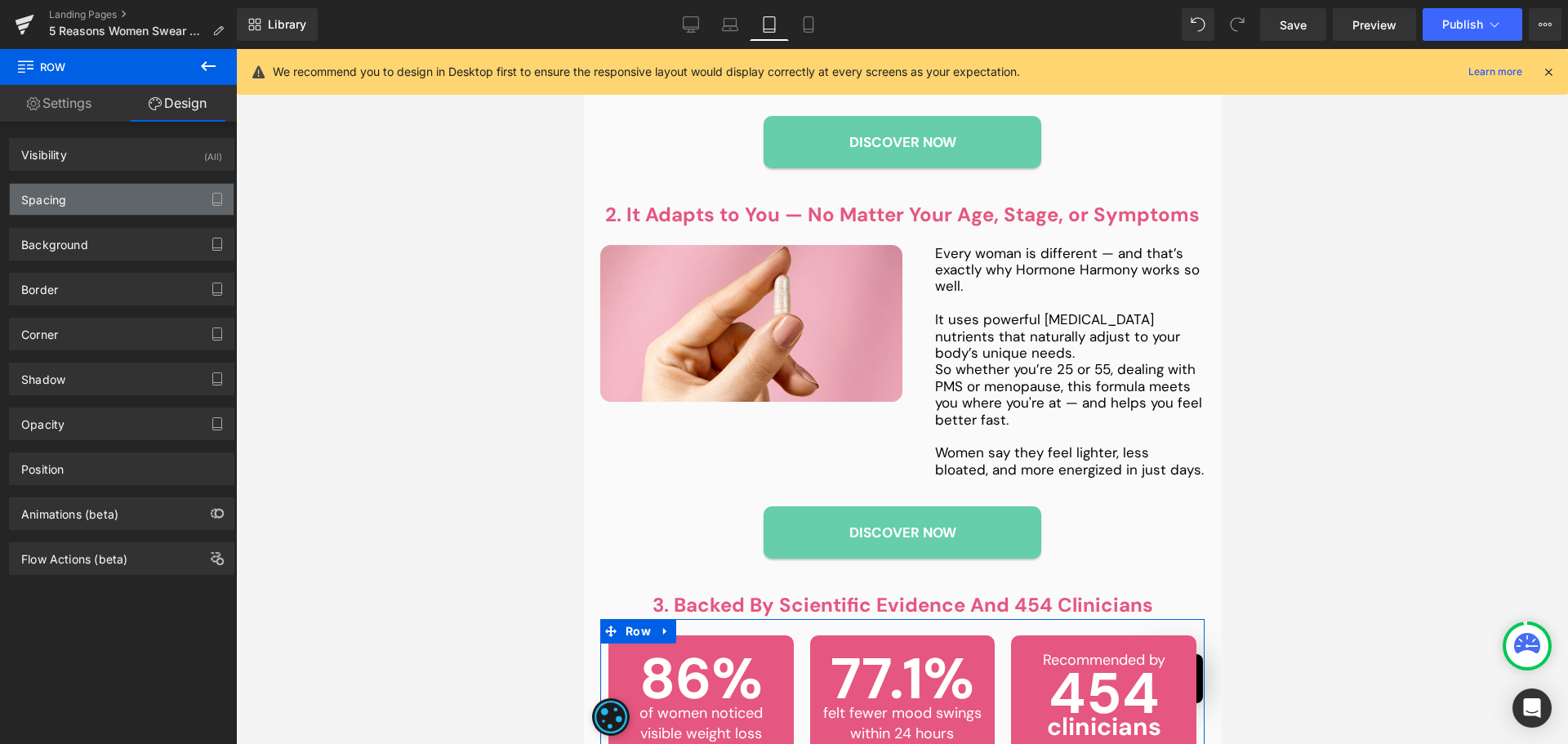
type input "0"
click at [90, 203] on div "Spacing" at bounding box center [122, 199] width 224 height 31
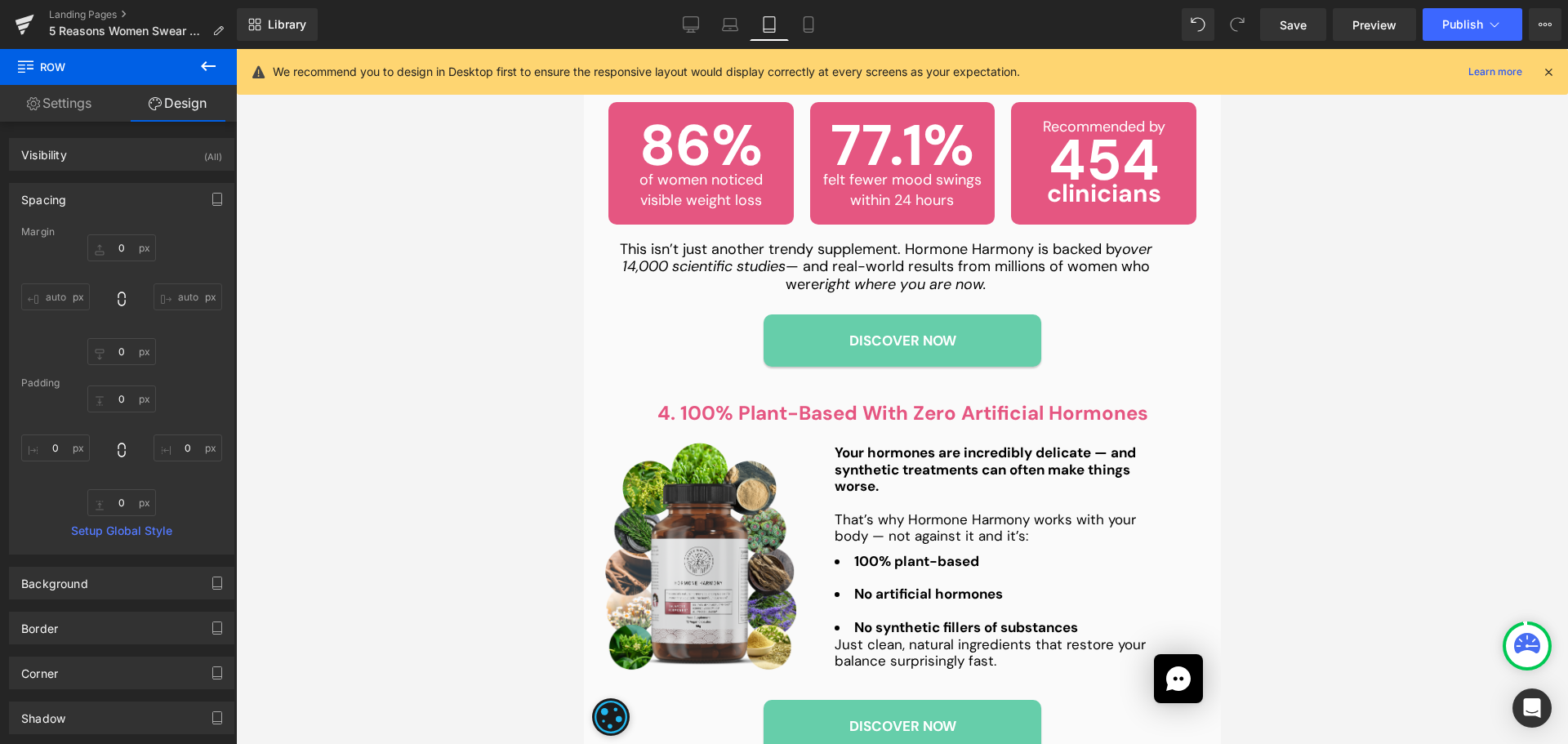
scroll to position [1877, 0]
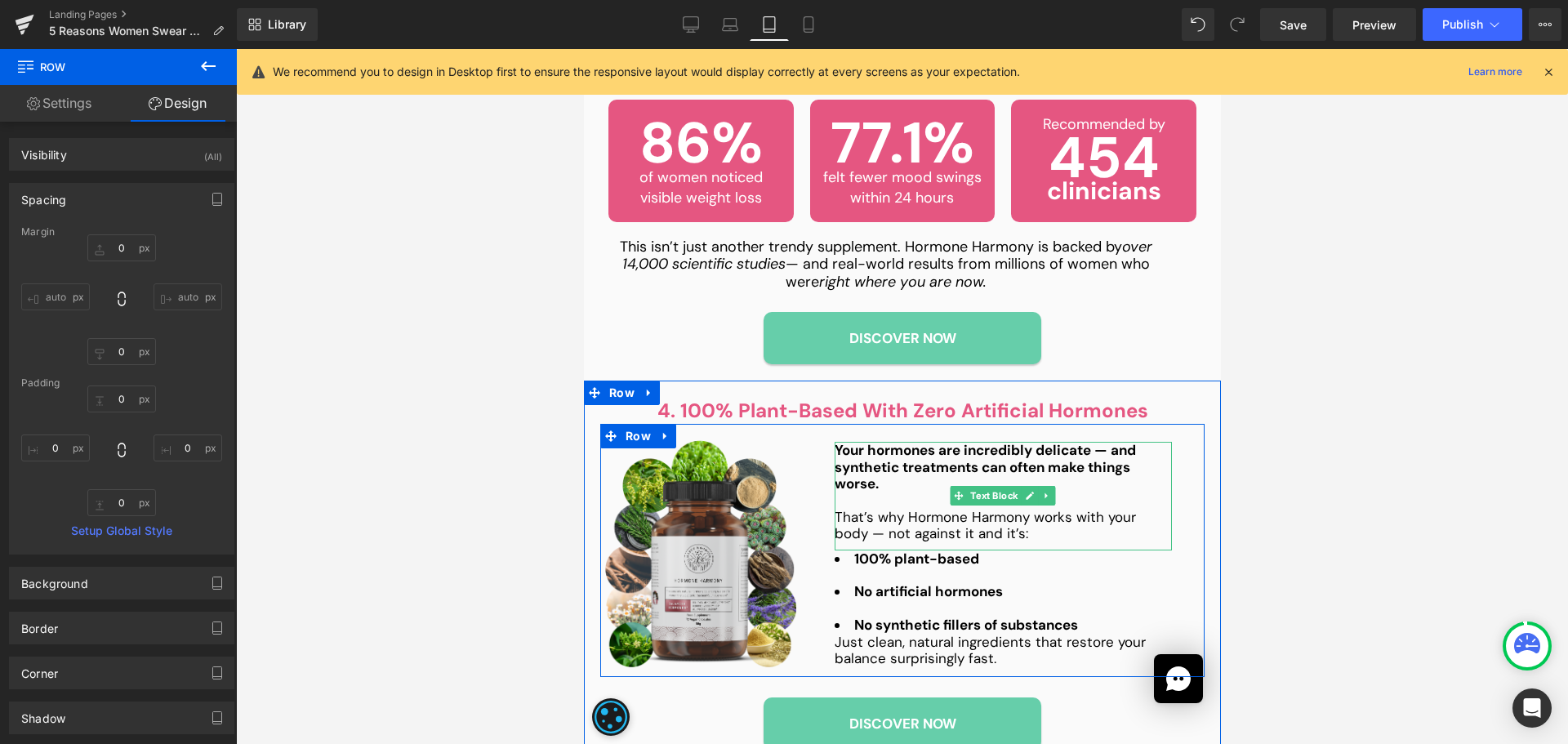
click at [1049, 449] on p "Your hormones are incredibly delicate — and synthetic treatments can often make…" at bounding box center [1002, 467] width 337 height 50
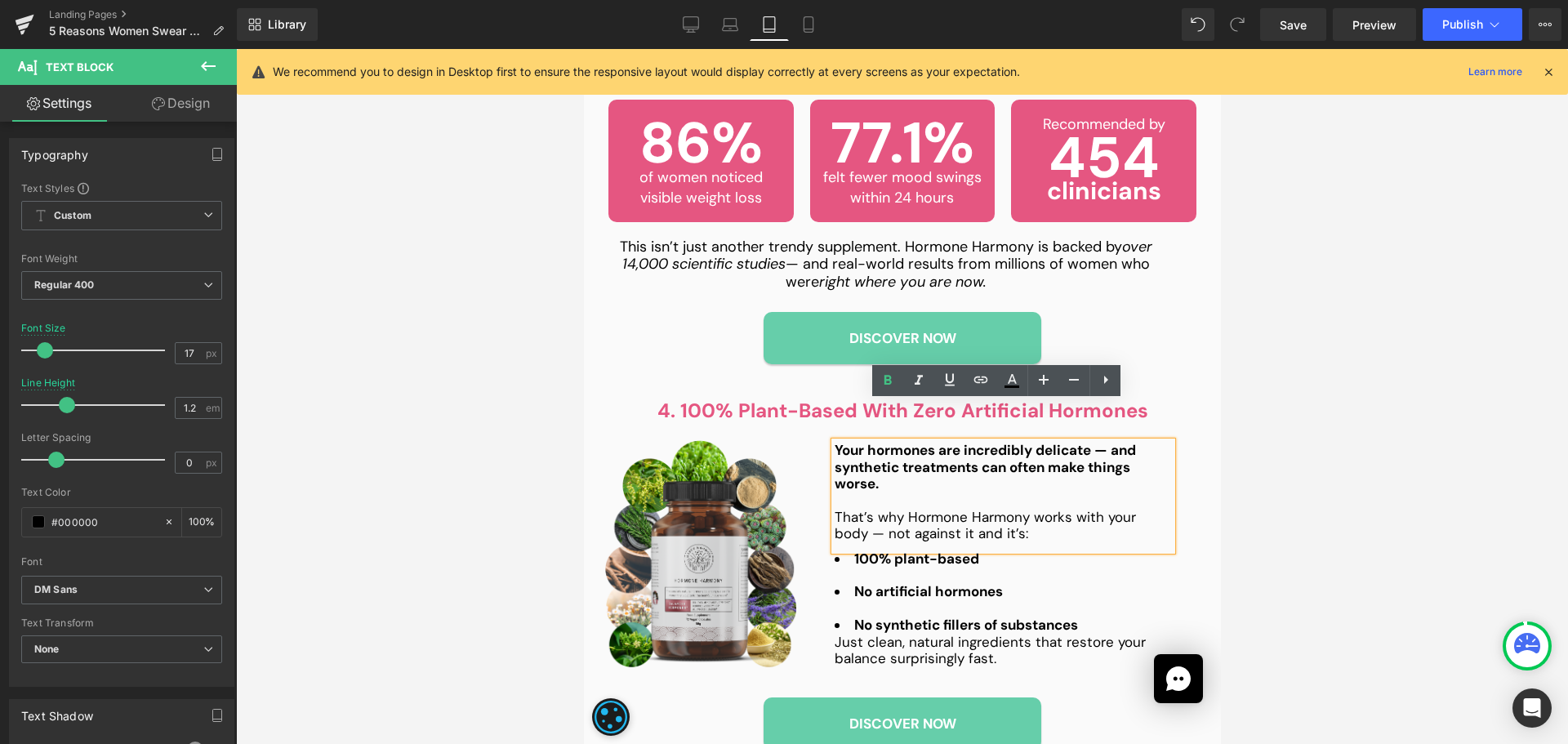
click at [206, 110] on link "Design" at bounding box center [181, 103] width 119 height 37
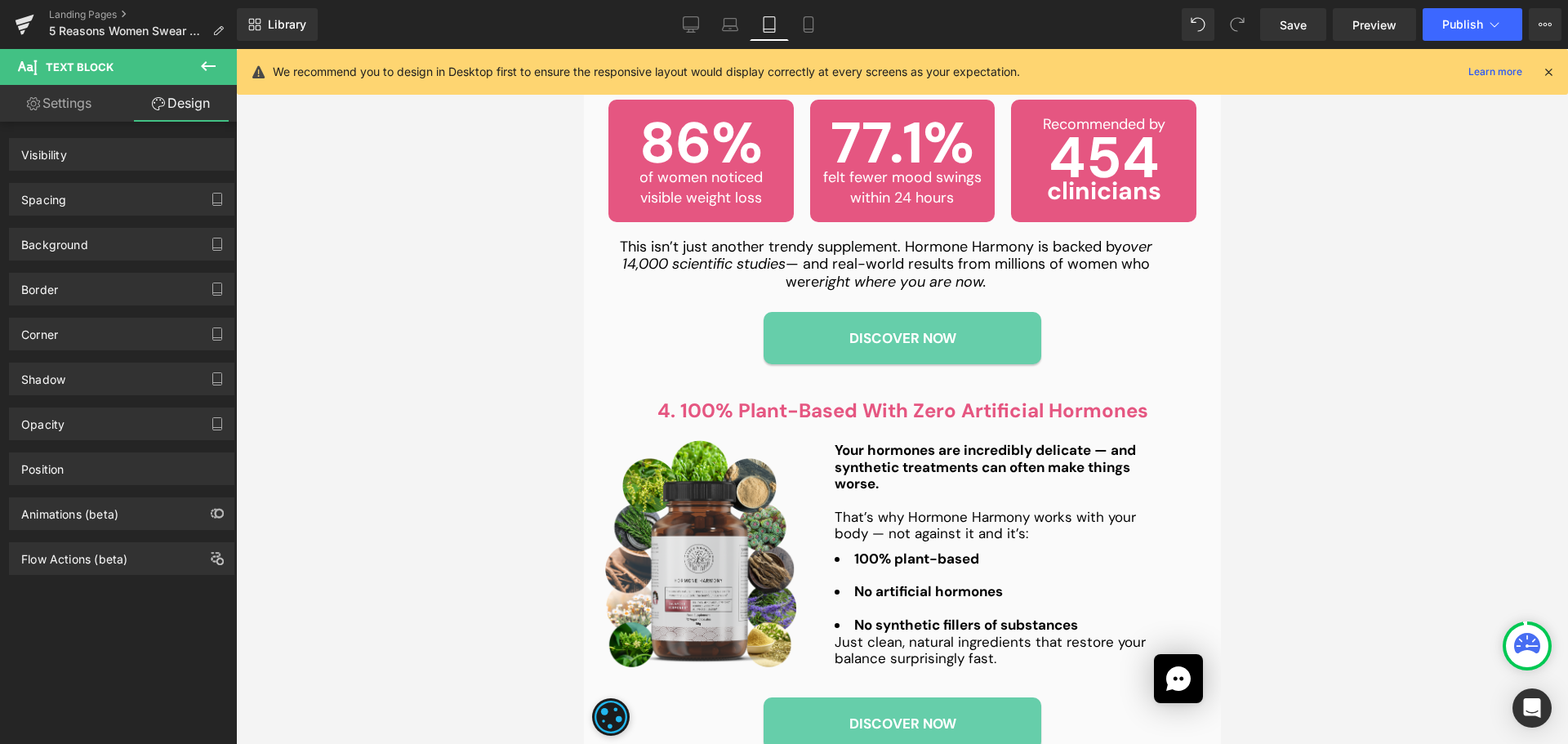
click at [103, 182] on div "Spacing [GEOGRAPHIC_DATA] [GEOGRAPHIC_DATA]" at bounding box center [122, 192] width 244 height 45
click at [99, 206] on div "Spacing" at bounding box center [122, 199] width 224 height 31
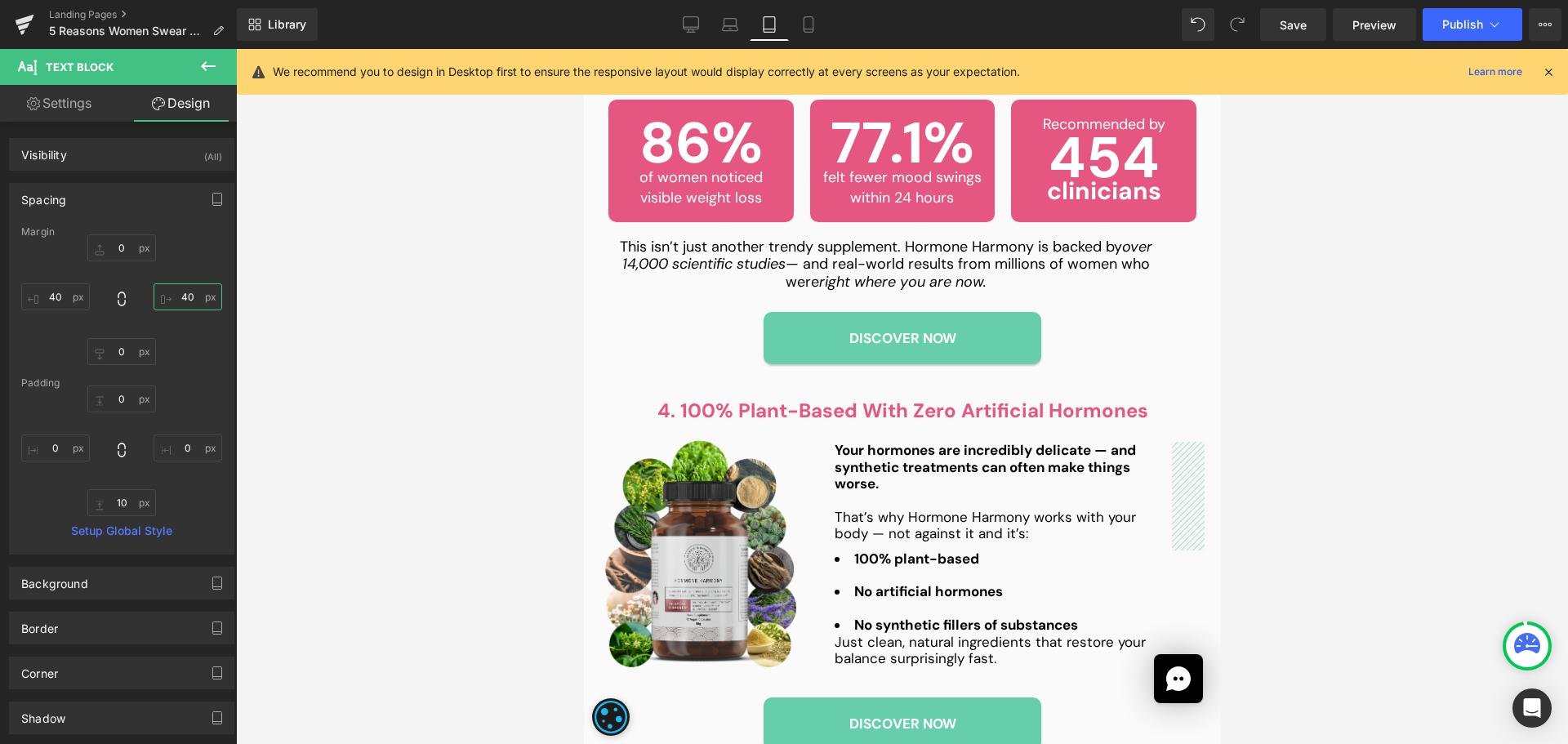
click at [181, 306] on input "40" at bounding box center [188, 296] width 68 height 27
type input "0"
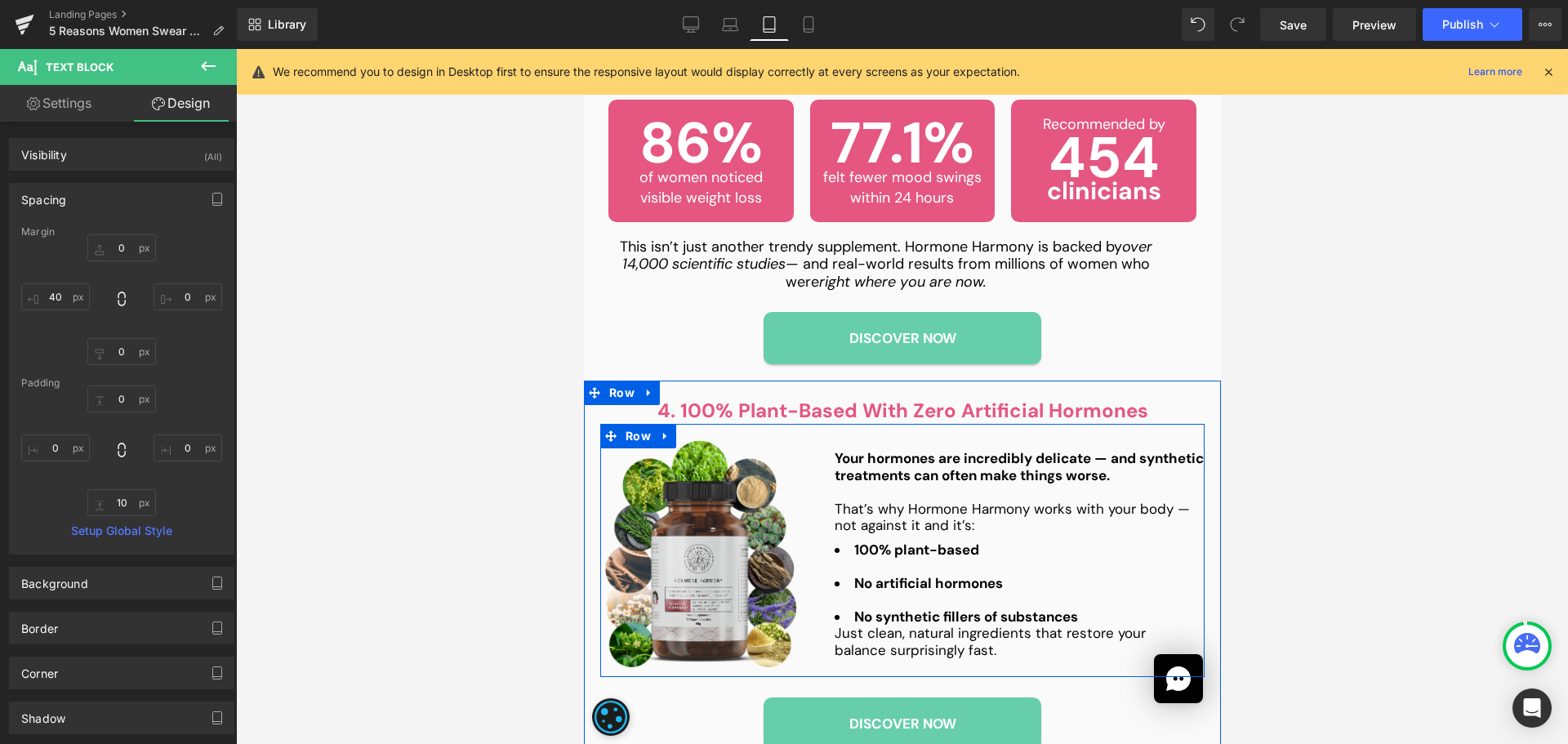
click at [896, 558] on div at bounding box center [1002, 566] width 337 height 17
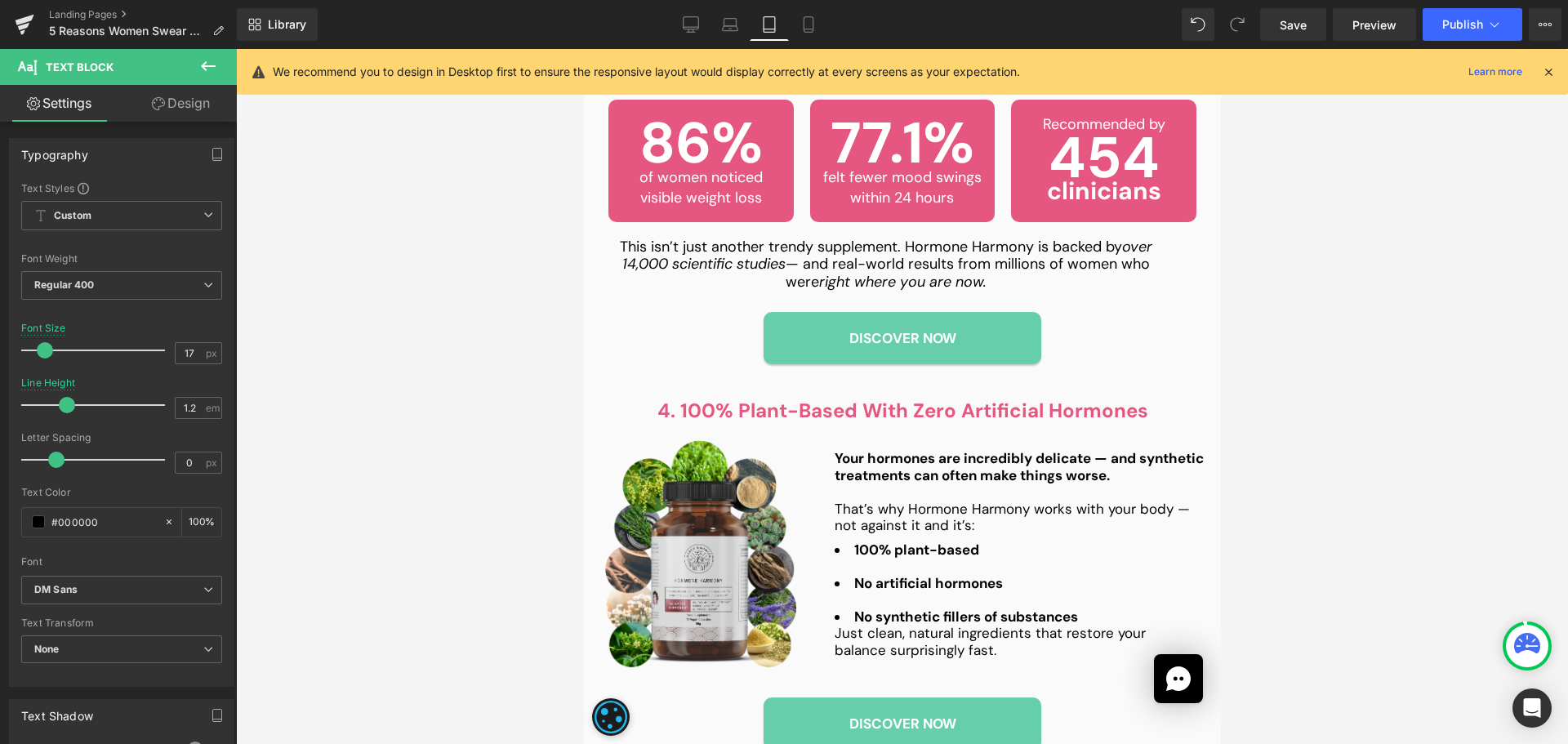
click at [182, 106] on link "Design" at bounding box center [181, 103] width 119 height 37
click at [0, 0] on div "Spacing" at bounding box center [0, 0] width 0 height 0
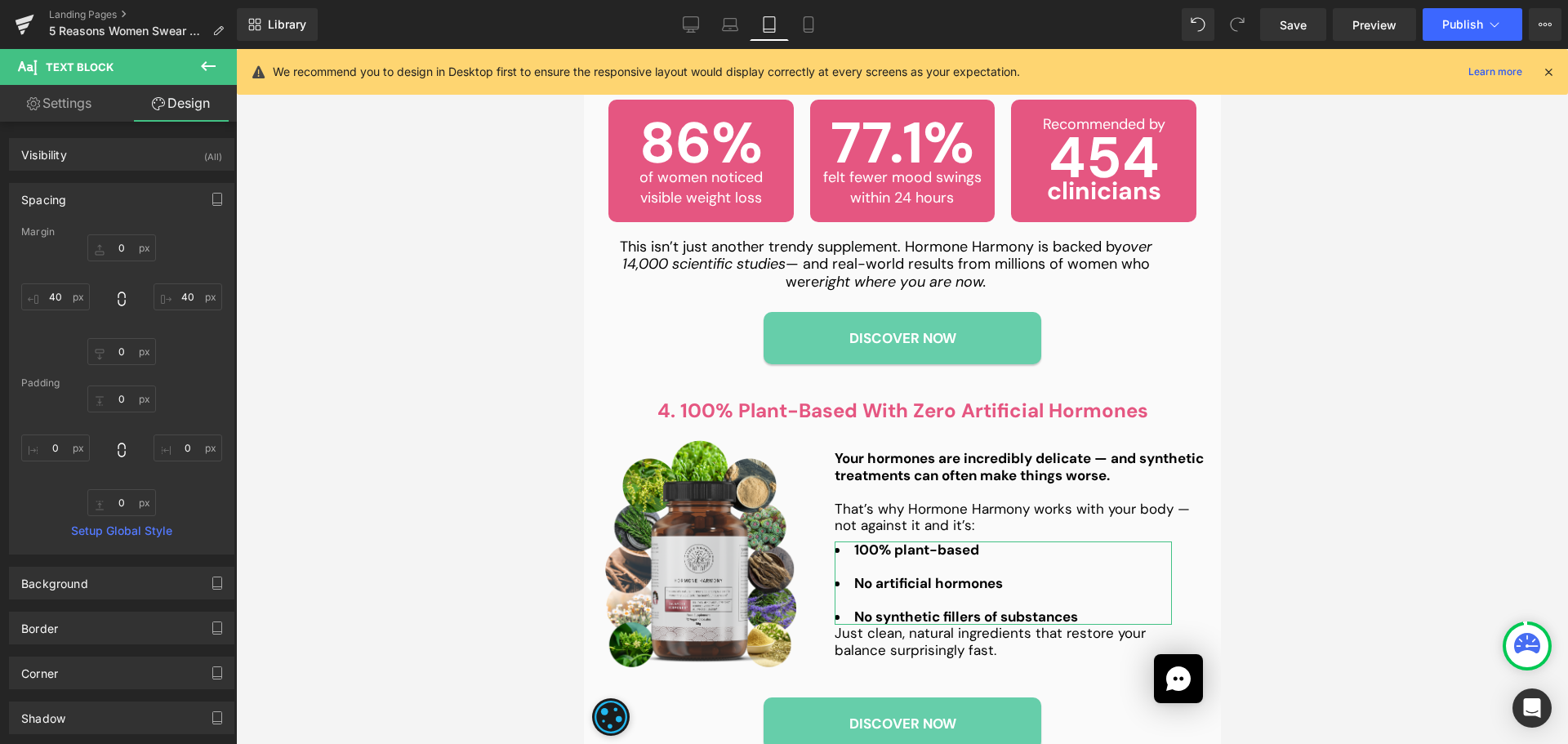
type input "0"
type input "40"
type input "0"
type input "40"
type input "0"
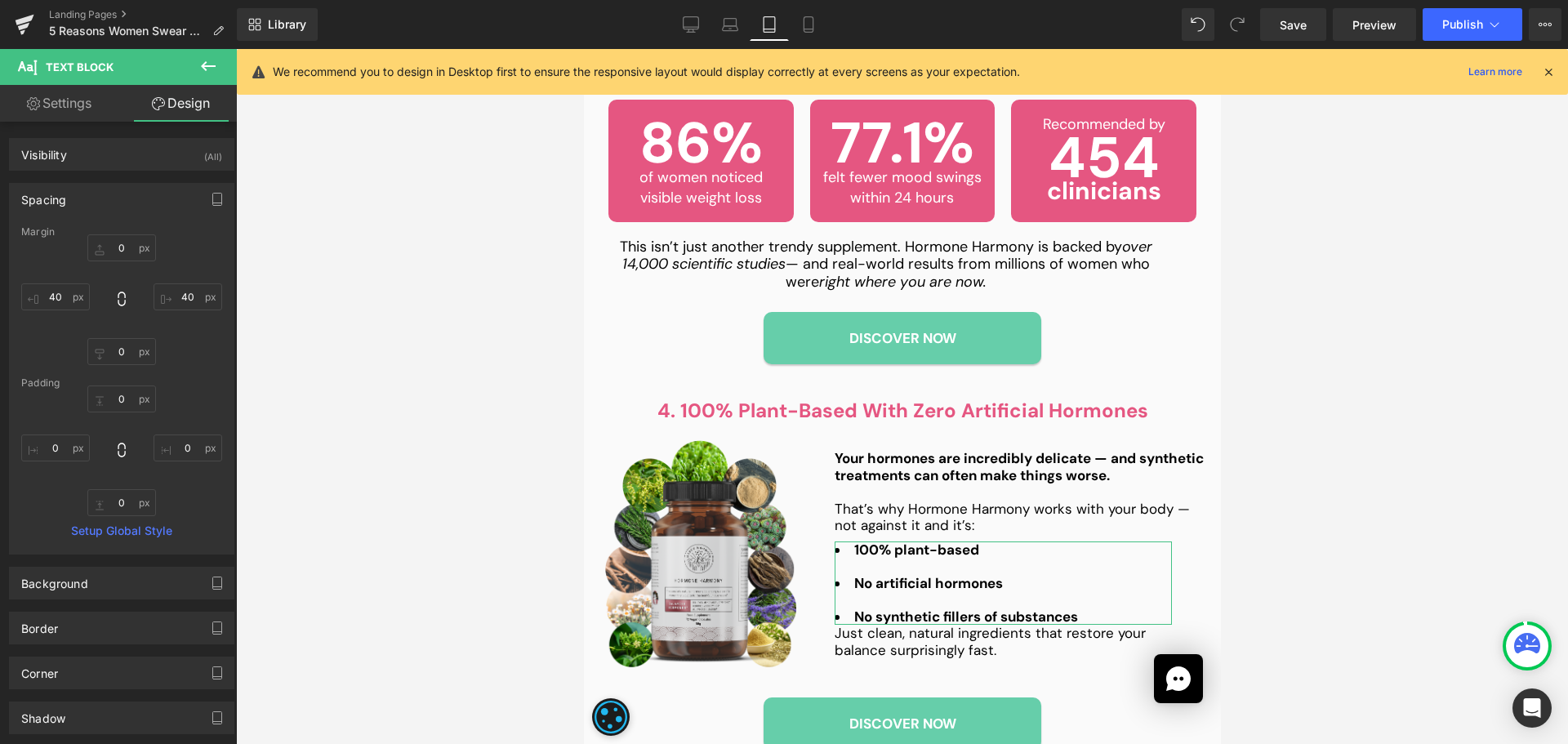
type input "0"
click at [188, 296] on input "40" at bounding box center [188, 296] width 68 height 27
type input "0"
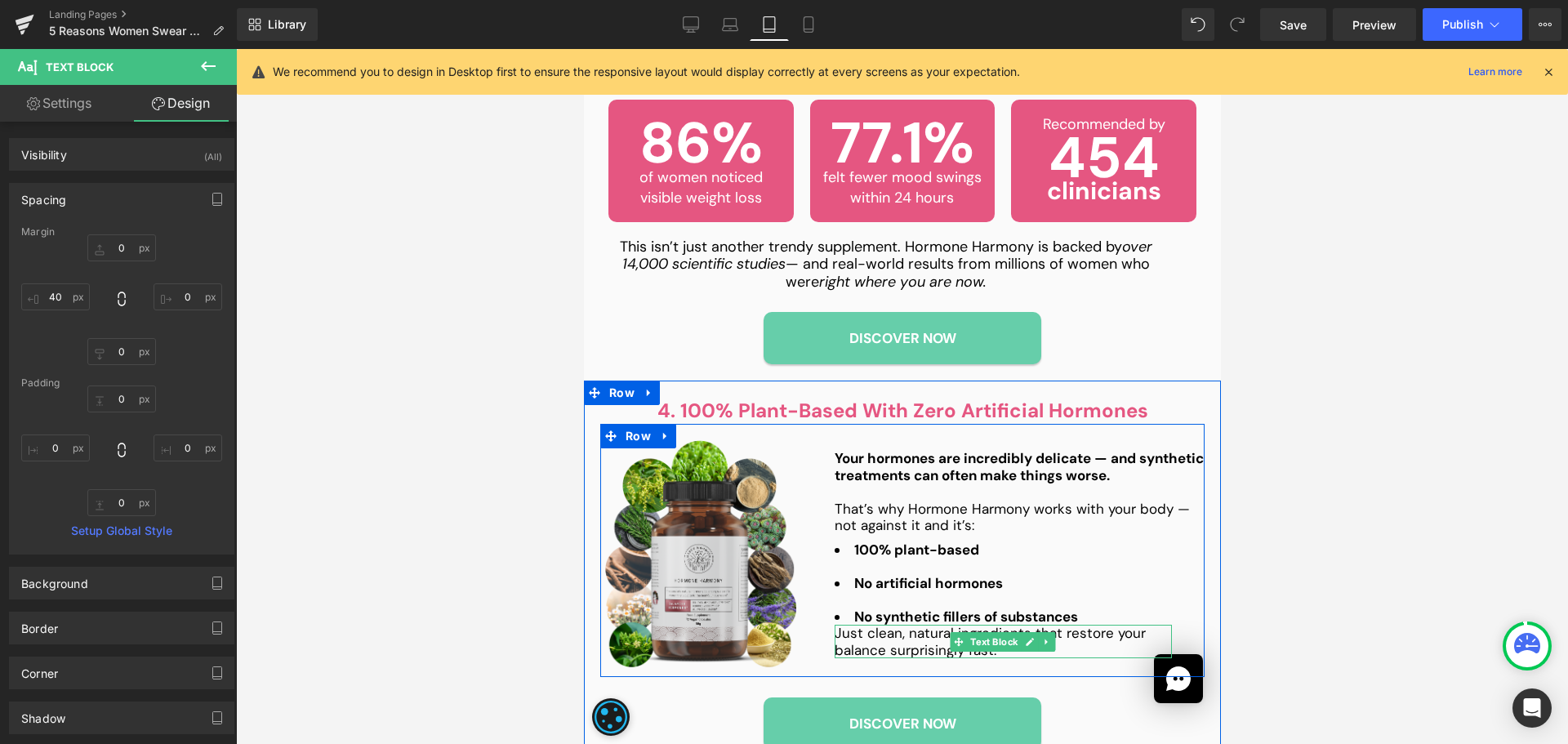
click at [940, 624] on p "Just clean, natural ingredients that restore your balance surprisingly fast." at bounding box center [1002, 641] width 337 height 33
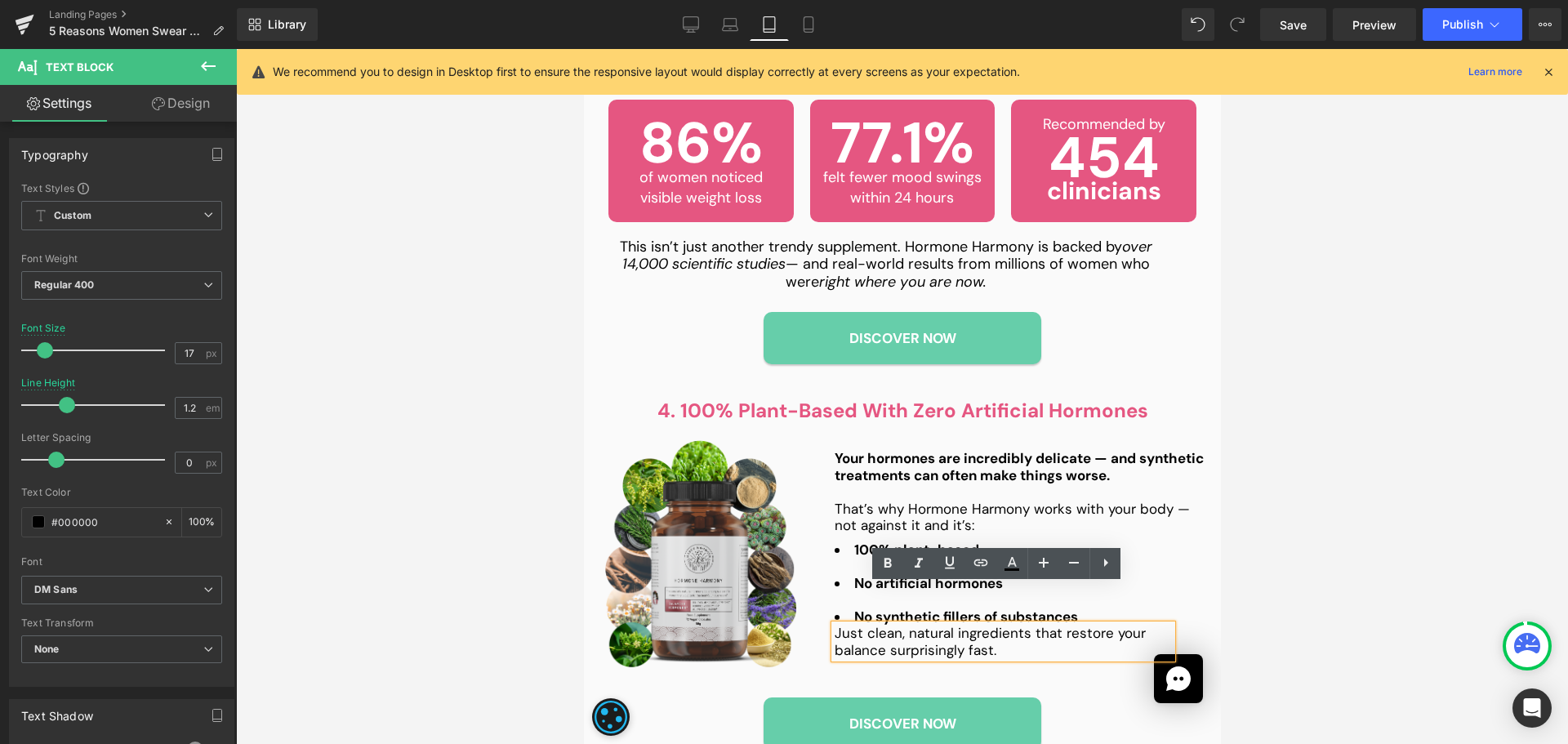
click at [181, 104] on link "Design" at bounding box center [181, 103] width 119 height 37
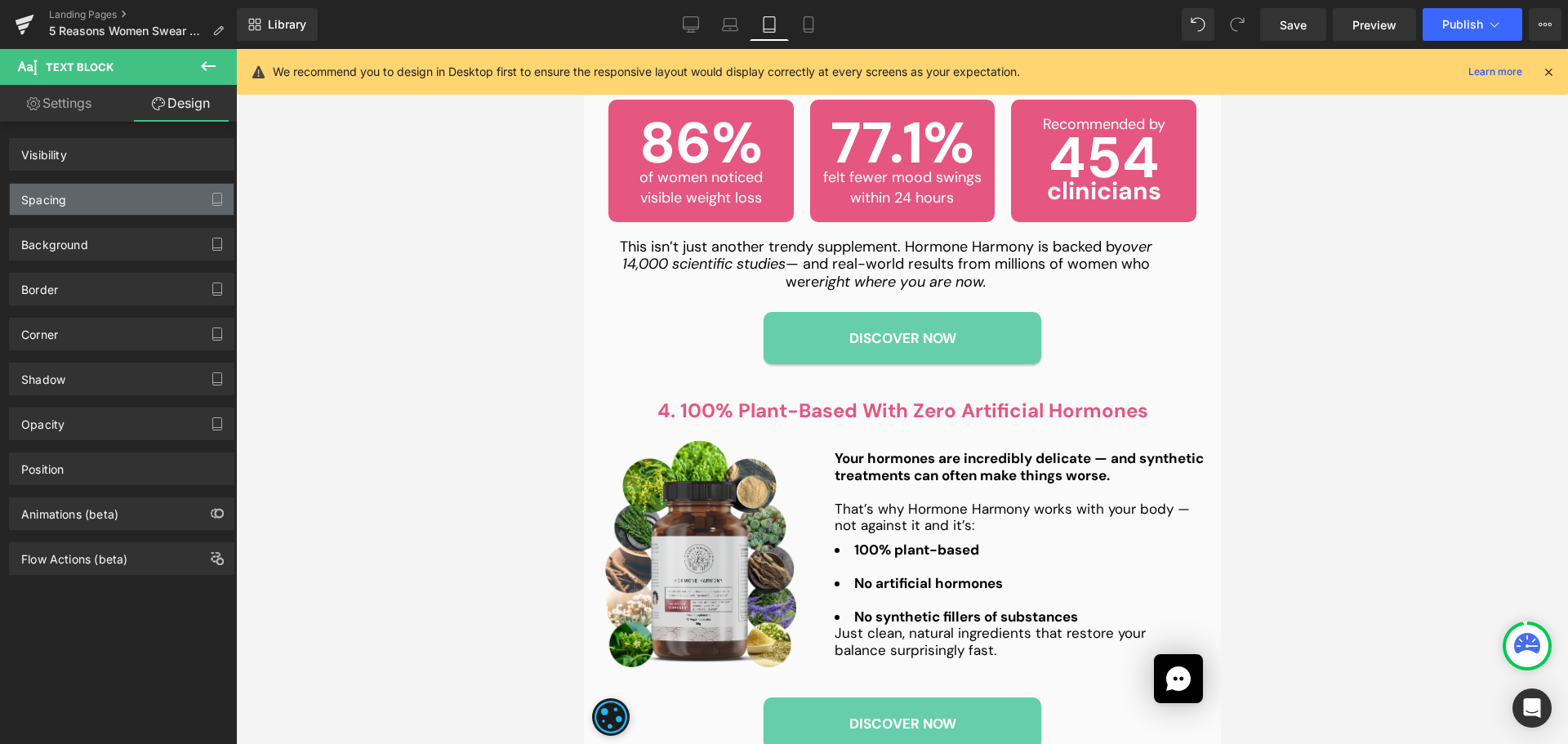
click at [138, 212] on div "Spacing" at bounding box center [122, 199] width 224 height 31
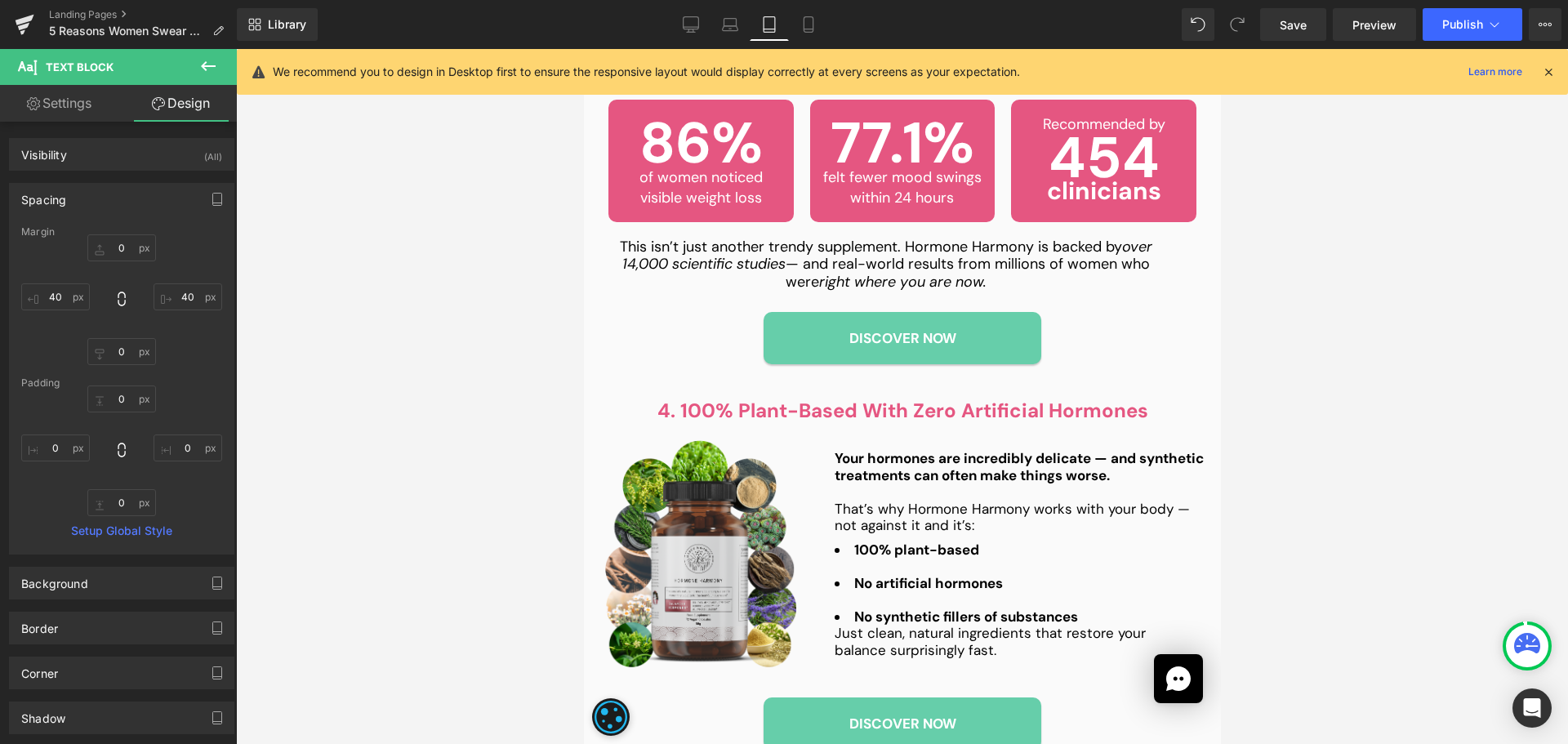
type input "0"
type input "40"
type input "0"
type input "40"
type input "0"
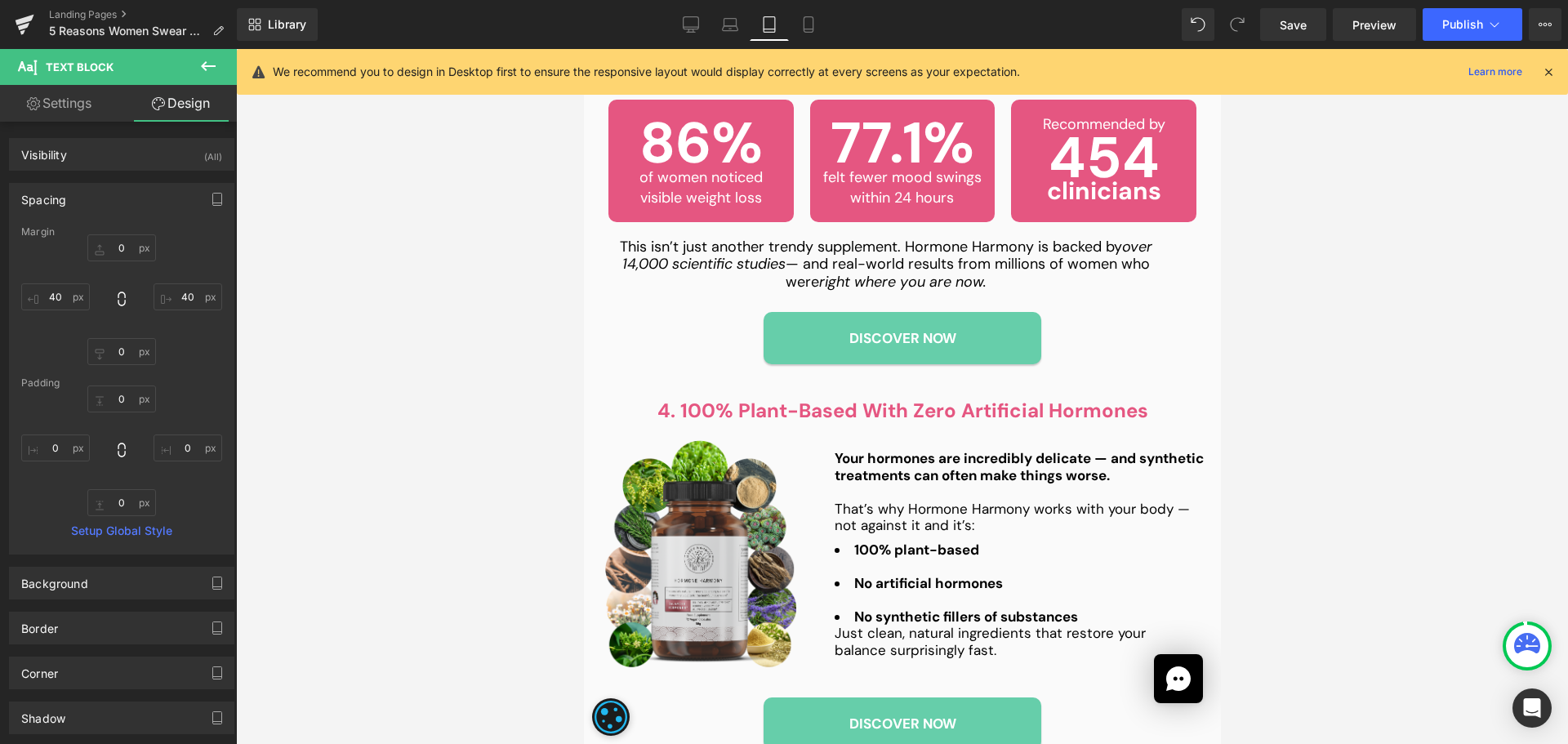
type input "0"
click at [183, 302] on input "40" at bounding box center [188, 296] width 68 height 27
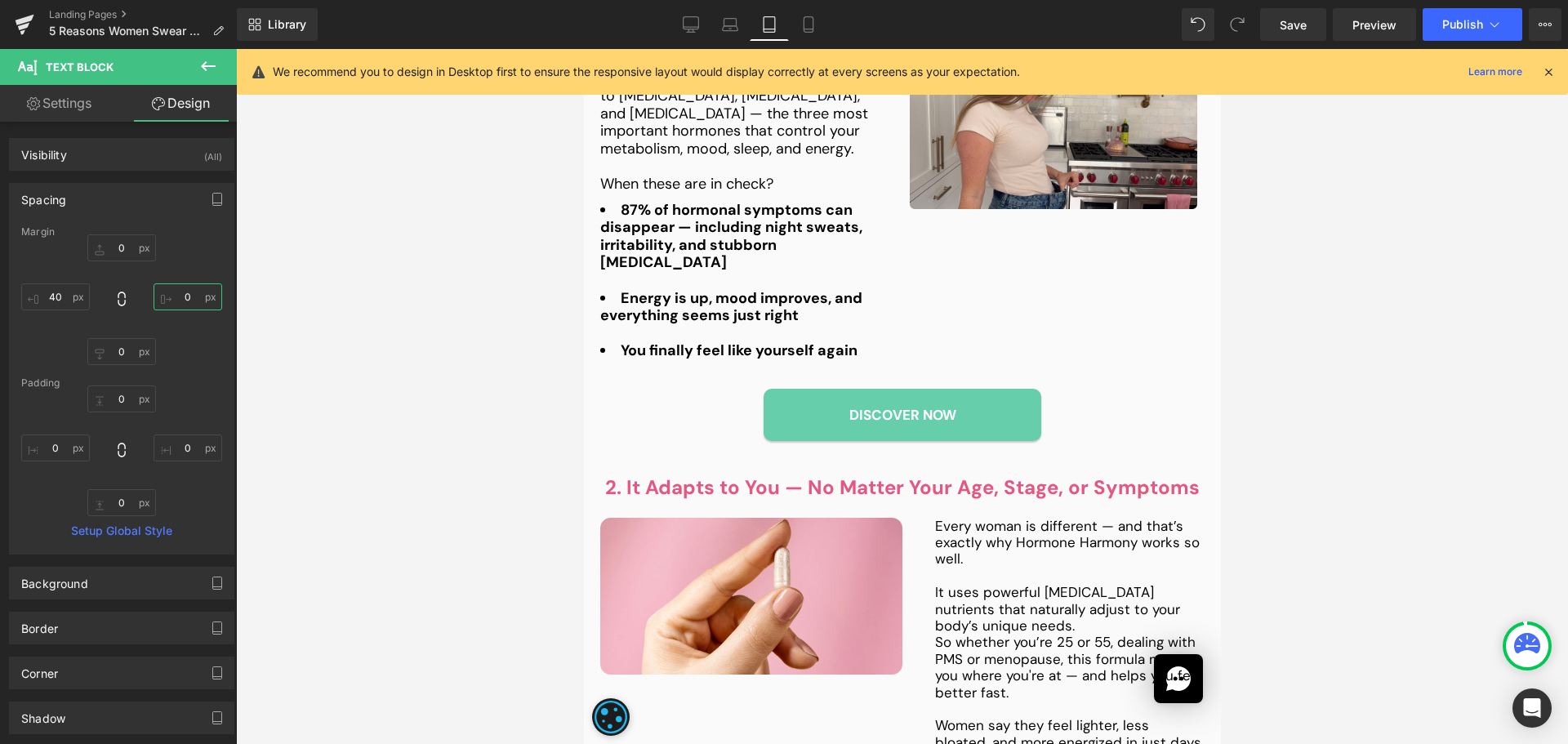
scroll to position [735, 0]
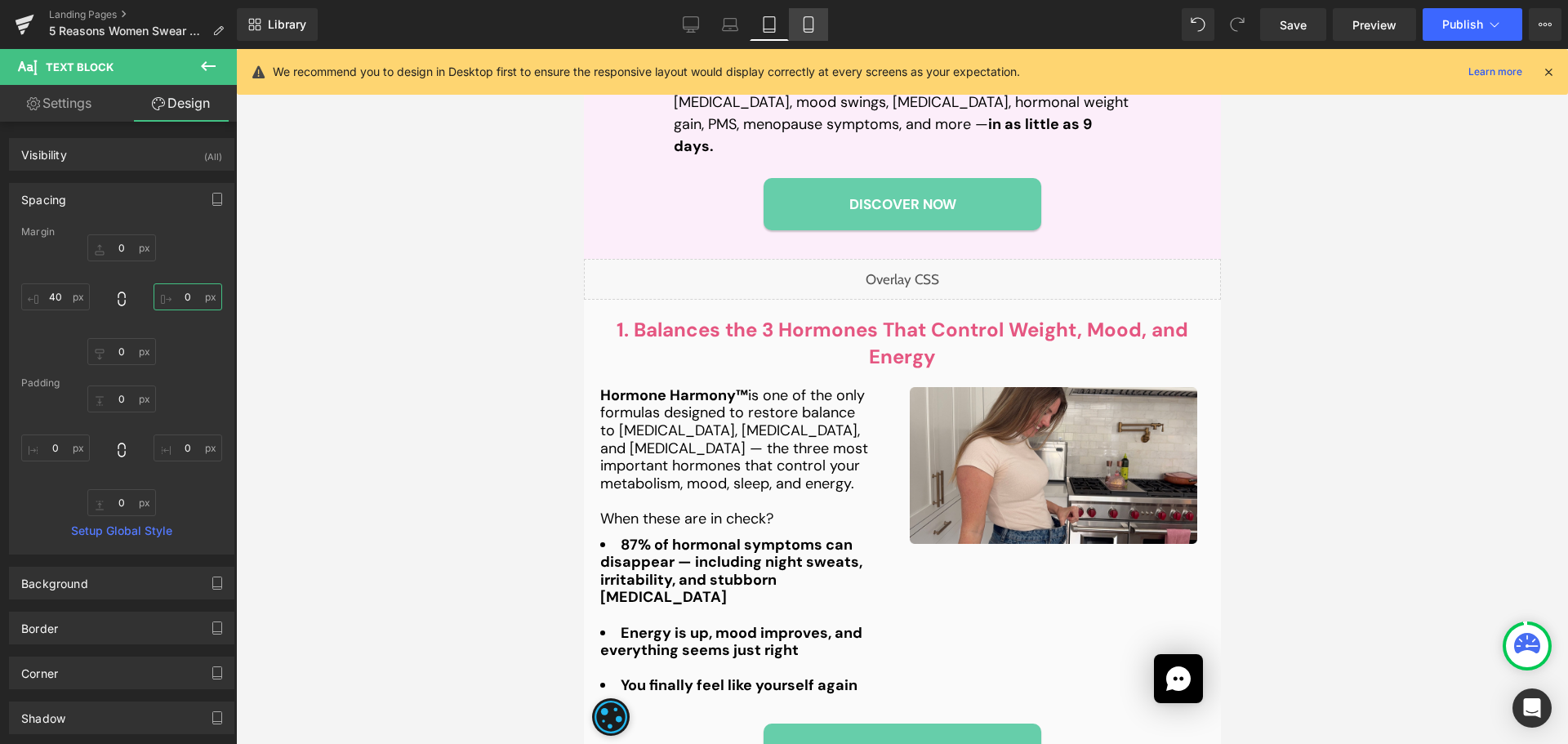
type input "0"
click at [805, 18] on icon at bounding box center [808, 25] width 9 height 16
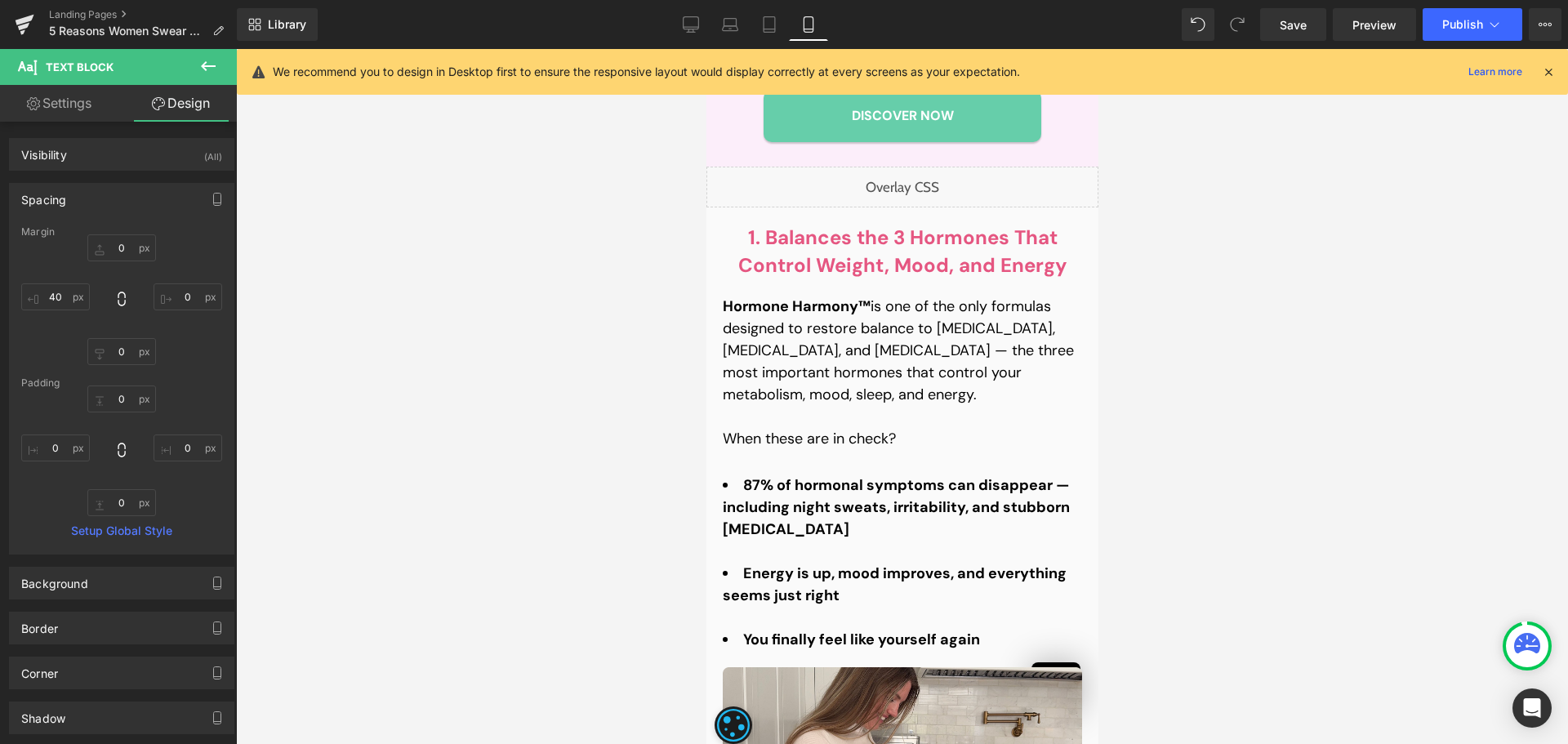
type input "20"
type input "0"
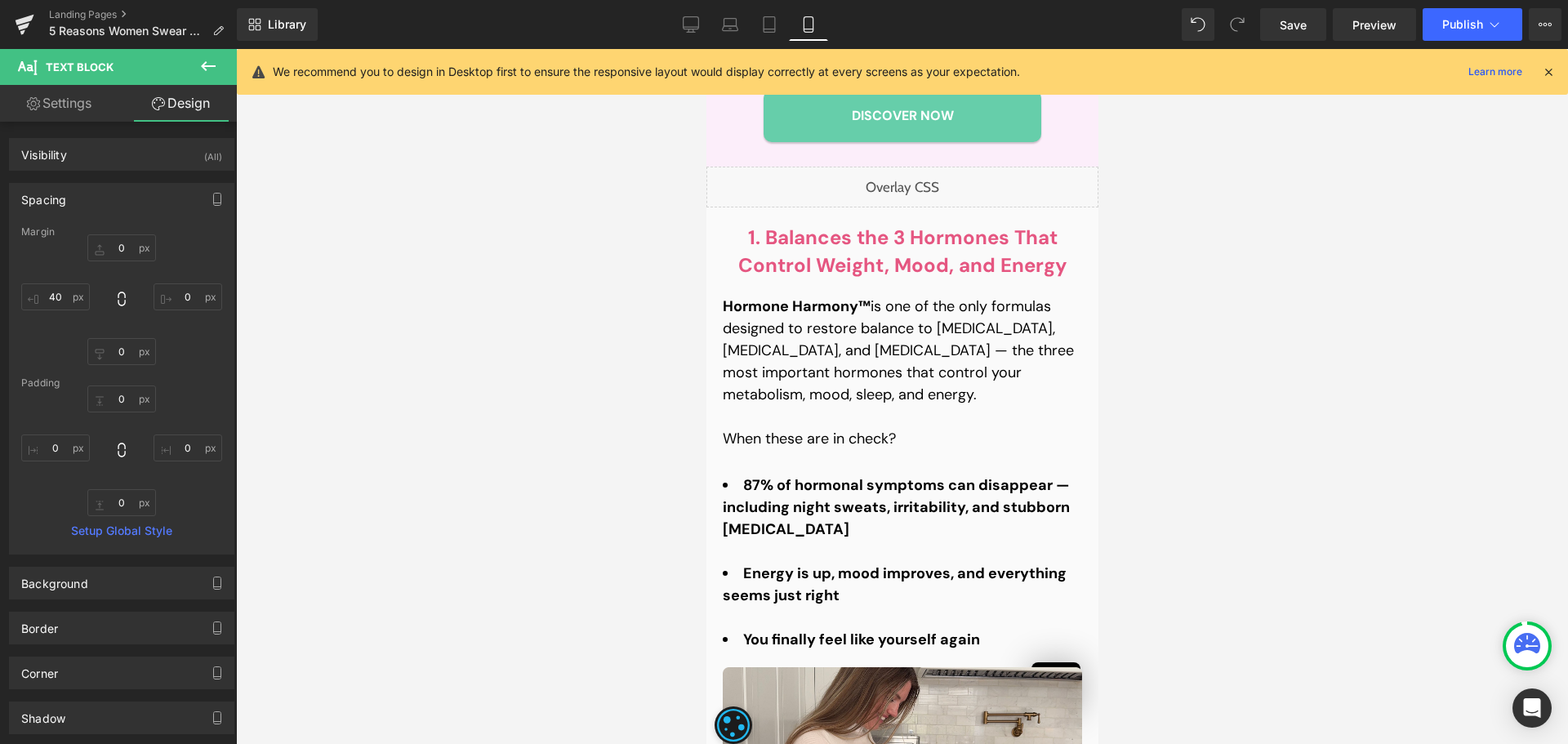
type input "0"
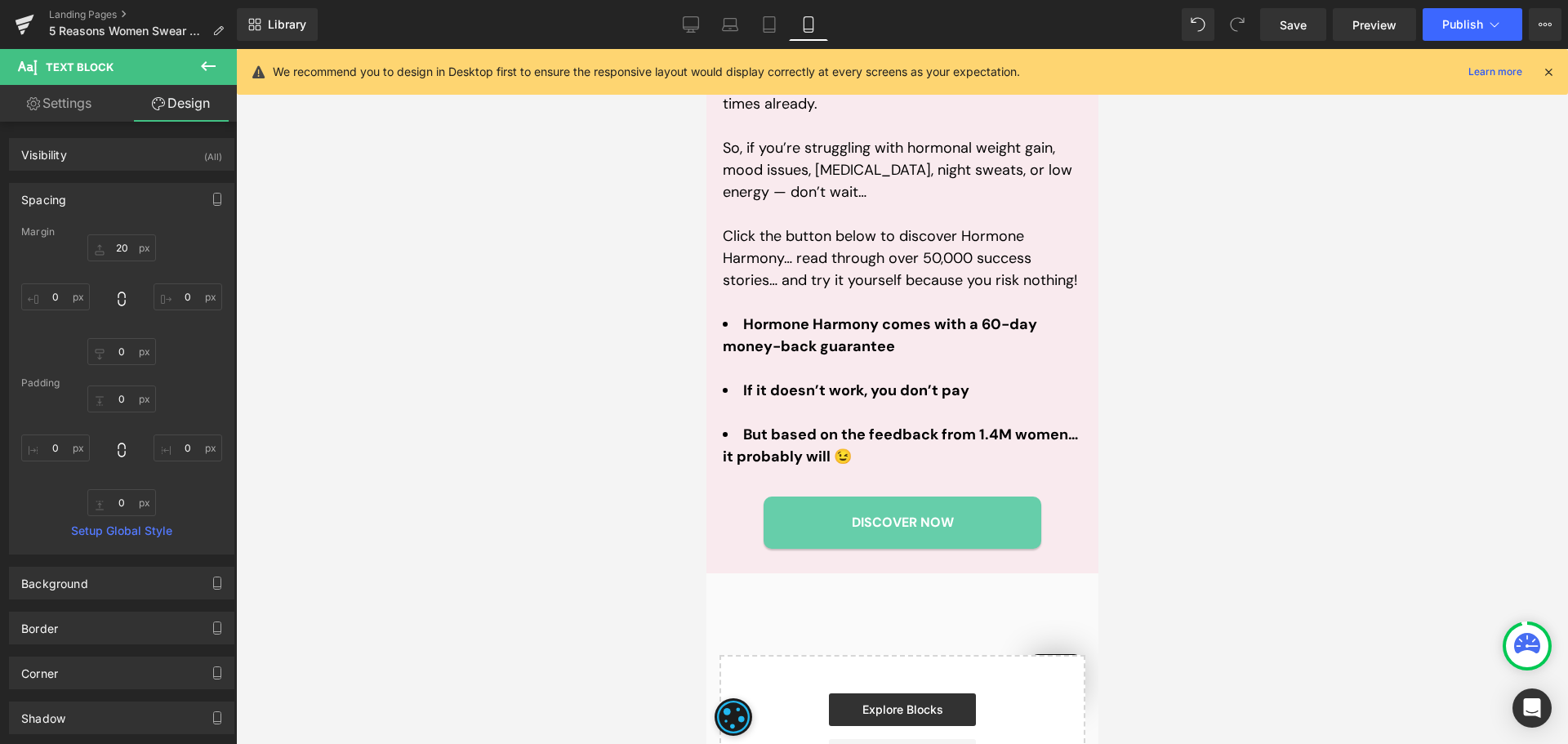
scroll to position [4899, 0]
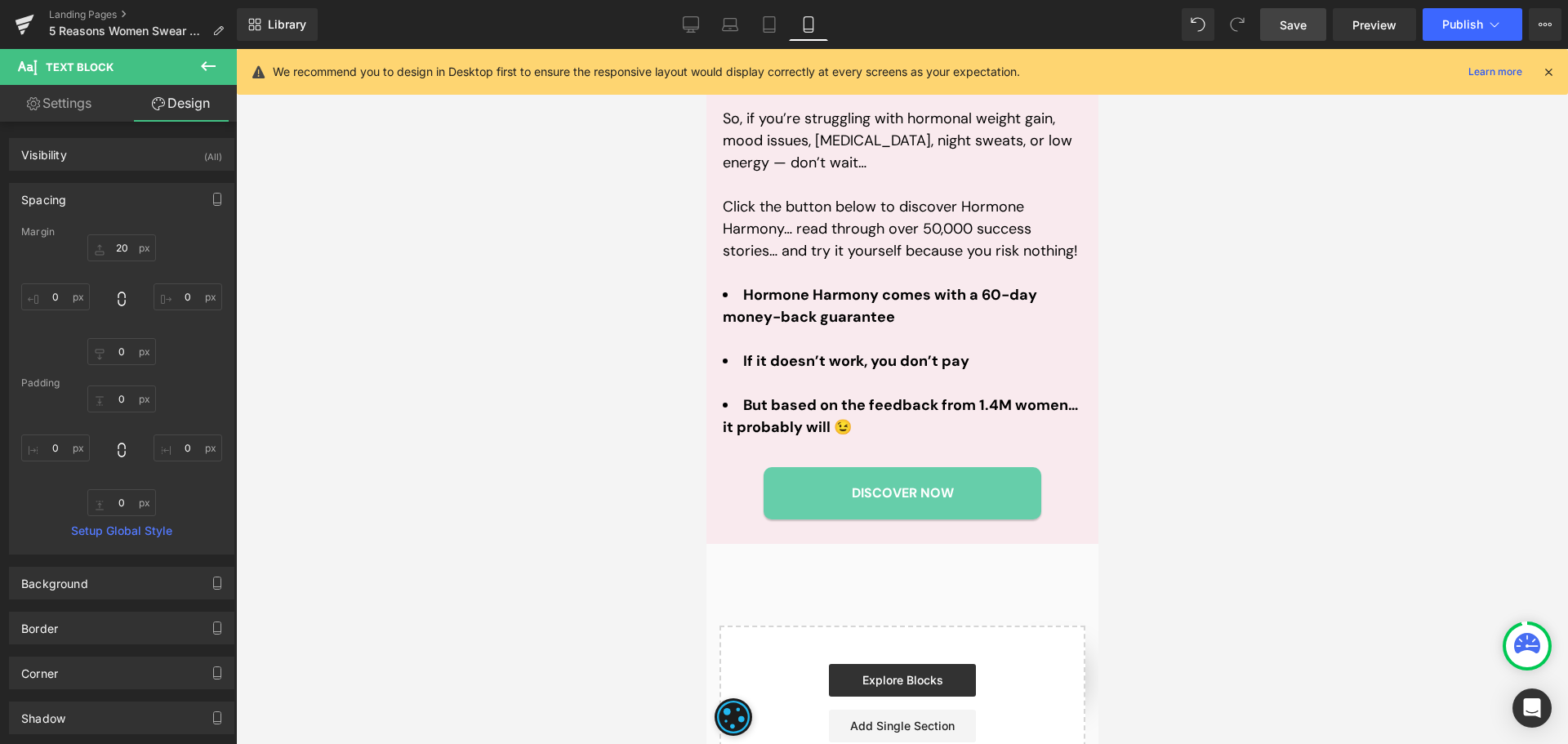
click at [1310, 19] on link "Save" at bounding box center [1293, 24] width 66 height 32
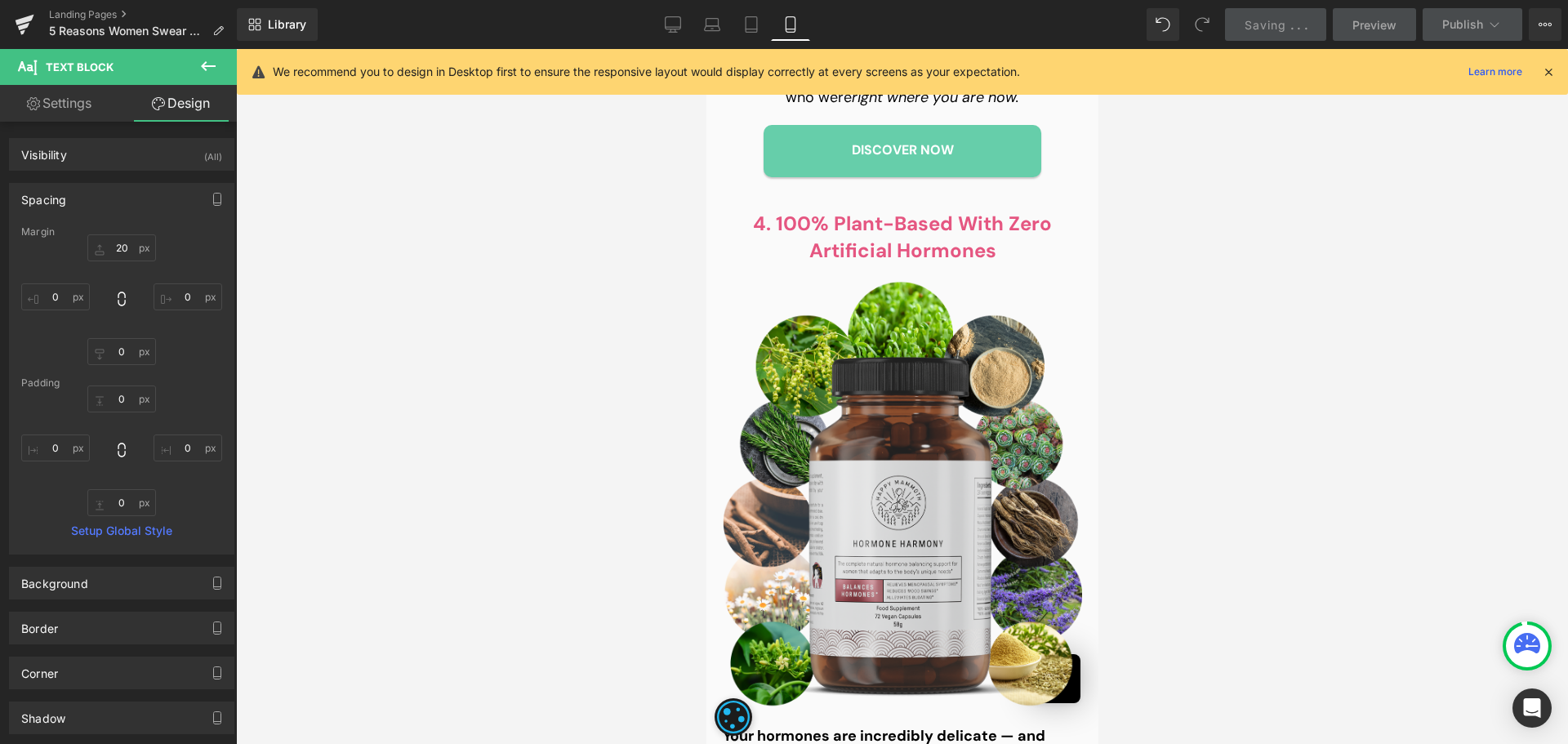
scroll to position [2775, 0]
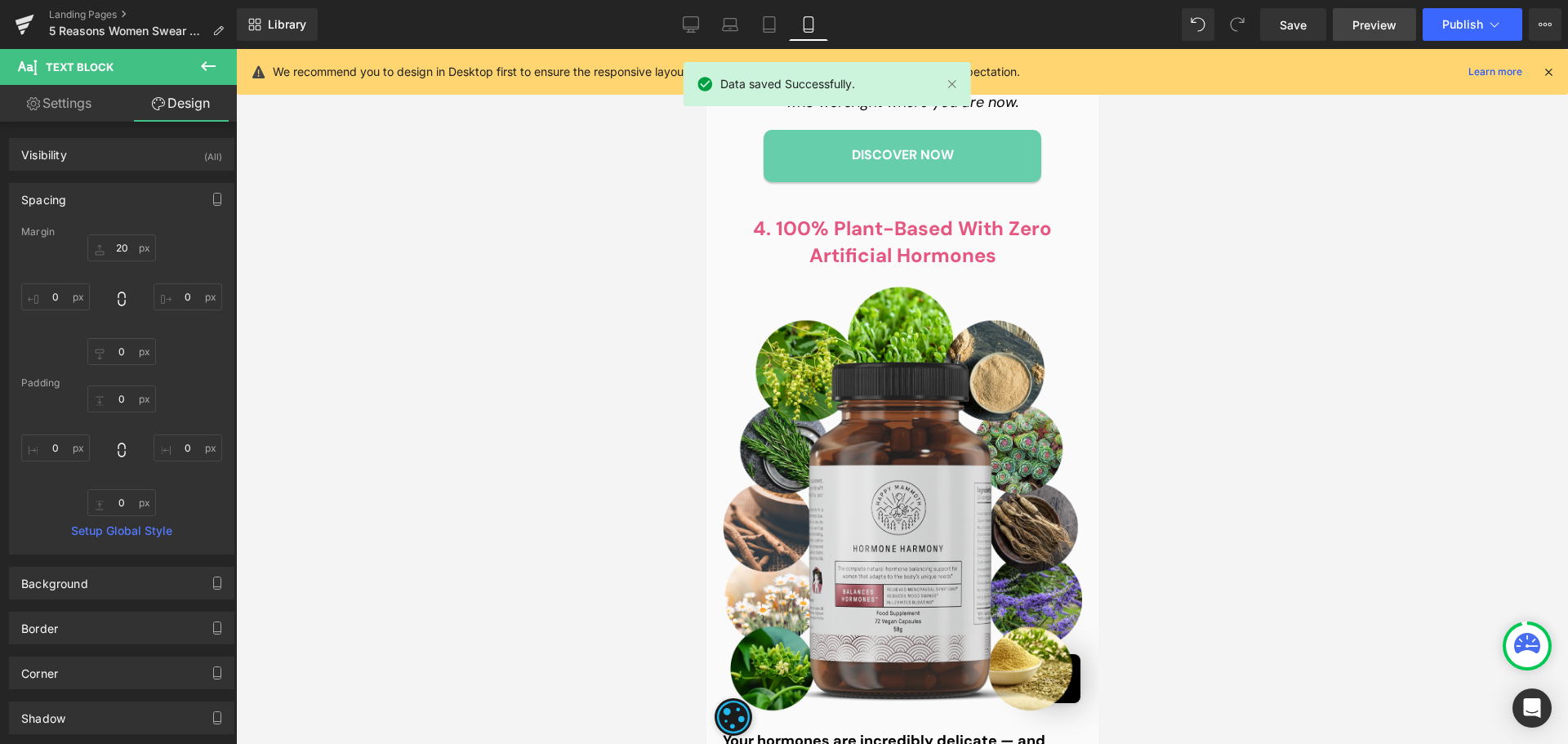
click at [1380, 17] on span "Preview" at bounding box center [1375, 25] width 44 height 17
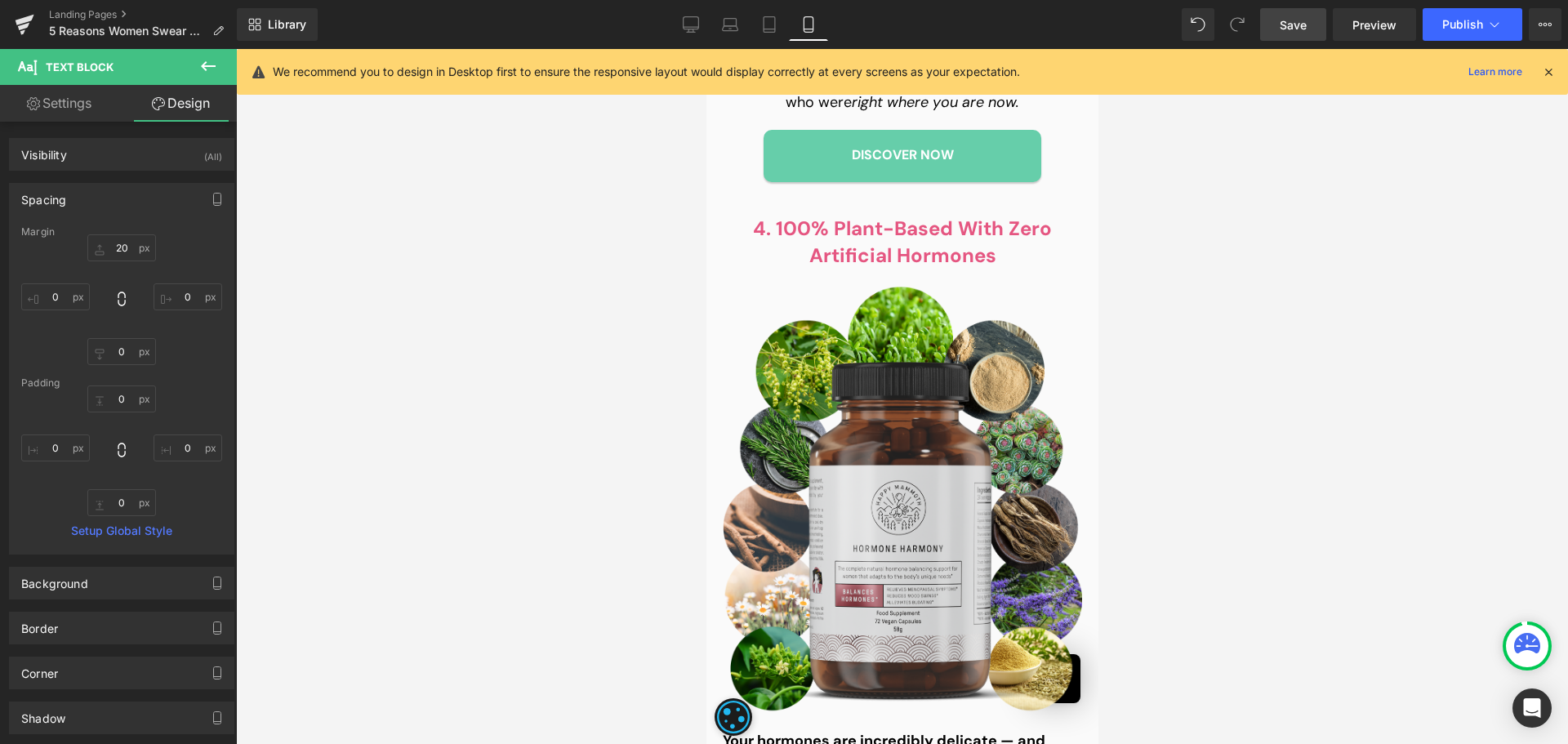
click at [1297, 25] on span "Save" at bounding box center [1293, 25] width 27 height 17
